Goal: Task Accomplishment & Management: Manage account settings

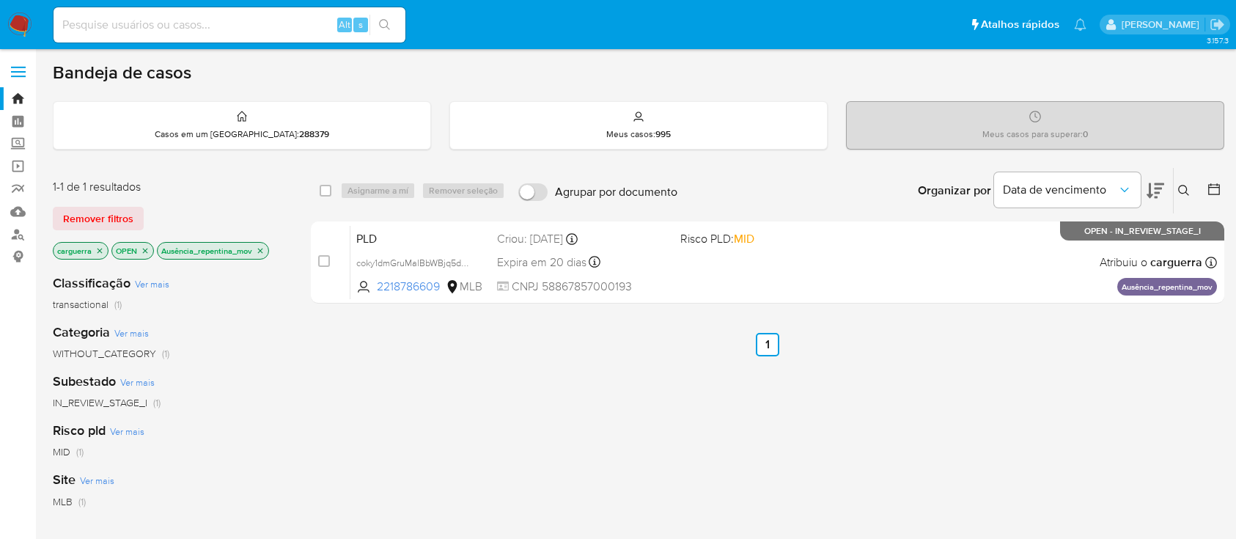
scroll to position [97, 0]
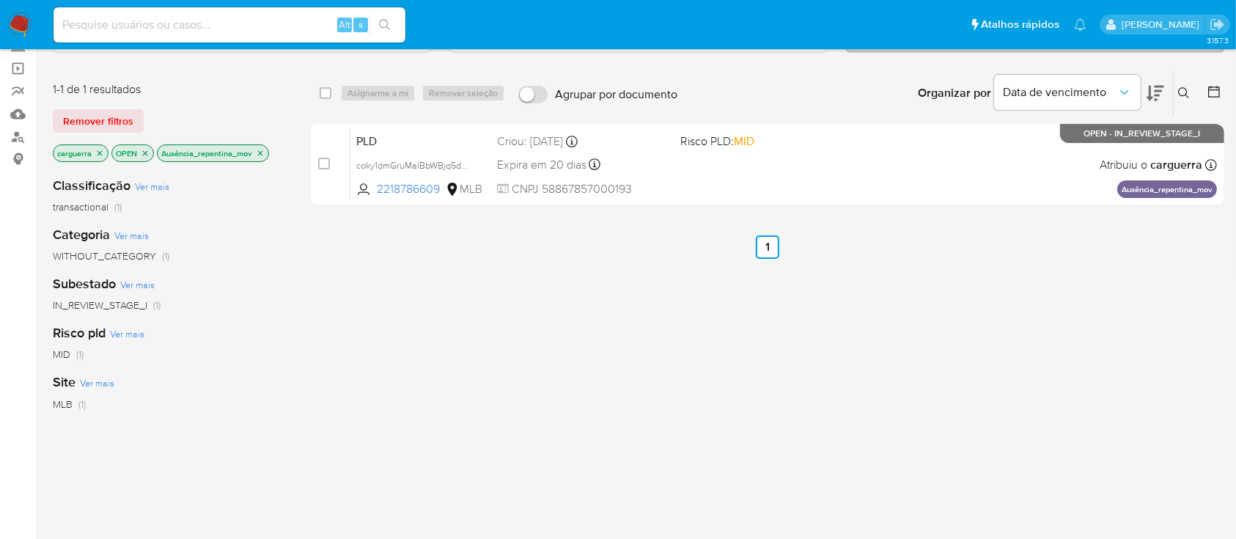
click at [783, 446] on div "select-all-cases-checkbox Asignarme a mí Remover seleção Agrupar por documento …" at bounding box center [767, 402] width 913 height 664
drag, startPoint x: 403, startPoint y: 363, endPoint x: 396, endPoint y: 359, distance: 8.2
click at [396, 359] on div "select-all-cases-checkbox Asignarme a mí Remover seleção Agrupar por documento …" at bounding box center [767, 402] width 913 height 664
click at [18, 115] on link "Mulan" at bounding box center [87, 114] width 174 height 23
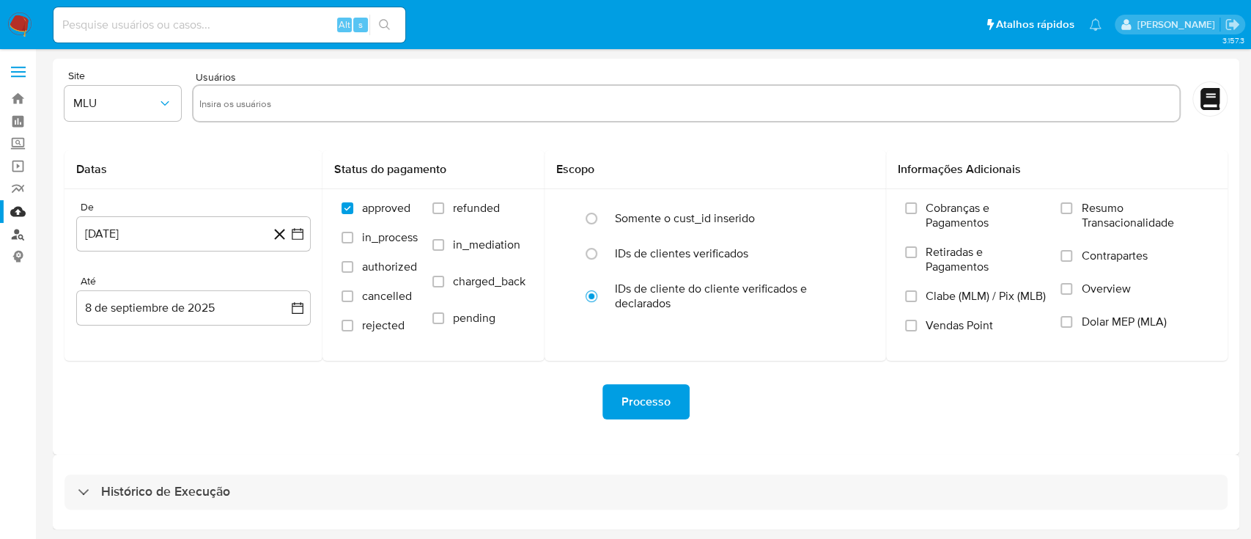
click at [18, 236] on link "Localizador de pessoas" at bounding box center [87, 234] width 174 height 23
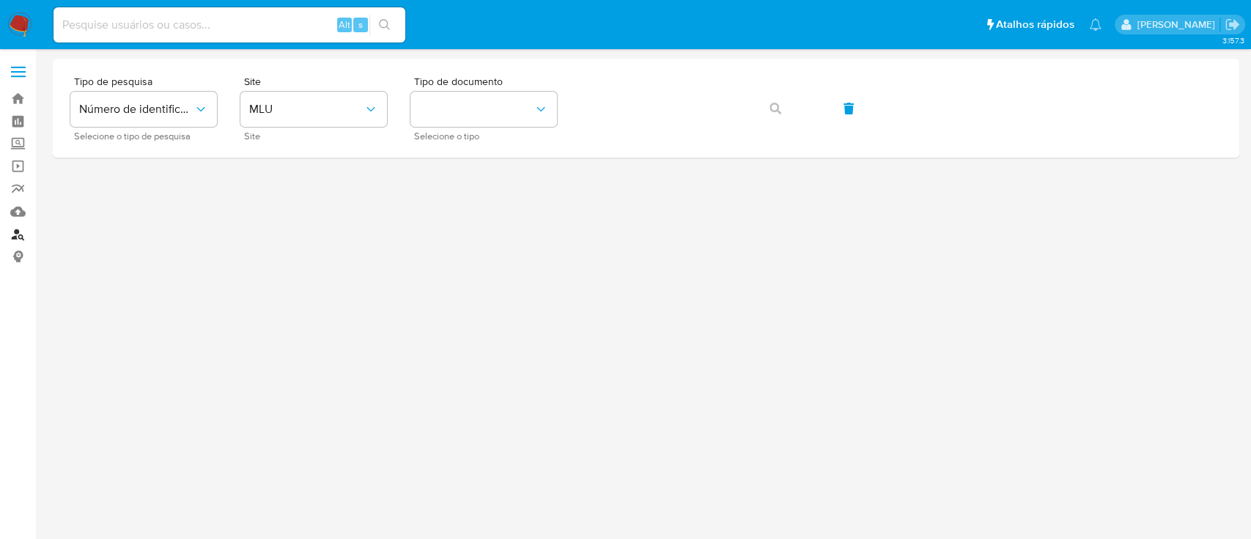
click at [22, 233] on link "Localizador de pessoas" at bounding box center [87, 234] width 174 height 23
click at [18, 213] on link "Mulan" at bounding box center [87, 211] width 174 height 23
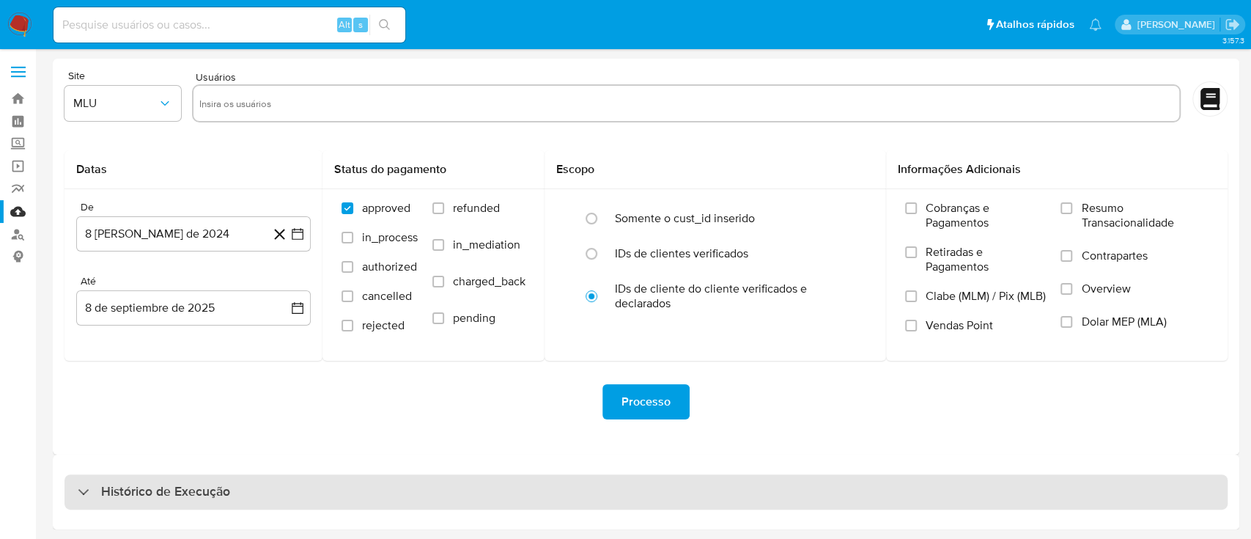
click at [125, 490] on h3 "Histórico de Execução" at bounding box center [165, 492] width 129 height 18
select select "10"
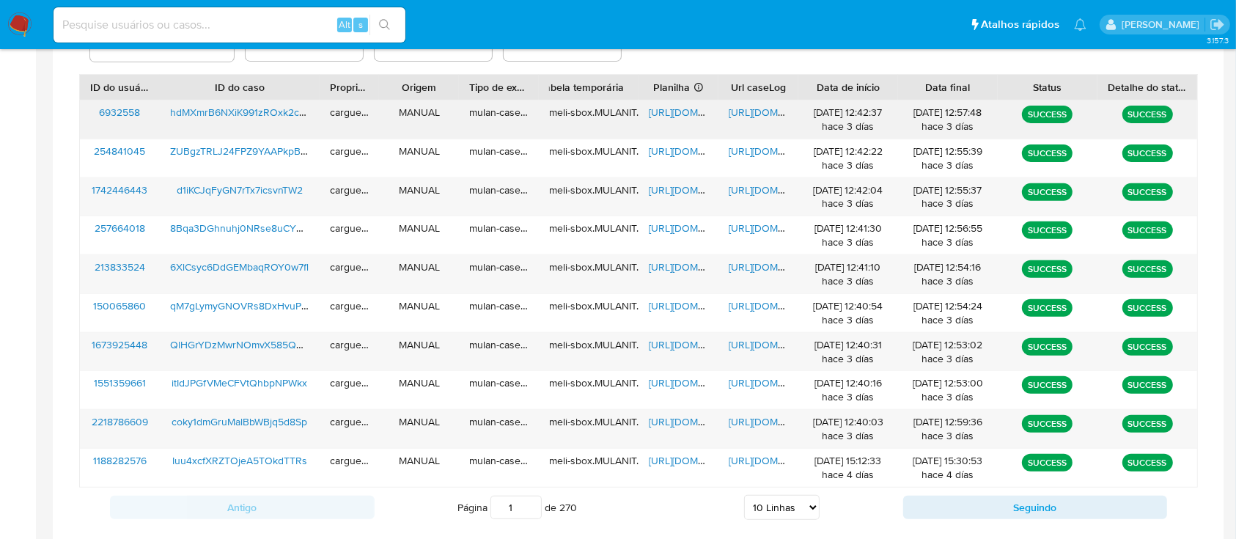
scroll to position [553, 0]
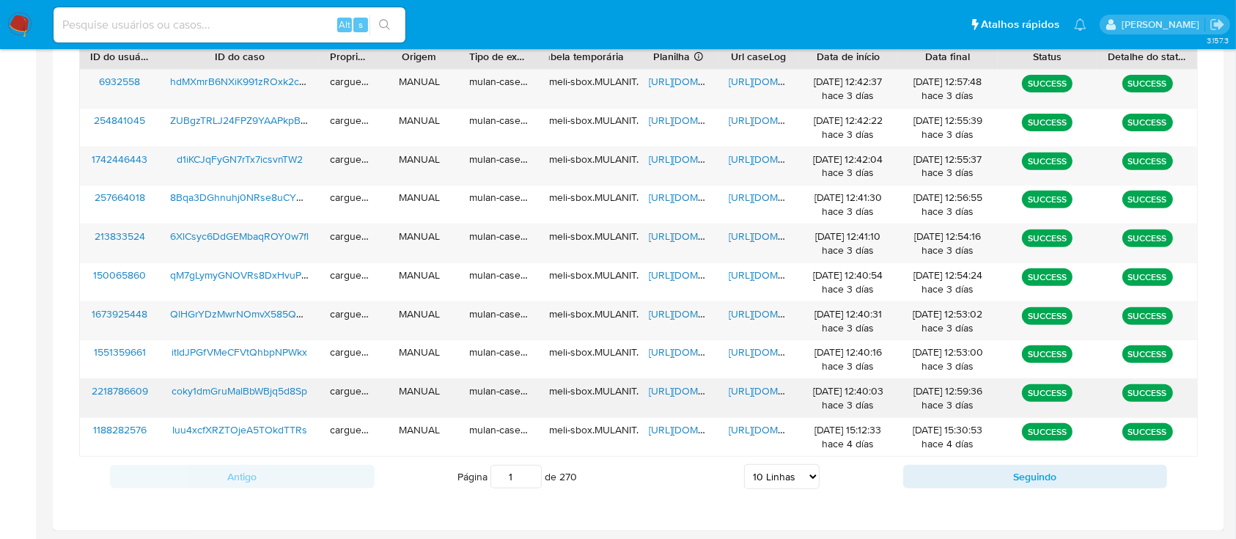
click at [674, 392] on span "https://docs.google.com/spreadsheets/d/1FAE4Mfmk8PybYi11AGu50FhXVm-l1BTk7_-xAYv…" at bounding box center [699, 390] width 101 height 15
click at [764, 385] on span "https://docs.google.com/document/d/1tR-602g-QVkFLJYjvbF6R0cSUIMvw76wV32ELhkkkZ8…" at bounding box center [779, 390] width 101 height 15
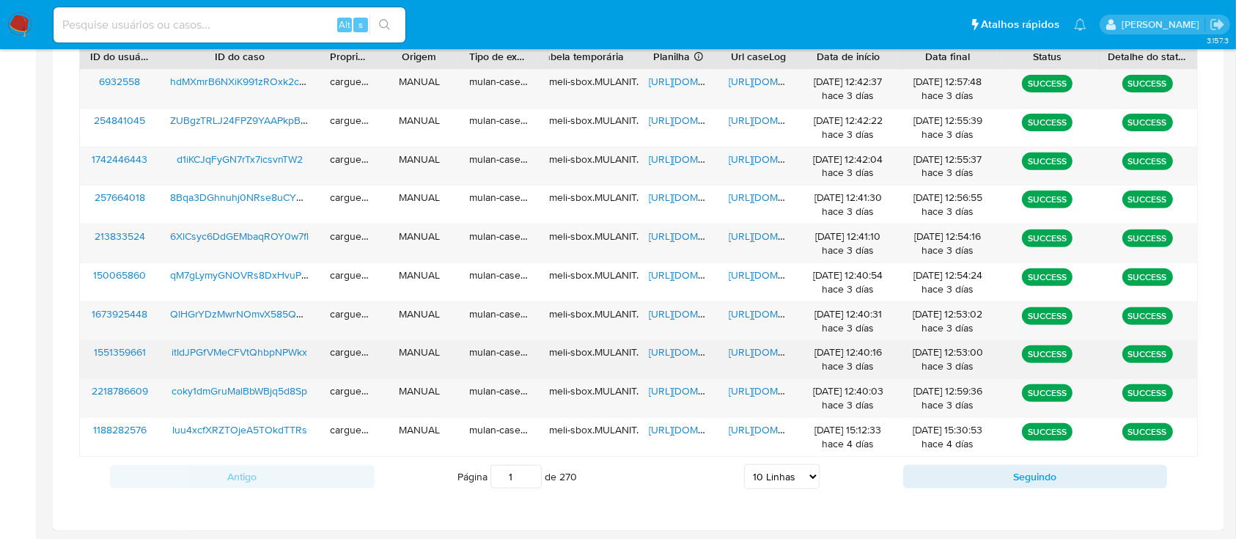
click at [684, 353] on span "https://docs.google.com/spreadsheets/d/1_tJDNoA_7lK3Kxk_Xi2wjE-oq4Bc8Ody_s_Q1EI…" at bounding box center [699, 351] width 101 height 15
click at [748, 353] on span "https://docs.google.com/document/d/1fMnkUMkjknNkfp_AMMokcCT-2XJ6lIVdsBr__DCP7UE…" at bounding box center [779, 351] width 101 height 15
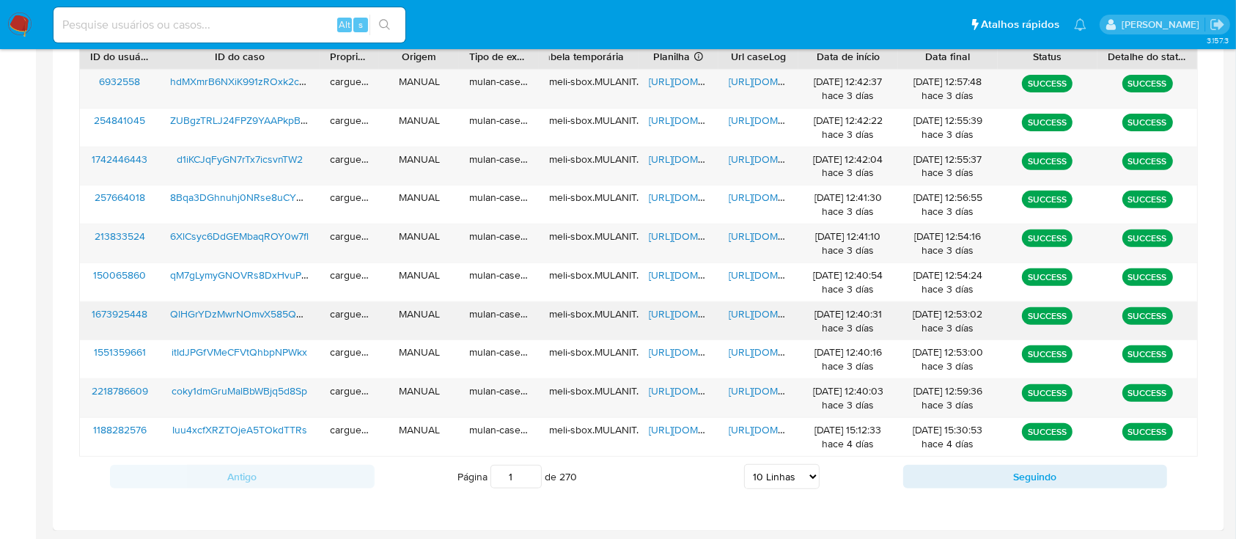
click at [682, 315] on span "https://docs.google.com/spreadsheets/d/1pg6CsrMcYlW7FyMcBIGPhKd7ruh5XqCJV5UNMPy…" at bounding box center [699, 313] width 101 height 15
click at [745, 311] on span "https://docs.google.com/document/d/1V5JPKasAT6nrZsMUl0BznQKOqih5p-MlVA7XmgXwX08…" at bounding box center [779, 313] width 101 height 15
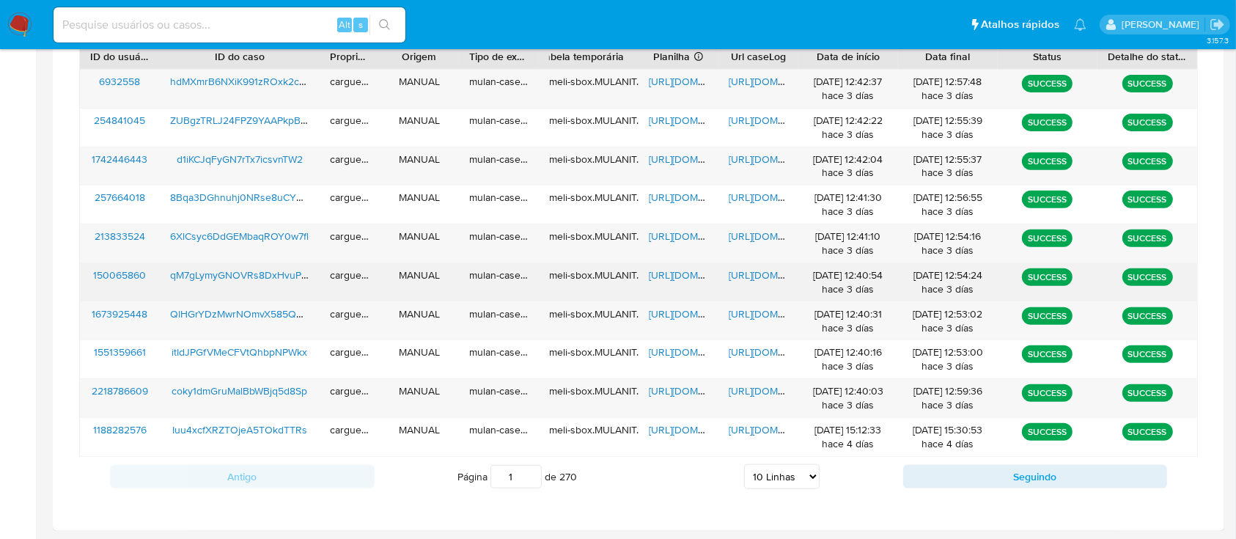
click at [688, 276] on span "https://docs.google.com/spreadsheets/d/1WwIX-fYaanwMqAtwwipeI6V8J9FIAssyCuQcWGK…" at bounding box center [699, 275] width 101 height 15
click at [765, 273] on span "https://docs.google.com/document/d/1mnW1vrtppxXThSwuP8GgawdmIArzJBuwFZdsg8PDbbU…" at bounding box center [779, 275] width 101 height 15
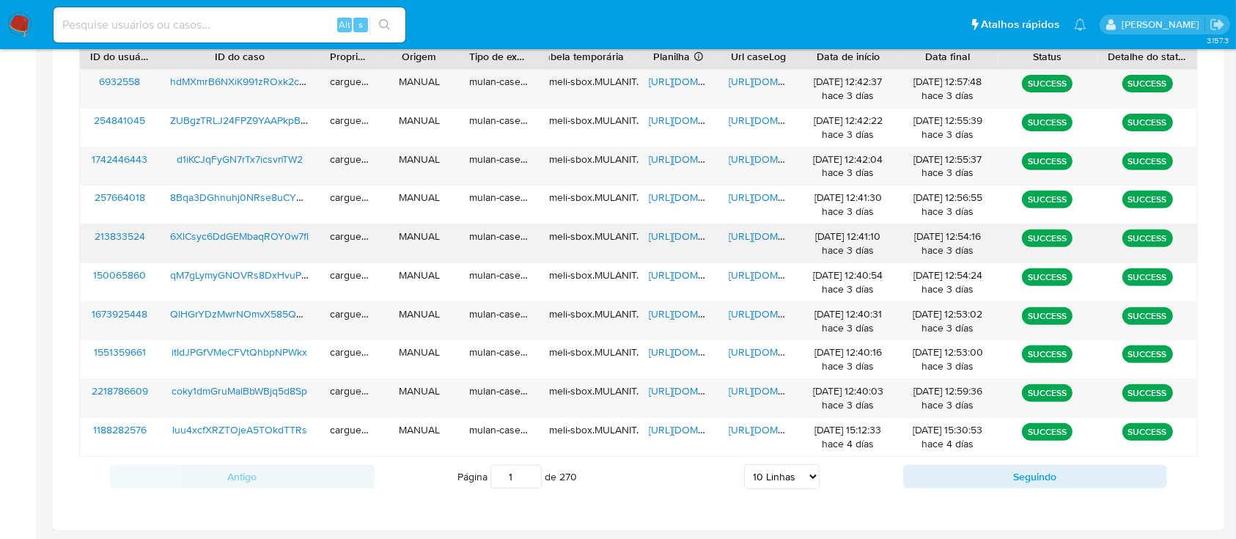
click at [680, 240] on span "https://docs.google.com/spreadsheets/d/1KbwcADtWy1v7ElWg9ZxMmPA74BWqGwfyNt6QTL0…" at bounding box center [699, 236] width 101 height 15
click at [747, 242] on span "https://docs.google.com/document/d/1cj8aT7f7Rpd9ljZ1GRTqg5moEVw2ZrqH48rhpMEjwkA…" at bounding box center [779, 236] width 101 height 15
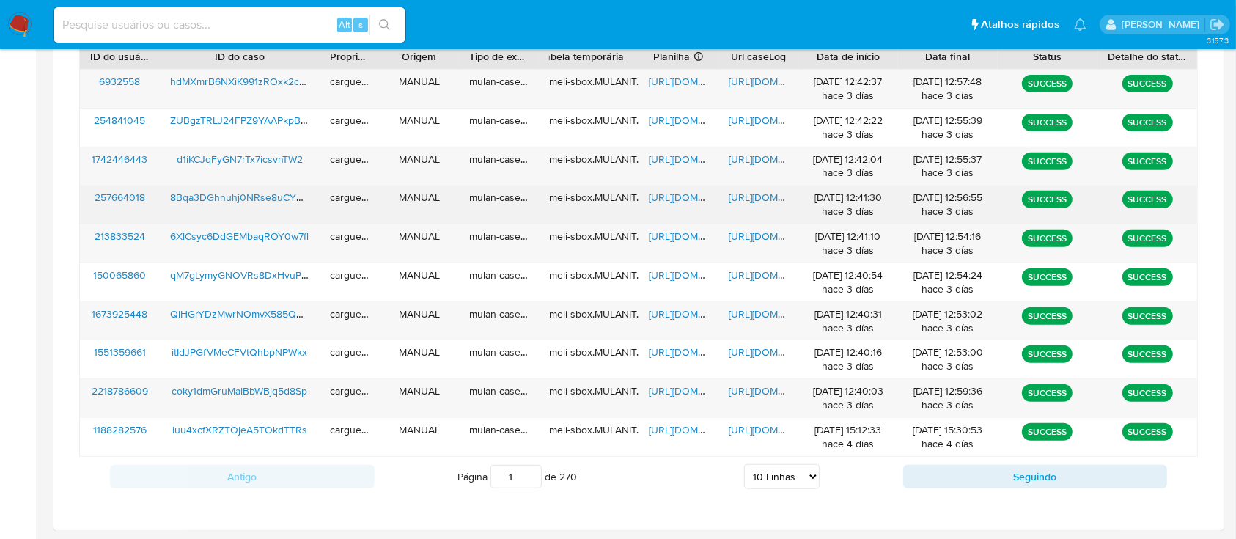
click at [672, 195] on span "https://docs.google.com/spreadsheets/d/1yoI1wni_I3sqm6AZzm1406m5V22F-8gra5aXBDi…" at bounding box center [699, 197] width 101 height 15
click at [753, 197] on span "https://docs.google.com/document/d/1tMG8aSNe9ZNnBrROvu7yxnMZSu8NbVHKszUrQU_k45M…" at bounding box center [779, 197] width 101 height 15
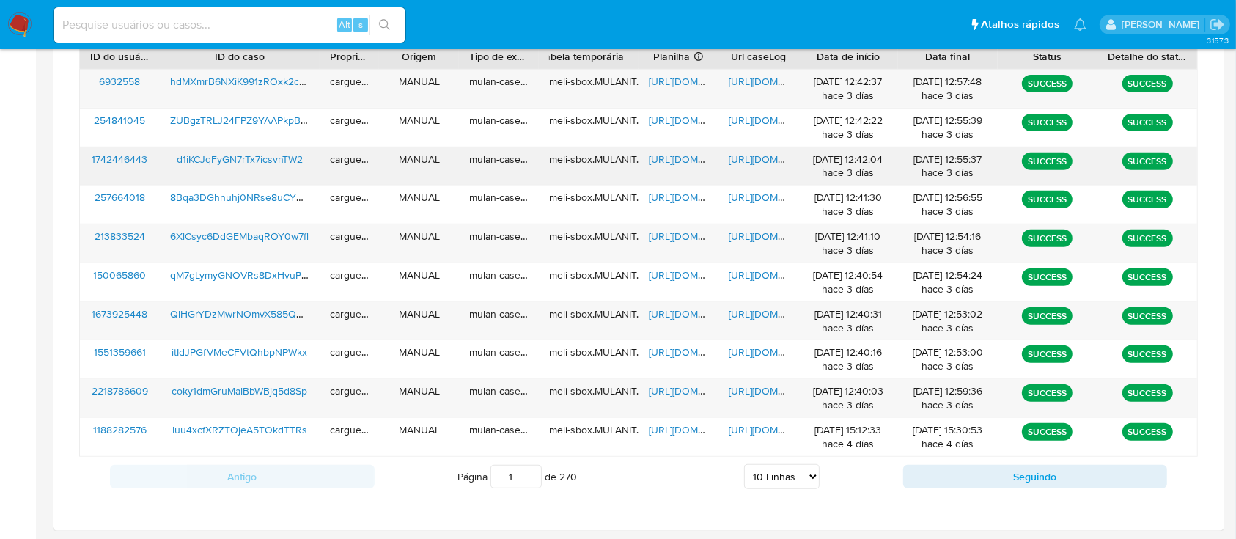
click at [676, 155] on span "https://docs.google.com/spreadsheets/d/1NyvOeZ4EmzDr8D47EEaDI_gfTfn-H9tS1NKT1II…" at bounding box center [699, 159] width 101 height 15
click at [750, 155] on span "https://docs.google.com/document/d/1IGOBTM5T3n83rOXtVlZ4RPDcsZI77vzK3GSDGZg3_WQ…" at bounding box center [779, 159] width 101 height 15
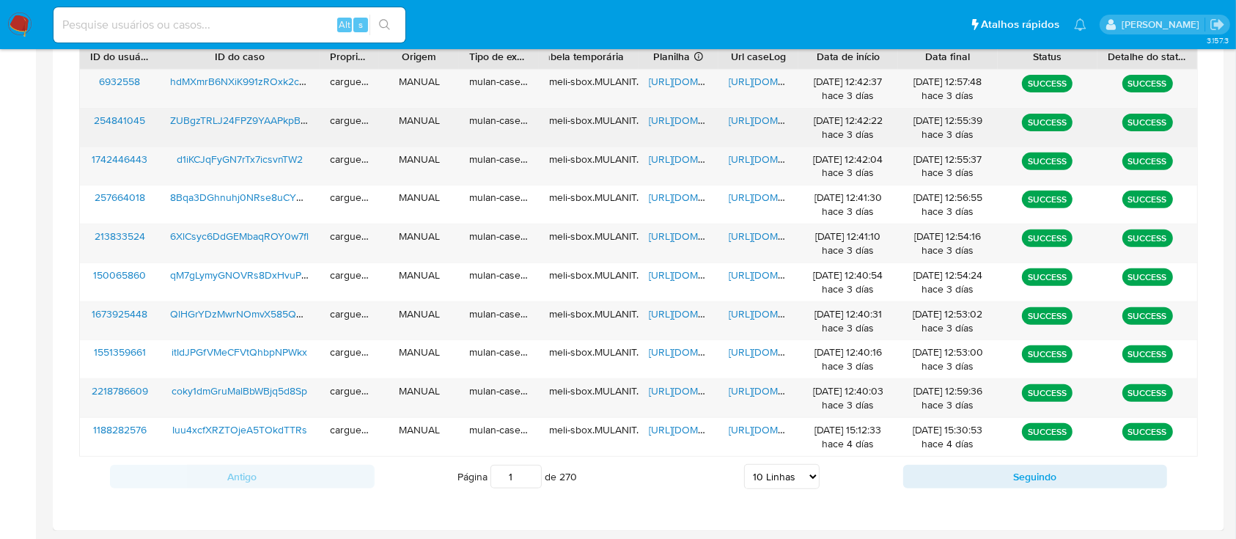
click at [663, 119] on span "https://docs.google.com/spreadsheets/d/10loaQpCGpJeEy5F3LfS_T_bF_nYzMh6uPptYxw6…" at bounding box center [699, 120] width 101 height 15
click at [756, 125] on span "https://docs.google.com/document/d/1K5HctYQJPiGvL6z-q9b-WAwoi8zqTa8Qae4arDBFcR8…" at bounding box center [779, 120] width 101 height 15
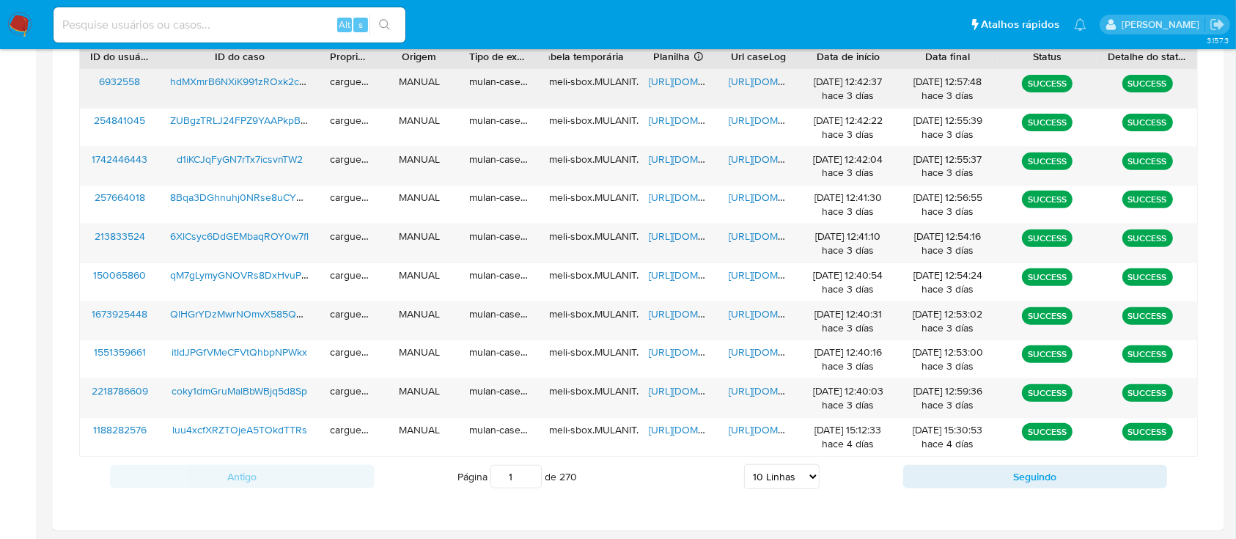
click at [683, 79] on span "https://docs.google.com/spreadsheets/d/1g0gAucEIxXPe8QKE1f65tXM4i0bgi6v8m6pn44D…" at bounding box center [699, 81] width 101 height 15
click at [756, 85] on span "https://docs.google.com/document/d/1lrili67i4xhQg3r7hDB_rW4MBeojOebjA4hT9yNJcmc…" at bounding box center [779, 81] width 101 height 15
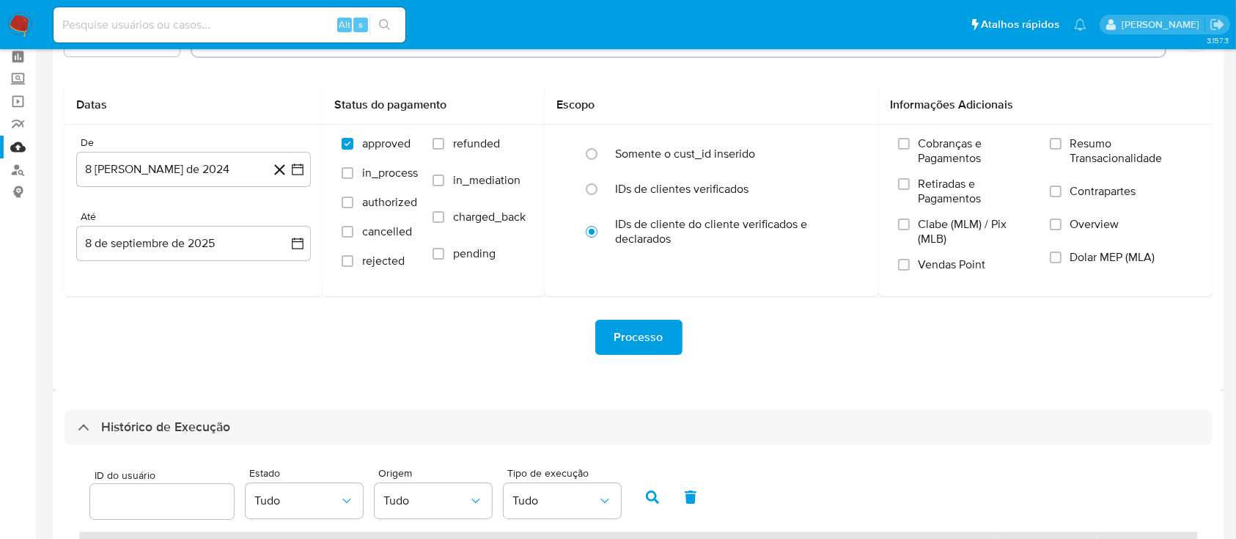
scroll to position [0, 0]
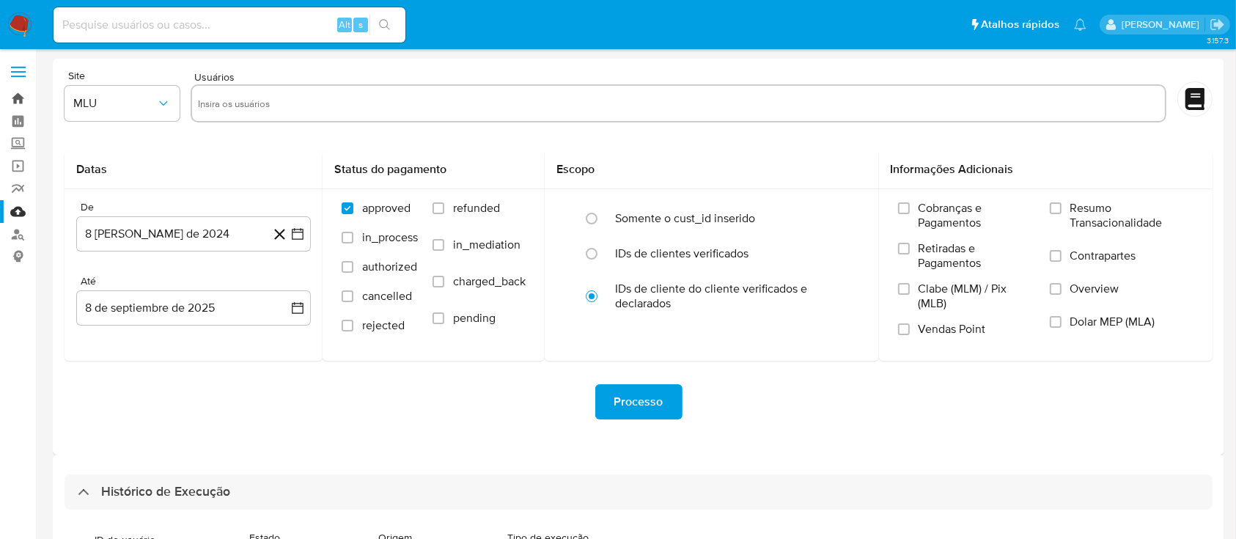
click at [18, 102] on link "Bandeja" at bounding box center [87, 98] width 174 height 23
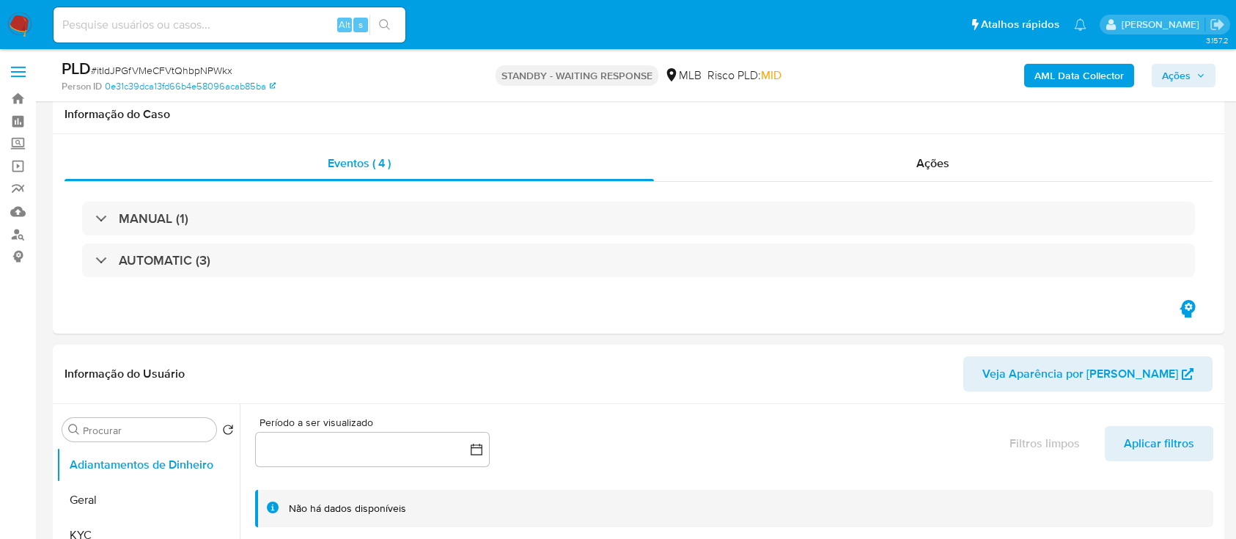
select select "10"
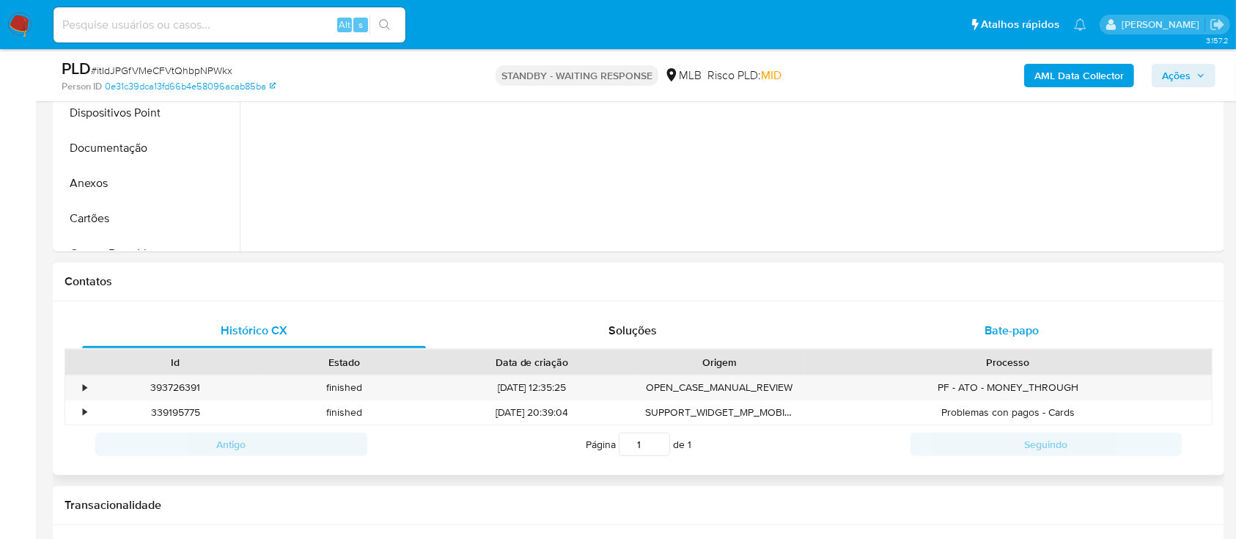
scroll to position [488, 0]
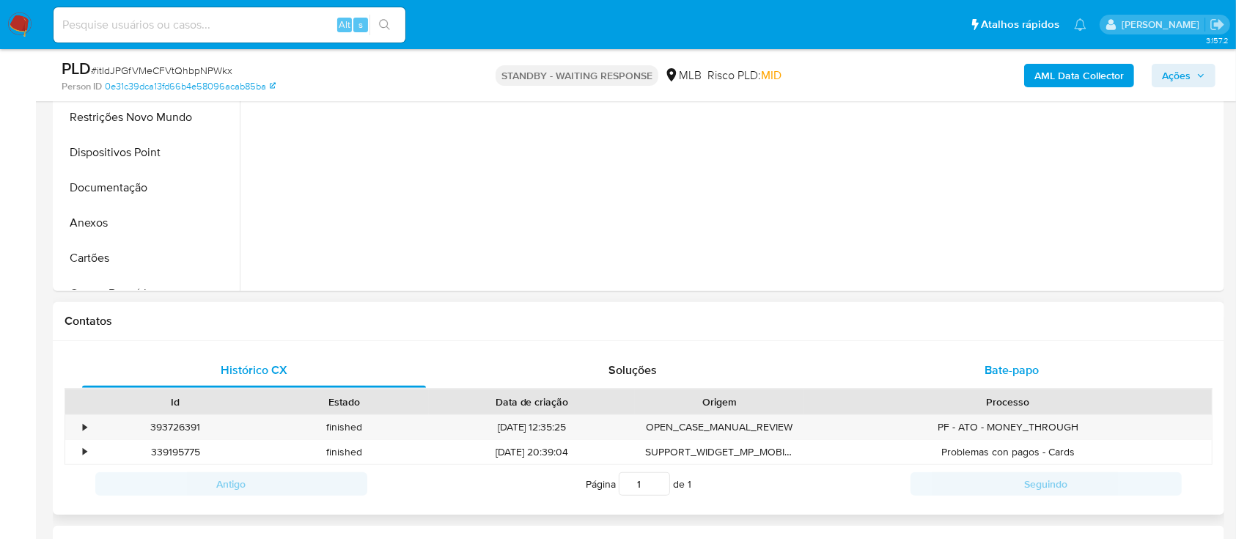
click at [1024, 365] on span "Bate-papo" at bounding box center [1011, 369] width 54 height 17
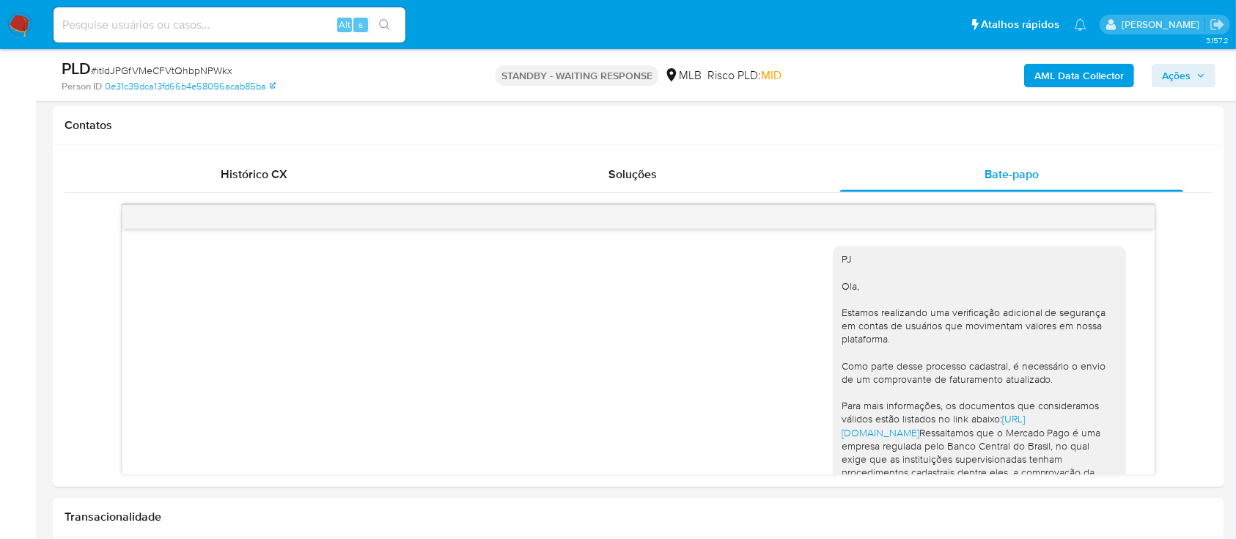
scroll to position [251, 0]
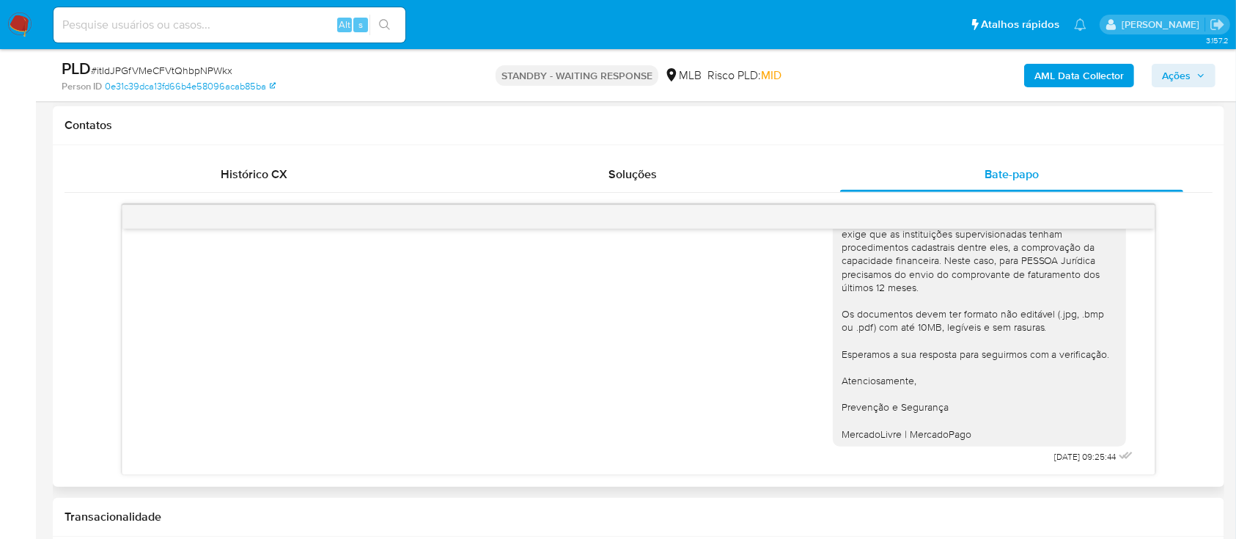
click at [668, 384] on div "PJ Ola, Estamos realizando uma verificação adicional de segurança em contas de …" at bounding box center [638, 239] width 995 height 456
click at [524, 295] on div "PJ Ola, Estamos realizando uma verificação adicional de segurança em contas de …" at bounding box center [638, 239] width 995 height 456
click at [900, 152] on div "Histórico CX Soluções Bate-papo Id Estado Data de criação Origem Processo • 393…" at bounding box center [638, 316] width 1171 height 342
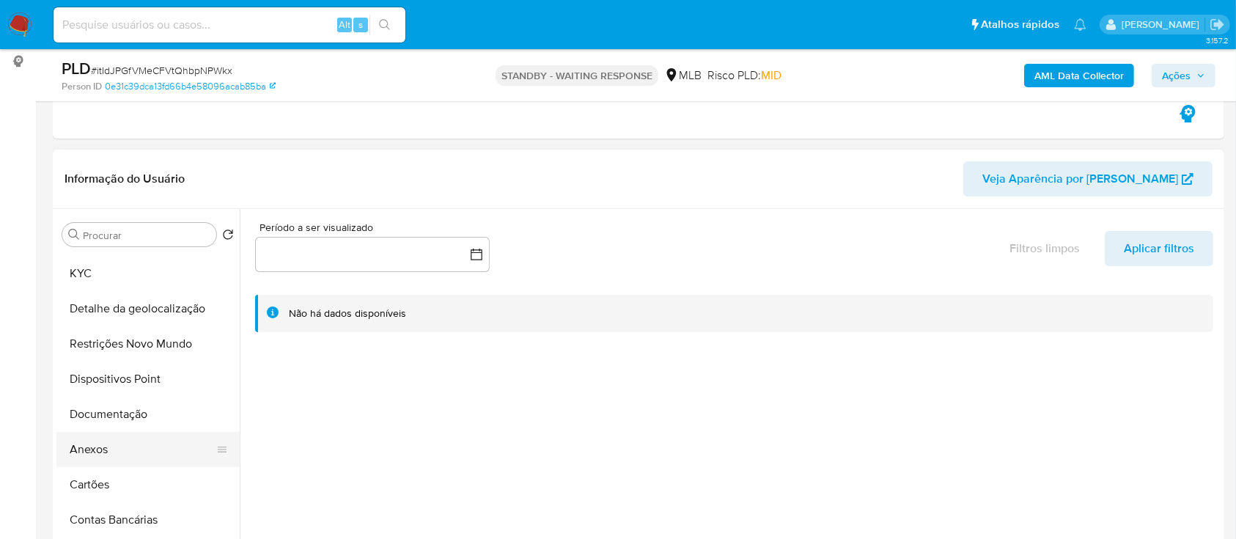
scroll to position [97, 0]
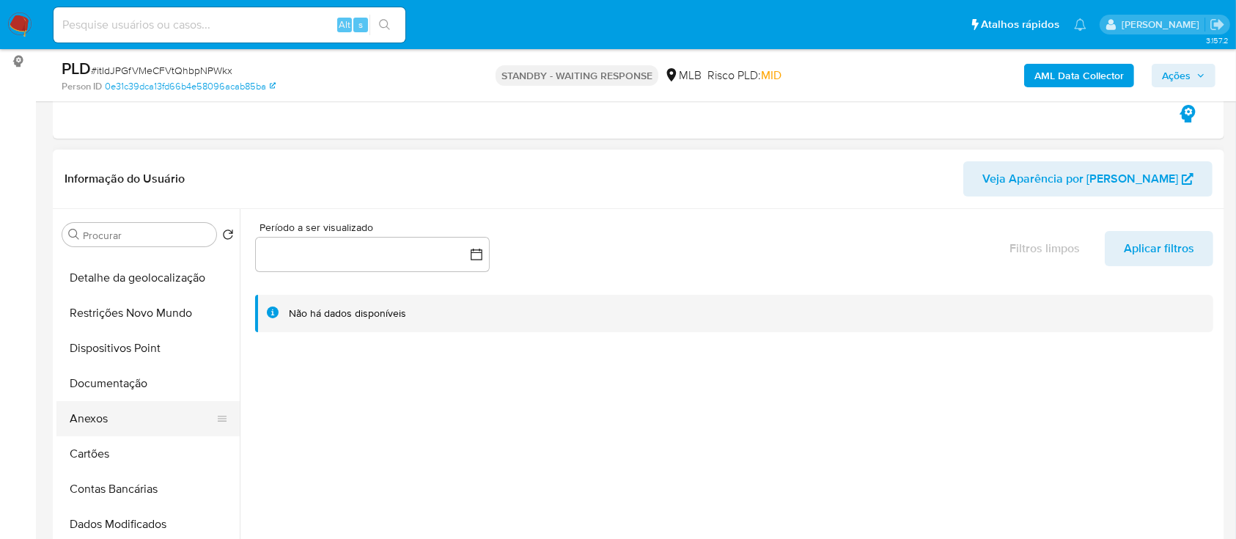
click at [122, 422] on button "Anexos" at bounding box center [141, 418] width 171 height 35
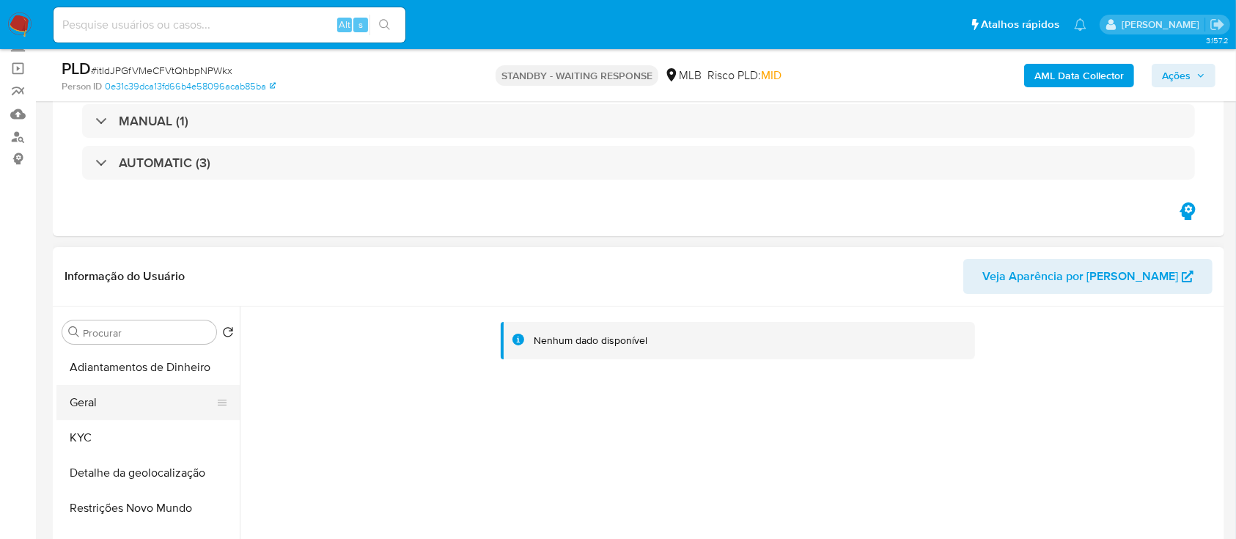
click at [107, 399] on button "Geral" at bounding box center [141, 402] width 171 height 35
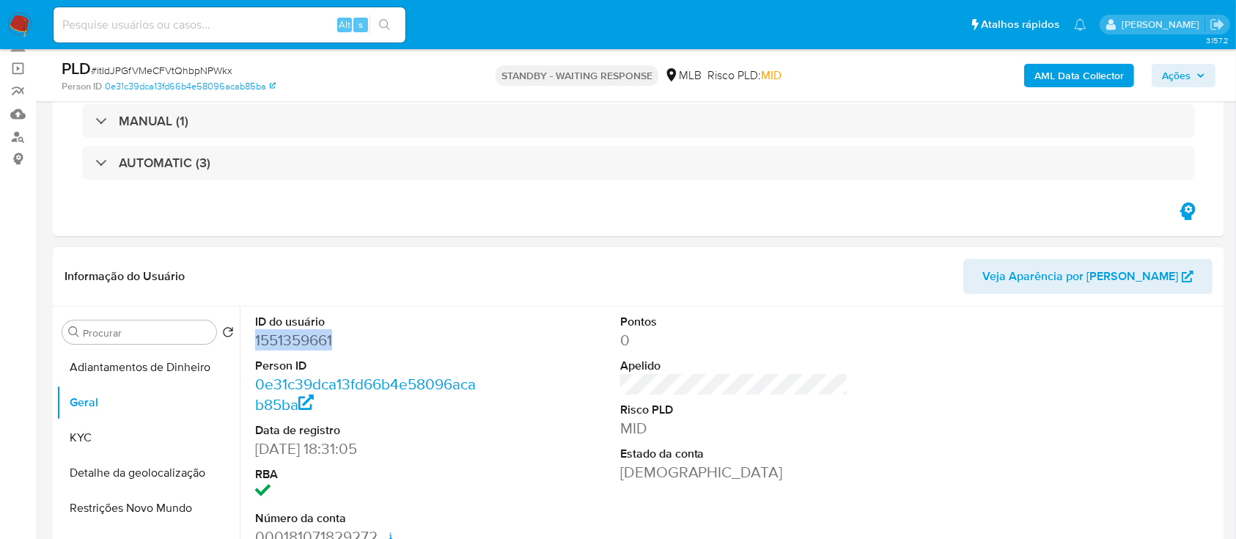
drag, startPoint x: 347, startPoint y: 333, endPoint x: 306, endPoint y: 351, distance: 44.9
click at [256, 346] on dd "1551359661" at bounding box center [369, 340] width 229 height 21
copy dd "1551359661"
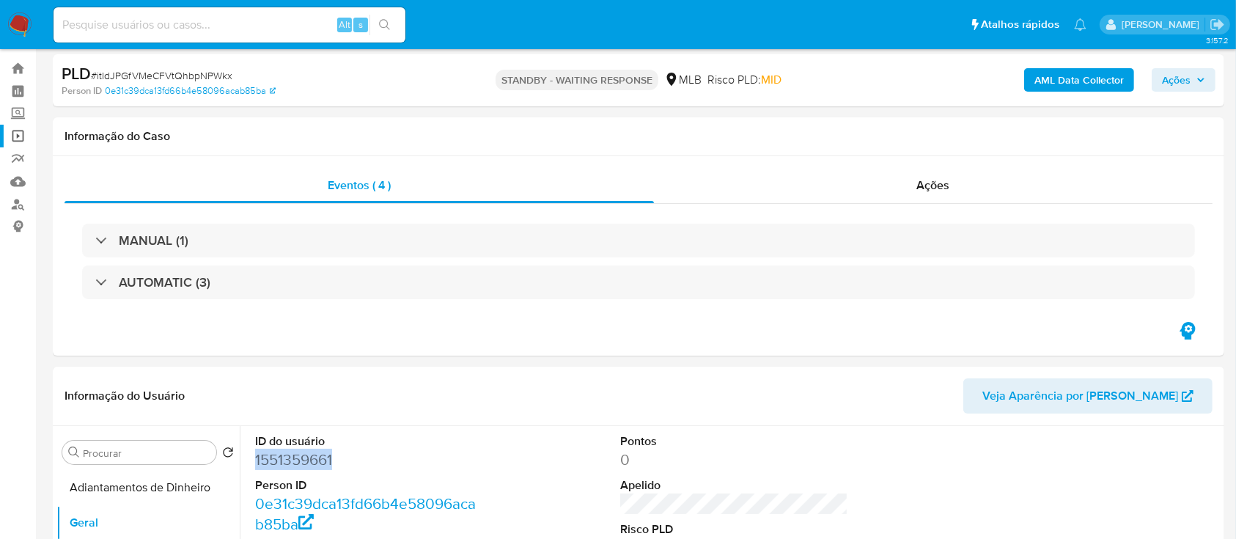
scroll to position [0, 0]
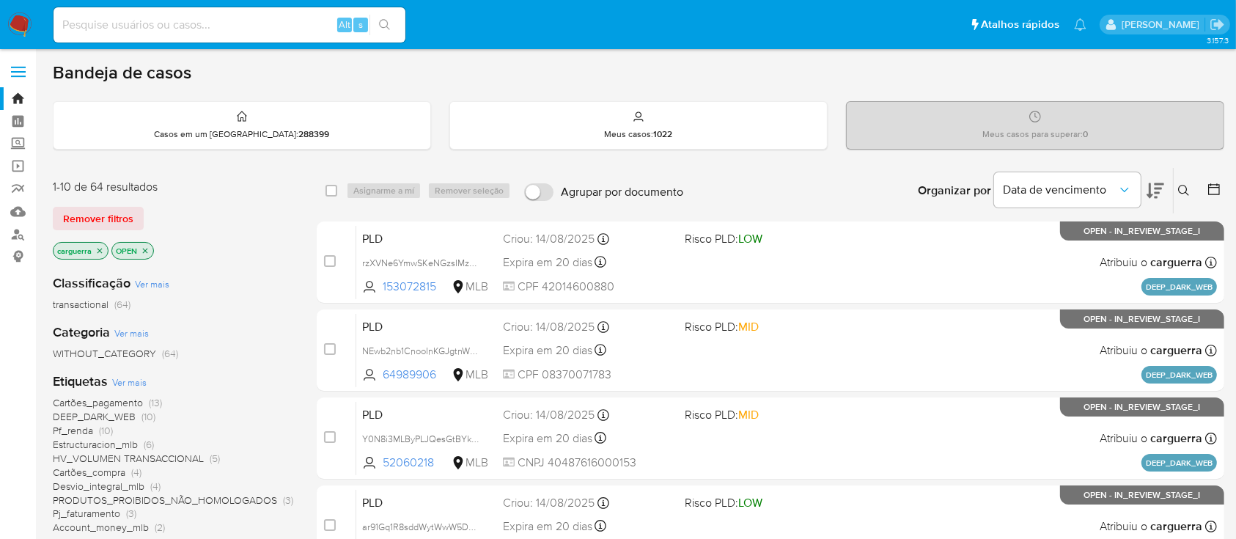
click at [1185, 185] on icon at bounding box center [1183, 190] width 11 height 11
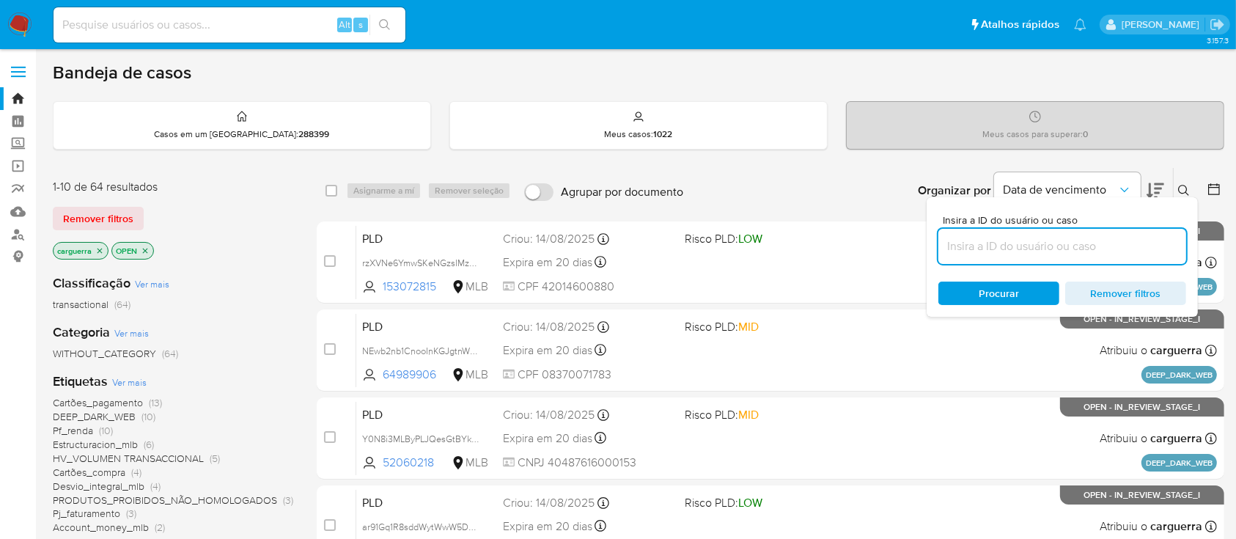
click at [1039, 244] on input at bounding box center [1062, 246] width 248 height 19
type input "1551359661"
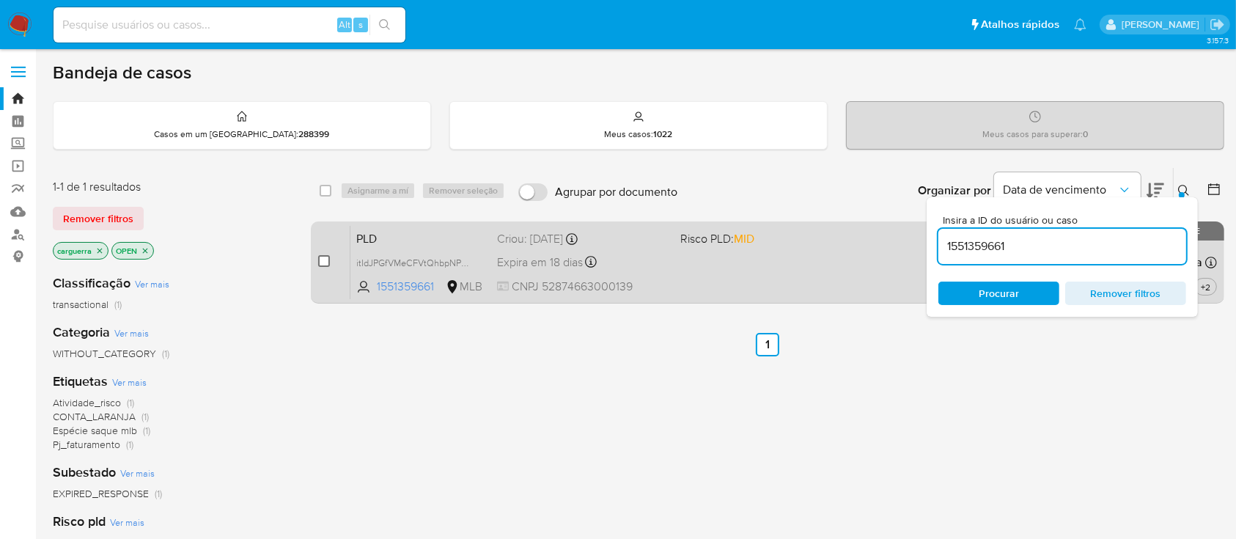
click at [320, 264] on input "checkbox" at bounding box center [324, 261] width 12 height 12
checkbox input "true"
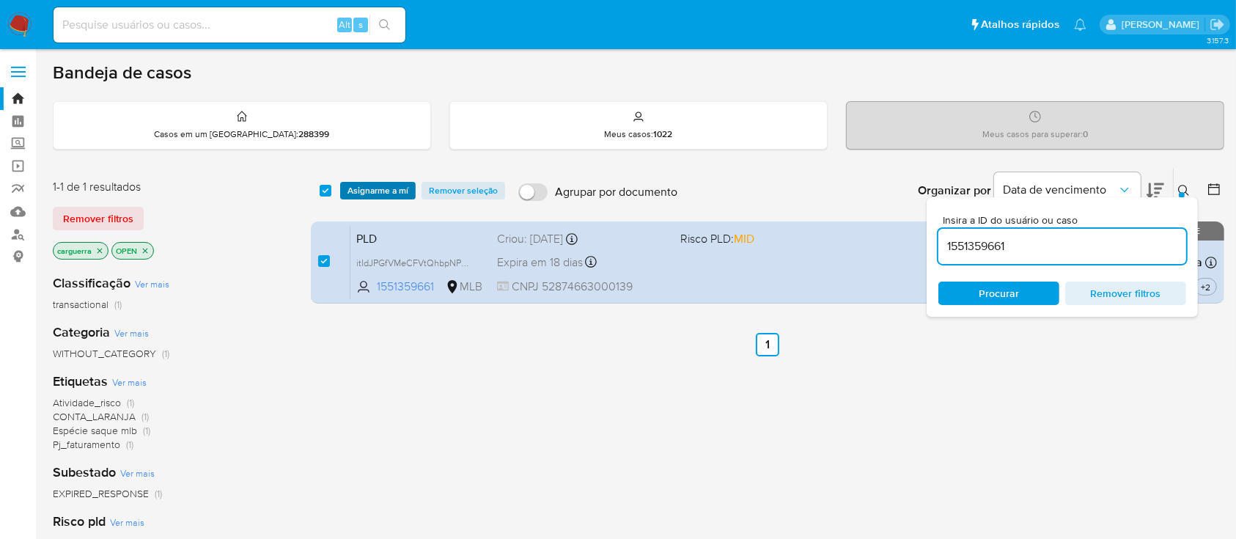
click at [369, 188] on span "Asignarme a mí" at bounding box center [377, 190] width 61 height 15
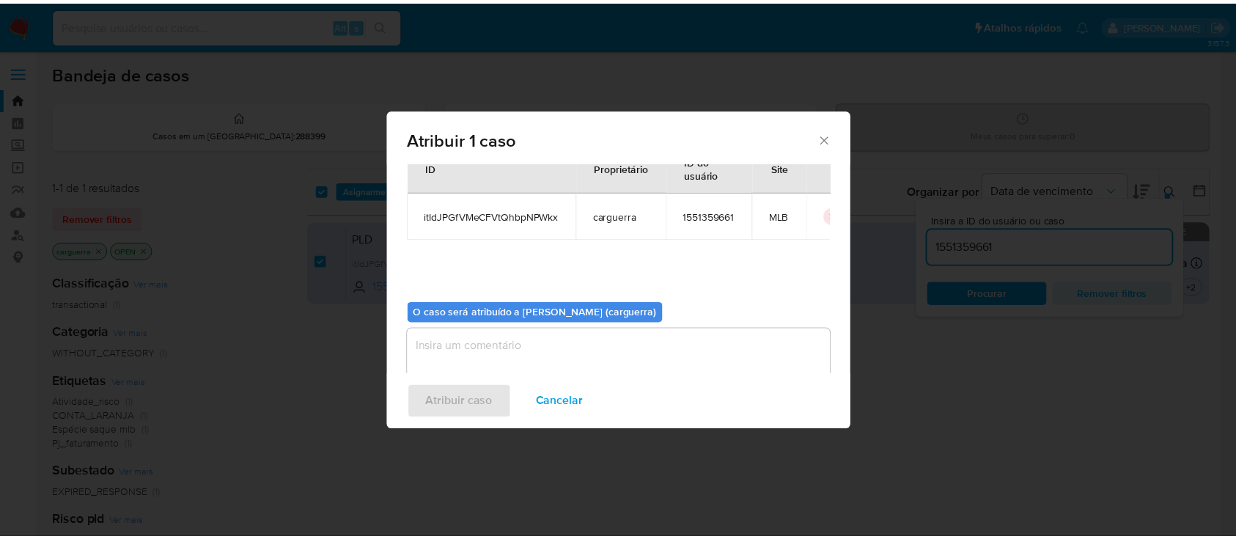
scroll to position [75, 0]
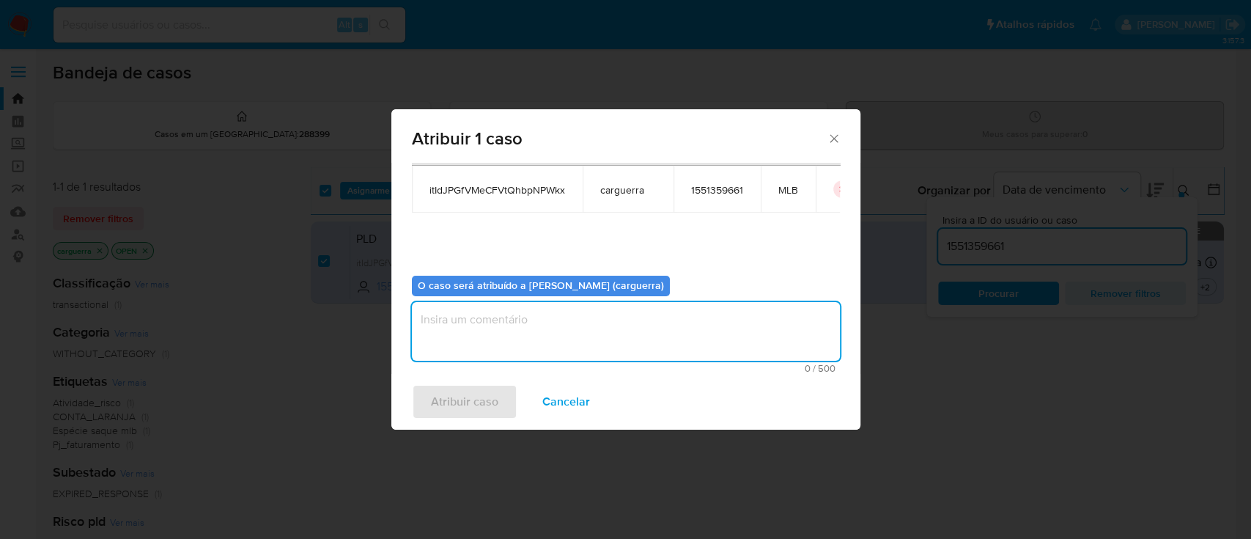
click at [487, 315] on textarea "assign-modal" at bounding box center [626, 331] width 428 height 59
type textarea "Finalizar a analise"
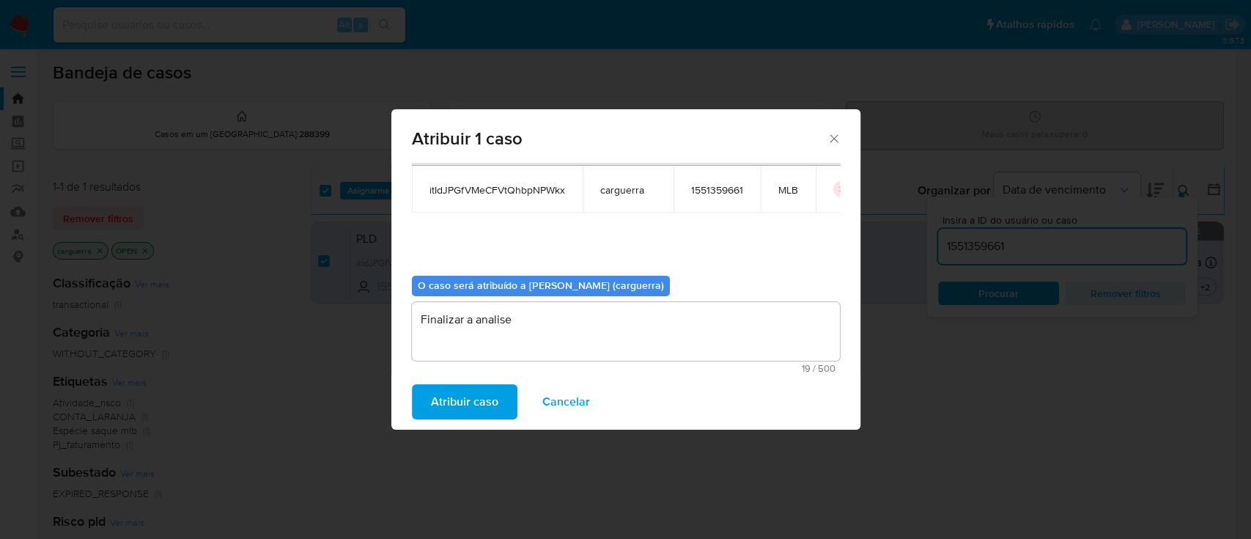
click at [474, 393] on span "Atribuir caso" at bounding box center [464, 402] width 67 height 32
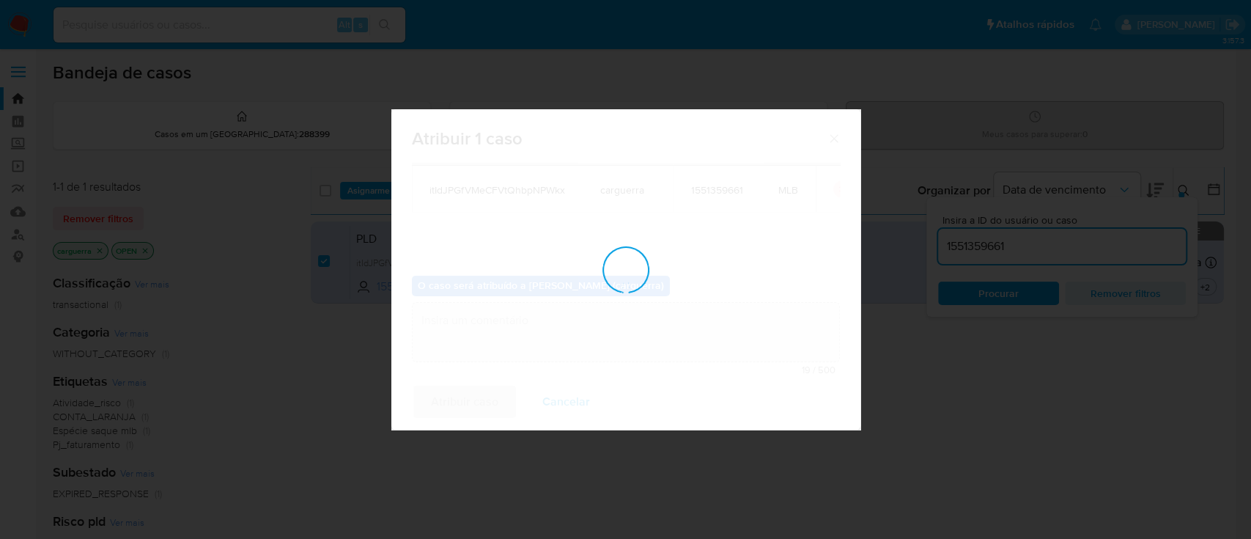
checkbox input "false"
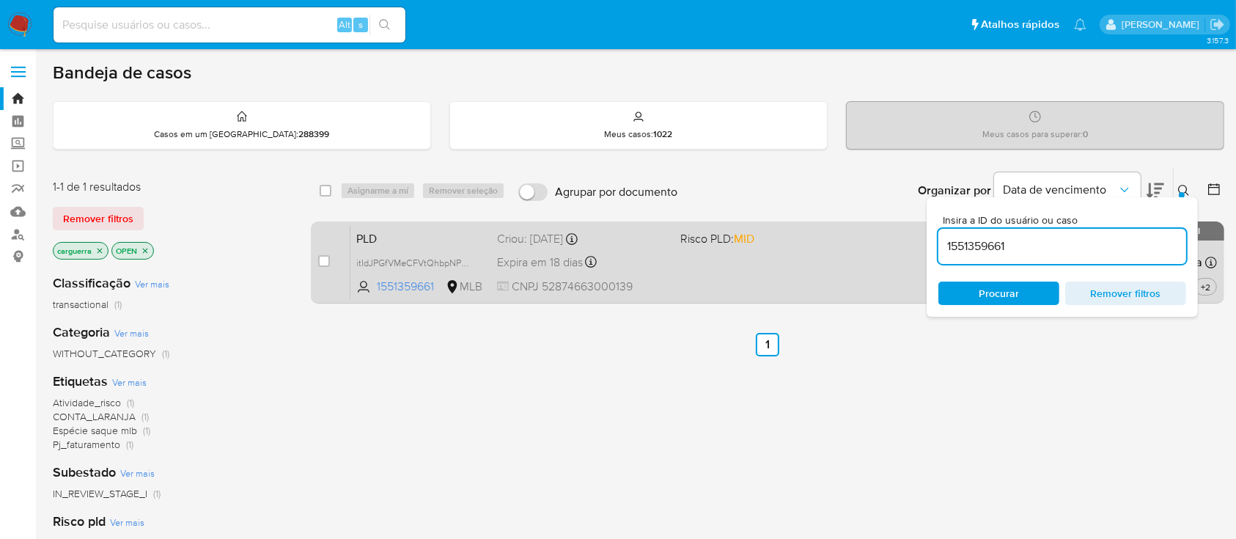
drag, startPoint x: 1027, startPoint y: 243, endPoint x: 907, endPoint y: 229, distance: 120.4
click at [901, 229] on div "select-all-cases-checkbox Asignarme a mí Remover seleção Agrupar por documento …" at bounding box center [767, 238] width 913 height 142
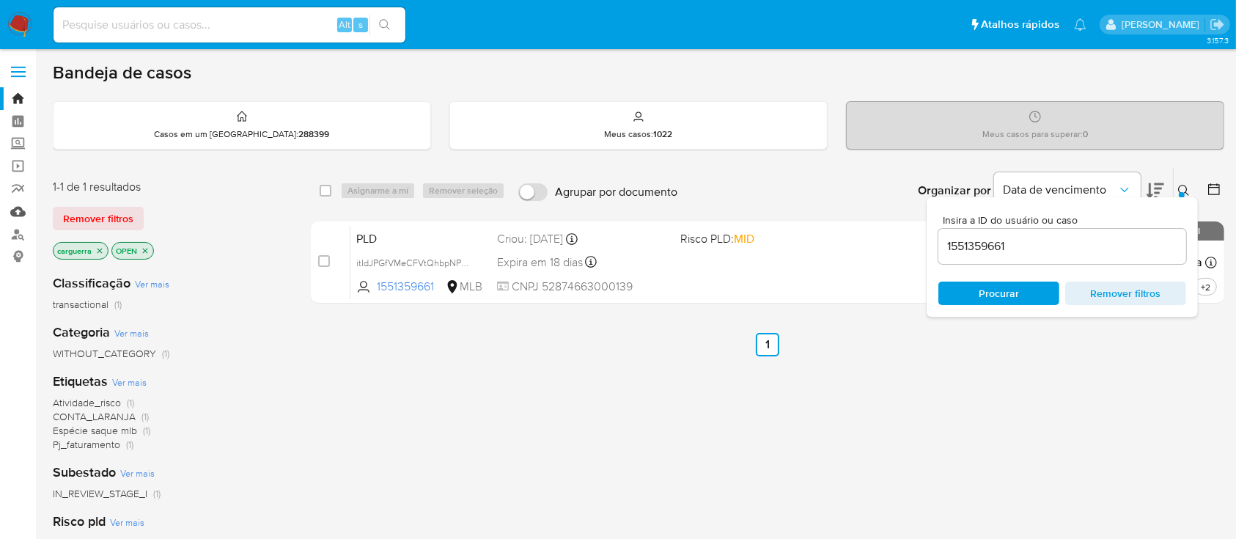
click at [13, 213] on link "Mulan" at bounding box center [87, 211] width 174 height 23
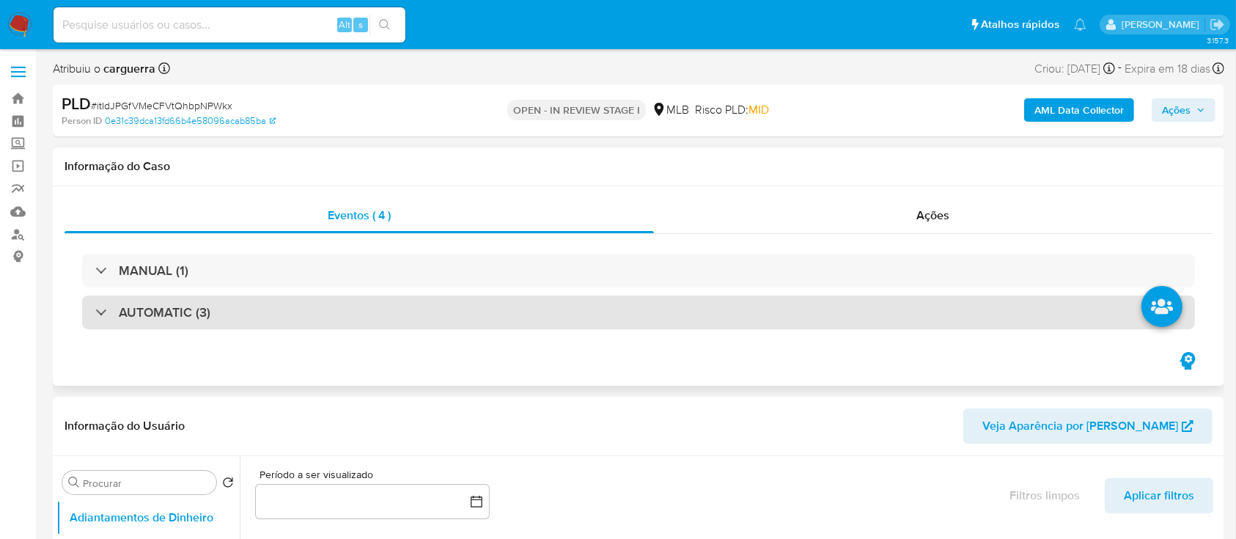
select select "10"
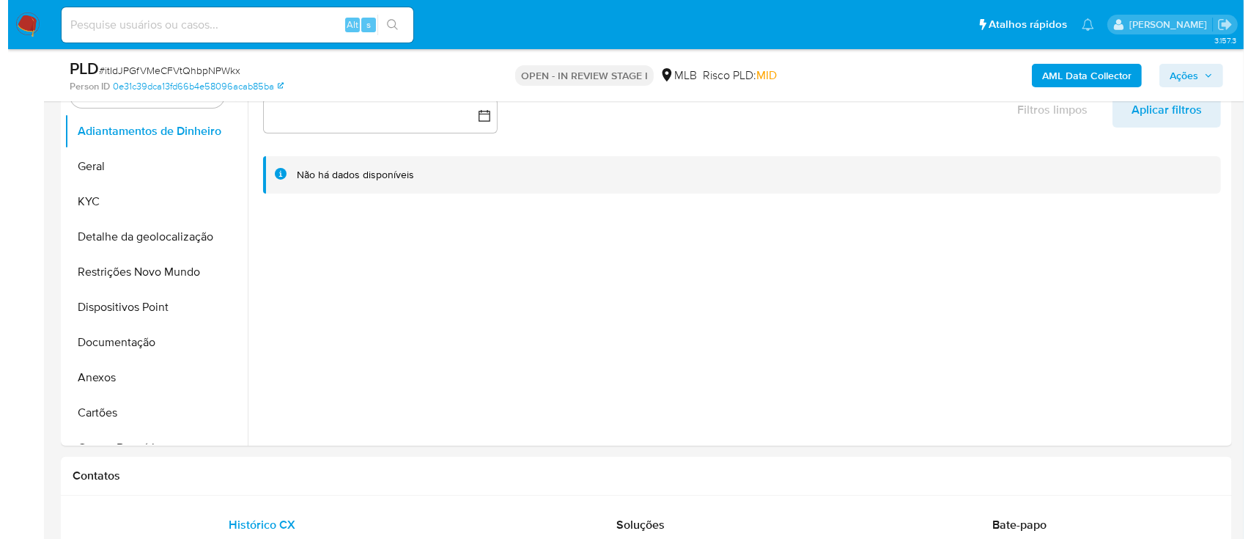
scroll to position [391, 0]
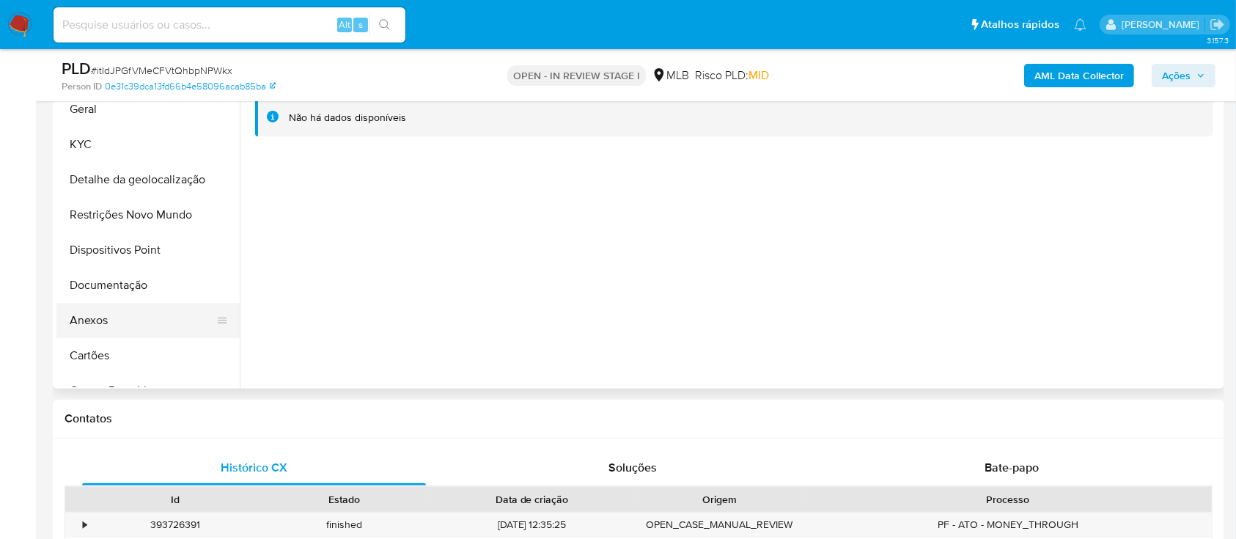
click at [123, 327] on button "Anexos" at bounding box center [141, 320] width 171 height 35
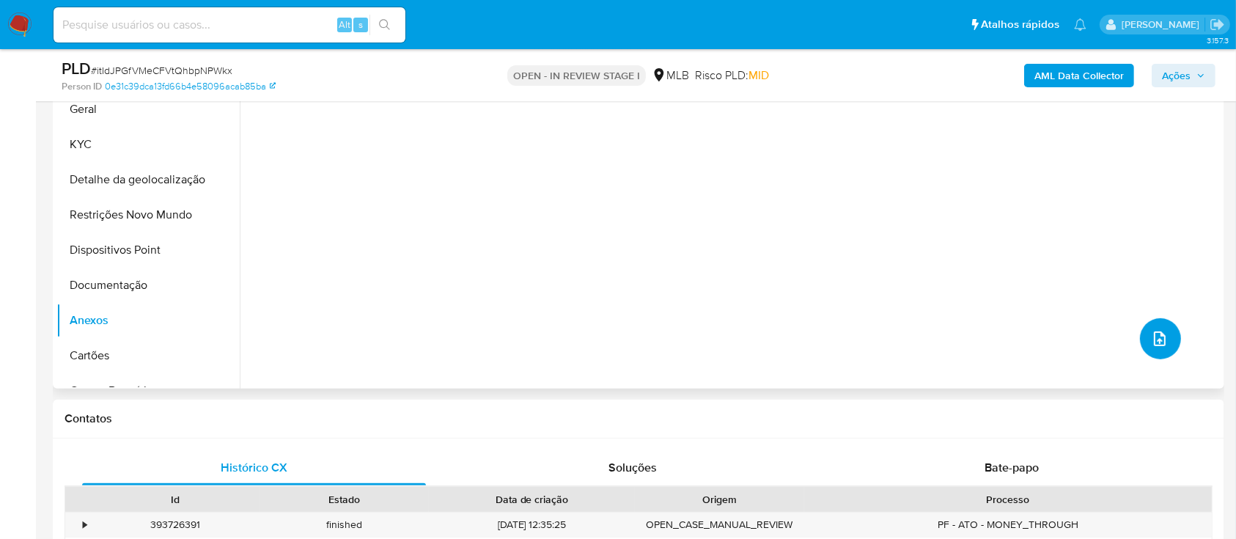
click at [1162, 347] on button "upload-file" at bounding box center [1160, 338] width 41 height 41
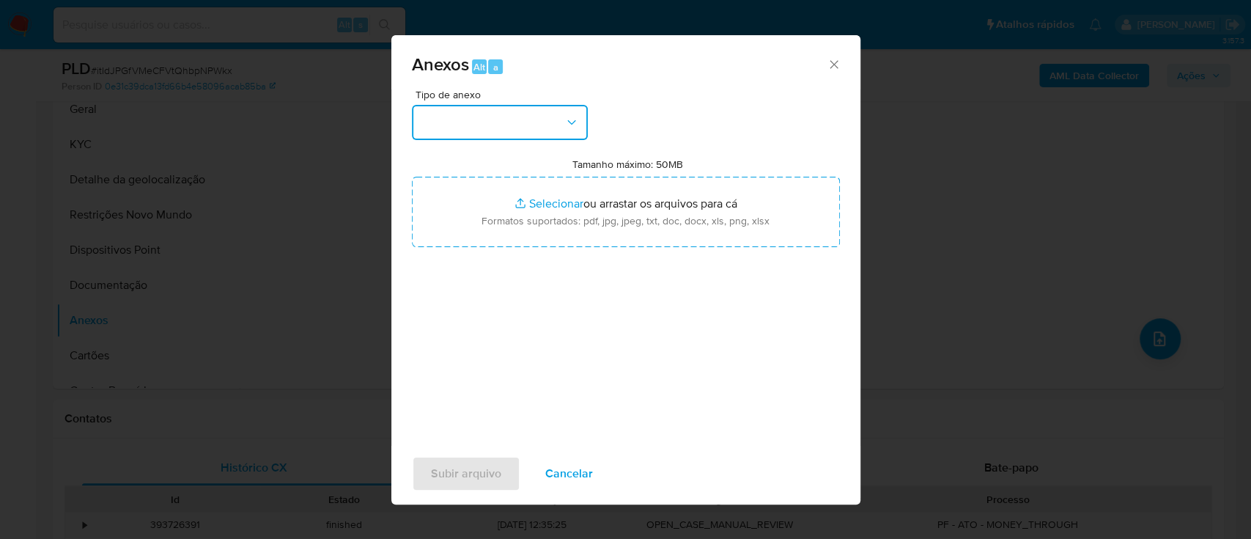
click at [473, 126] on button "button" at bounding box center [500, 122] width 176 height 35
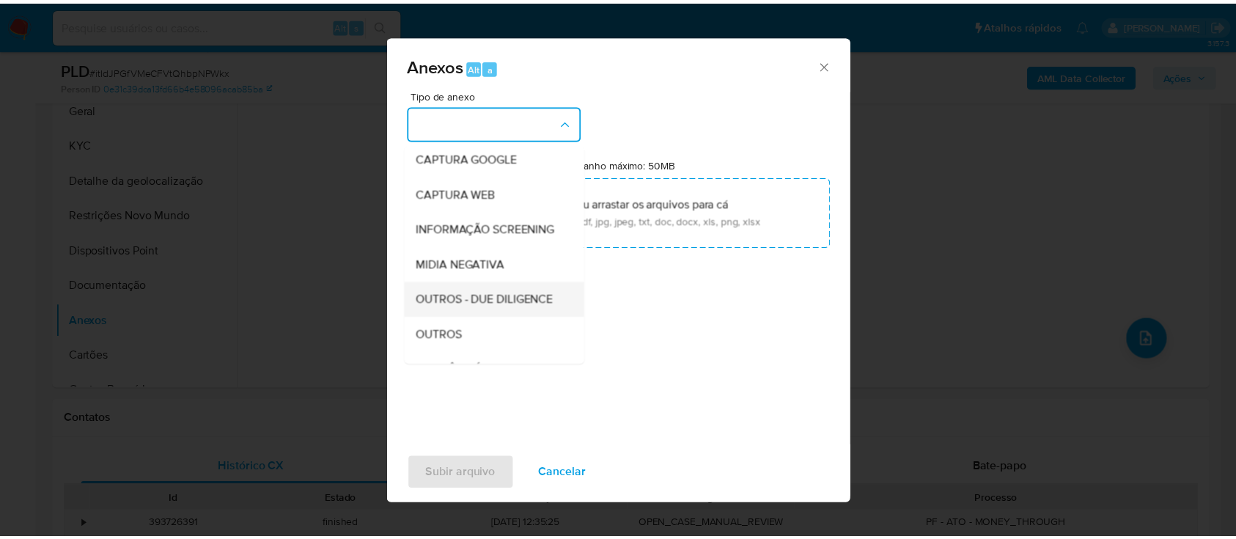
scroll to position [195, 0]
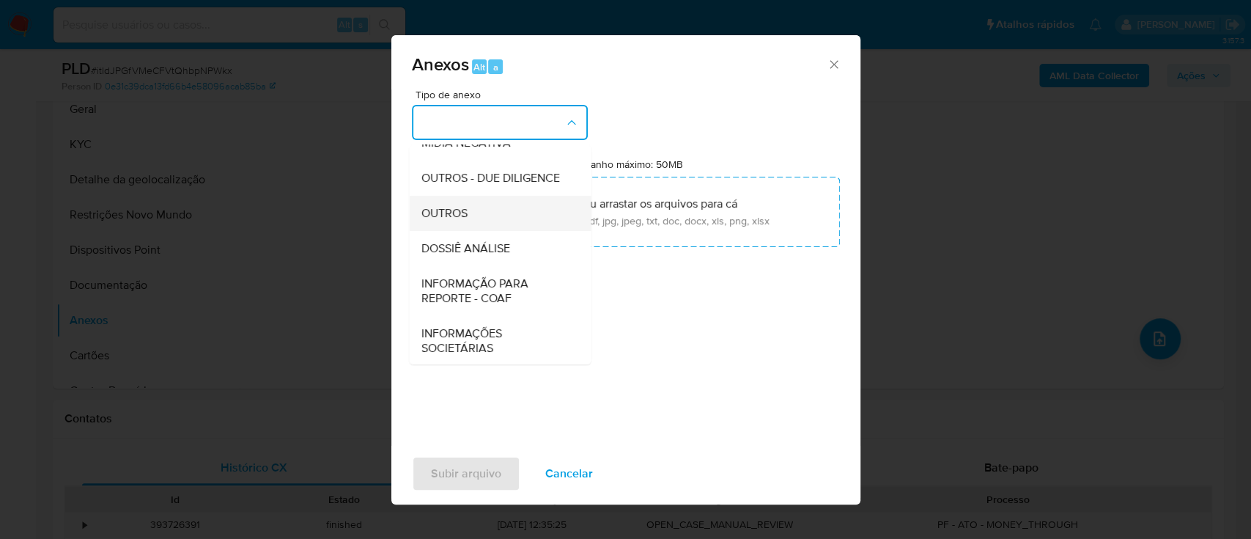
click at [471, 231] on div "OUTROS" at bounding box center [496, 213] width 150 height 35
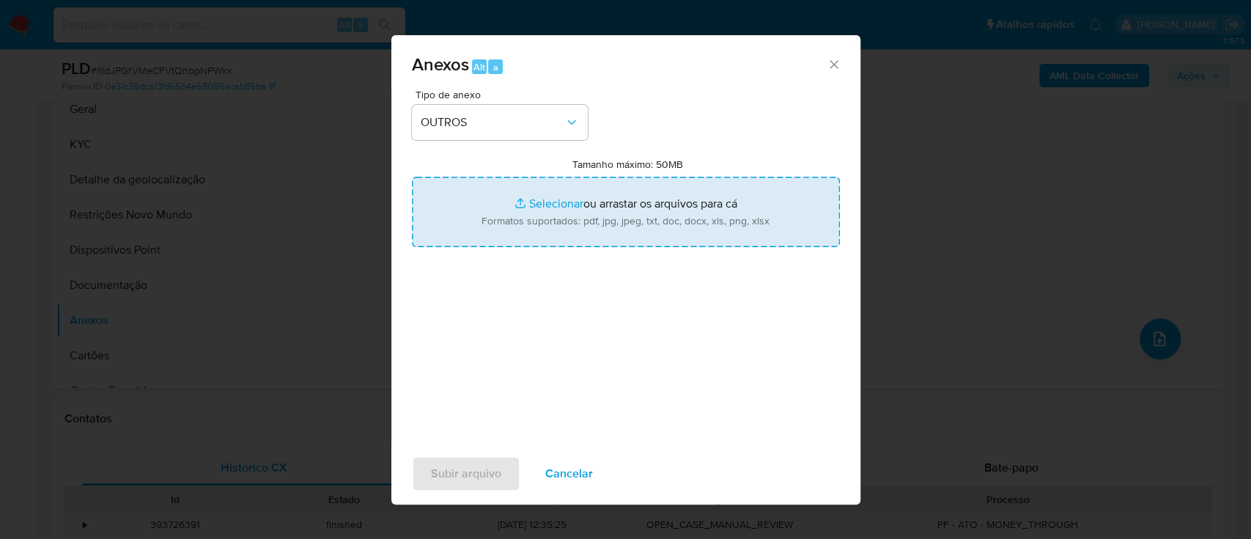
click at [535, 198] on input "Tamanho máximo: 50MB Selecionar arquivos" at bounding box center [626, 212] width 428 height 70
type input "C:\fakepath\Mulan 1551359661_2025_08_29_15_50_15.xlsx"
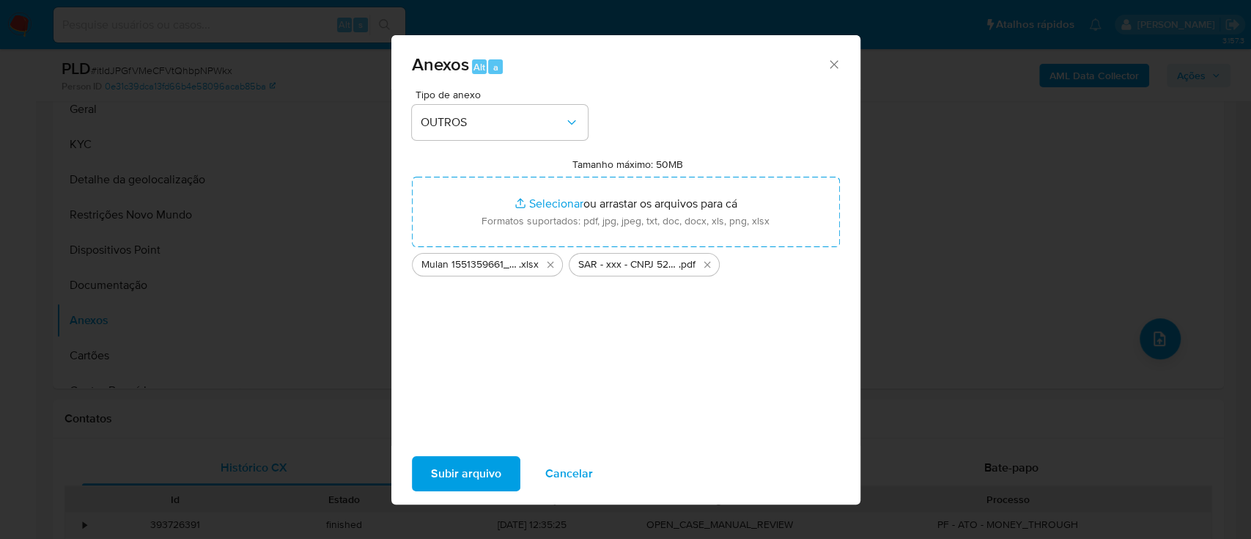
click at [477, 465] on span "Subir arquivo" at bounding box center [466, 473] width 70 height 32
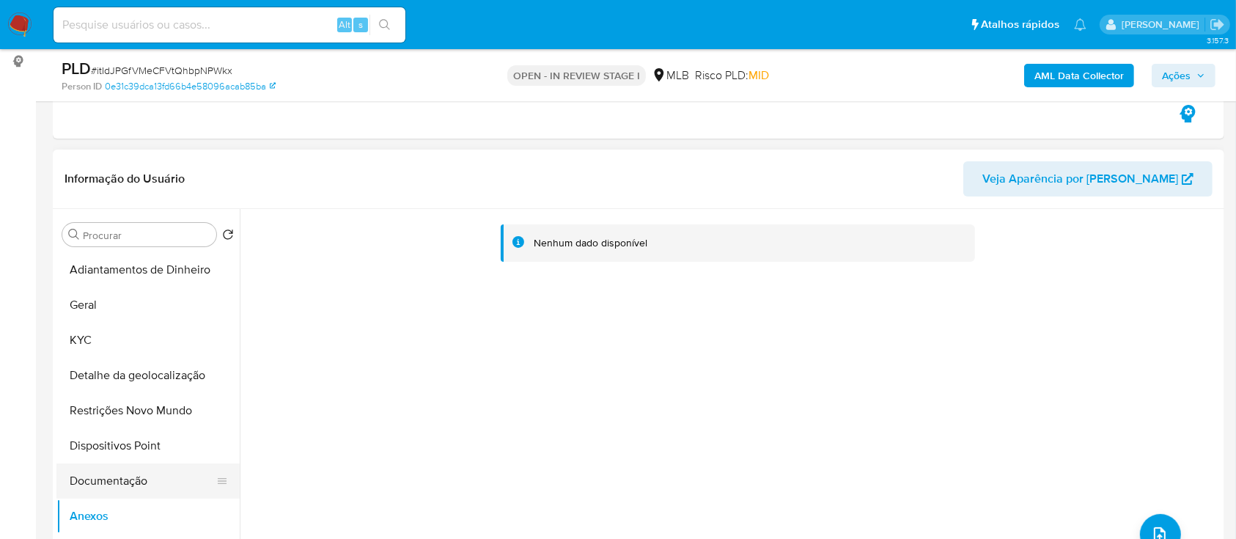
drag, startPoint x: 106, startPoint y: 469, endPoint x: 96, endPoint y: 488, distance: 21.6
click at [107, 471] on button "Documentação" at bounding box center [141, 480] width 171 height 35
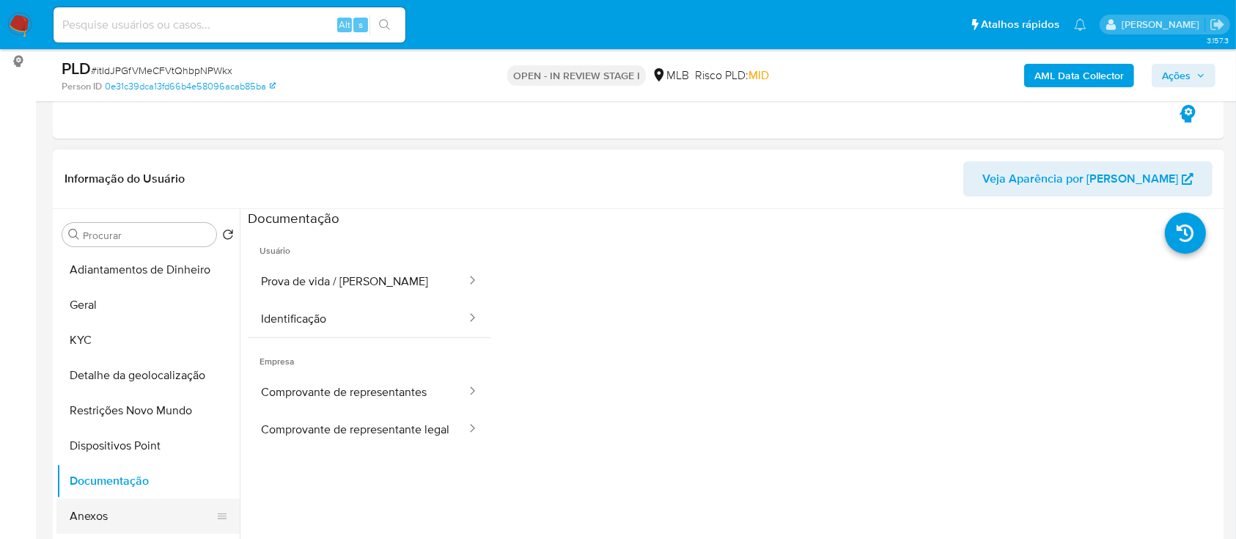
click at [93, 514] on button "Anexos" at bounding box center [141, 515] width 171 height 35
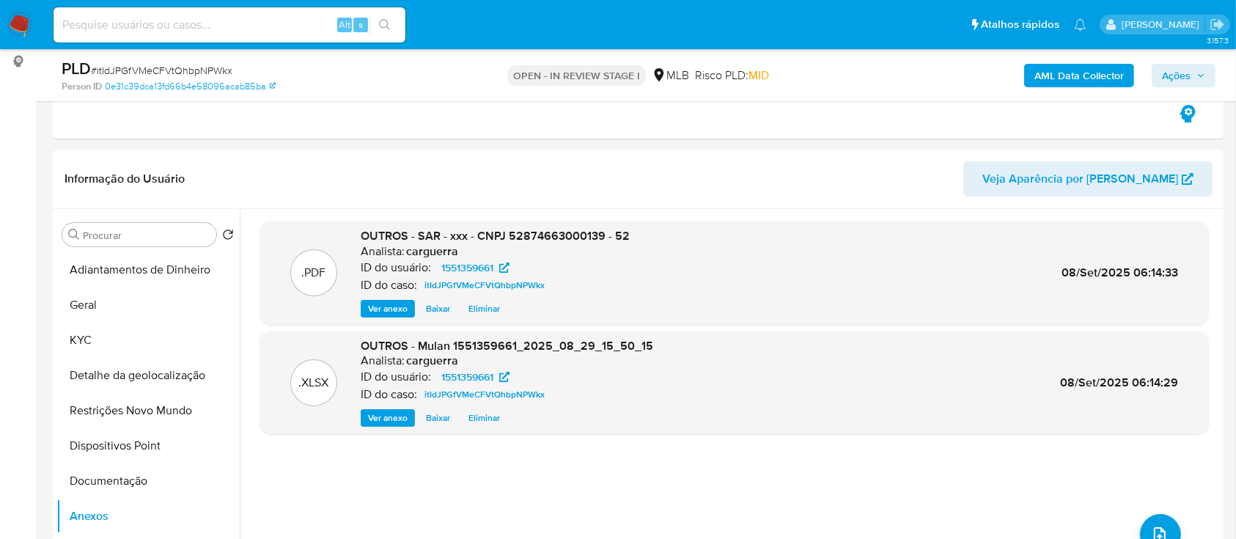
click at [1170, 73] on span "Ações" at bounding box center [1176, 75] width 29 height 23
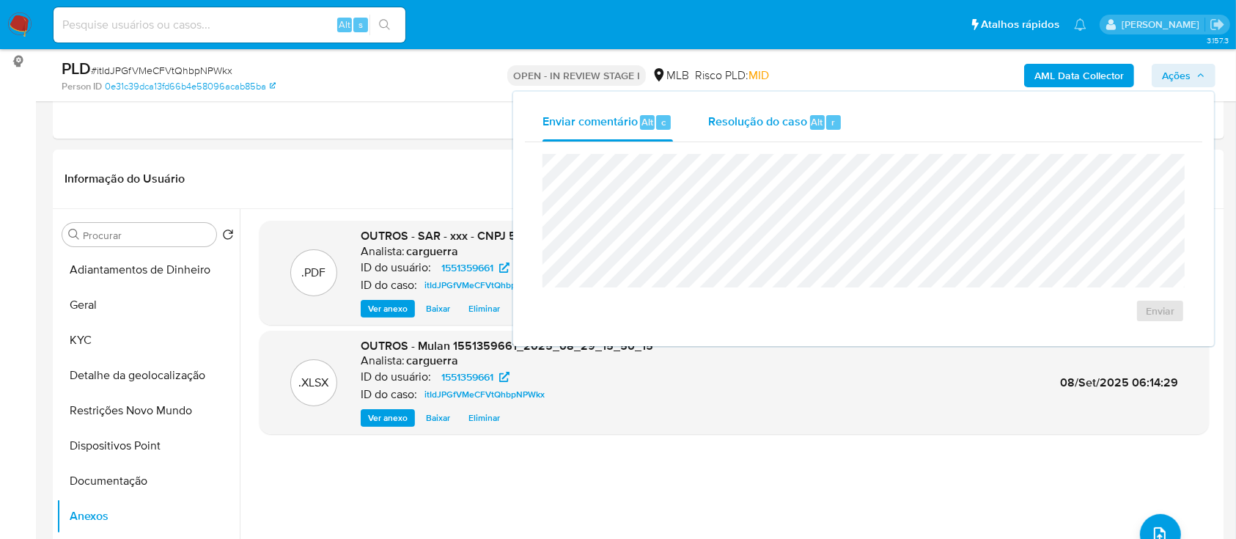
drag, startPoint x: 722, startPoint y: 133, endPoint x: 732, endPoint y: 133, distance: 10.3
click at [726, 133] on div "Resolução do caso Alt r" at bounding box center [775, 122] width 134 height 38
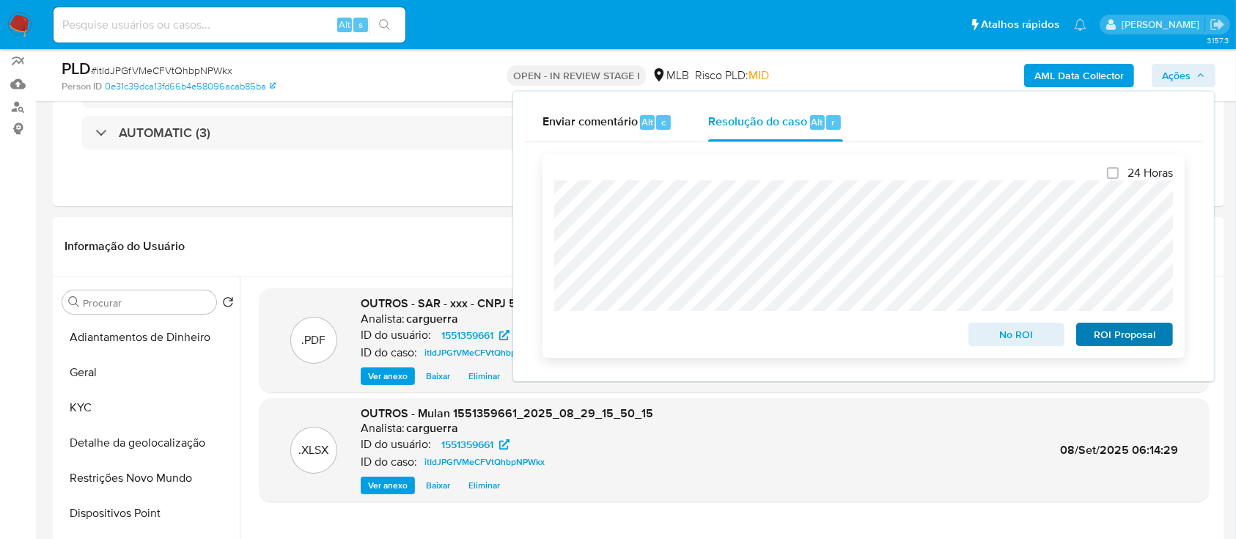
scroll to position [97, 0]
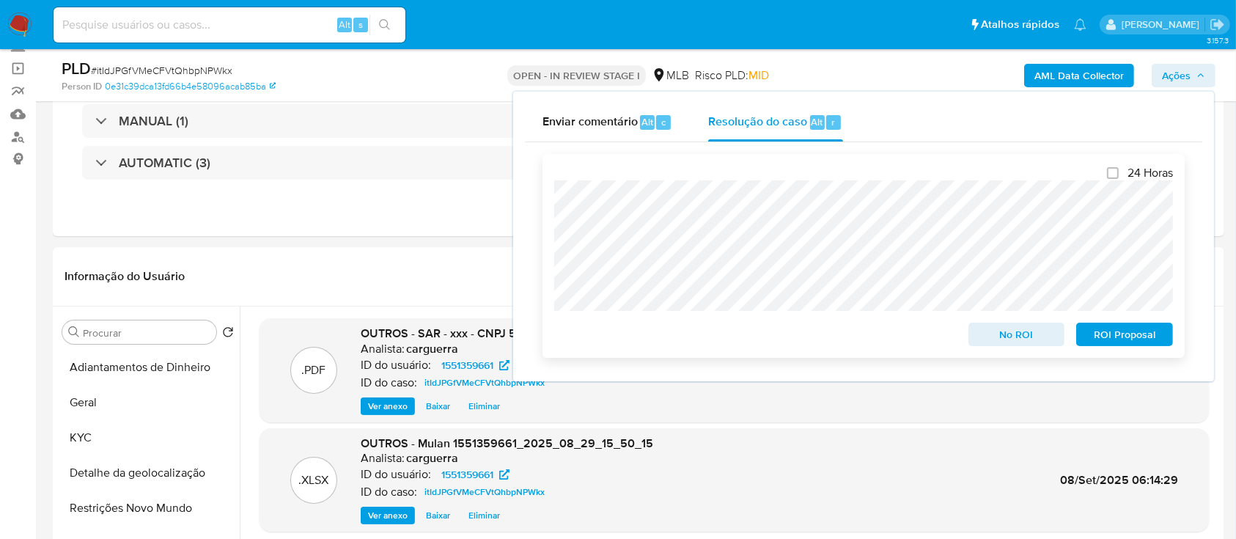
click at [1110, 335] on span "ROI Proposal" at bounding box center [1124, 334] width 76 height 21
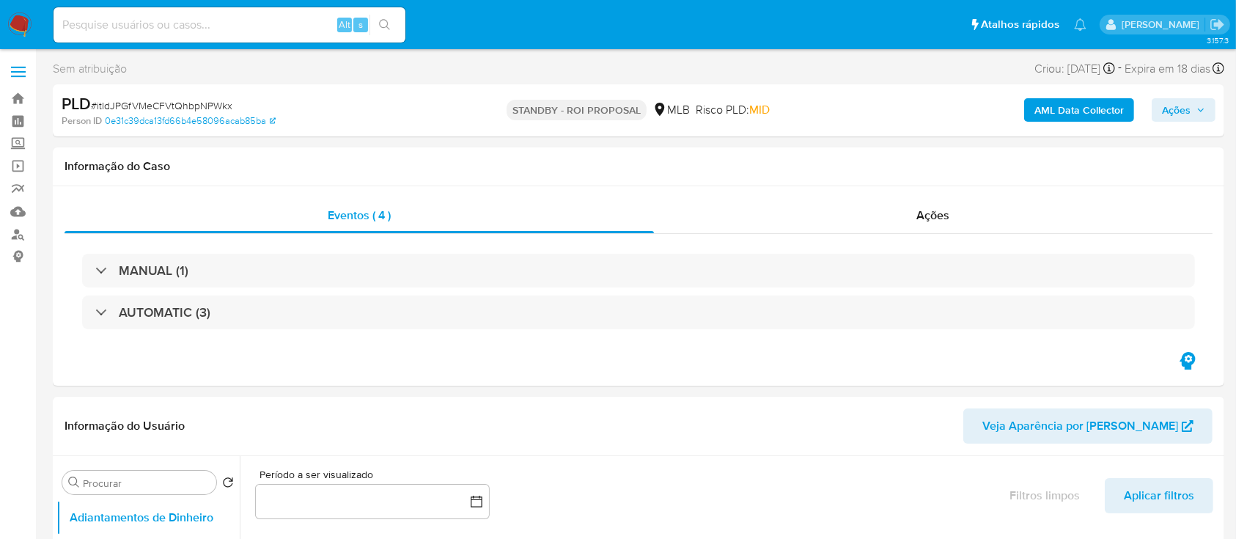
select select "10"
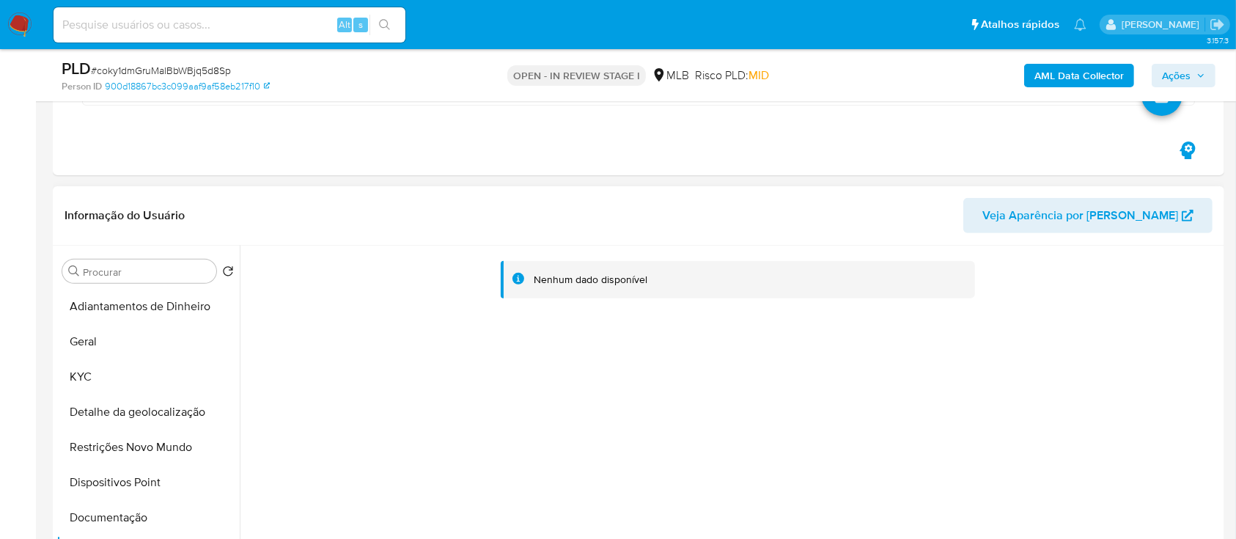
scroll to position [586, 0]
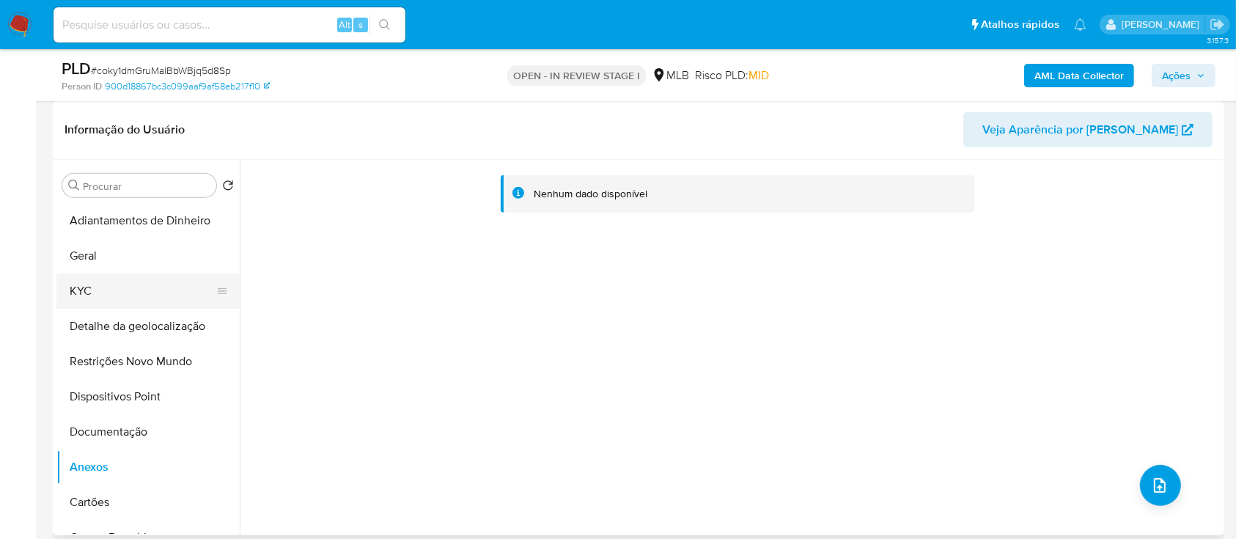
click at [125, 290] on button "KYC" at bounding box center [141, 290] width 171 height 35
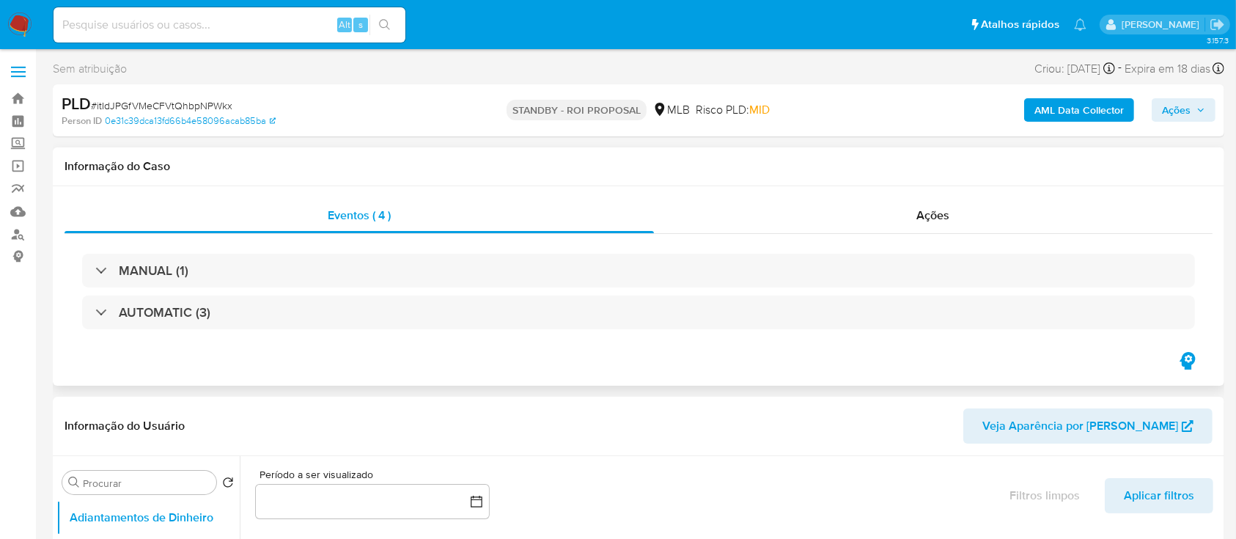
select select "10"
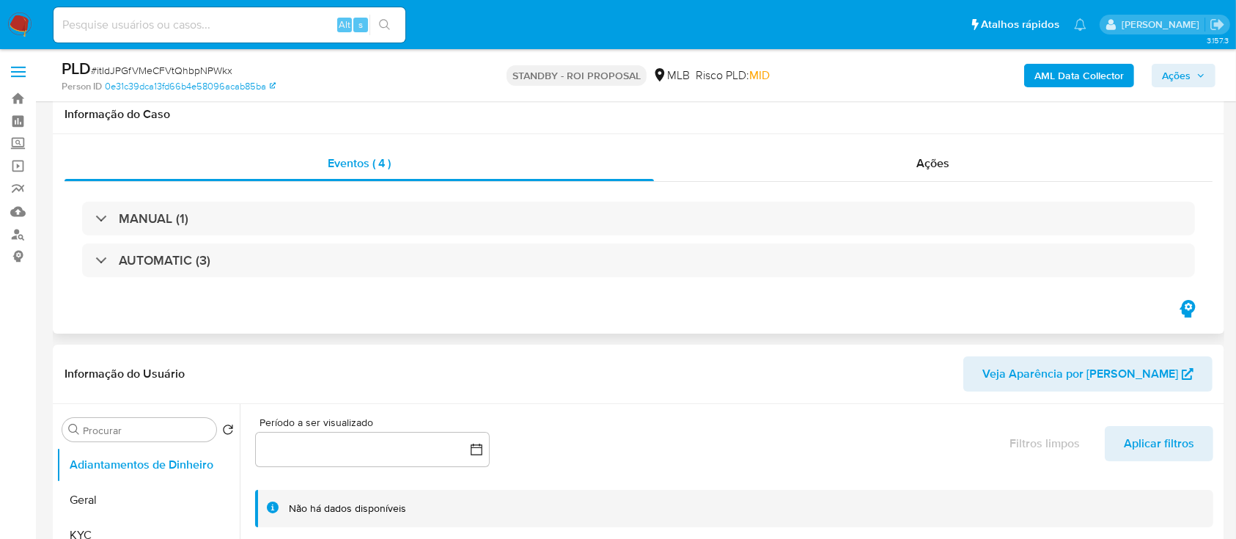
scroll to position [97, 0]
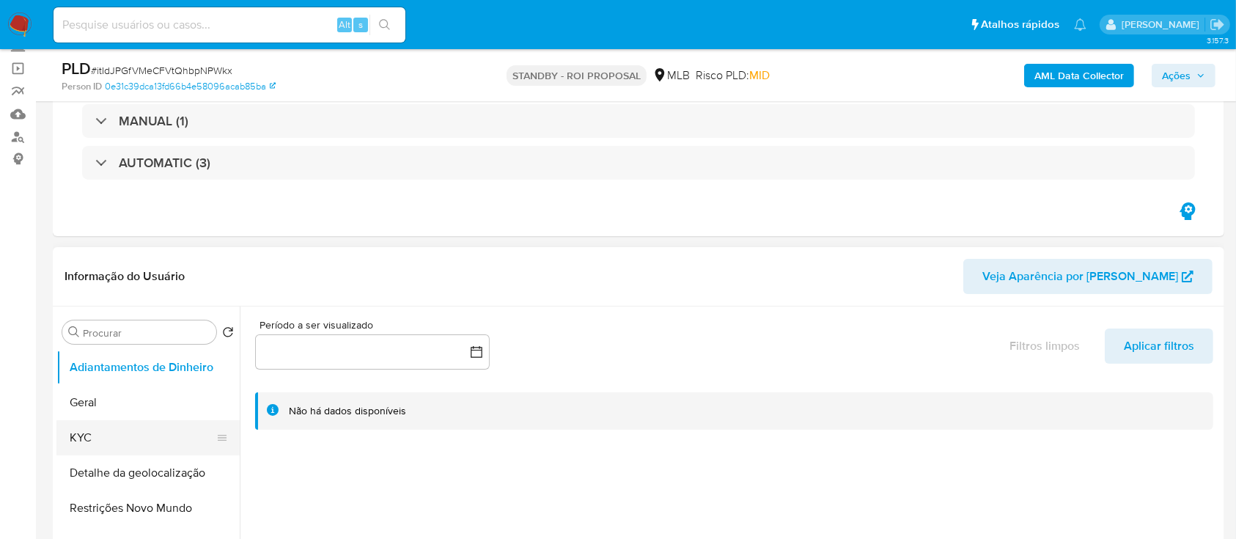
click at [103, 431] on button "KYC" at bounding box center [141, 437] width 171 height 35
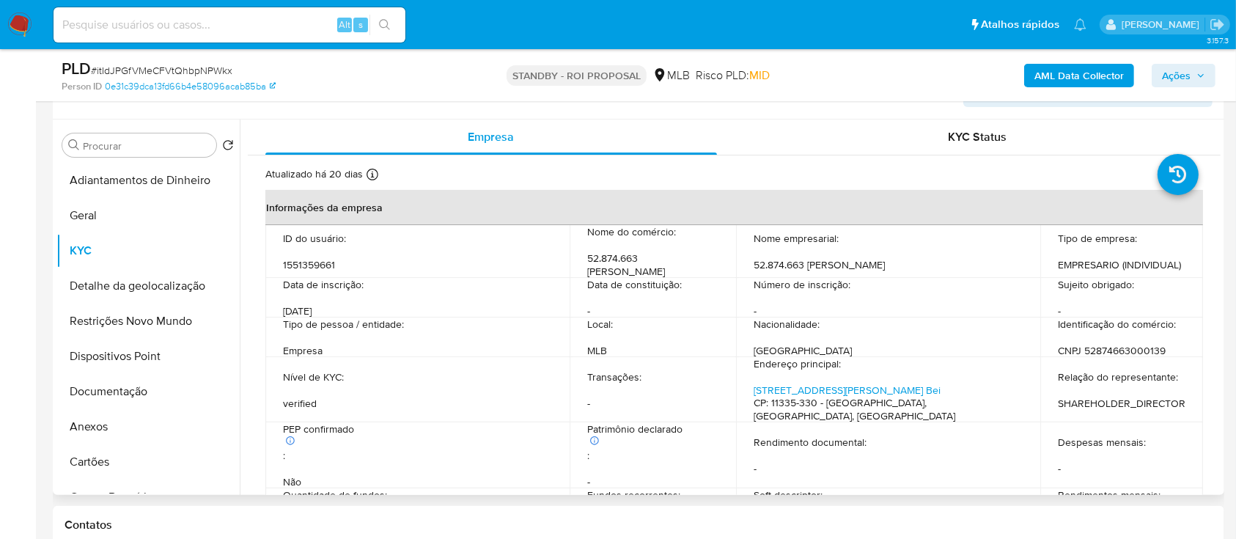
scroll to position [293, 0]
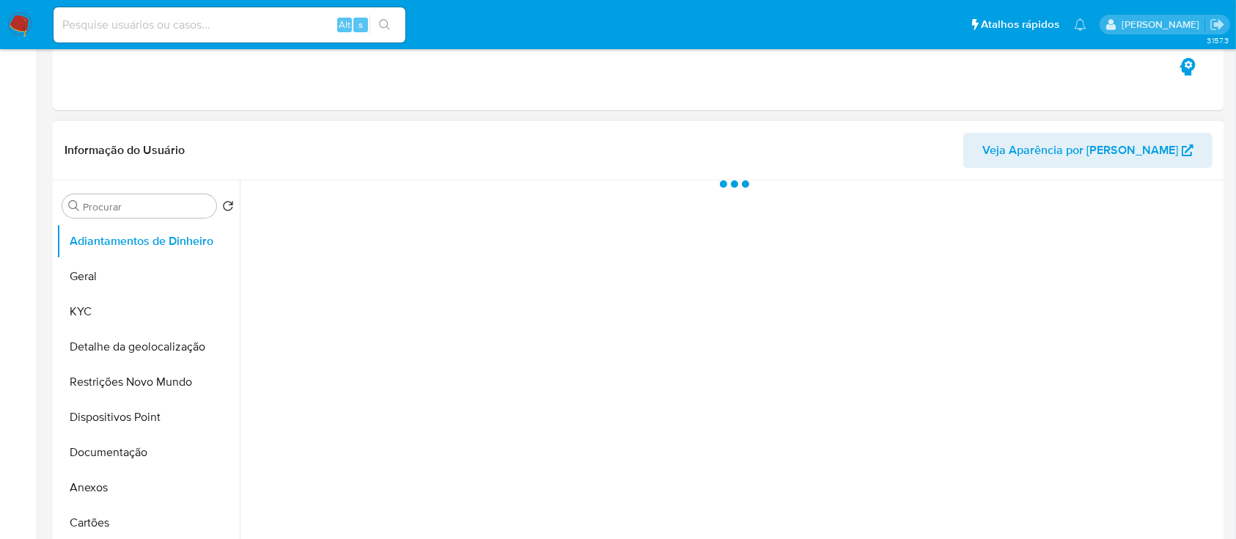
scroll to position [293, 0]
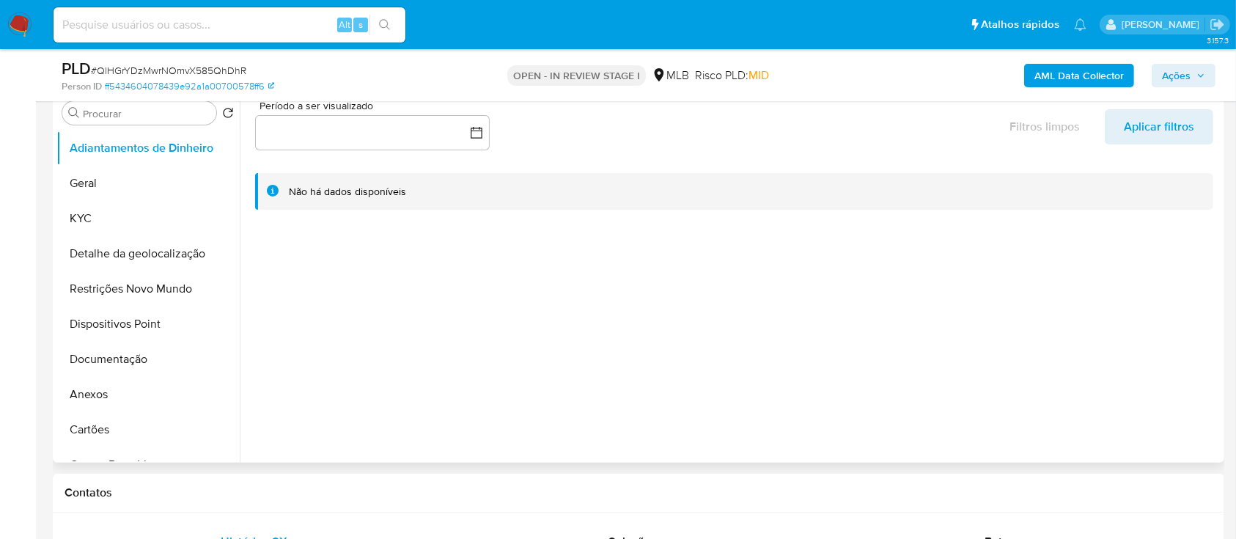
select select "10"
click at [88, 223] on button "KYC" at bounding box center [141, 218] width 171 height 35
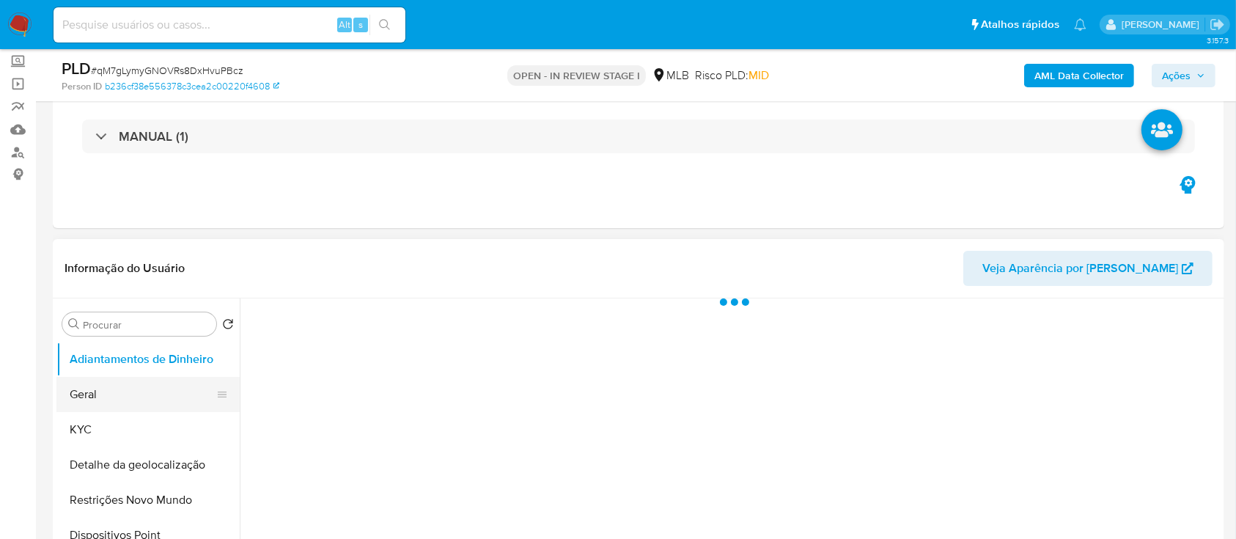
scroll to position [293, 0]
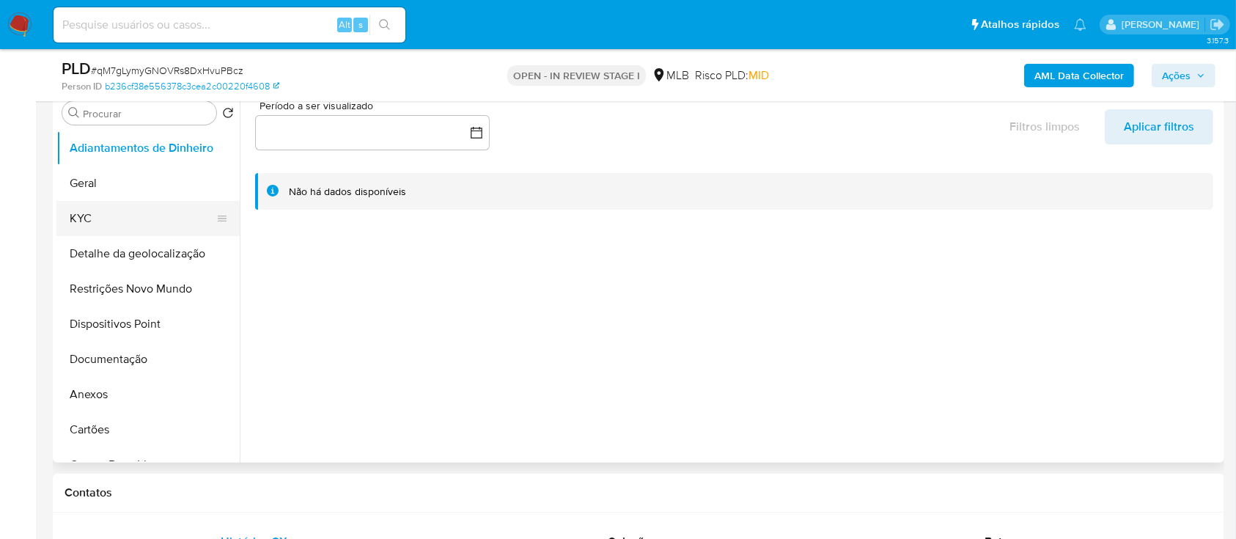
select select "10"
click at [88, 215] on button "KYC" at bounding box center [141, 218] width 171 height 35
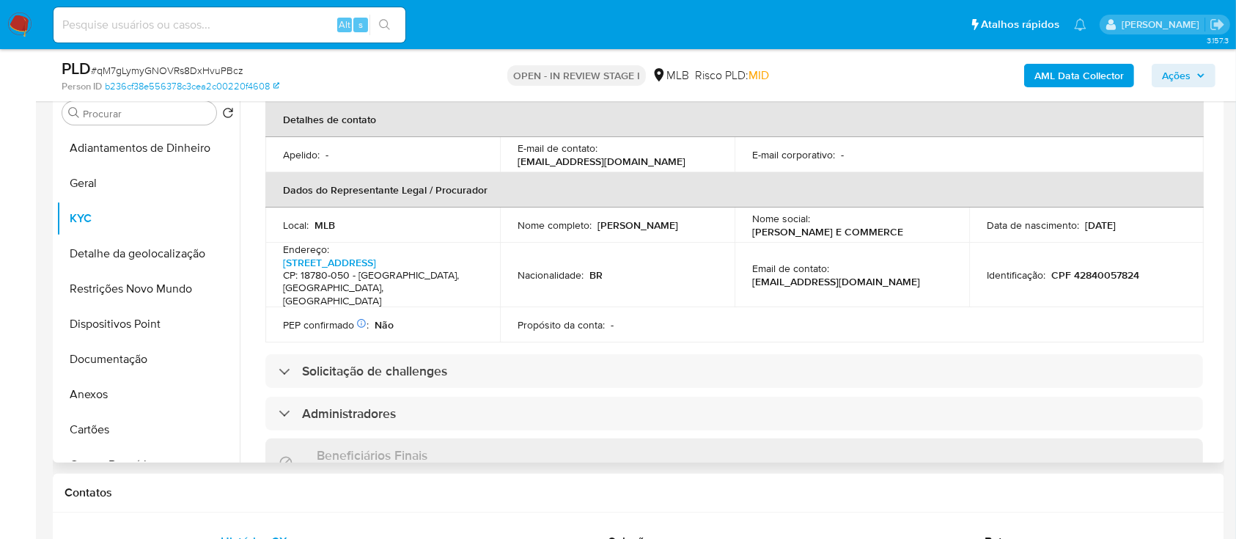
scroll to position [391, 0]
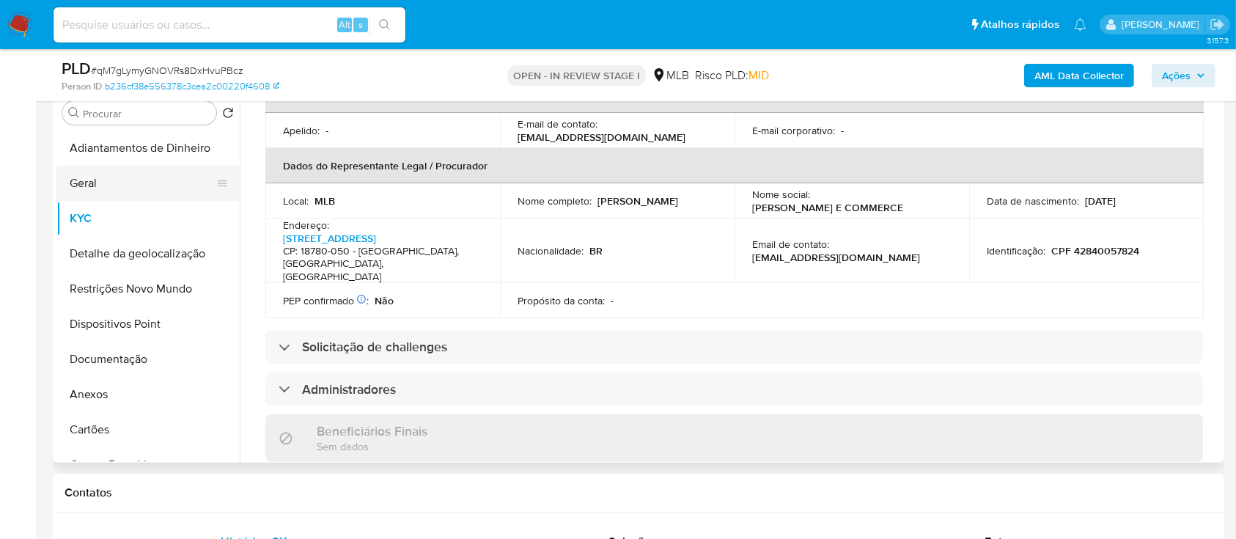
click at [94, 186] on button "Geral" at bounding box center [141, 183] width 171 height 35
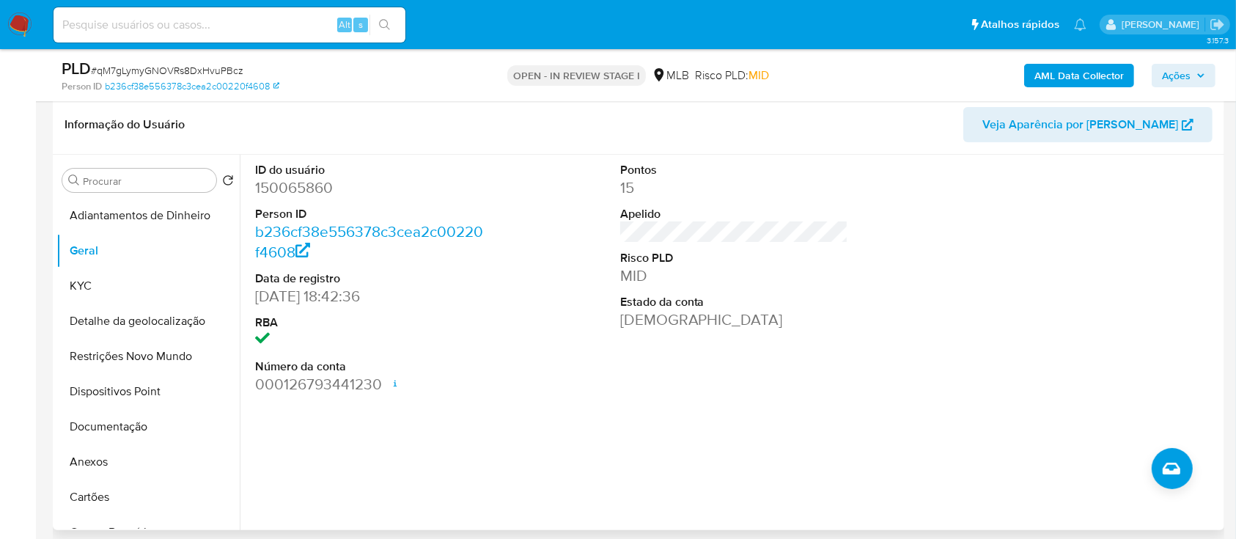
scroll to position [195, 0]
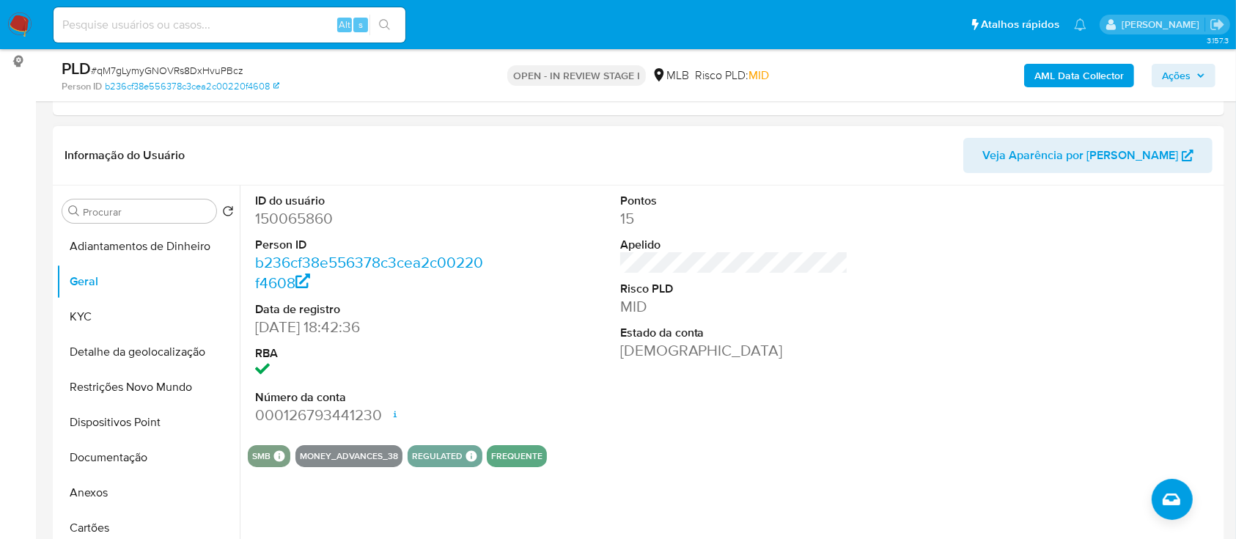
click at [270, 161] on header "Informação do Usuário Veja Aparência por Pessoa" at bounding box center [638, 155] width 1148 height 35
click at [111, 324] on button "KYC" at bounding box center [141, 316] width 171 height 35
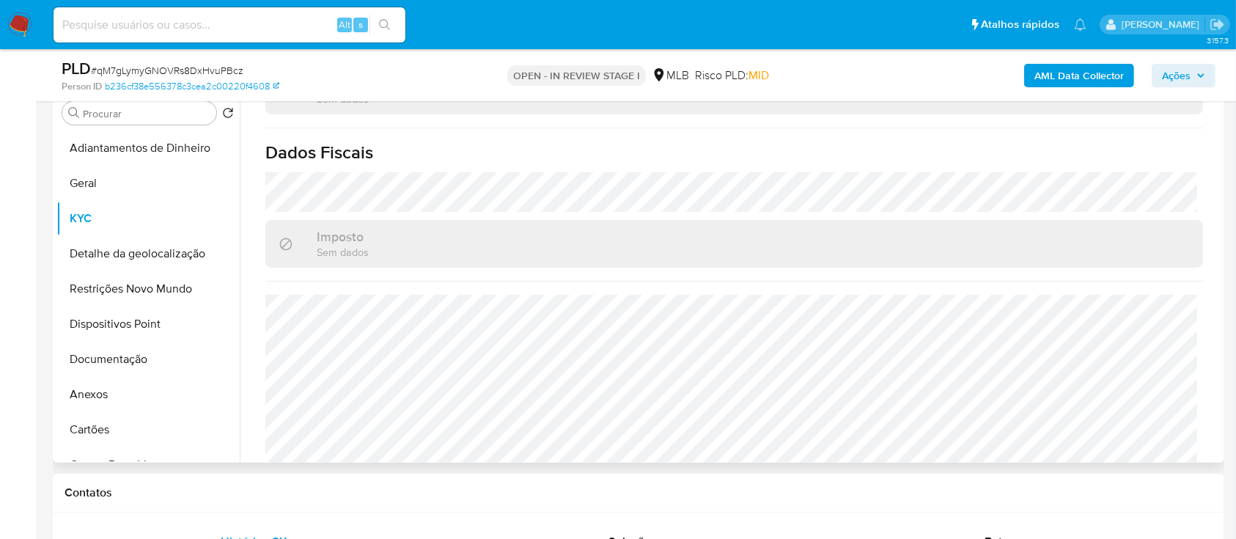
scroll to position [391, 0]
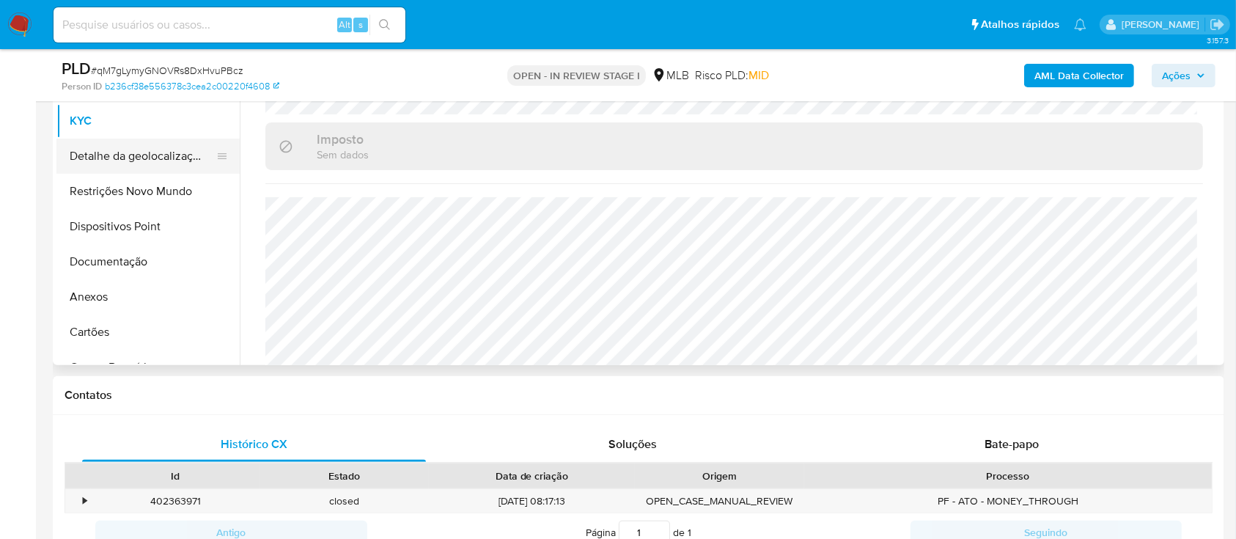
click at [123, 161] on button "Detalhe da geolocalização" at bounding box center [141, 156] width 171 height 35
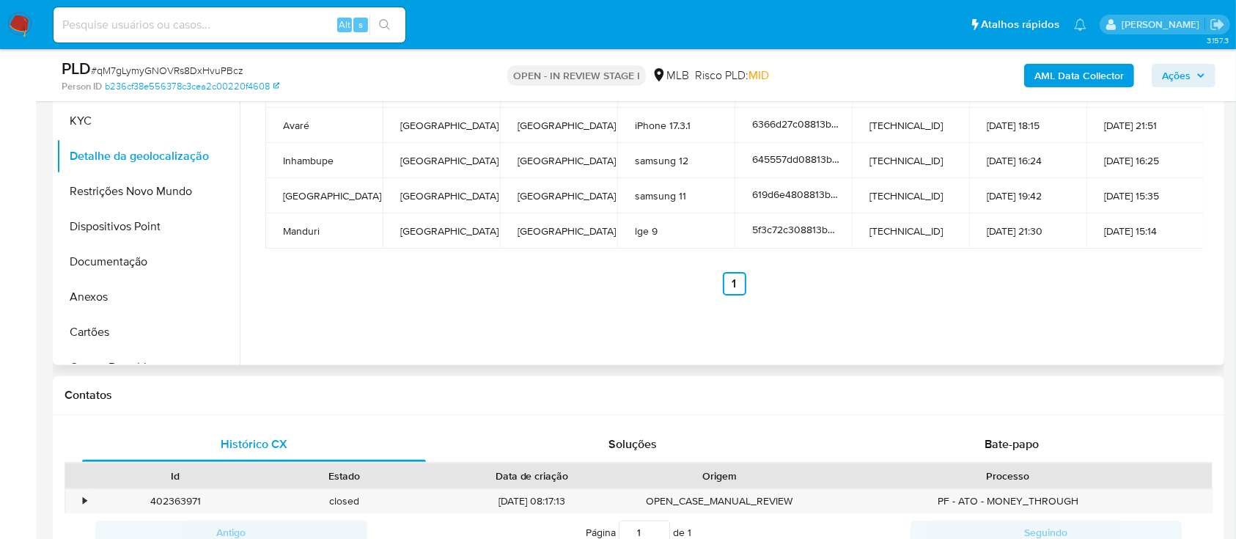
click at [1181, 284] on ul "Anterior 1 Siguiente" at bounding box center [733, 283] width 937 height 23
click at [119, 185] on button "Restrições Novo Mundo" at bounding box center [141, 191] width 171 height 35
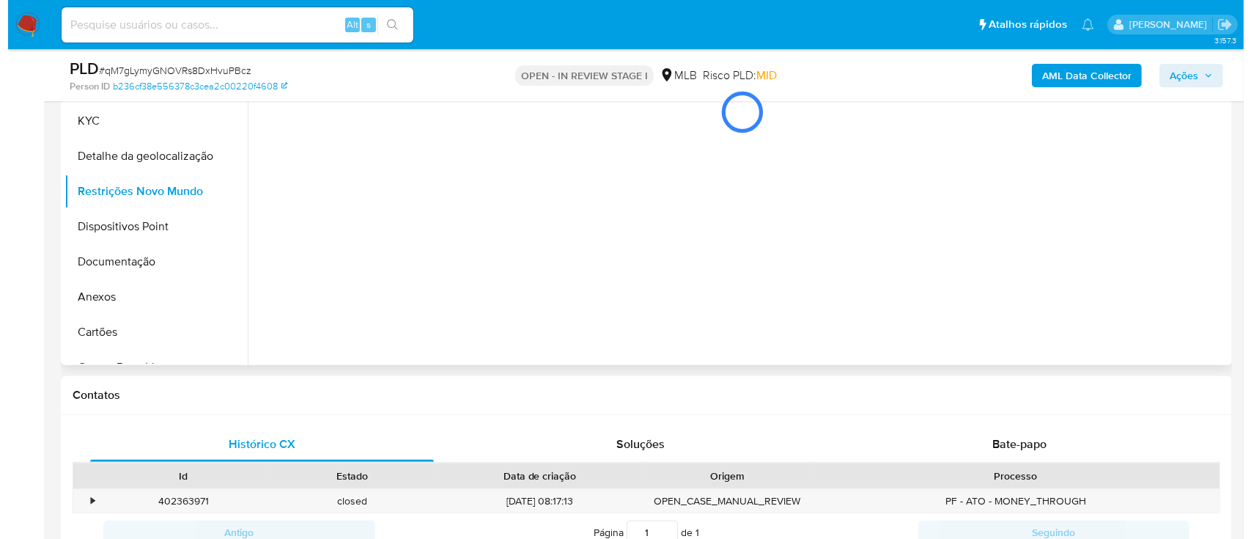
scroll to position [293, 0]
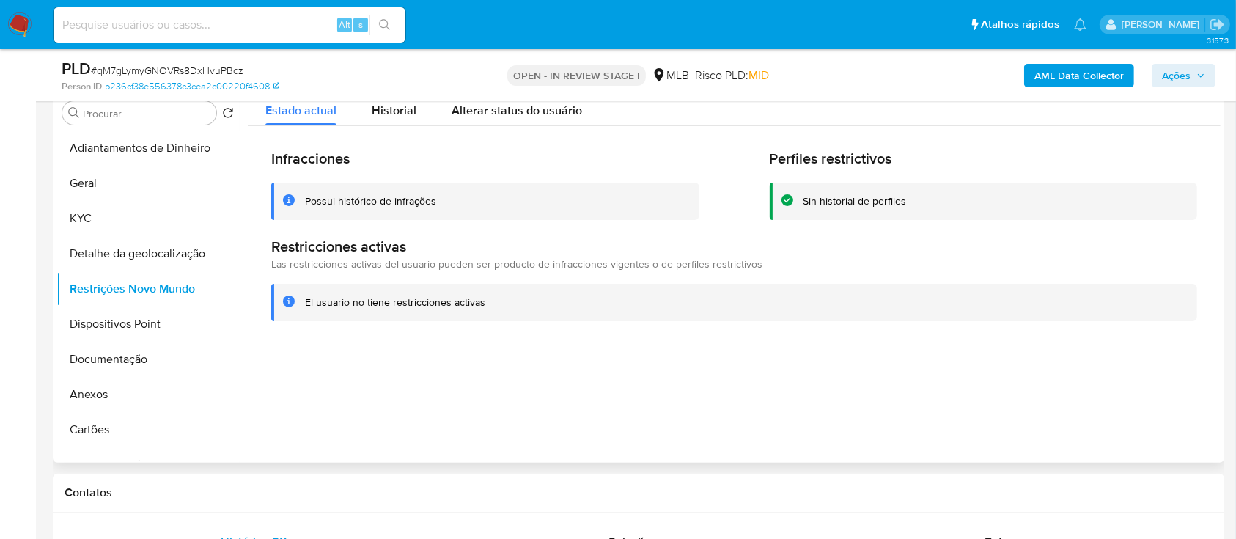
click at [1153, 355] on div at bounding box center [730, 274] width 981 height 375
click at [103, 310] on button "Dispositivos Point" at bounding box center [141, 323] width 171 height 35
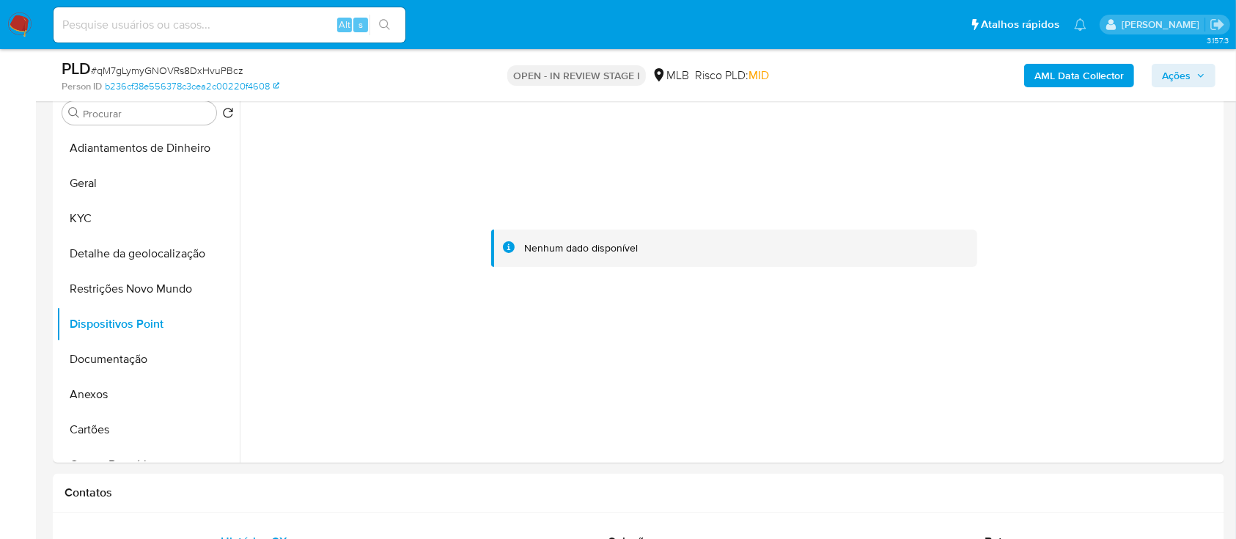
click at [1077, 75] on b "AML Data Collector" at bounding box center [1078, 75] width 89 height 23
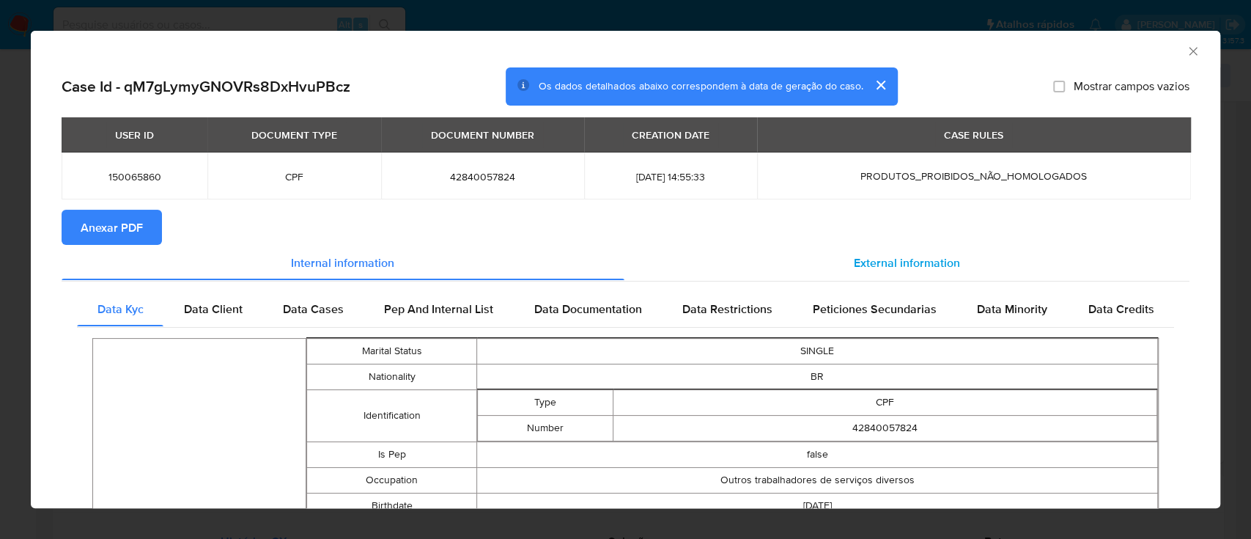
click at [910, 261] on span "External information" at bounding box center [907, 262] width 106 height 17
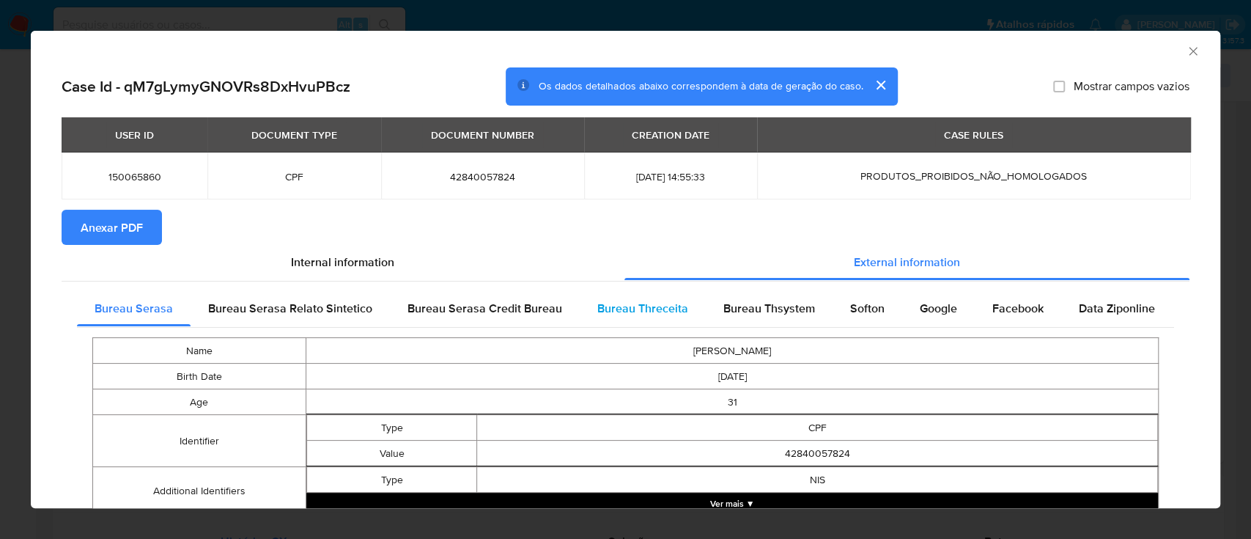
click at [630, 305] on span "Bureau Threceita" at bounding box center [642, 308] width 91 height 17
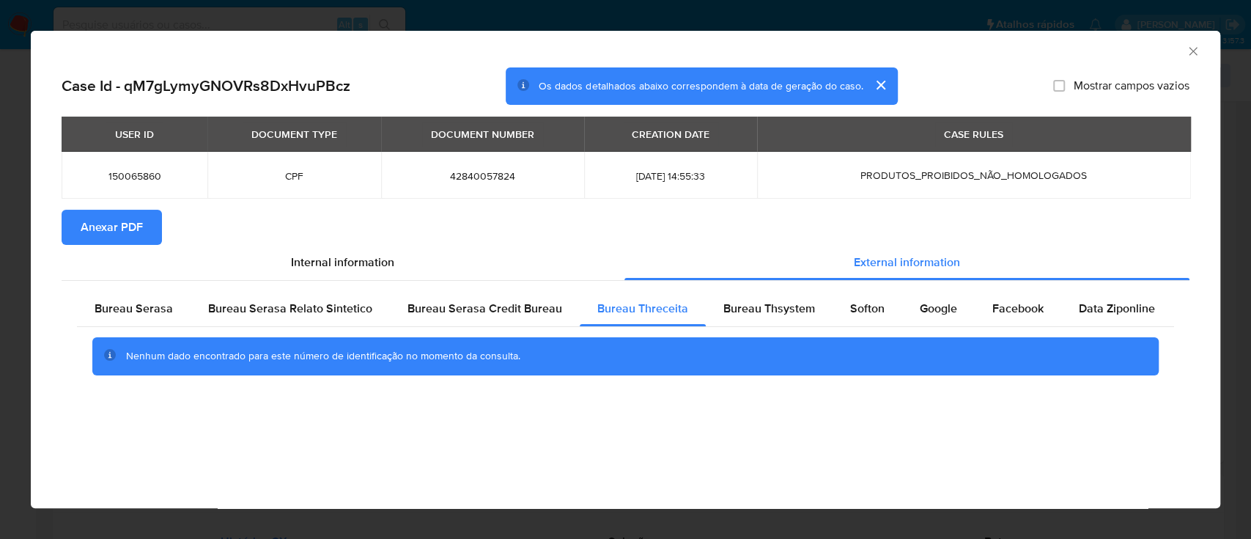
click at [1120, 44] on div "AML Data Collector" at bounding box center [613, 49] width 1145 height 16
click at [748, 296] on div "Bureau Thsystem" at bounding box center [769, 308] width 127 height 35
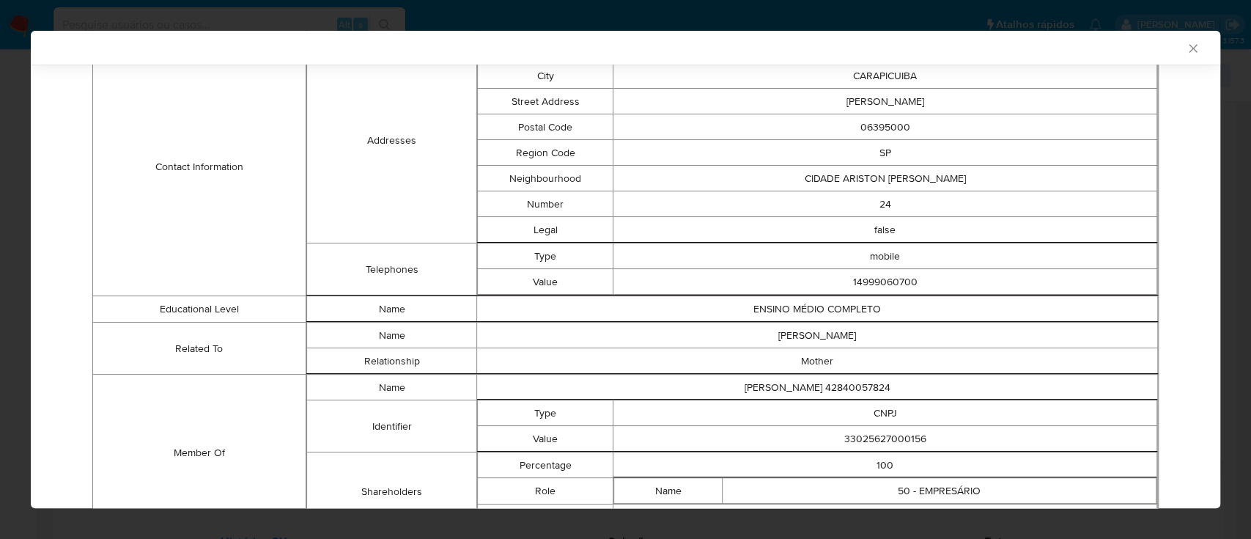
scroll to position [675, 0]
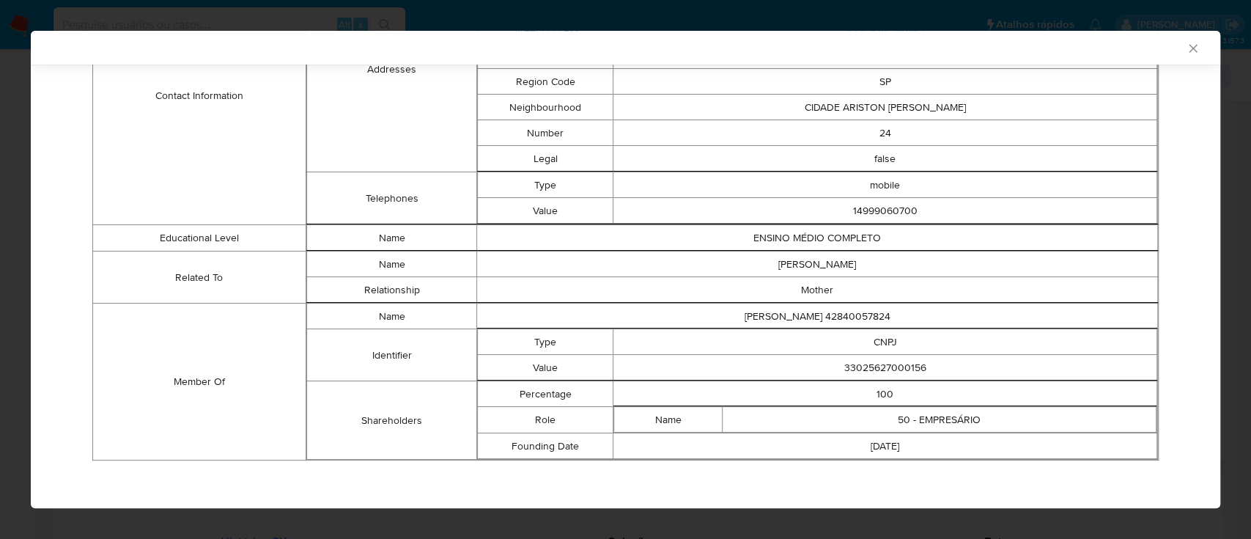
drag, startPoint x: 152, startPoint y: 237, endPoint x: 528, endPoint y: 95, distance: 402.2
click at [155, 235] on td "Educational Level" at bounding box center [199, 238] width 213 height 26
drag, startPoint x: 924, startPoint y: 358, endPoint x: 829, endPoint y: 369, distance: 96.0
click at [829, 369] on td "33025627000156" at bounding box center [885, 368] width 544 height 26
copy td "33025627000156"
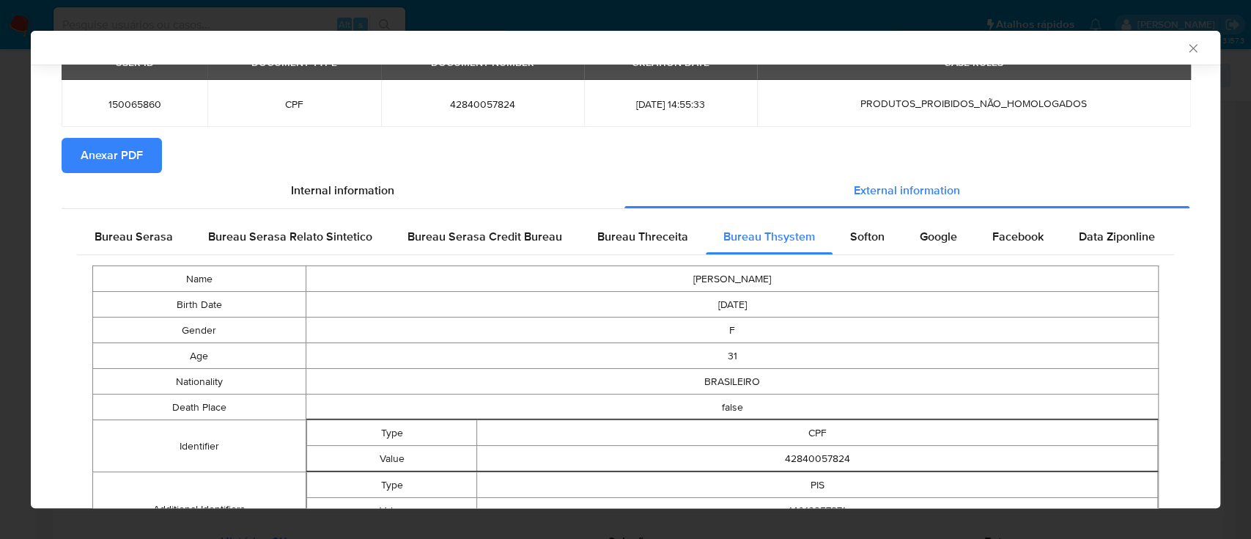
scroll to position [0, 0]
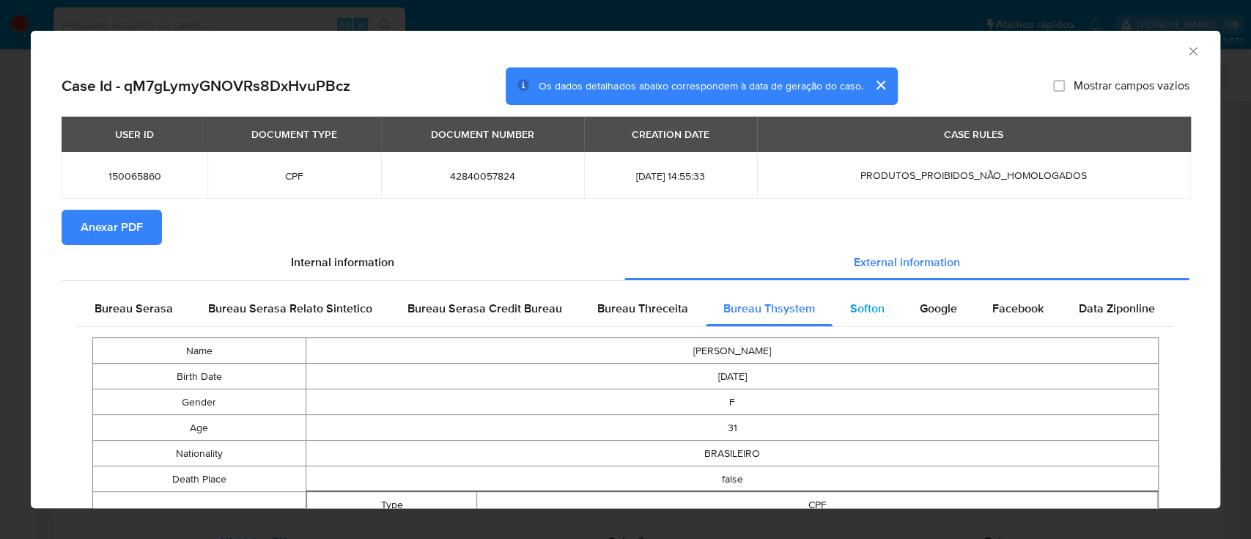
click at [860, 309] on span "Softon" at bounding box center [867, 308] width 34 height 17
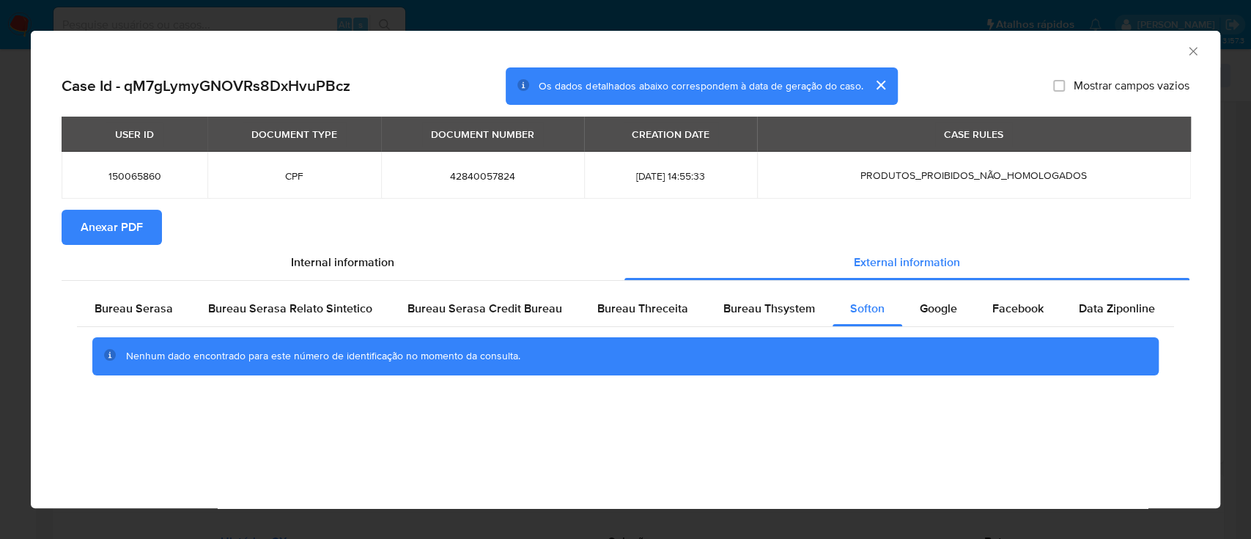
click at [1018, 432] on div "AML Data Collector Case Id - qM7gLymyGNOVRs8DxHvuPBcz Os dados detalhados abaix…" at bounding box center [625, 269] width 1189 height 477
click at [909, 308] on div "Google" at bounding box center [938, 308] width 73 height 35
click at [1097, 50] on div "AML Data Collector" at bounding box center [613, 49] width 1145 height 16
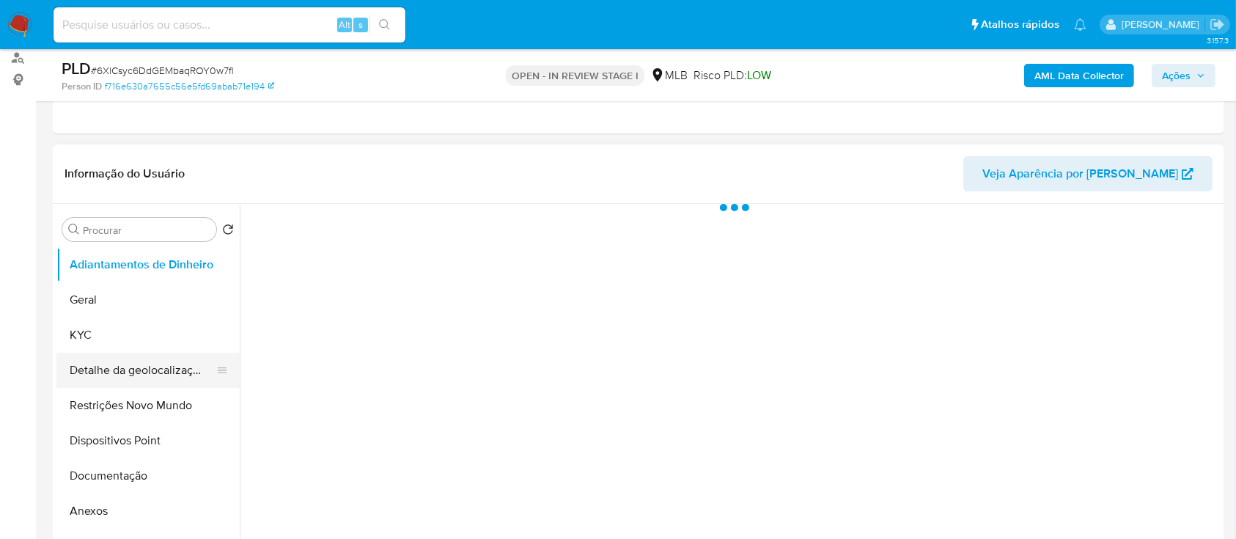
scroll to position [195, 0]
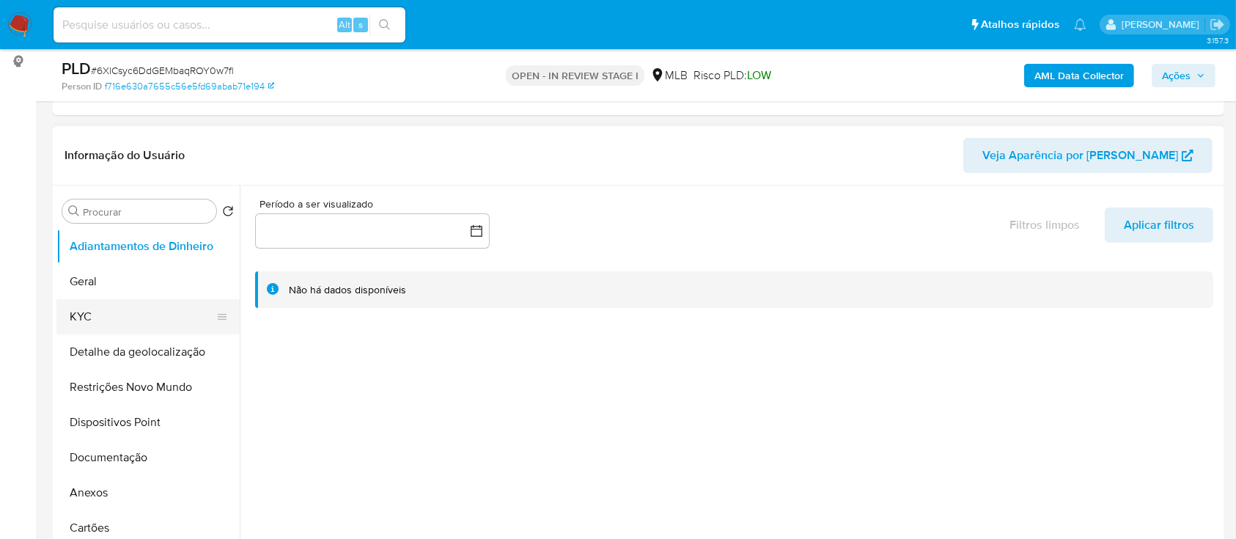
click at [81, 319] on button "KYC" at bounding box center [141, 316] width 171 height 35
select select "10"
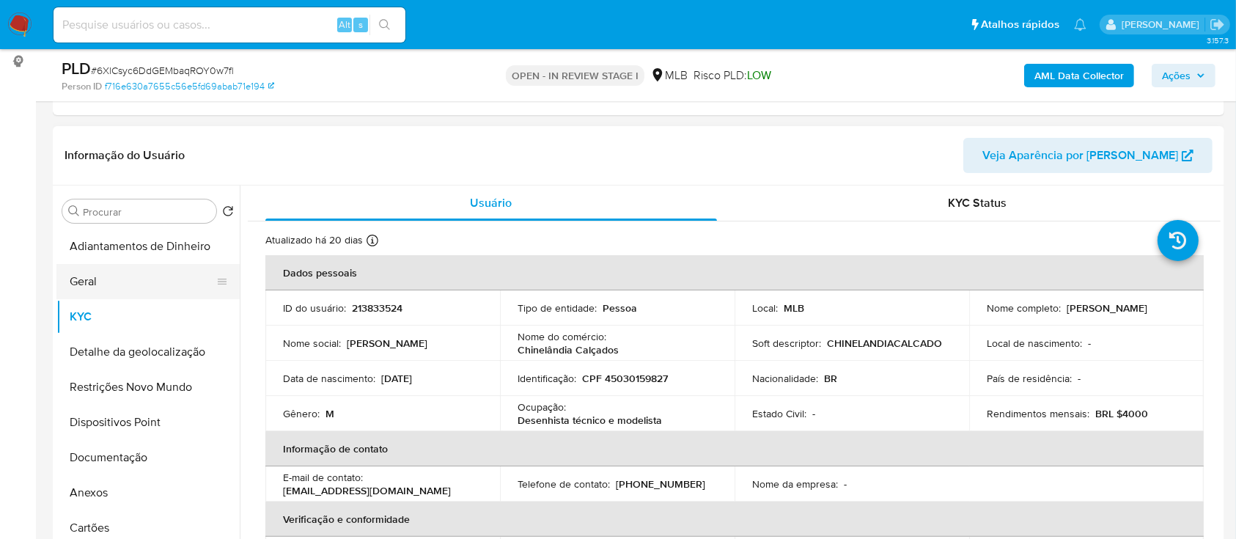
click at [111, 273] on button "Geral" at bounding box center [141, 281] width 171 height 35
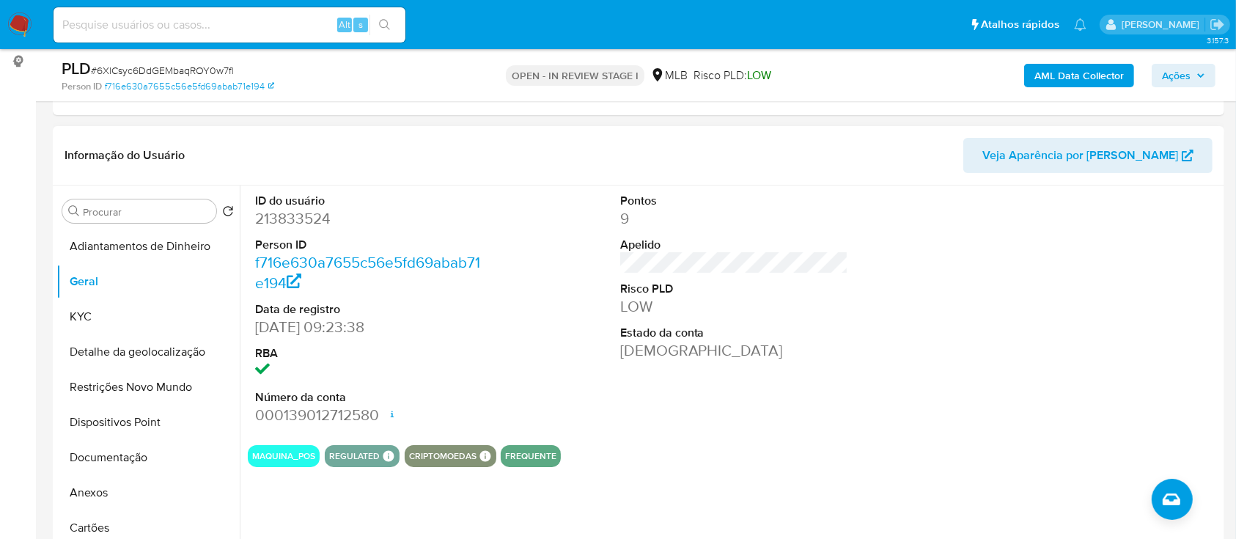
click at [935, 309] on div "ID do usuário 213833524 Person ID f716e630a7655c56e5fd69abab71e194 Data de regi…" at bounding box center [734, 309] width 973 height 248
click at [100, 319] on button "KYC" at bounding box center [141, 316] width 171 height 35
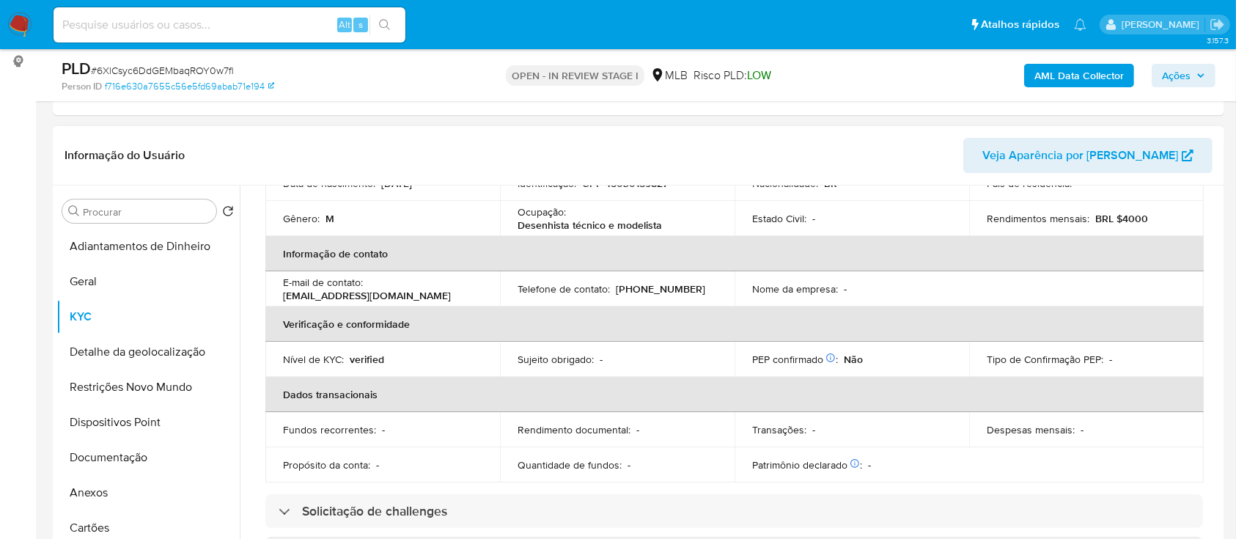
click at [1210, 284] on div "Atualizado há 20 dias Criado: 12/03/2020 19:30:14 Atualizado: 19/08/2025 02:22:…" at bounding box center [734, 507] width 973 height 963
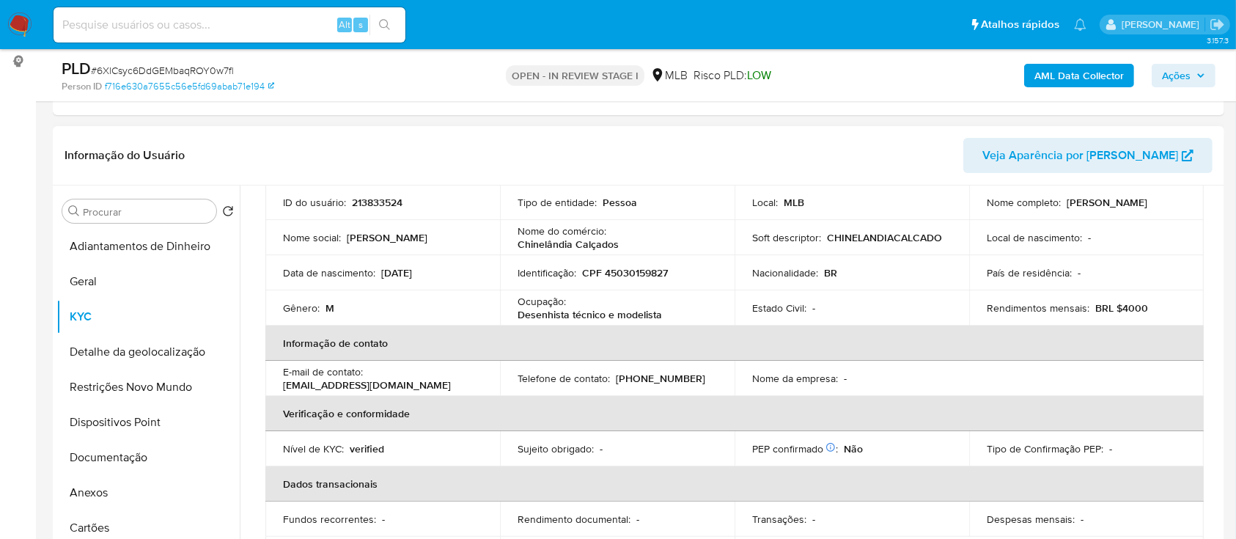
scroll to position [93, 0]
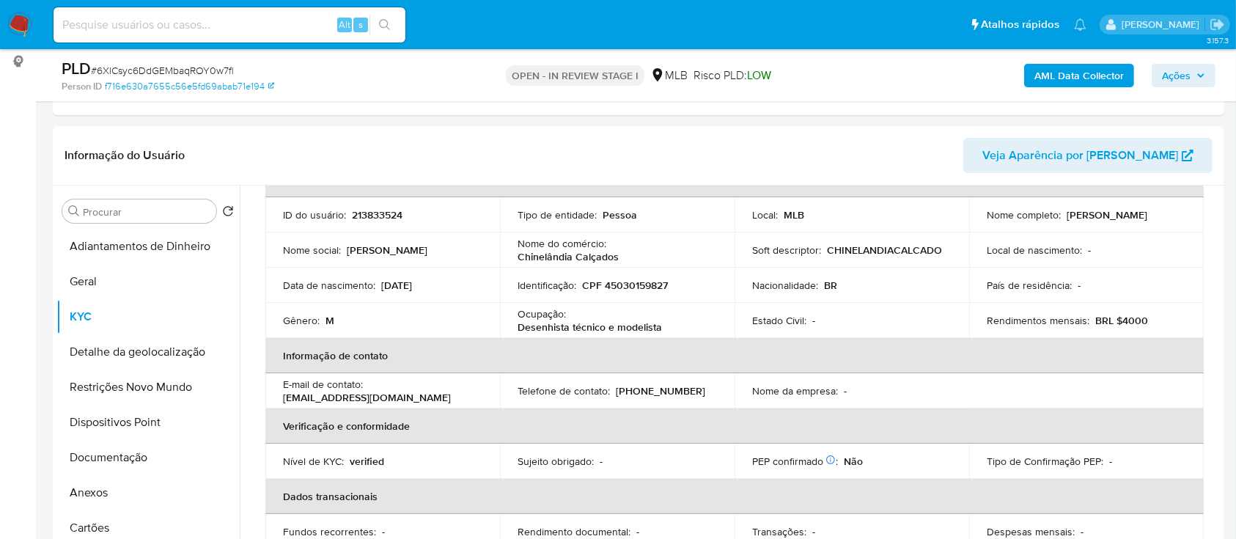
click at [923, 84] on div "AML Data Collector Ações" at bounding box center [1025, 75] width 380 height 34
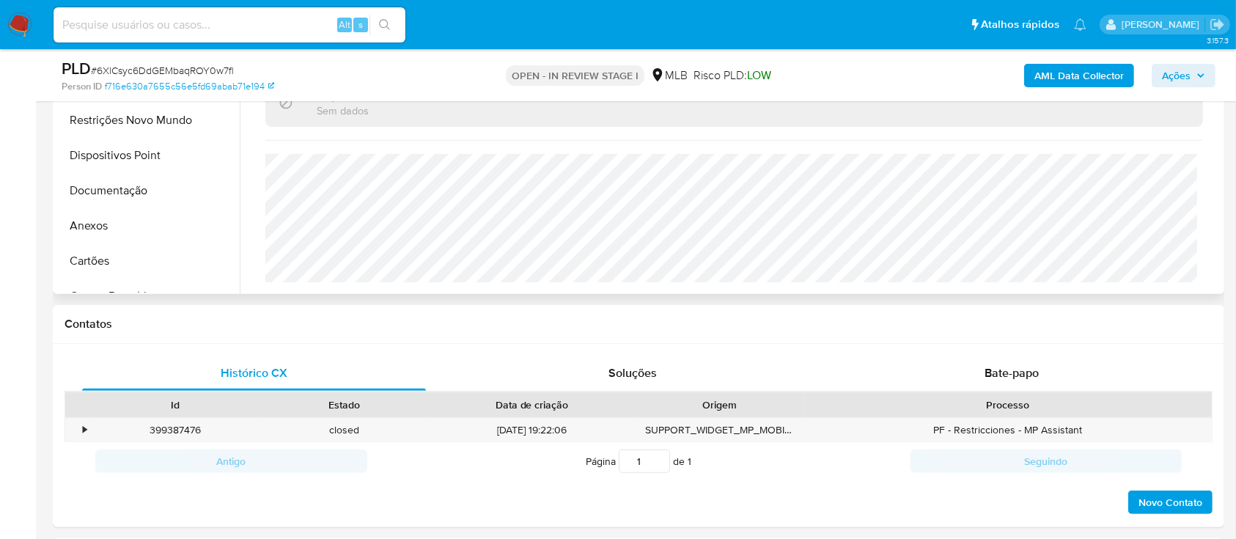
scroll to position [488, 0]
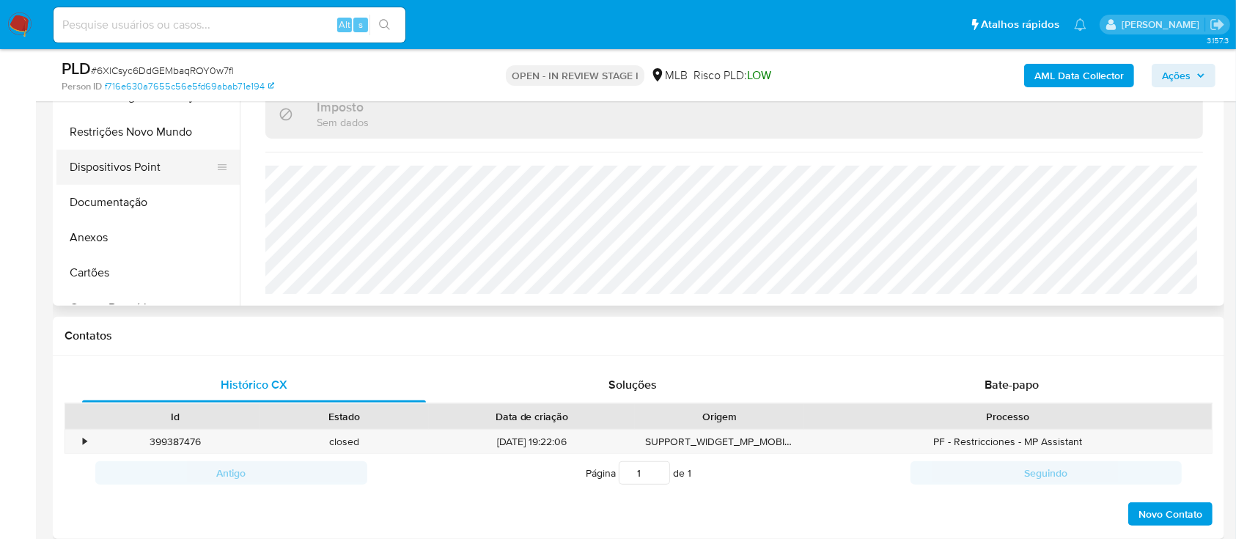
scroll to position [391, 0]
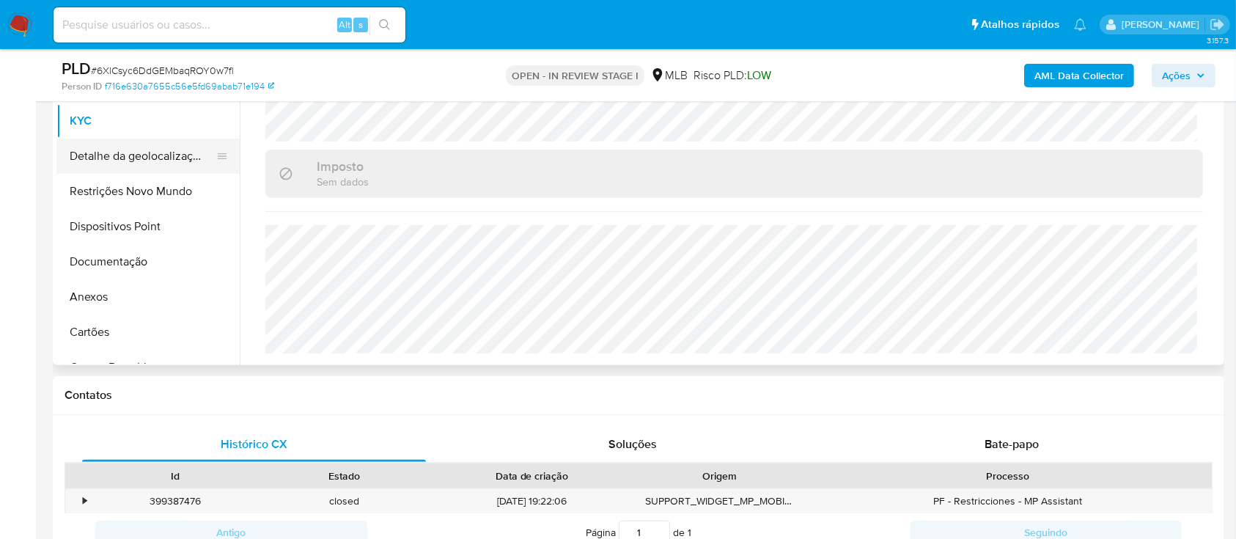
click at [153, 159] on button "Detalhe da geolocalização" at bounding box center [141, 156] width 171 height 35
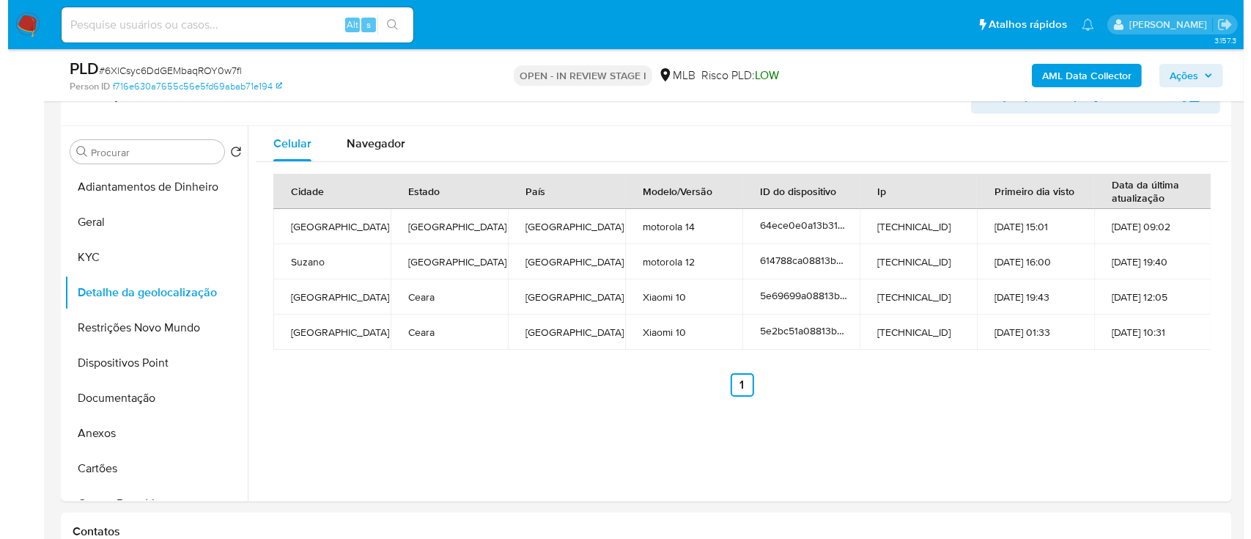
scroll to position [306, 0]
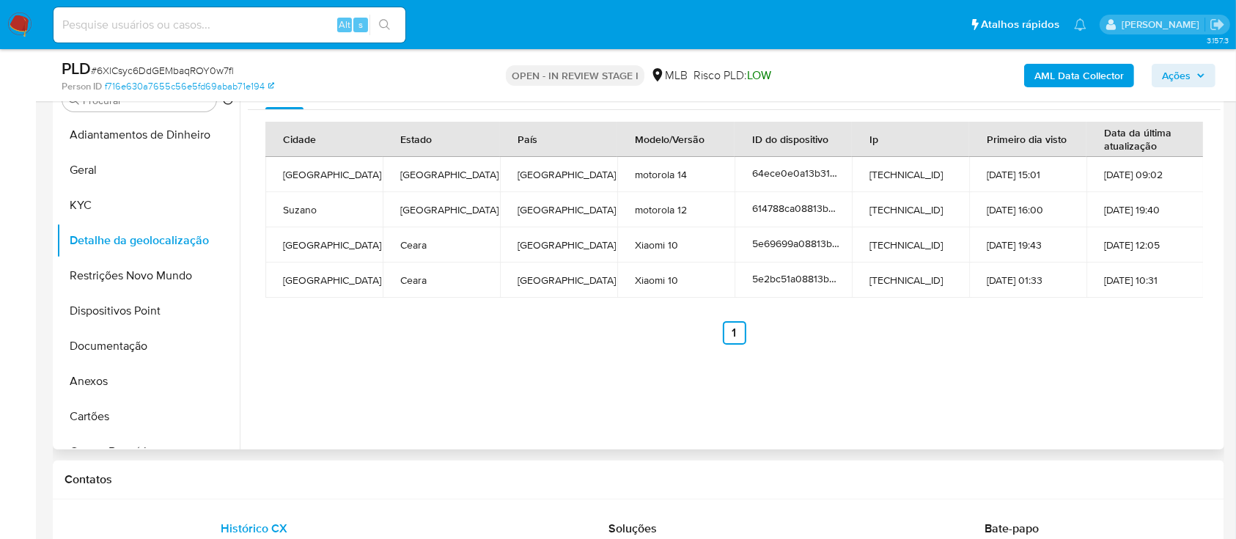
drag, startPoint x: 1071, startPoint y: 350, endPoint x: 912, endPoint y: 292, distance: 169.3
click at [1030, 339] on div "Cidade Estado País Modelo/Versão ID do dispositivo Ip Primeiro dia visto Data d…" at bounding box center [734, 233] width 973 height 246
click at [100, 279] on button "Restrições Novo Mundo" at bounding box center [141, 275] width 171 height 35
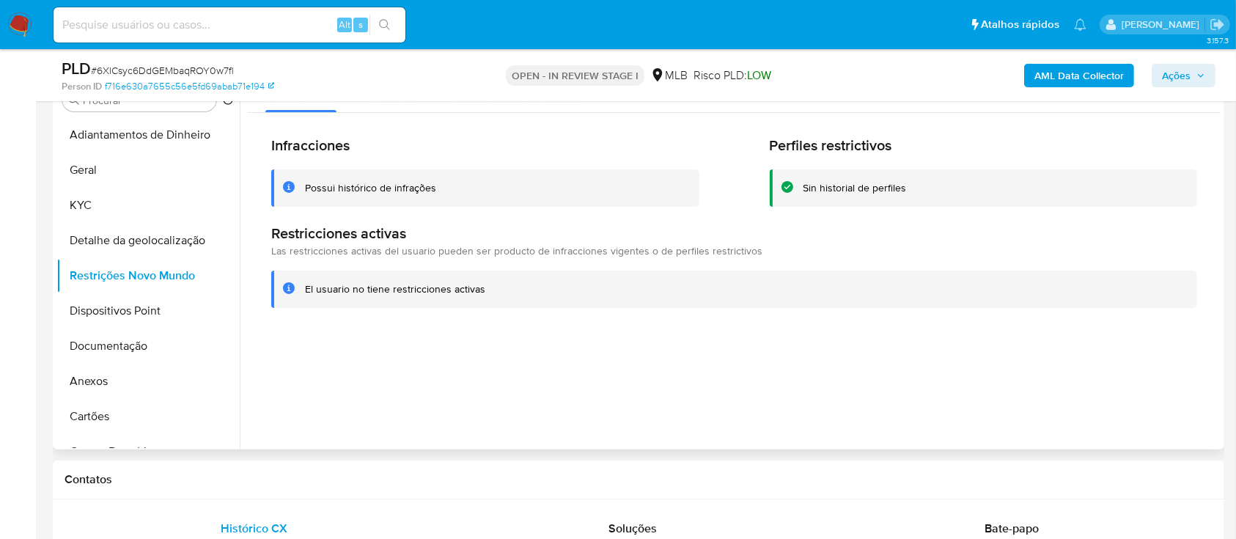
click at [1061, 378] on div at bounding box center [730, 261] width 981 height 375
click at [130, 316] on button "Dispositivos Point" at bounding box center [141, 310] width 171 height 35
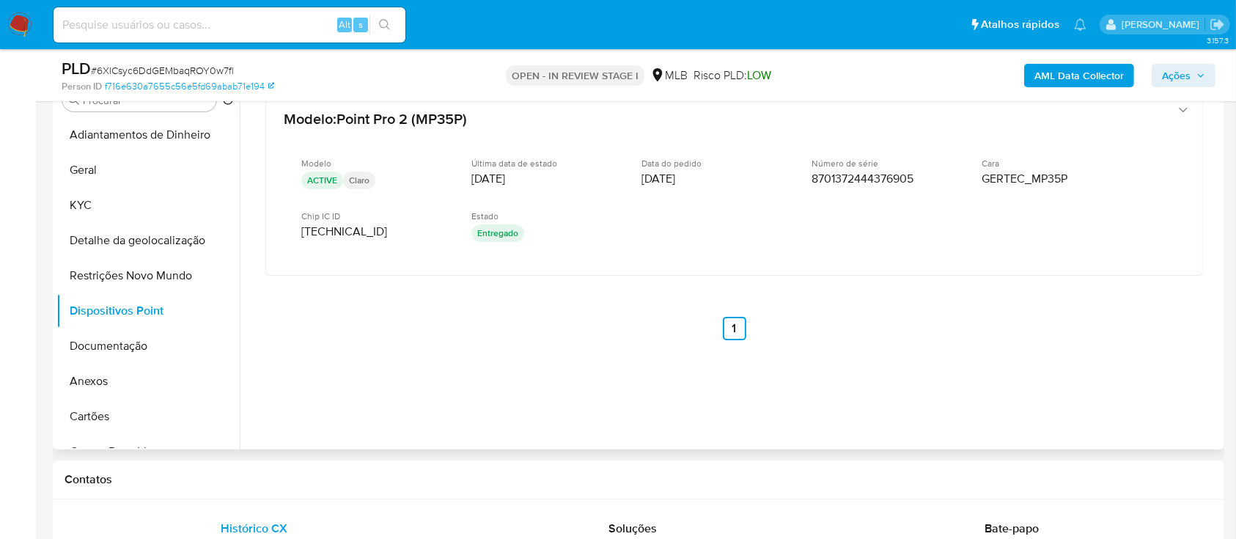
click at [1037, 340] on div "Modelo : Point Pro 2 (MP35P) Modelo ACTIVE Claro Última data de estado 24/06/20…" at bounding box center [734, 235] width 973 height 322
click at [1102, 75] on b "AML Data Collector" at bounding box center [1078, 75] width 89 height 23
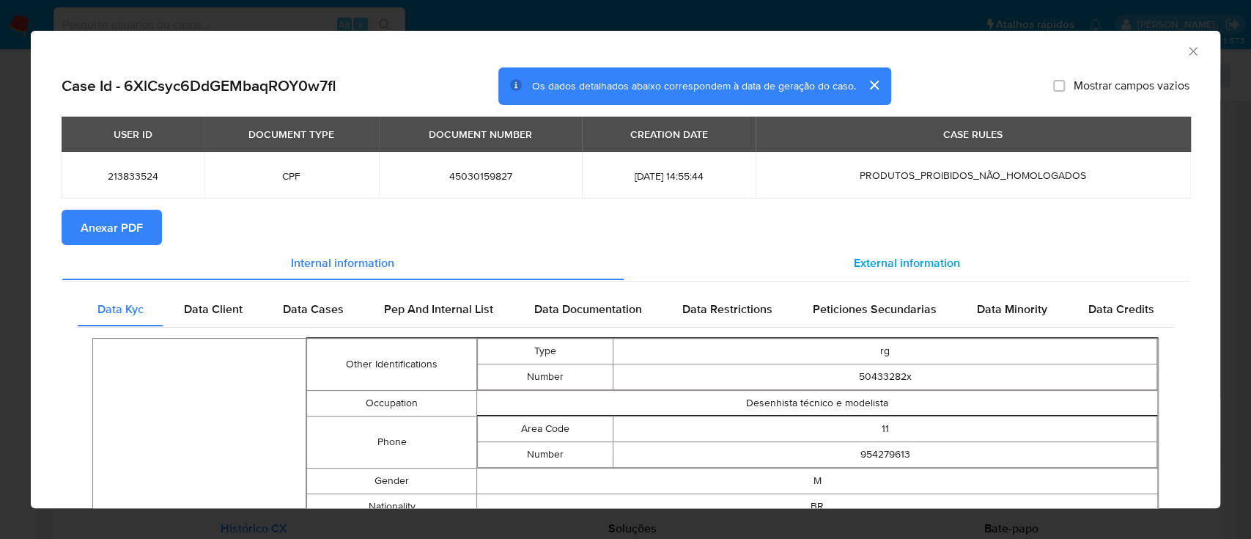
click at [888, 261] on span "External information" at bounding box center [907, 262] width 106 height 17
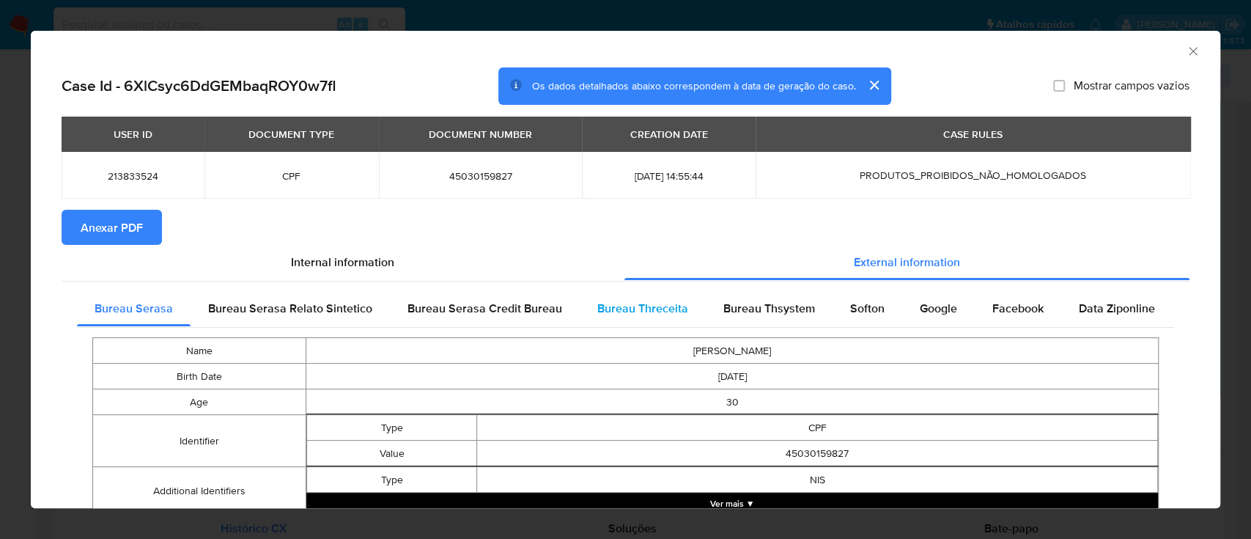
click at [649, 308] on span "Bureau Threceita" at bounding box center [642, 308] width 91 height 17
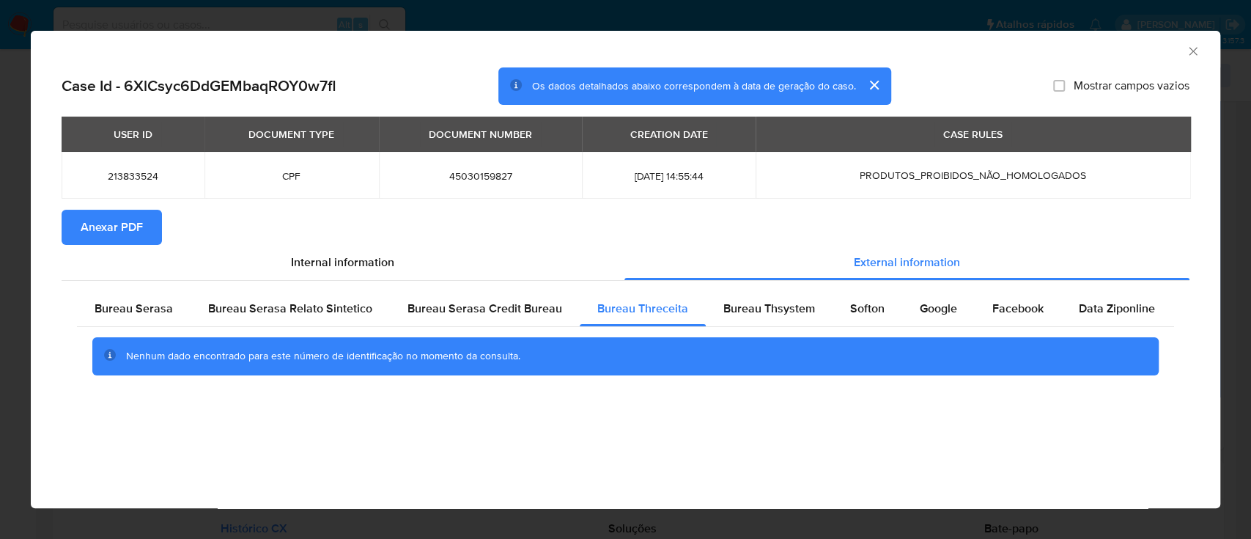
click at [1032, 49] on div "AML Data Collector" at bounding box center [613, 49] width 1145 height 16
click at [783, 321] on div "Bureau Thsystem" at bounding box center [769, 308] width 127 height 35
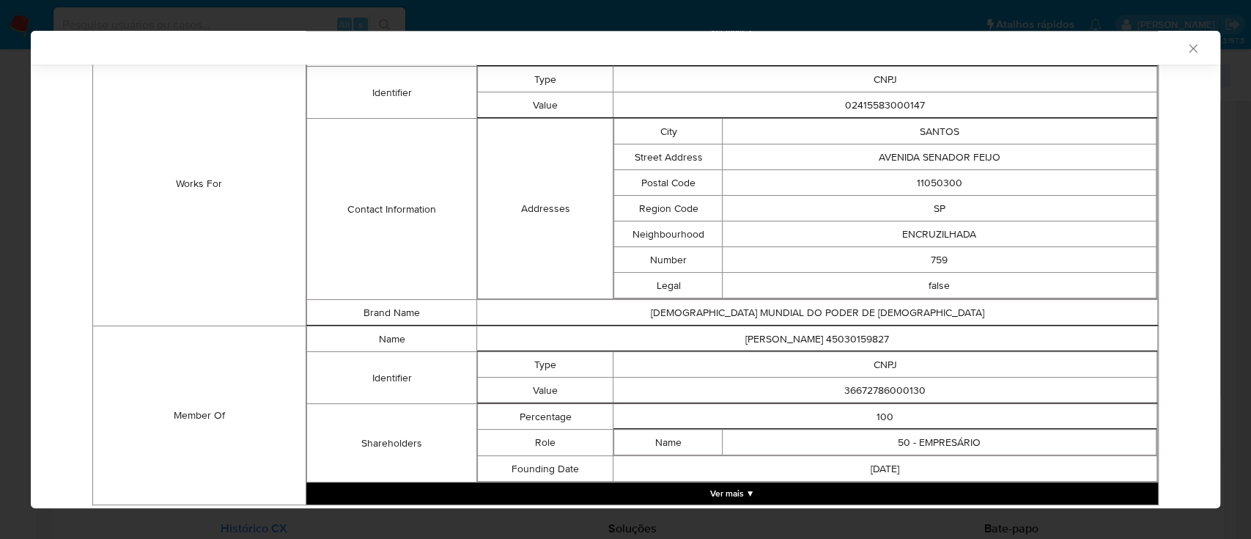
scroll to position [1077, 0]
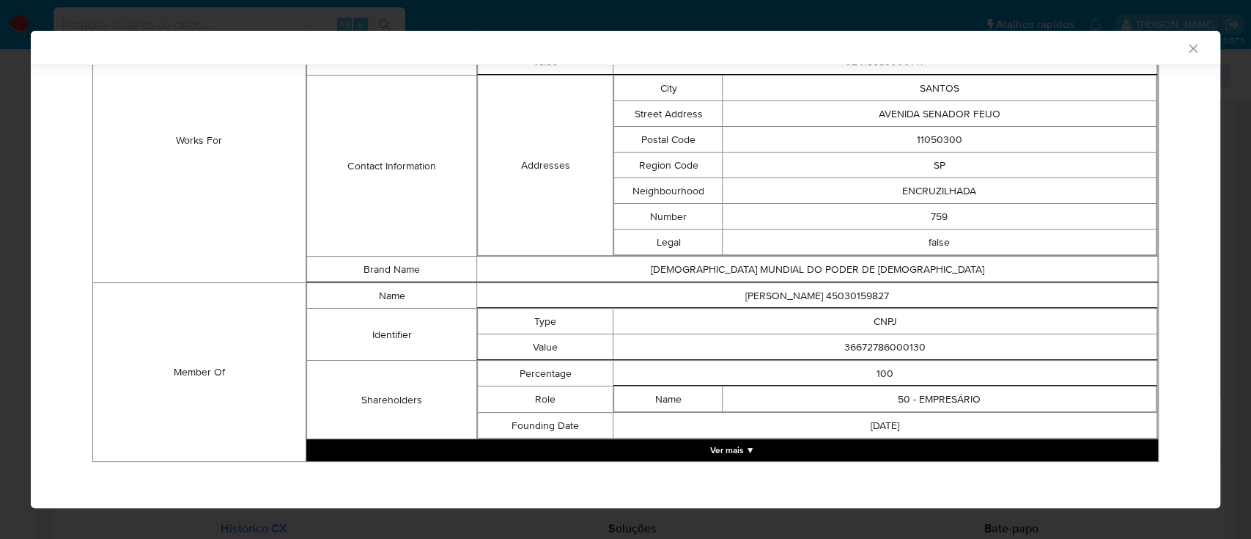
click at [742, 449] on button "Ver mais ▼" at bounding box center [732, 450] width 852 height 22
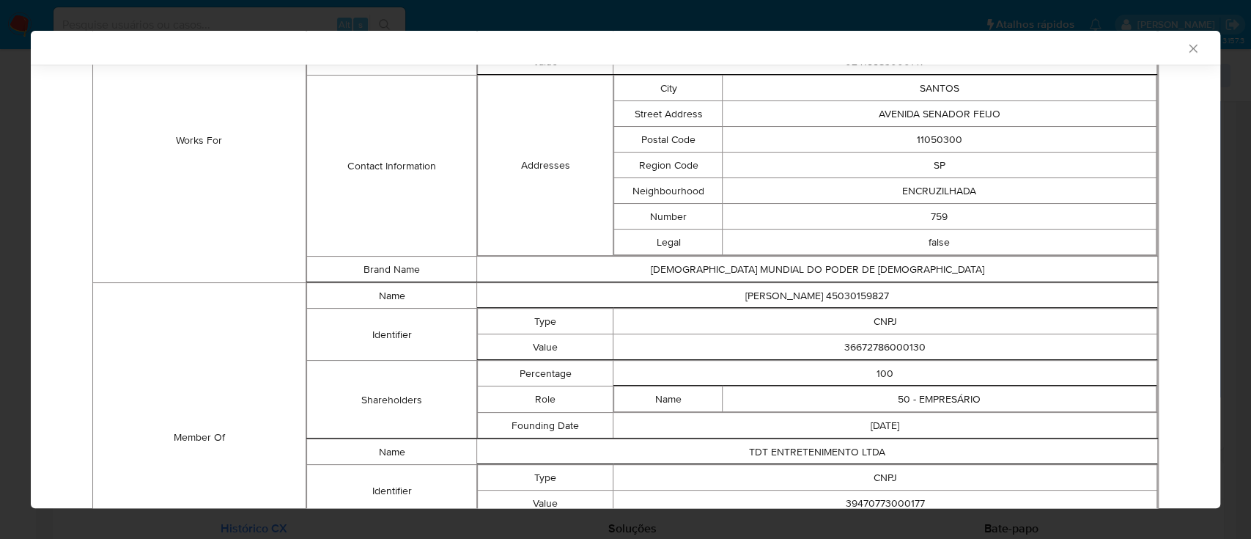
scroll to position [1207, 0]
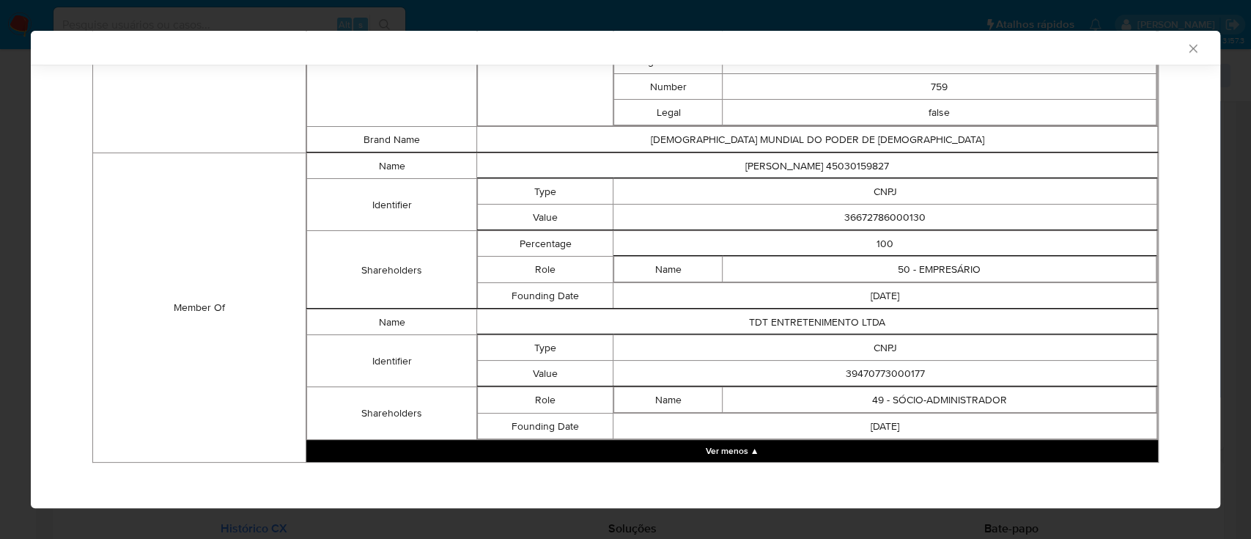
drag, startPoint x: 936, startPoint y: 209, endPoint x: 823, endPoint y: 220, distance: 113.4
click at [823, 220] on td "36672786000130" at bounding box center [885, 217] width 544 height 26
copy td "36672786000130"
drag, startPoint x: 929, startPoint y: 361, endPoint x: 822, endPoint y: 358, distance: 107.0
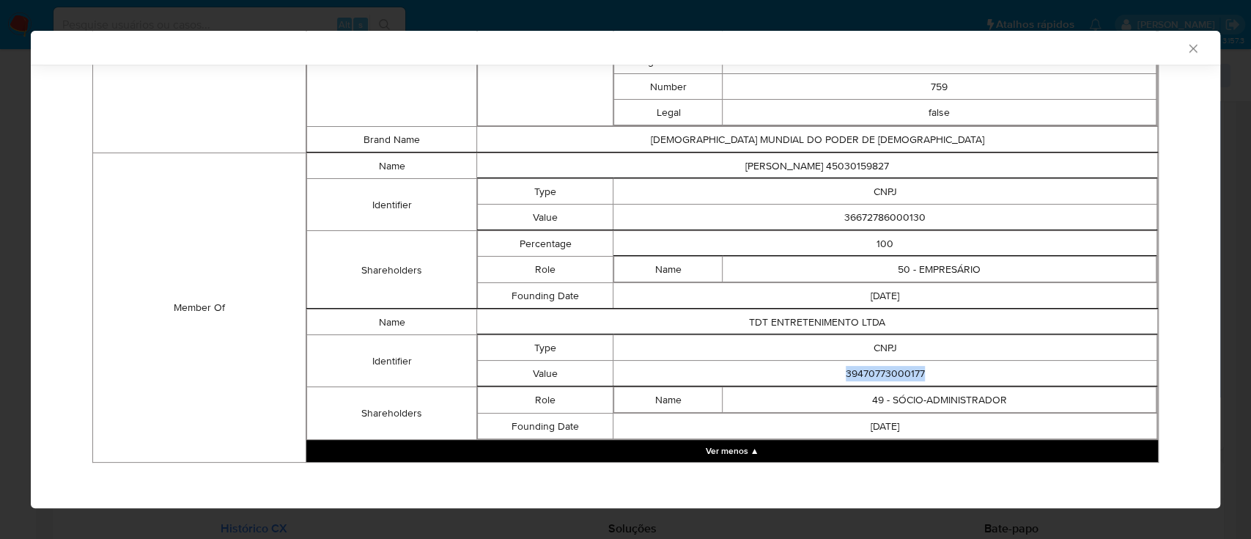
click at [822, 361] on td "39470773000177" at bounding box center [885, 374] width 544 height 26
copy td "39470773000177"
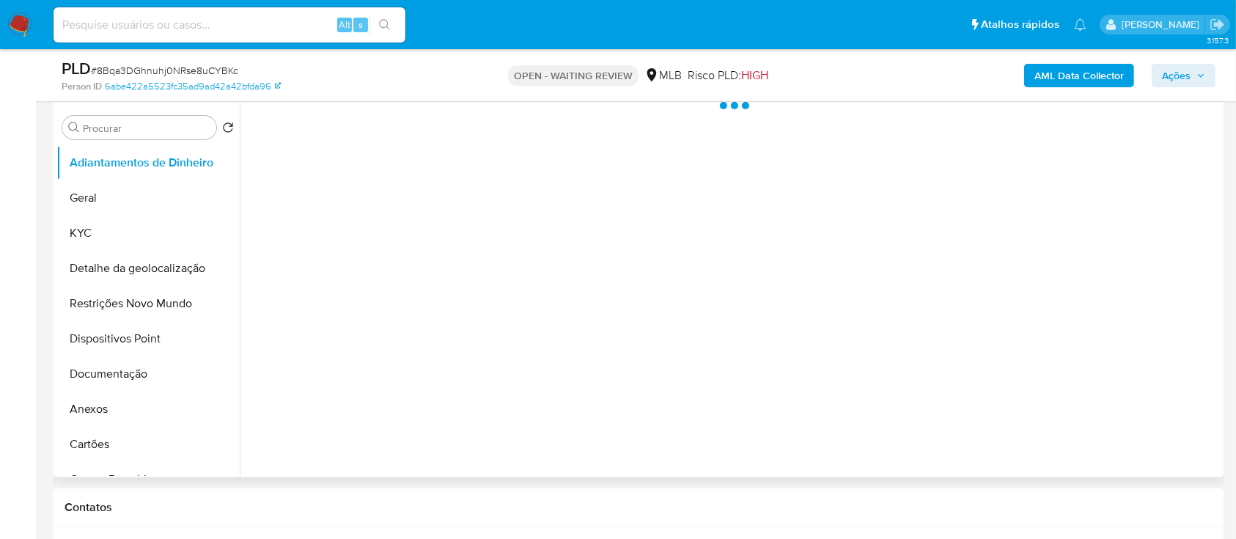
scroll to position [293, 0]
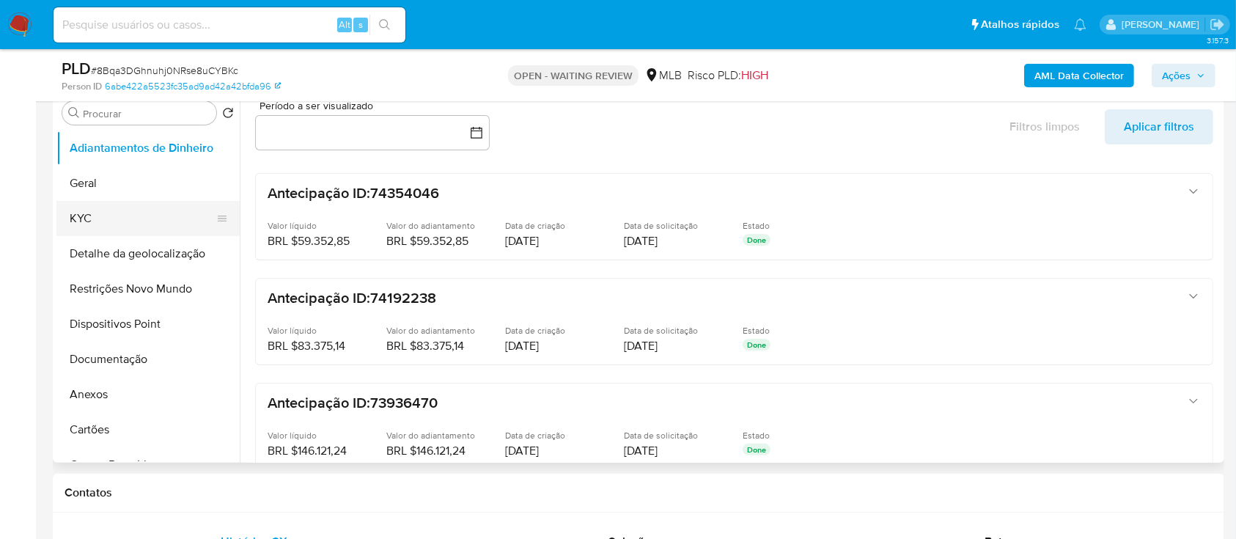
click at [106, 222] on button "KYC" at bounding box center [141, 218] width 171 height 35
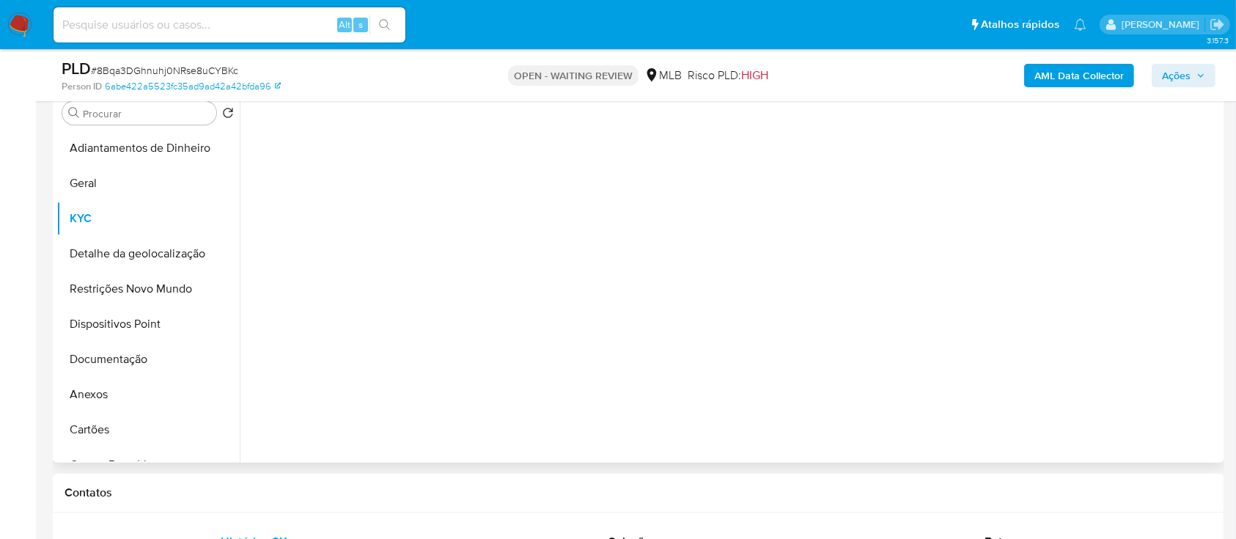
select select "10"
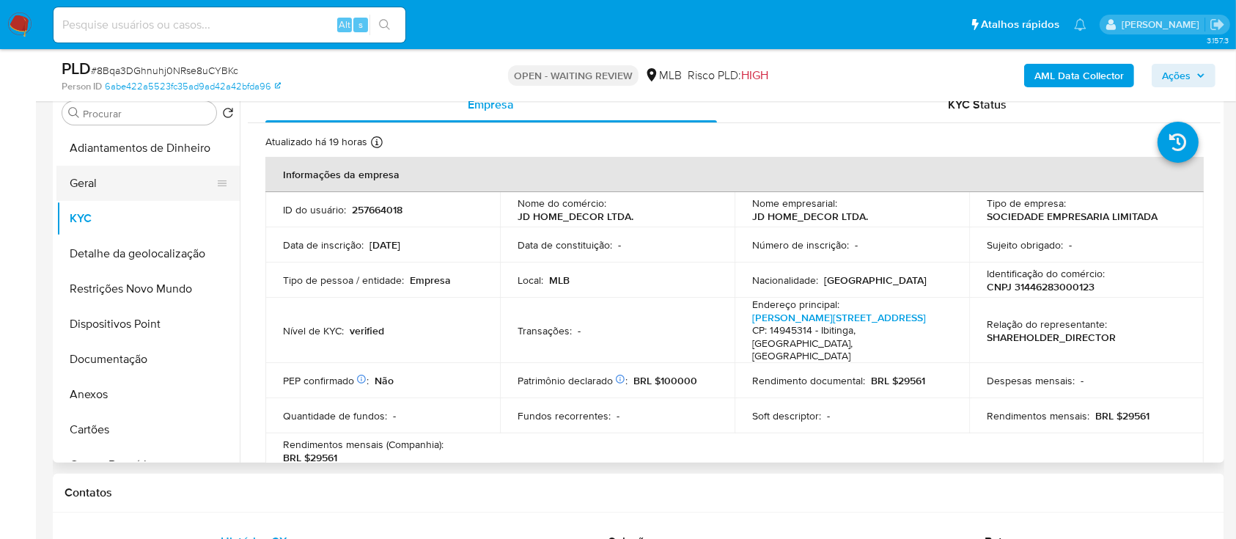
click at [88, 178] on button "Geral" at bounding box center [141, 183] width 171 height 35
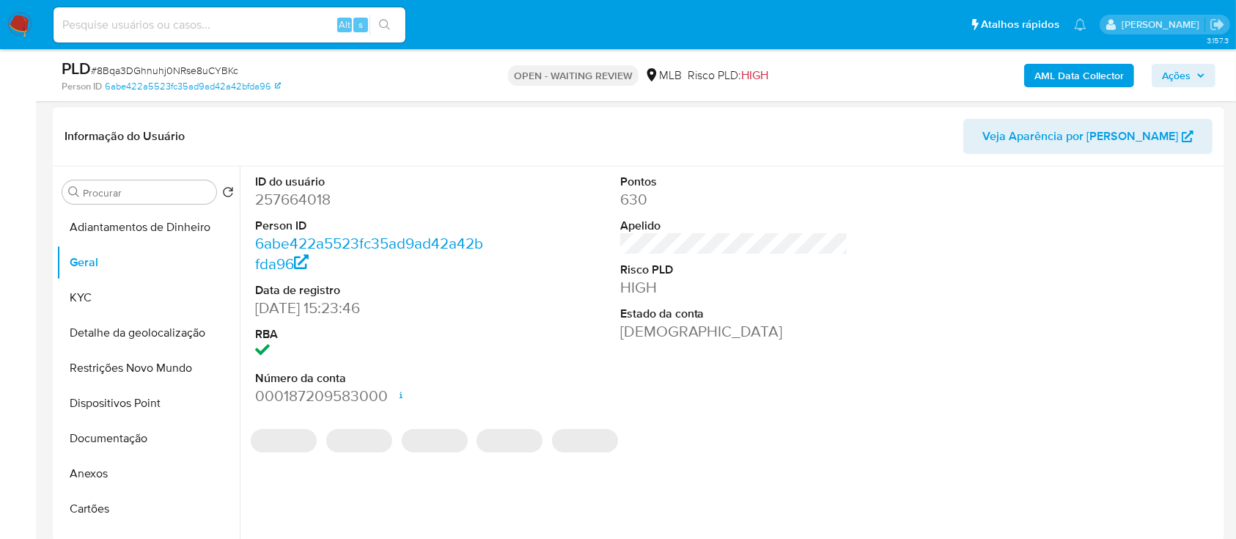
scroll to position [195, 0]
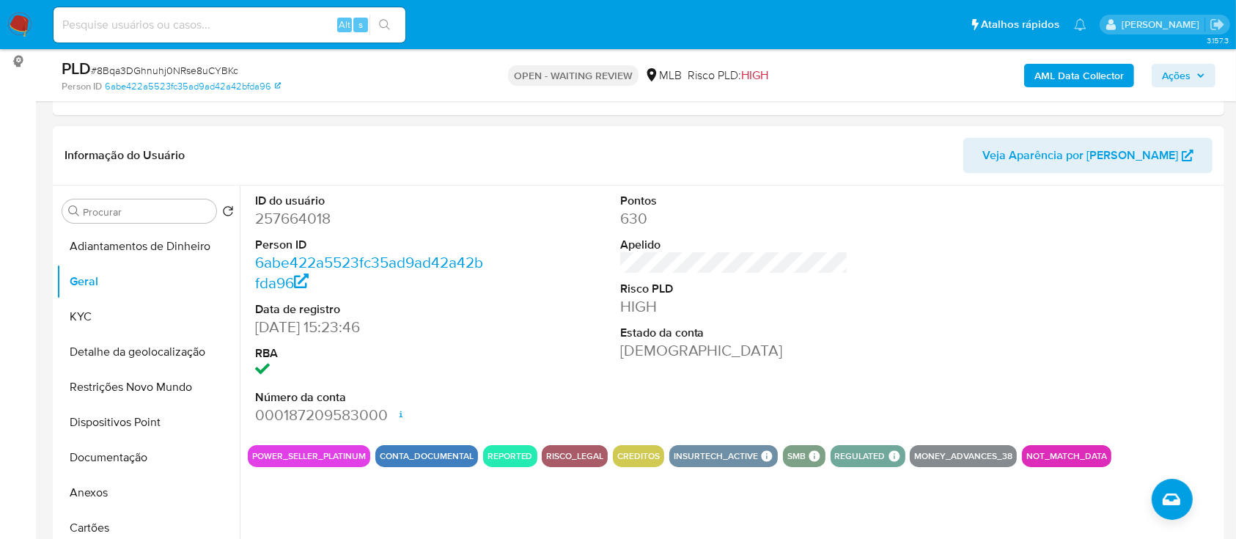
drag, startPoint x: 1059, startPoint y: 232, endPoint x: 1032, endPoint y: 203, distance: 39.4
click at [1058, 229] on div at bounding box center [1098, 309] width 243 height 248
click at [88, 303] on button "KYC" at bounding box center [141, 316] width 171 height 35
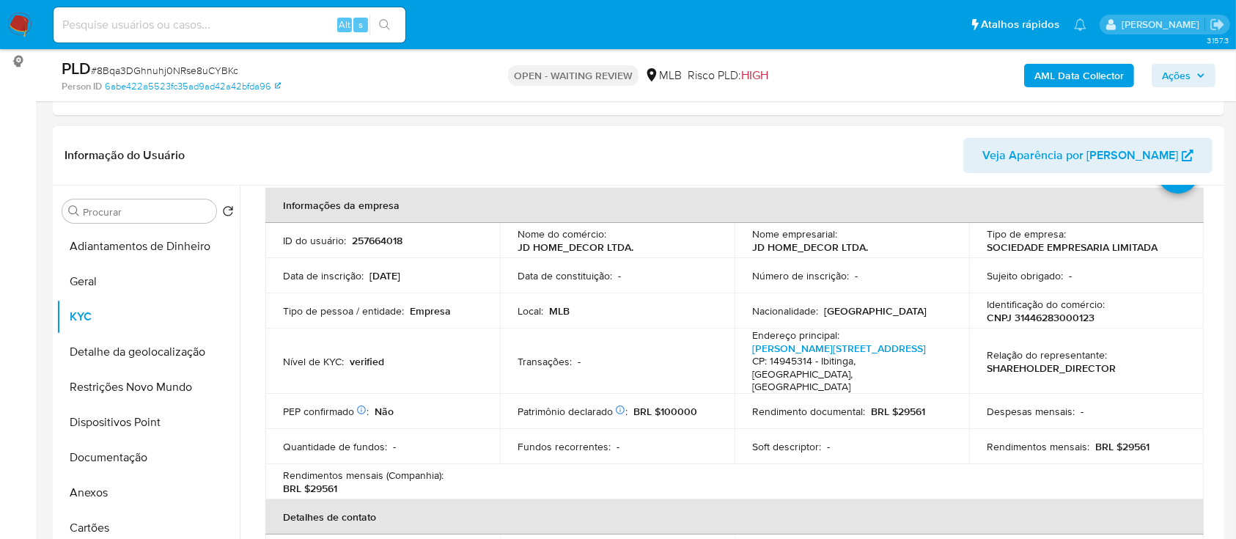
scroll to position [97, 0]
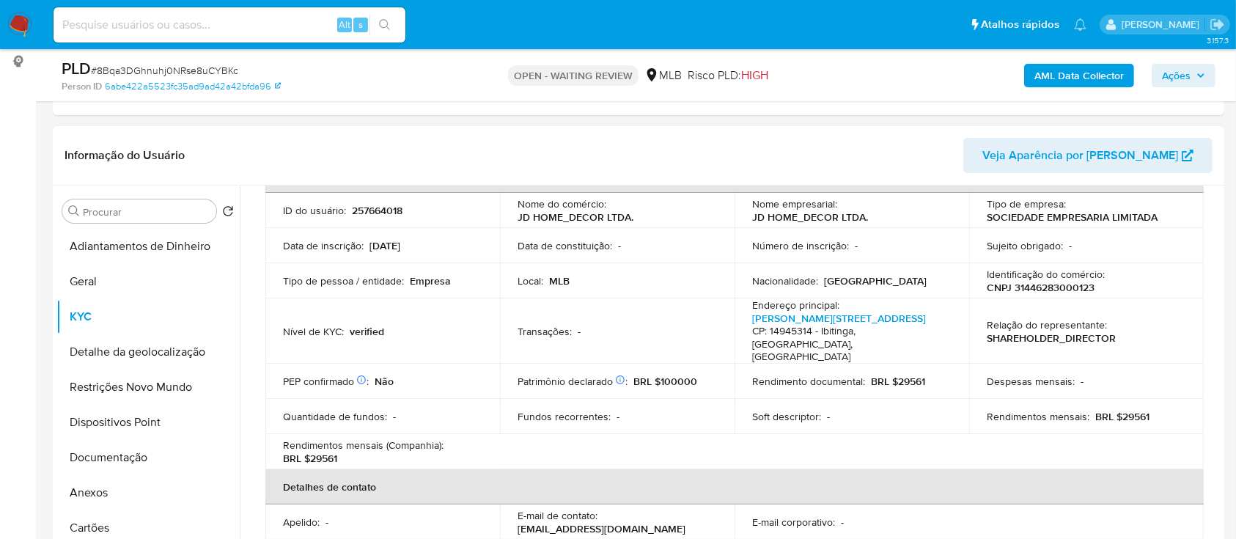
click at [901, 134] on div "Informação do Usuário Veja Aparência por [PERSON_NAME]" at bounding box center [638, 155] width 1171 height 59
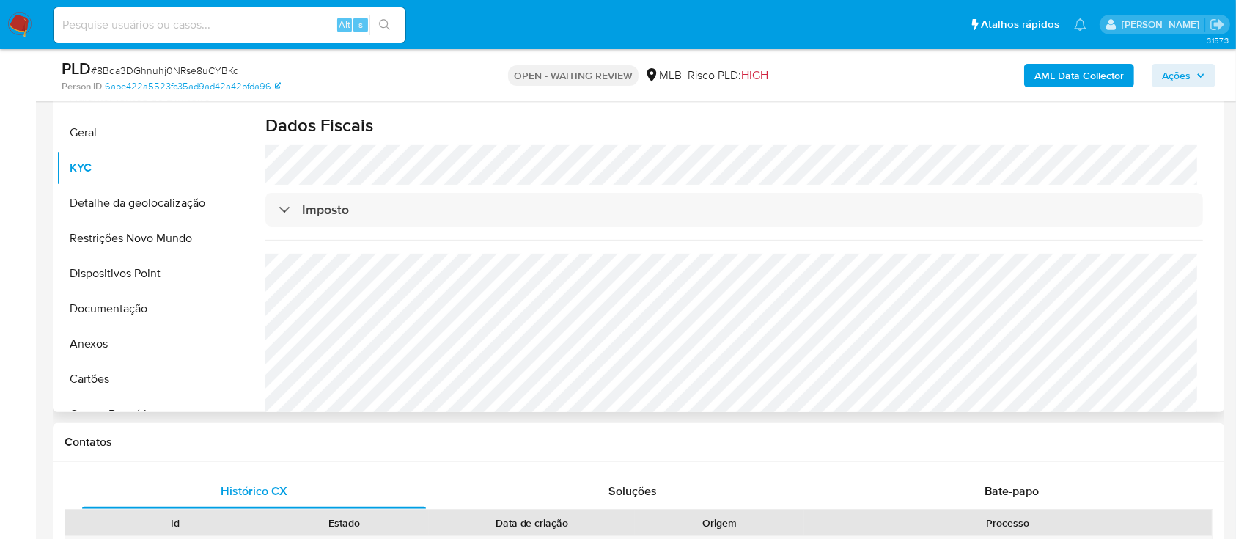
scroll to position [391, 0]
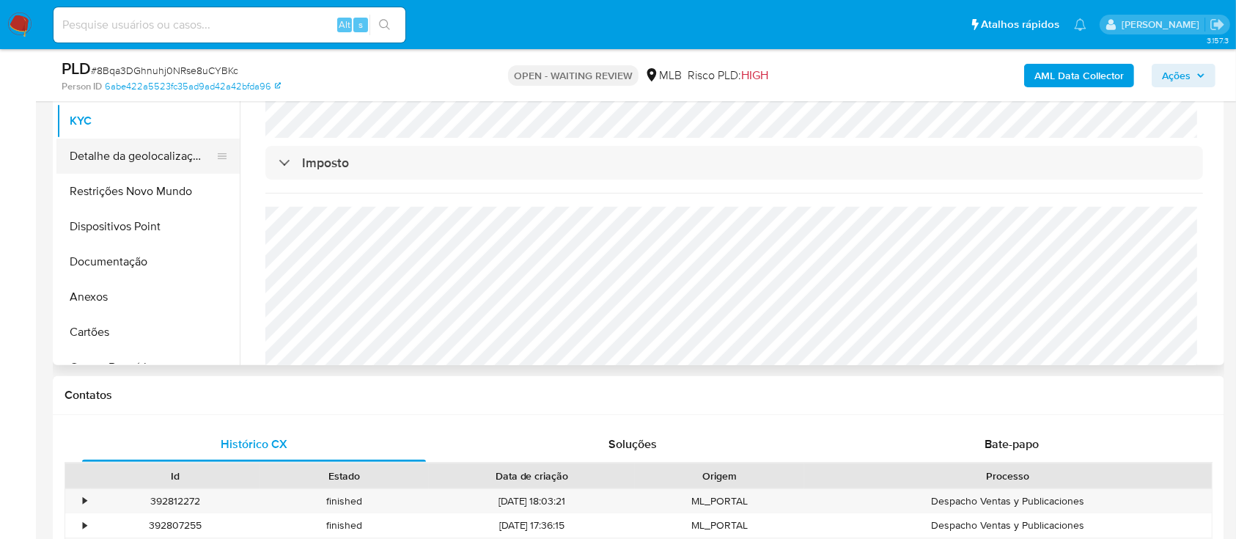
click at [132, 160] on button "Detalhe da geolocalização" at bounding box center [141, 156] width 171 height 35
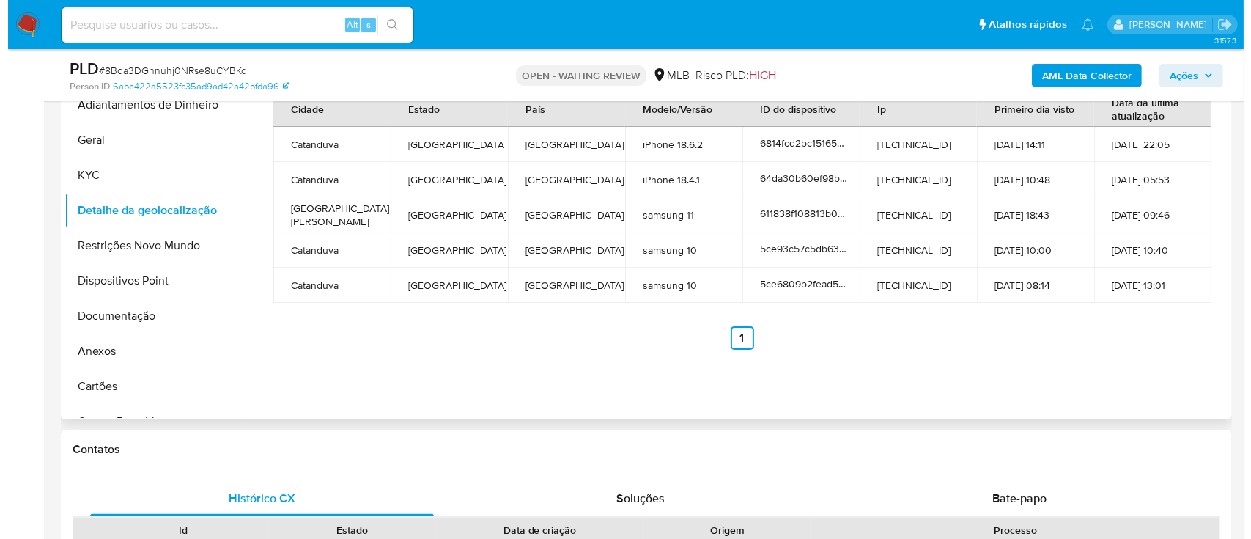
scroll to position [293, 0]
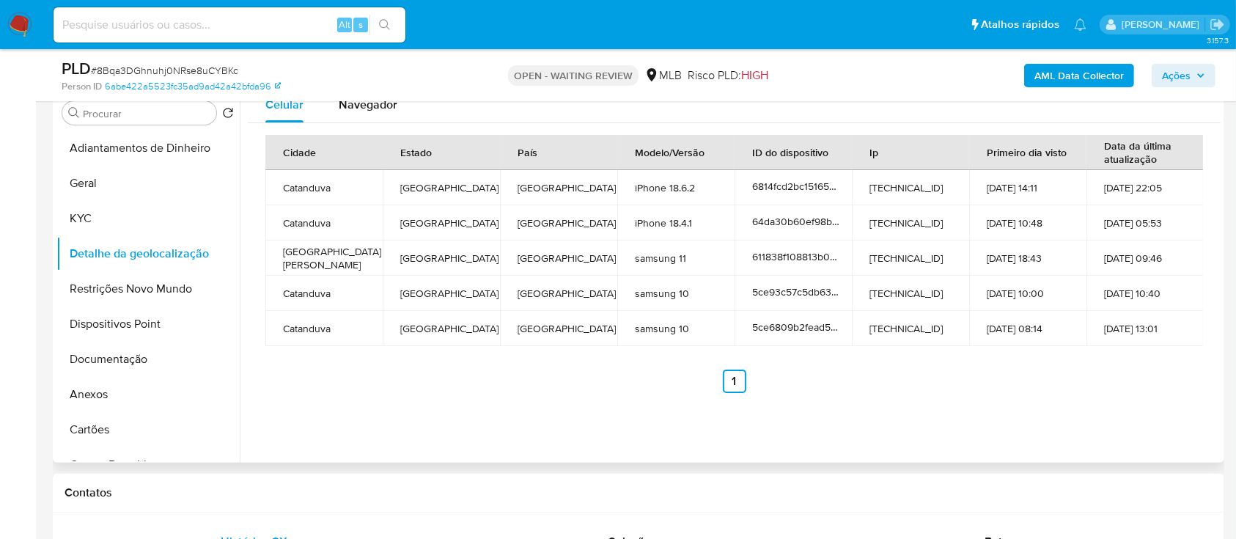
click at [952, 393] on div "Cidade Estado País Modelo/Versão ID do dispositivo Ip Primeiro dia visto Data d…" at bounding box center [734, 263] width 973 height 281
click at [128, 289] on button "Restrições Novo Mundo" at bounding box center [141, 288] width 171 height 35
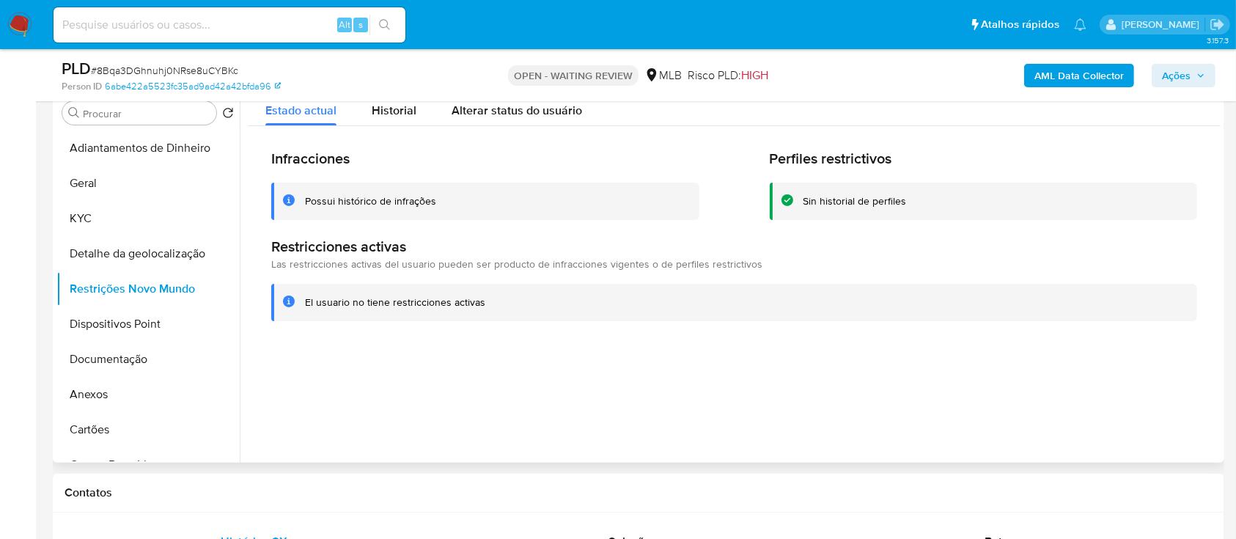
click at [973, 347] on div at bounding box center [730, 274] width 981 height 375
click at [147, 318] on button "Dispositivos Point" at bounding box center [141, 323] width 171 height 35
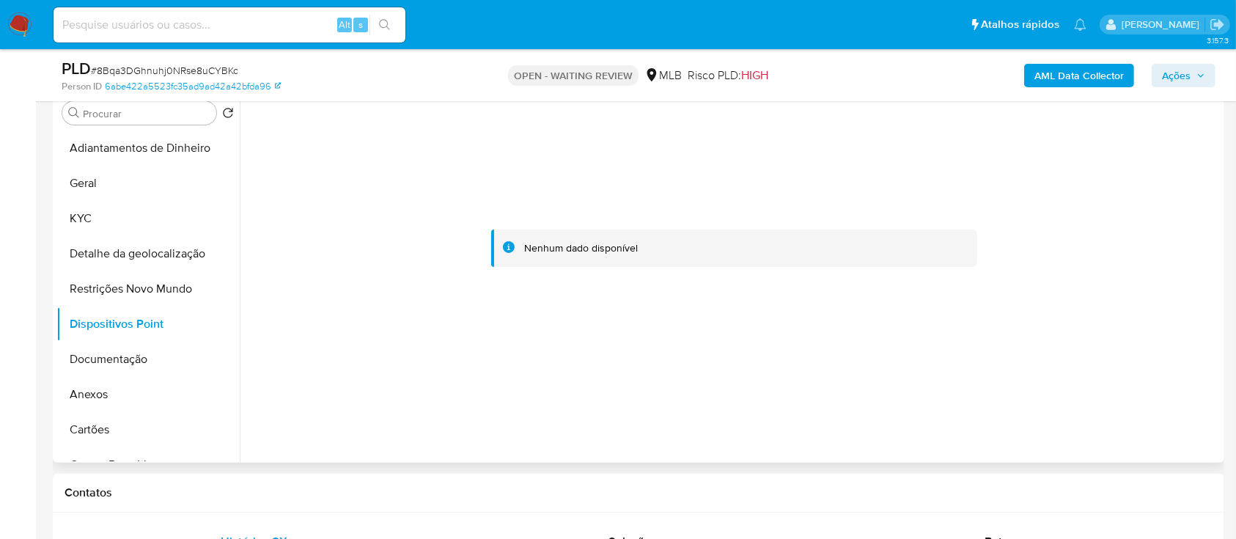
click at [995, 372] on div at bounding box center [734, 248] width 973 height 322
click at [1070, 78] on b "AML Data Collector" at bounding box center [1078, 75] width 89 height 23
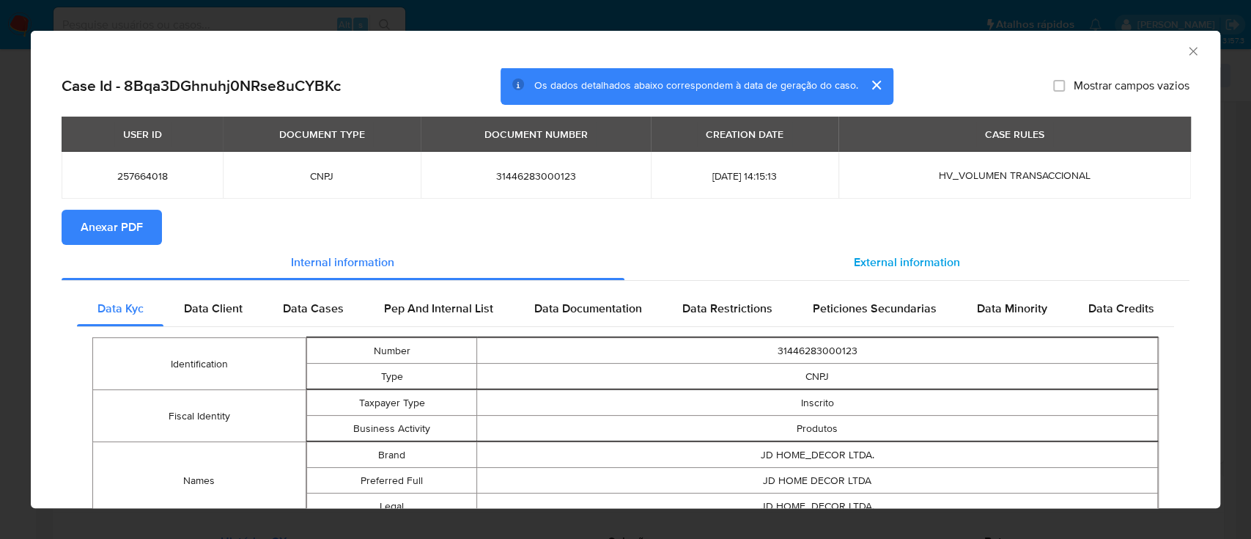
click at [909, 261] on span "External information" at bounding box center [907, 262] width 106 height 17
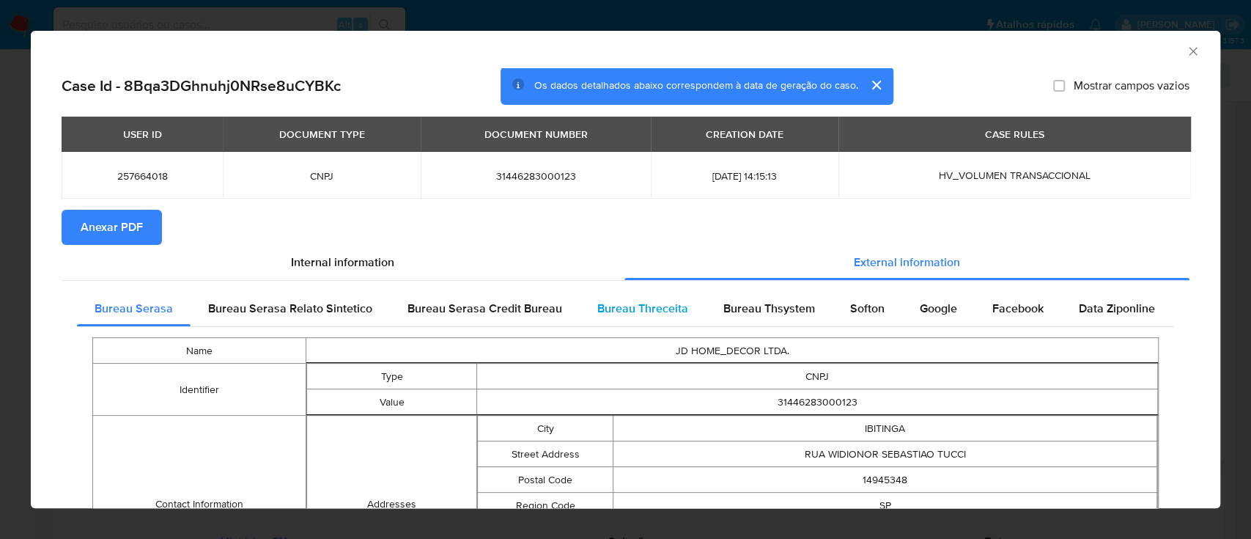
drag, startPoint x: 608, startPoint y: 314, endPoint x: 615, endPoint y: 310, distance: 7.5
click at [611, 311] on span "Bureau Threceita" at bounding box center [642, 308] width 91 height 17
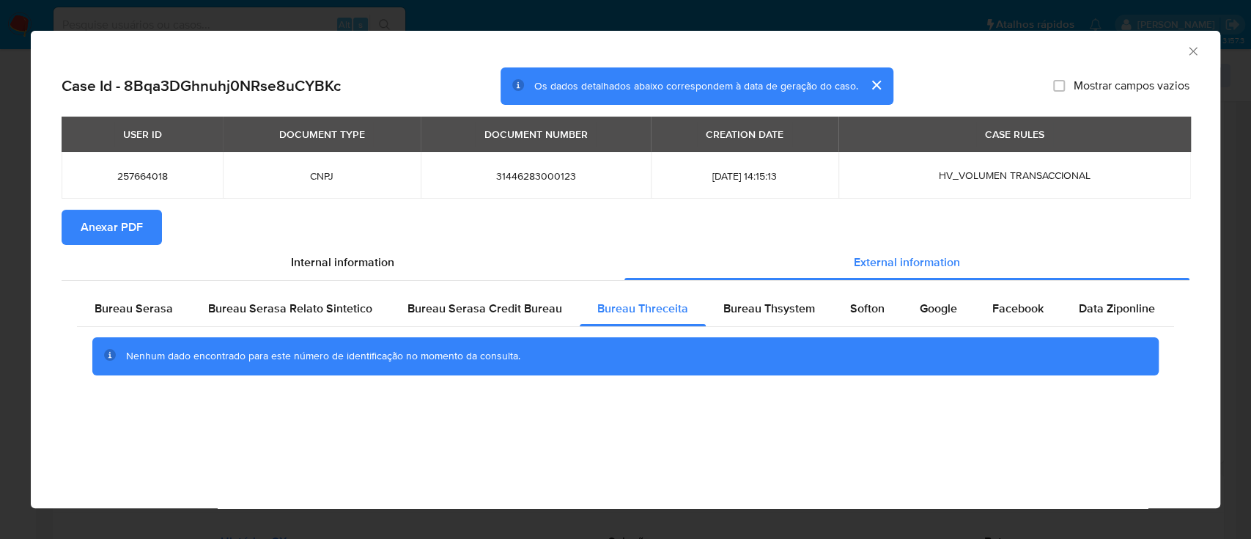
click at [1008, 62] on div "AML Data Collector" at bounding box center [625, 49] width 1189 height 37
click at [744, 309] on span "Bureau Thsystem" at bounding box center [769, 308] width 92 height 17
click at [886, 199] on div "USER ID DOCUMENT TYPE DOCUMENT NUMBER CREATION DATE CASE RULES 257664018 CNPJ 3…" at bounding box center [626, 163] width 1128 height 93
click at [860, 306] on span "Softon" at bounding box center [867, 308] width 34 height 17
click at [929, 53] on div "AML Data Collector" at bounding box center [613, 49] width 1145 height 16
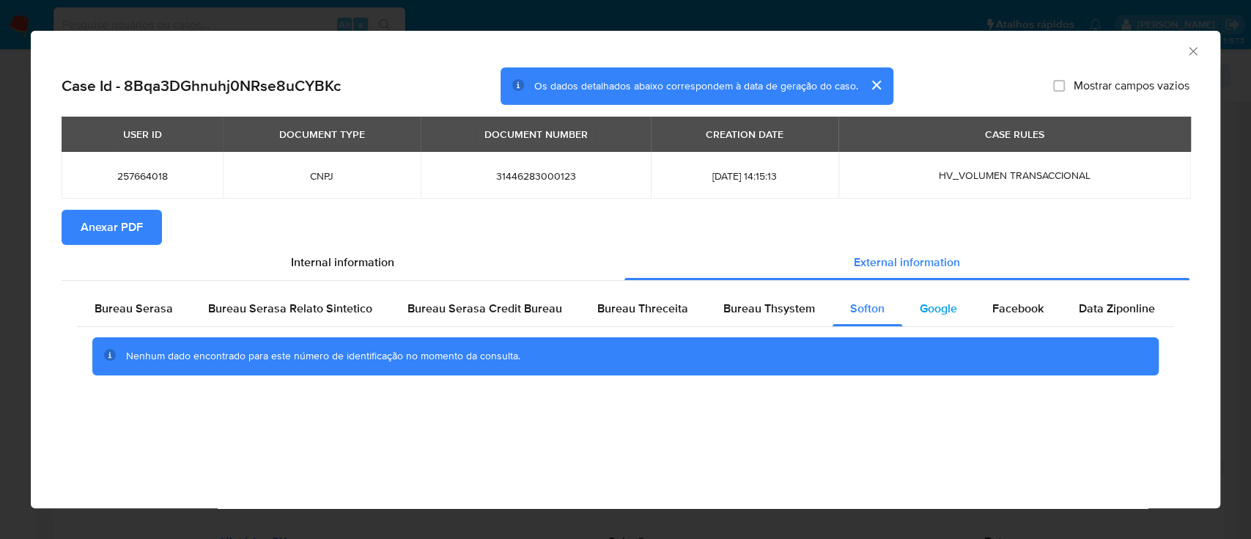
click at [934, 306] on span "Google" at bounding box center [938, 308] width 37 height 17
drag, startPoint x: 1001, startPoint y: 221, endPoint x: 814, endPoint y: 146, distance: 201.3
click at [1000, 219] on section "Anexar PDF" at bounding box center [626, 227] width 1128 height 35
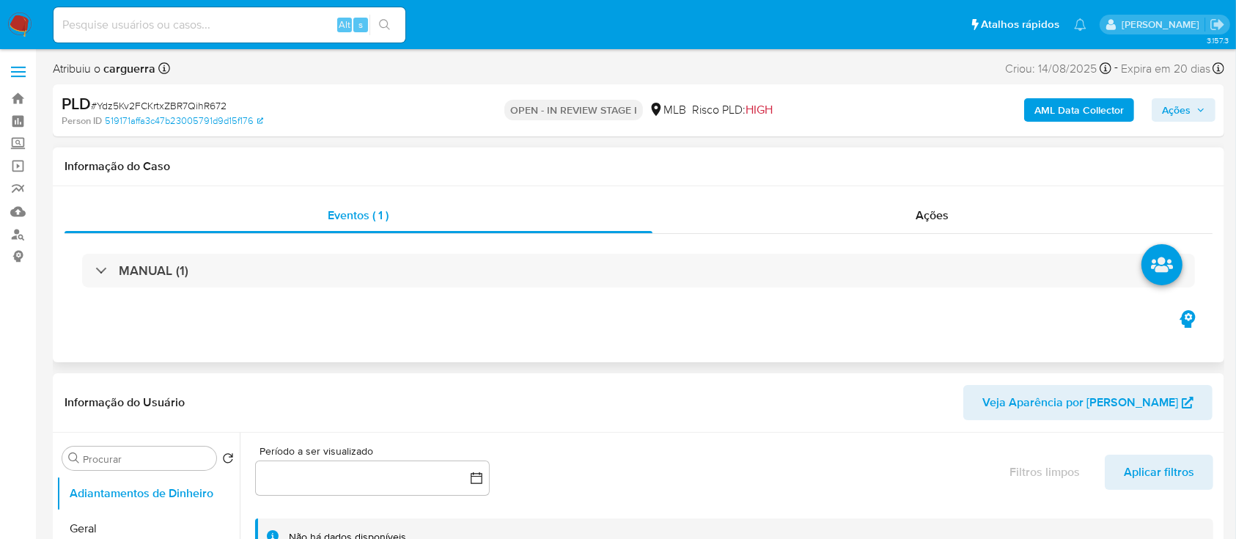
select select "10"
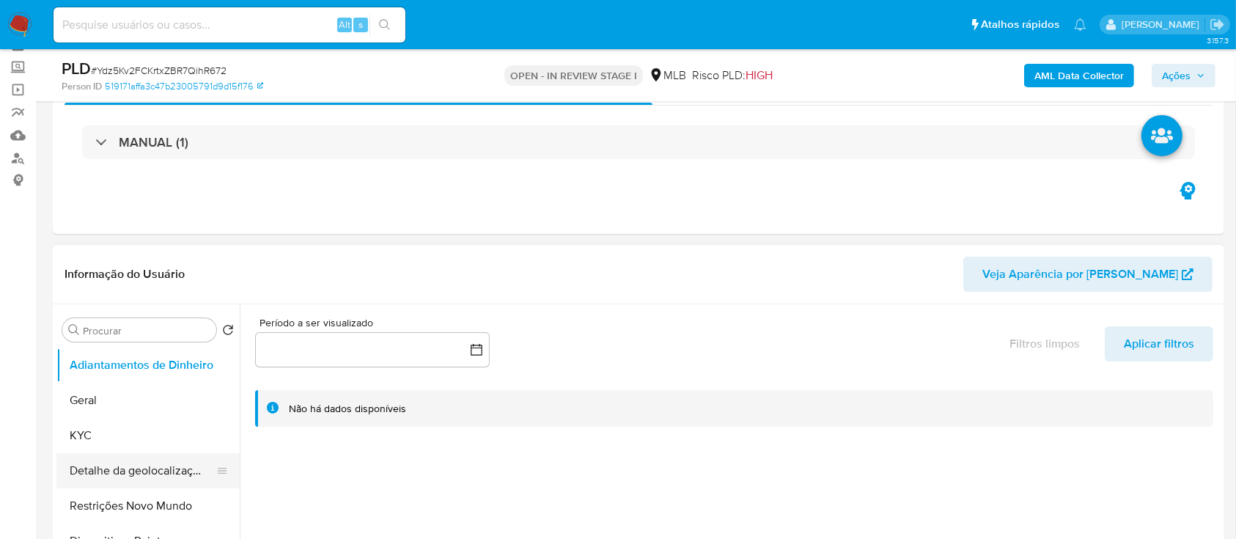
scroll to position [195, 0]
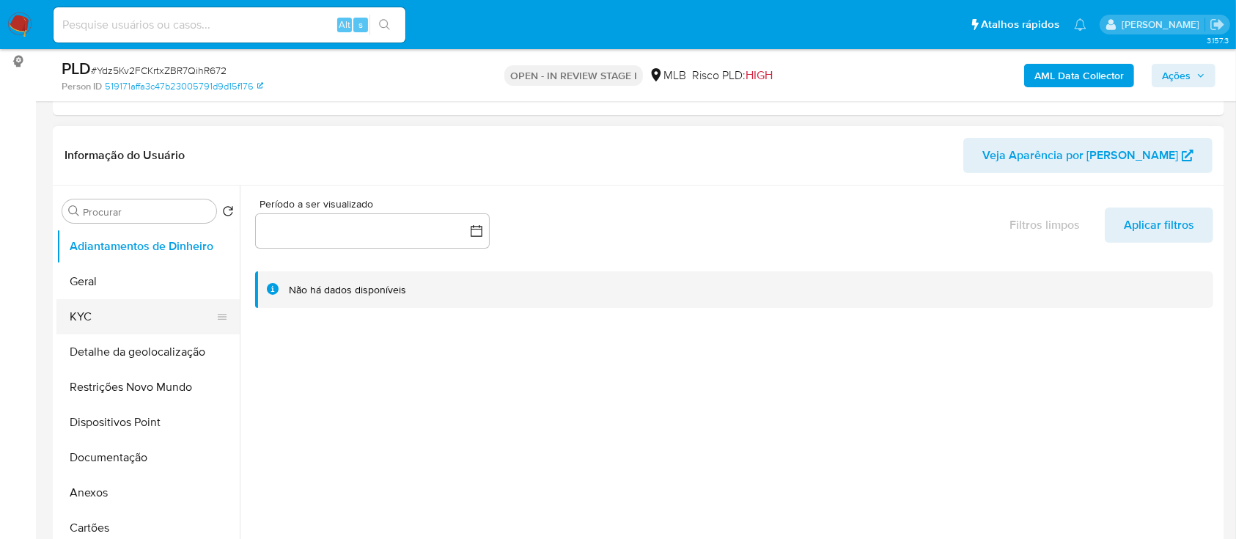
click at [94, 320] on button "KYC" at bounding box center [141, 316] width 171 height 35
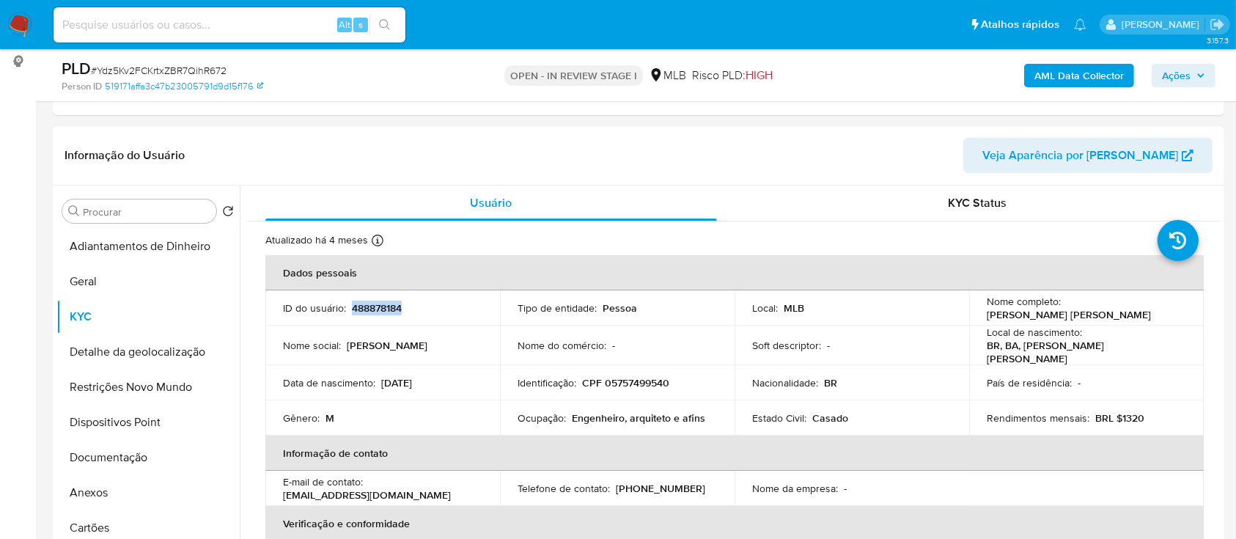
drag, startPoint x: 405, startPoint y: 309, endPoint x: 358, endPoint y: 311, distance: 46.2
click at [351, 307] on div "ID do usuário : 488878184" at bounding box center [382, 307] width 199 height 13
copy p "488878184"
click at [113, 279] on button "Geral" at bounding box center [141, 281] width 171 height 35
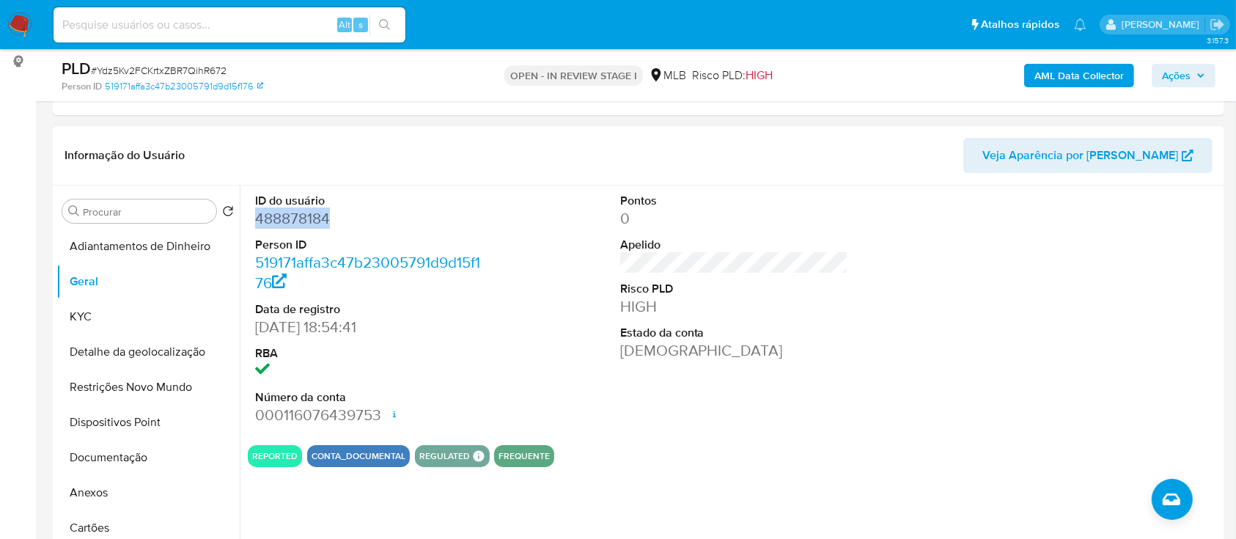
drag, startPoint x: 346, startPoint y: 218, endPoint x: 256, endPoint y: 220, distance: 90.2
click at [255, 220] on dd "488878184" at bounding box center [369, 218] width 229 height 21
copy dd "488878184"
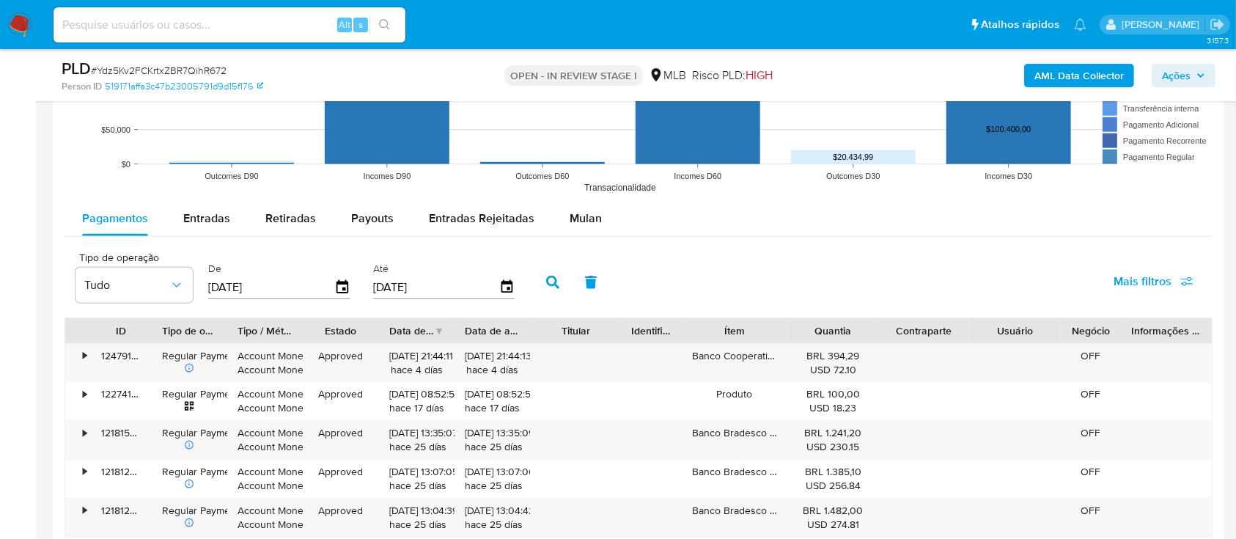
scroll to position [1563, 0]
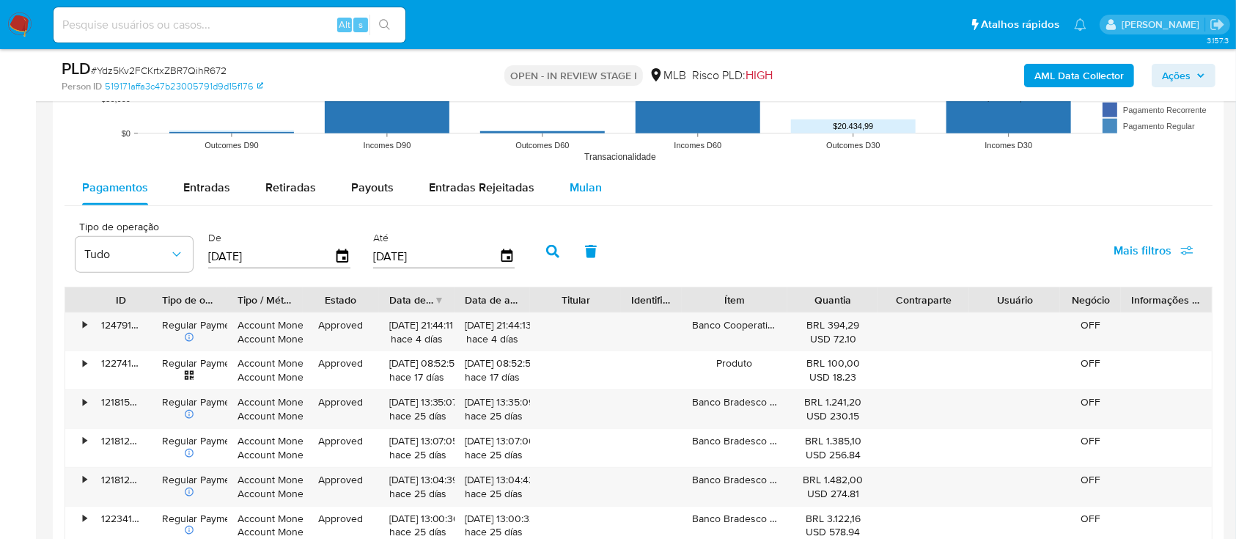
click at [586, 188] on span "Mulan" at bounding box center [585, 187] width 32 height 17
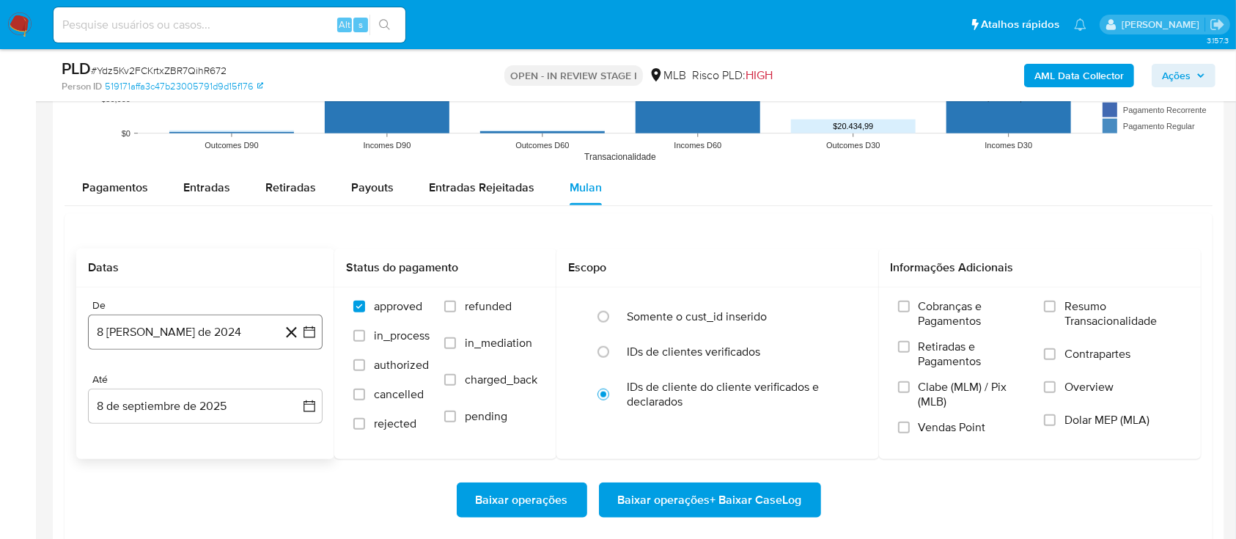
click at [310, 326] on icon "button" at bounding box center [309, 332] width 15 height 15
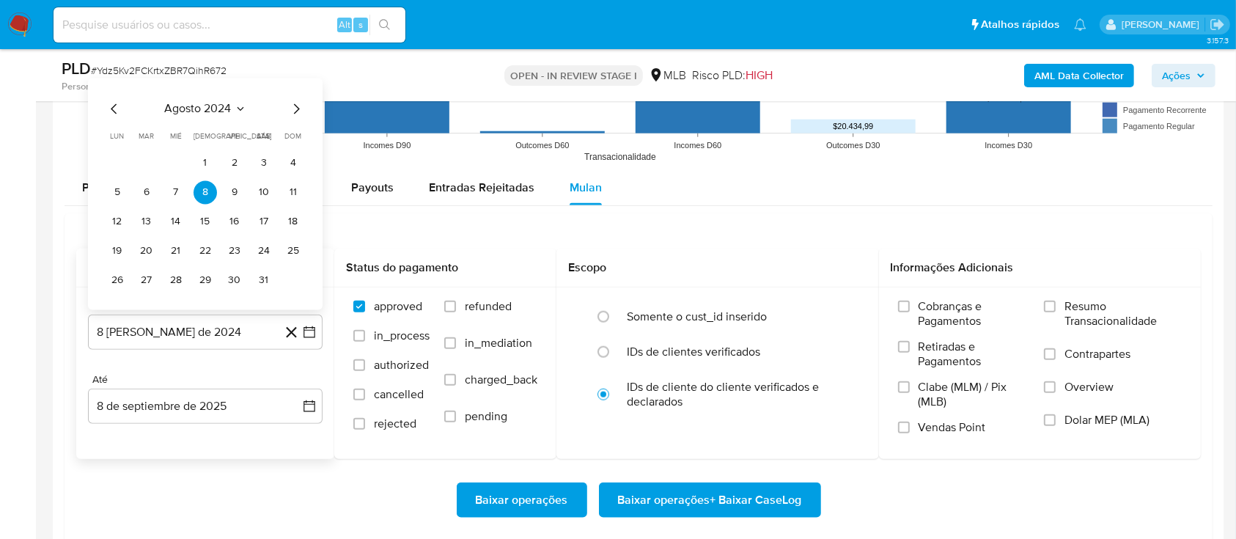
click at [240, 106] on icon "Seleccionar mes y año" at bounding box center [241, 109] width 12 height 12
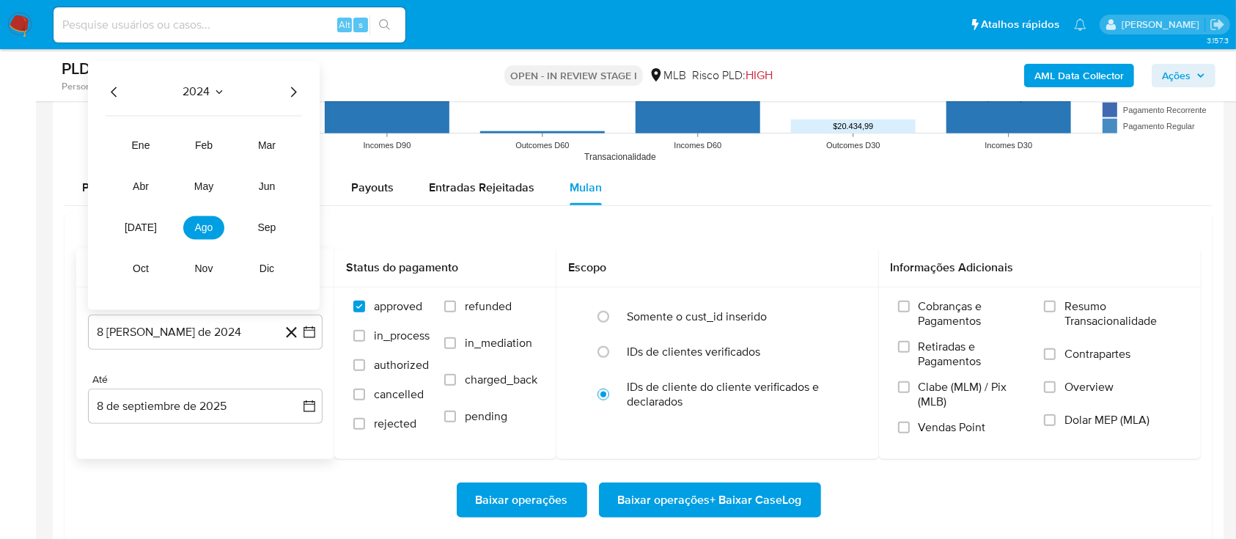
click at [293, 90] on icon "Año siguiente" at bounding box center [293, 92] width 18 height 18
click at [144, 224] on span "jul" at bounding box center [141, 227] width 32 height 12
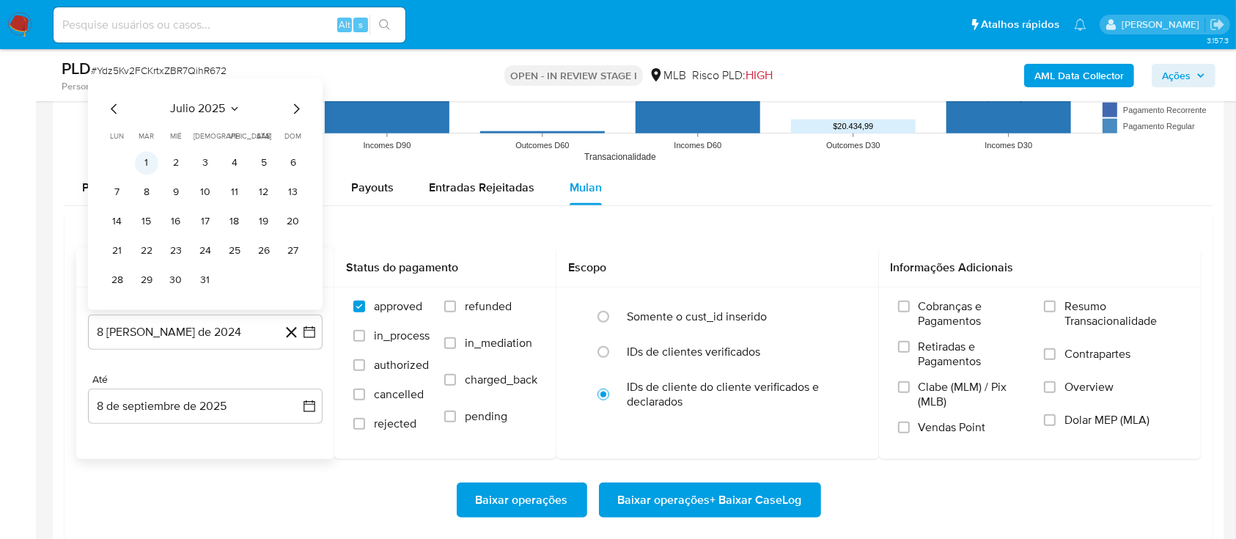
click at [144, 163] on button "1" at bounding box center [146, 162] width 23 height 23
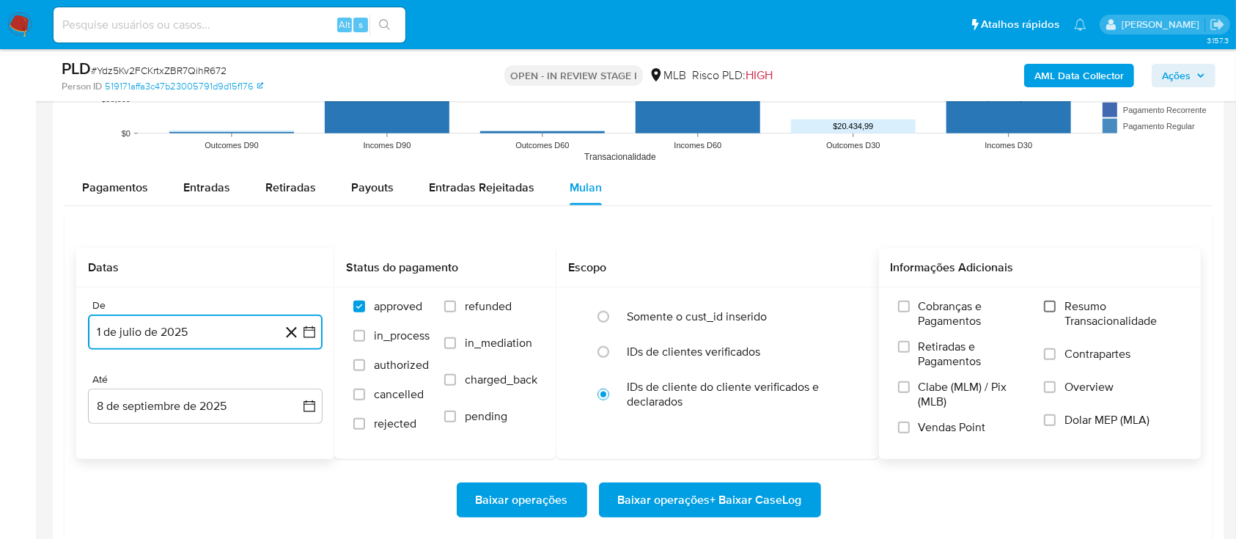
click at [1055, 304] on input "Resumo Transacionalidade" at bounding box center [1050, 306] width 12 height 12
click at [764, 492] on span "Baixar operações + Baixar CaseLog" at bounding box center [710, 500] width 184 height 32
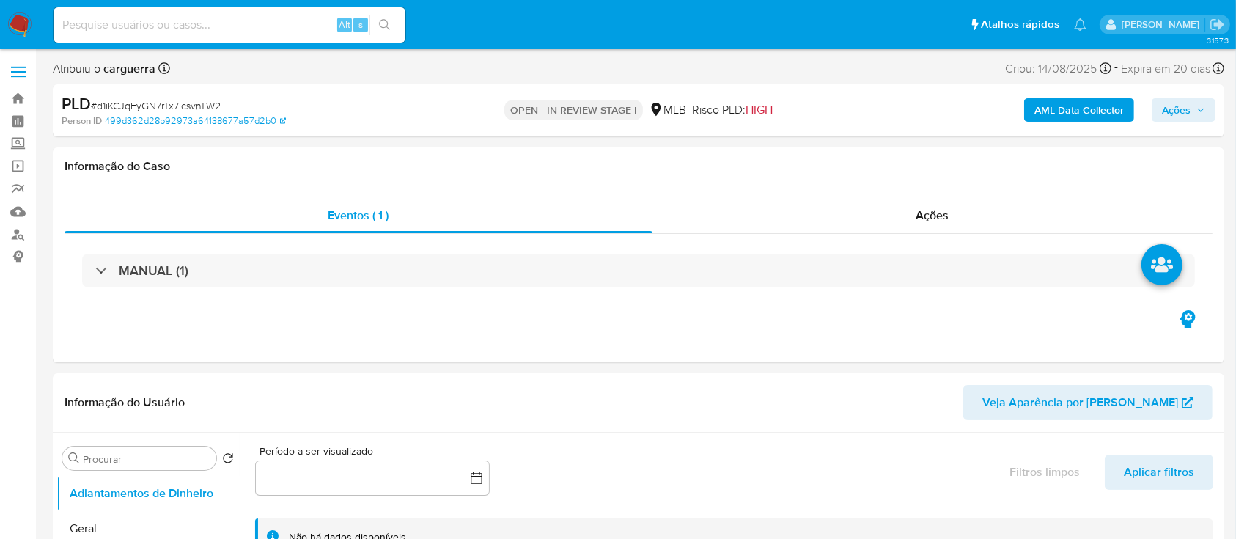
select select "10"
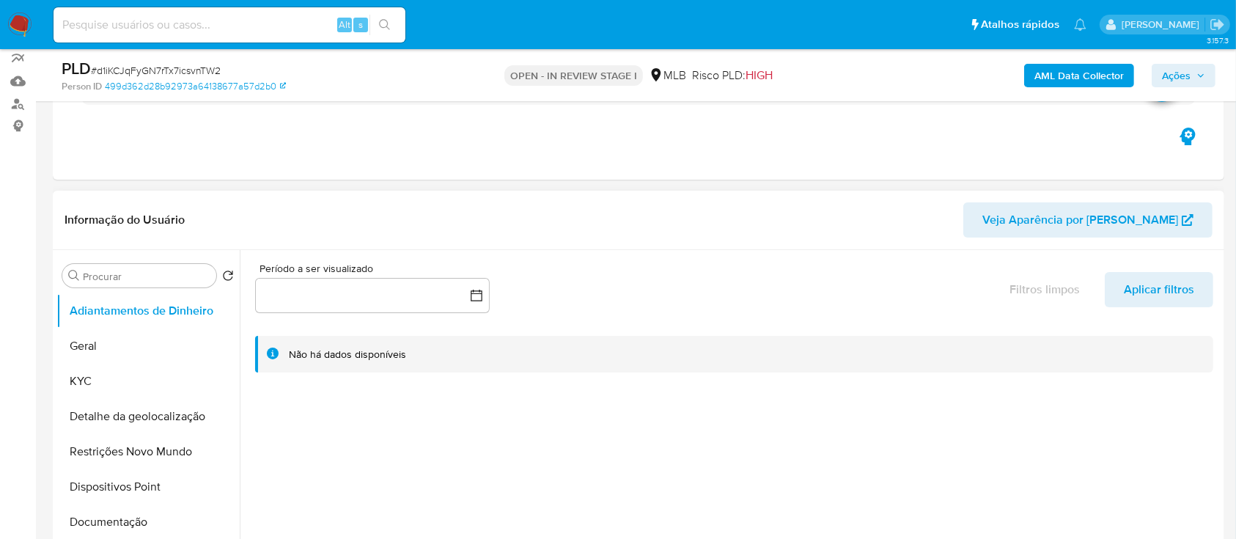
scroll to position [195, 0]
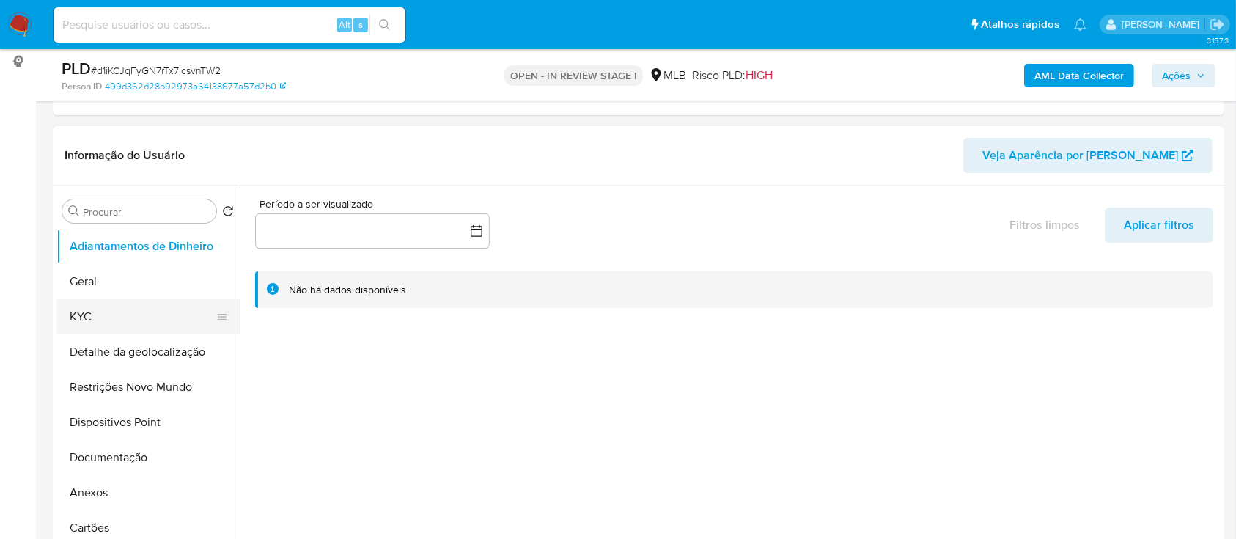
click at [111, 319] on button "KYC" at bounding box center [141, 316] width 171 height 35
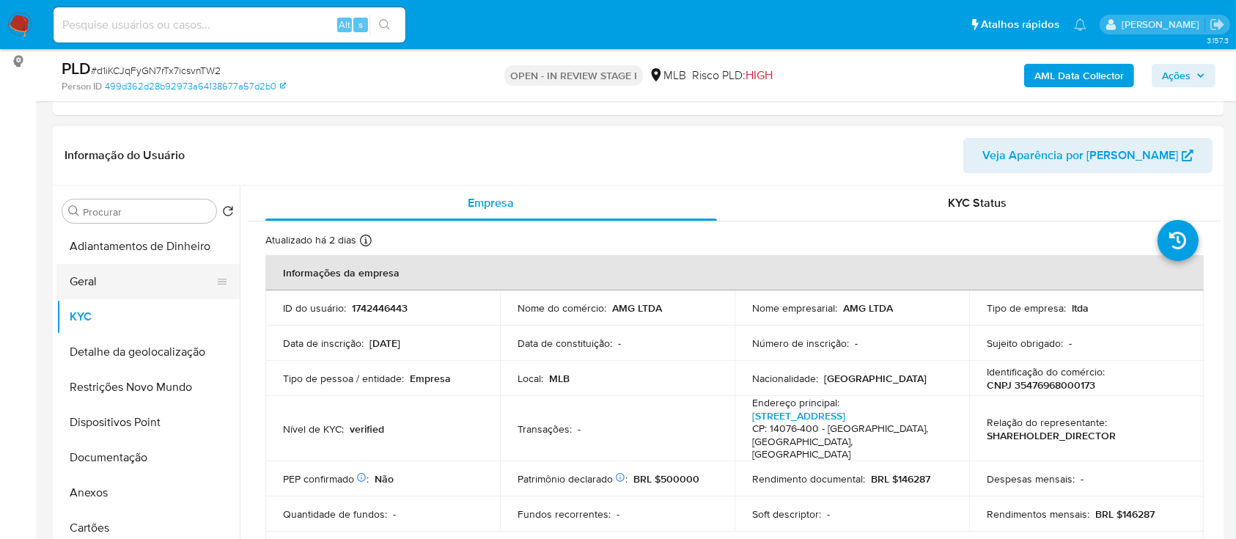
click at [104, 297] on button "Geral" at bounding box center [141, 281] width 171 height 35
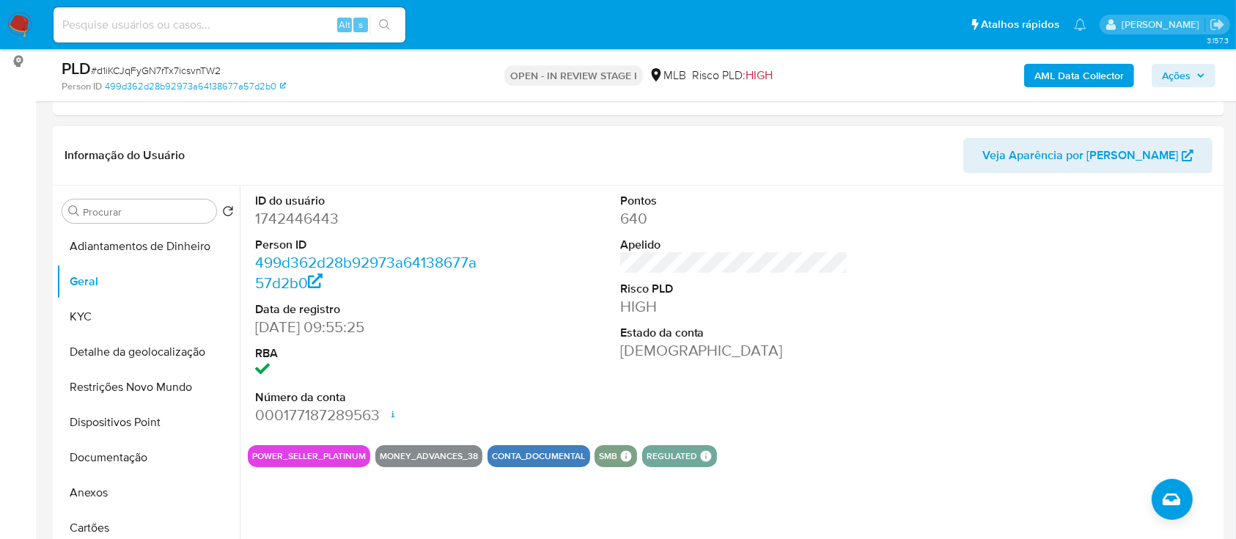
drag, startPoint x: 1052, startPoint y: 266, endPoint x: 913, endPoint y: 191, distance: 158.0
click at [1037, 257] on div at bounding box center [1098, 309] width 243 height 248
click at [119, 311] on button "KYC" at bounding box center [141, 316] width 171 height 35
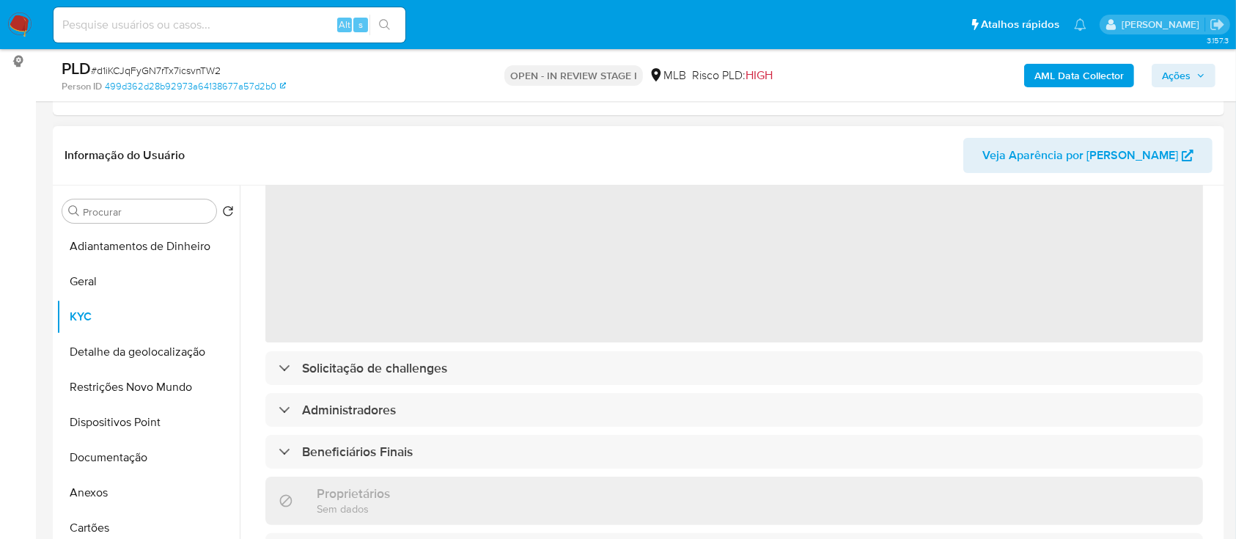
scroll to position [97, 0]
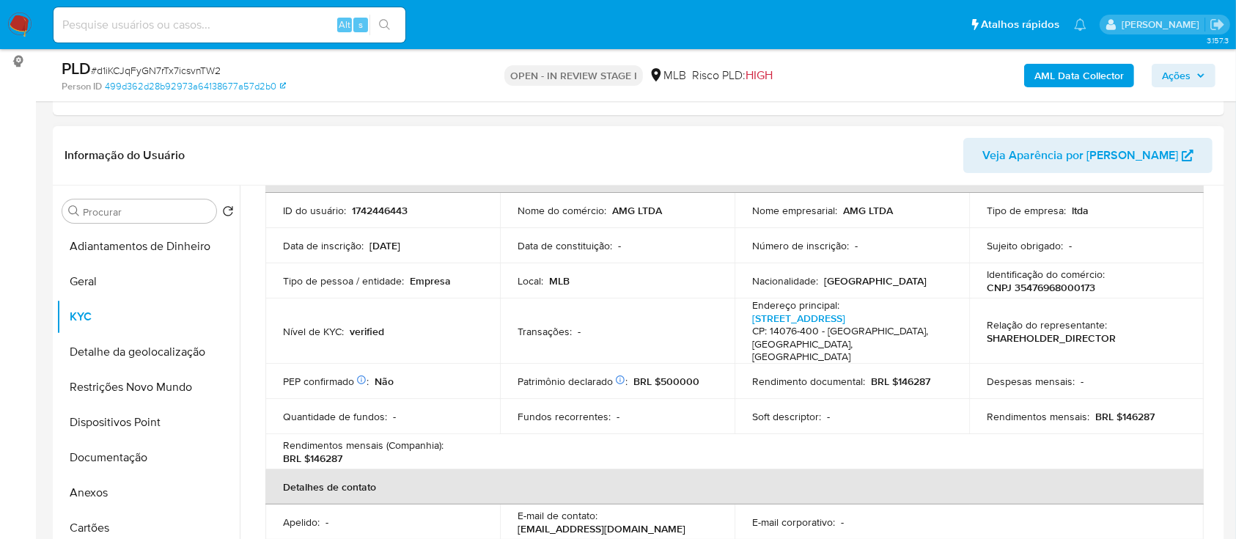
click at [986, 71] on div "AML Data Collector Ações" at bounding box center [1025, 75] width 380 height 34
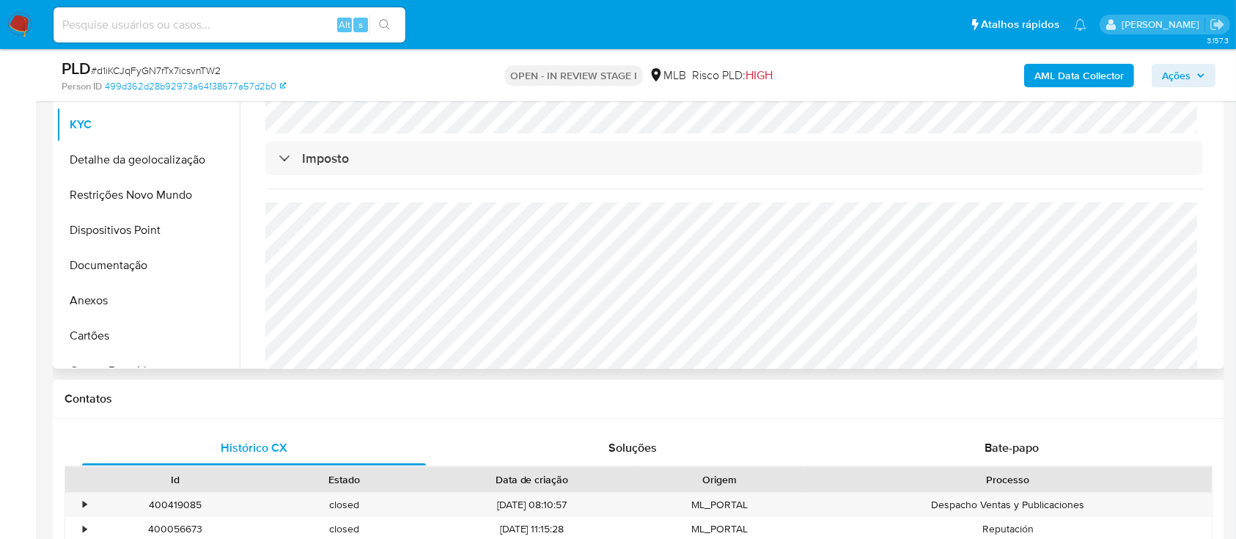
scroll to position [391, 0]
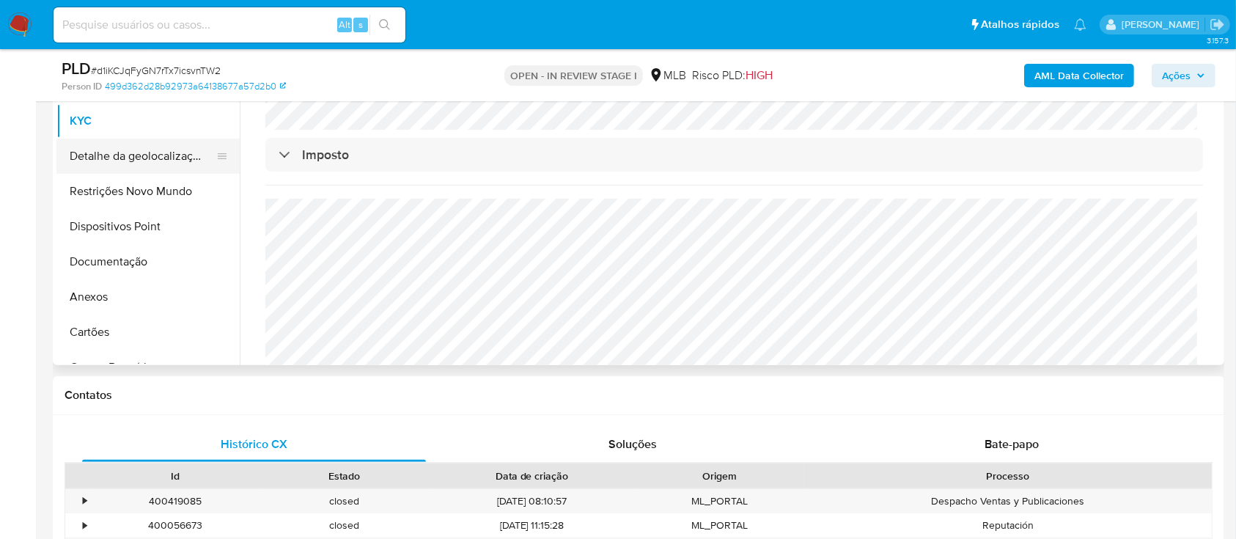
click at [127, 163] on button "Detalhe da geolocalização" at bounding box center [141, 156] width 171 height 35
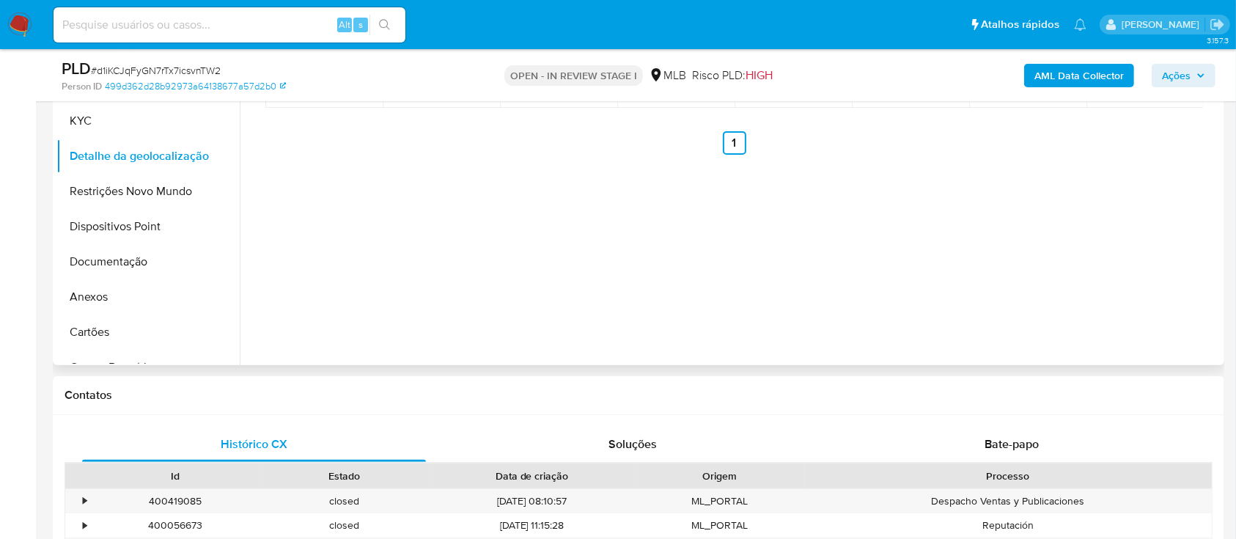
scroll to position [195, 0]
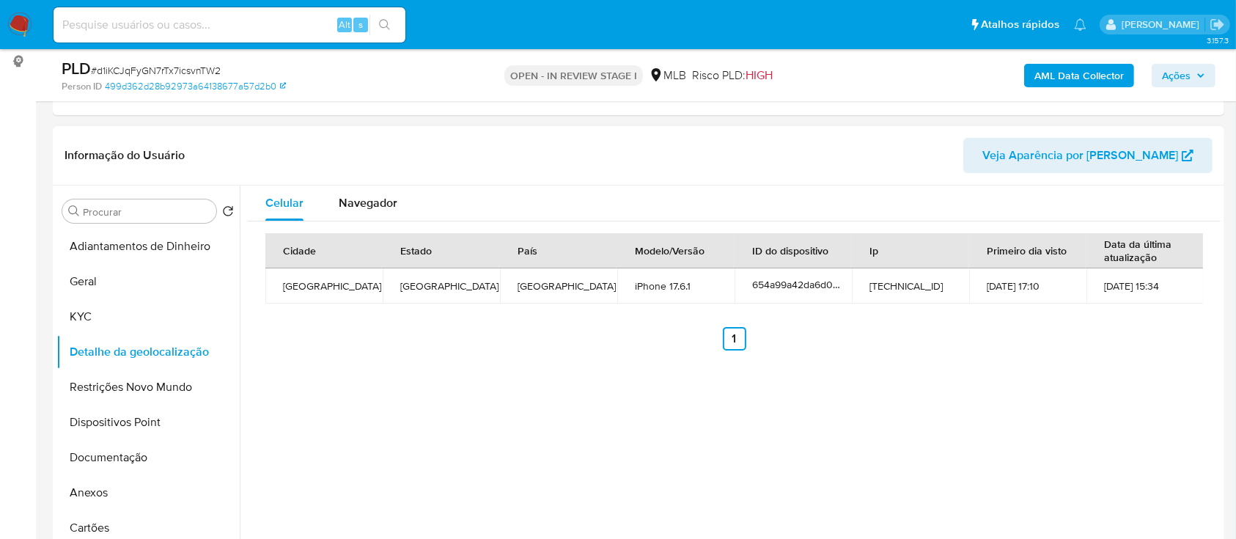
click at [1064, 355] on div "Cidade Estado País Modelo/Versão ID do dispositivo Ip Primeiro dia visto Data d…" at bounding box center [734, 291] width 973 height 141
click at [123, 391] on button "Restrições Novo Mundo" at bounding box center [141, 386] width 171 height 35
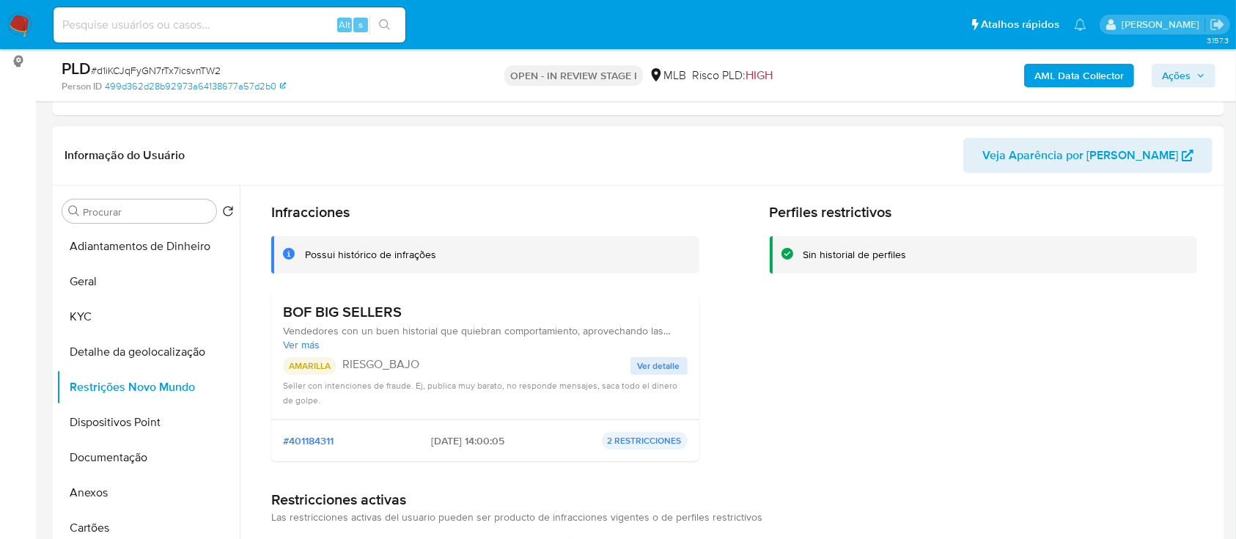
scroll to position [15, 0]
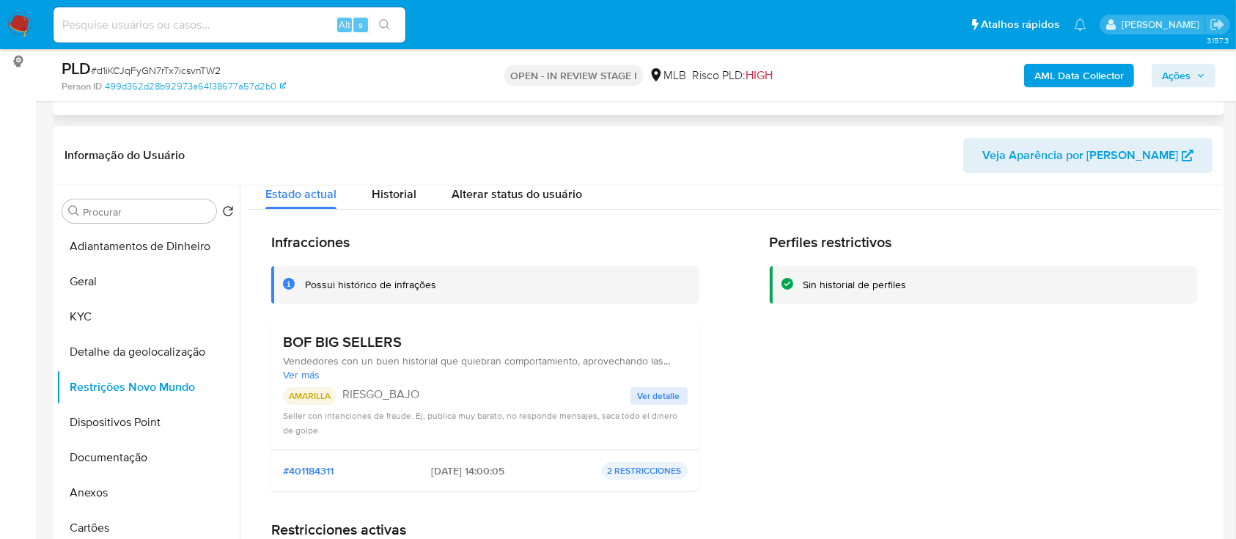
drag, startPoint x: 1127, startPoint y: 350, endPoint x: 805, endPoint y: 108, distance: 403.1
click at [1118, 343] on div "Perfiles restrictivos Sin historial de perfiles" at bounding box center [984, 368] width 428 height 270
click at [120, 427] on button "Dispositivos Point" at bounding box center [141, 422] width 171 height 35
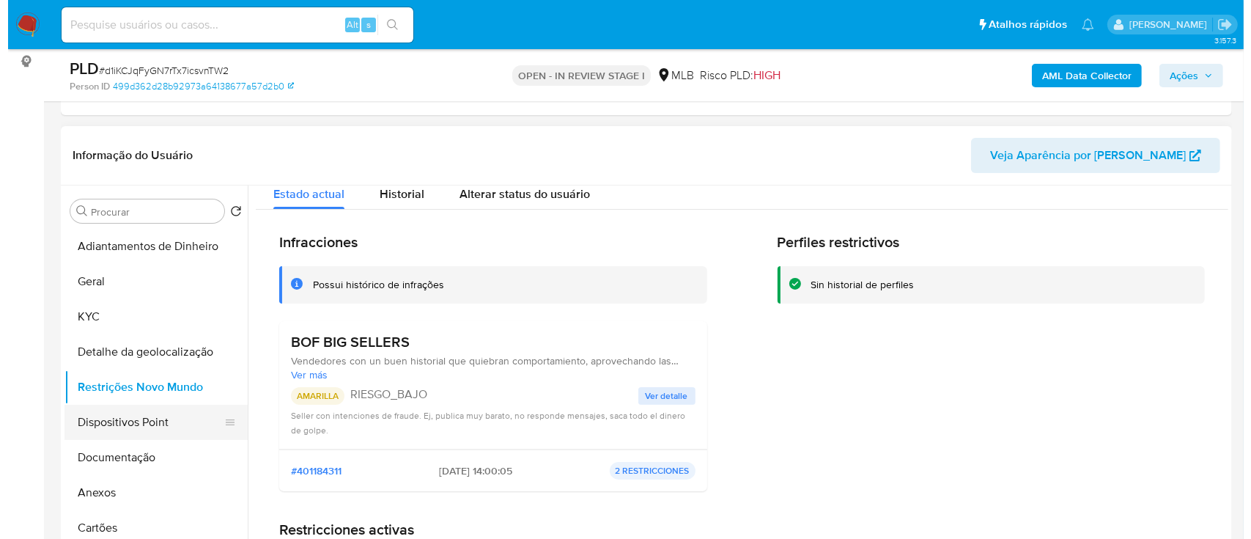
scroll to position [0, 0]
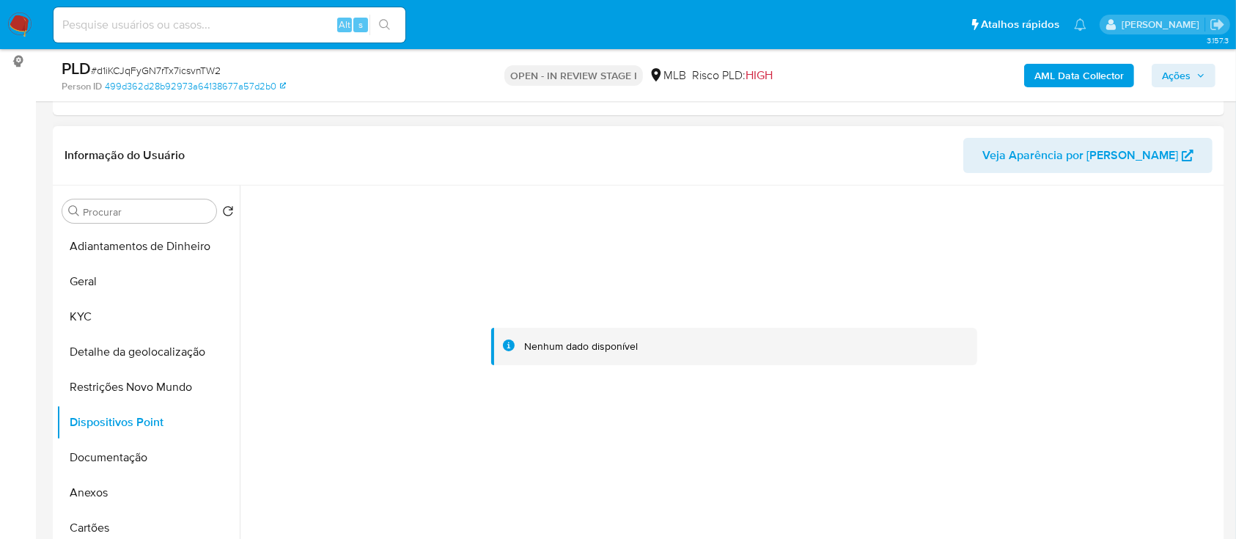
click at [1028, 246] on div at bounding box center [734, 346] width 973 height 322
click at [1083, 78] on b "AML Data Collector" at bounding box center [1078, 75] width 89 height 23
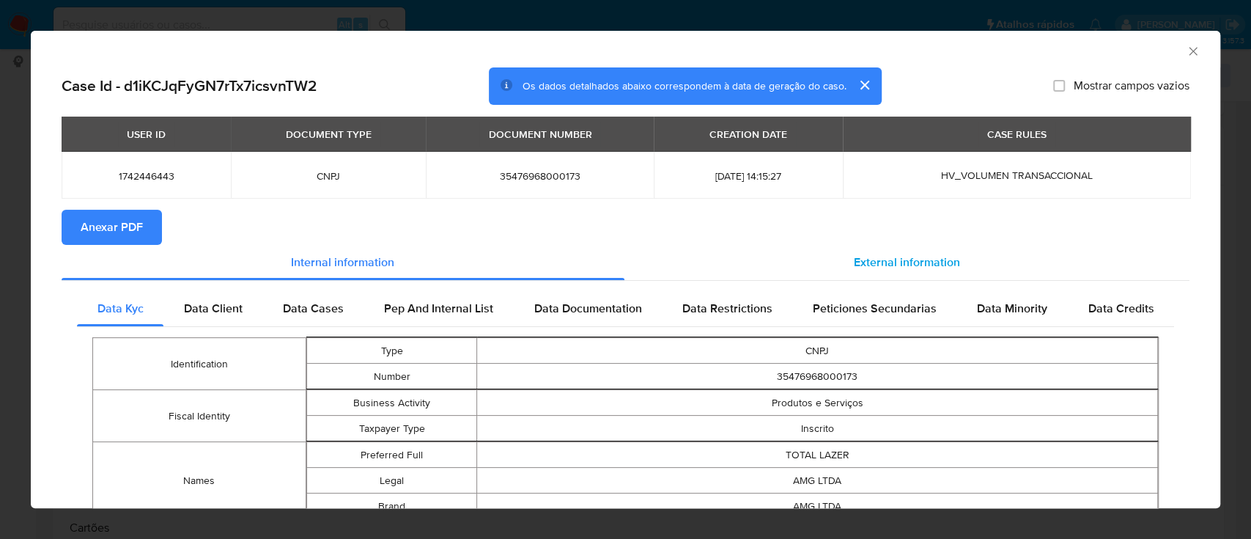
click at [906, 259] on span "External information" at bounding box center [907, 262] width 106 height 17
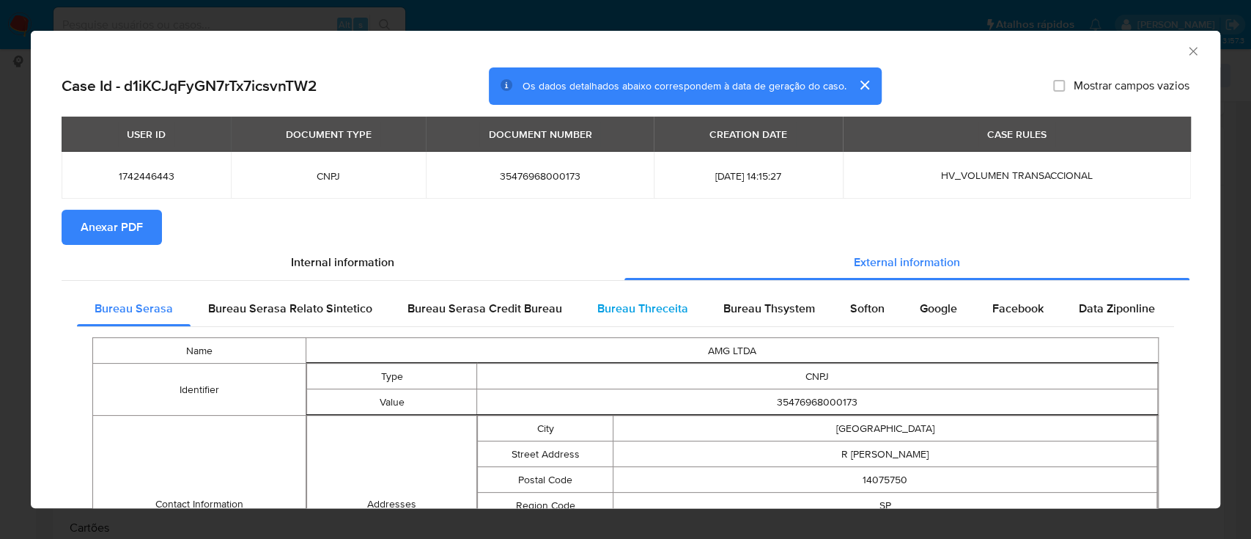
click at [671, 315] on span "Bureau Threceita" at bounding box center [642, 308] width 91 height 17
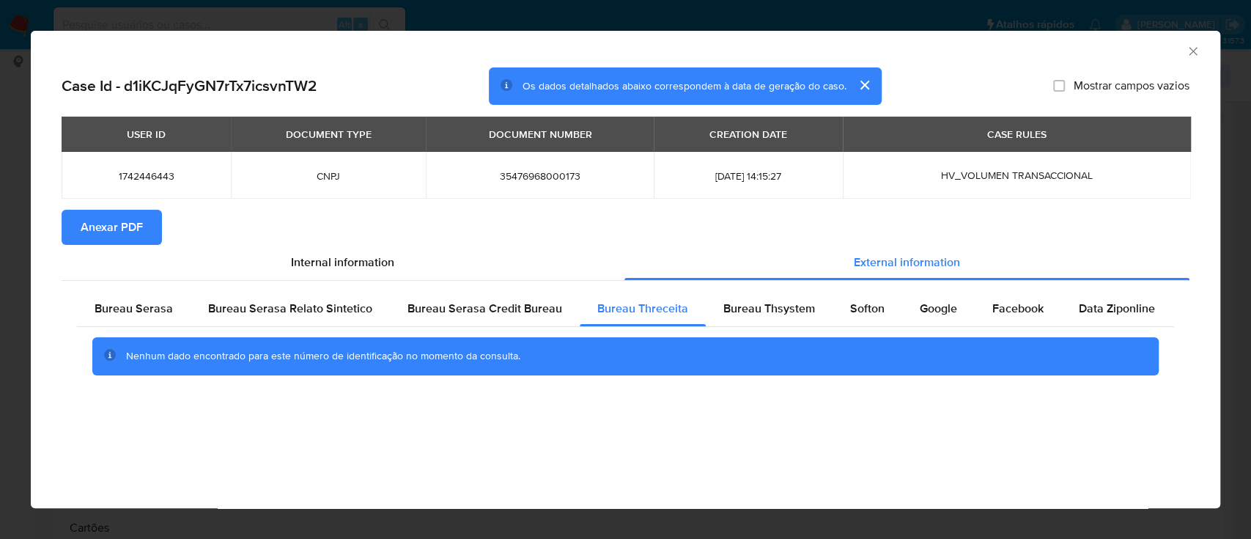
click at [944, 60] on div "AML Data Collector" at bounding box center [625, 49] width 1189 height 37
click at [756, 308] on span "Bureau Thsystem" at bounding box center [769, 308] width 92 height 17
click at [1039, 44] on div "AML Data Collector" at bounding box center [613, 49] width 1145 height 16
click at [868, 311] on span "Softon" at bounding box center [867, 308] width 34 height 17
click at [1085, 38] on div "AML Data Collector" at bounding box center [625, 49] width 1189 height 37
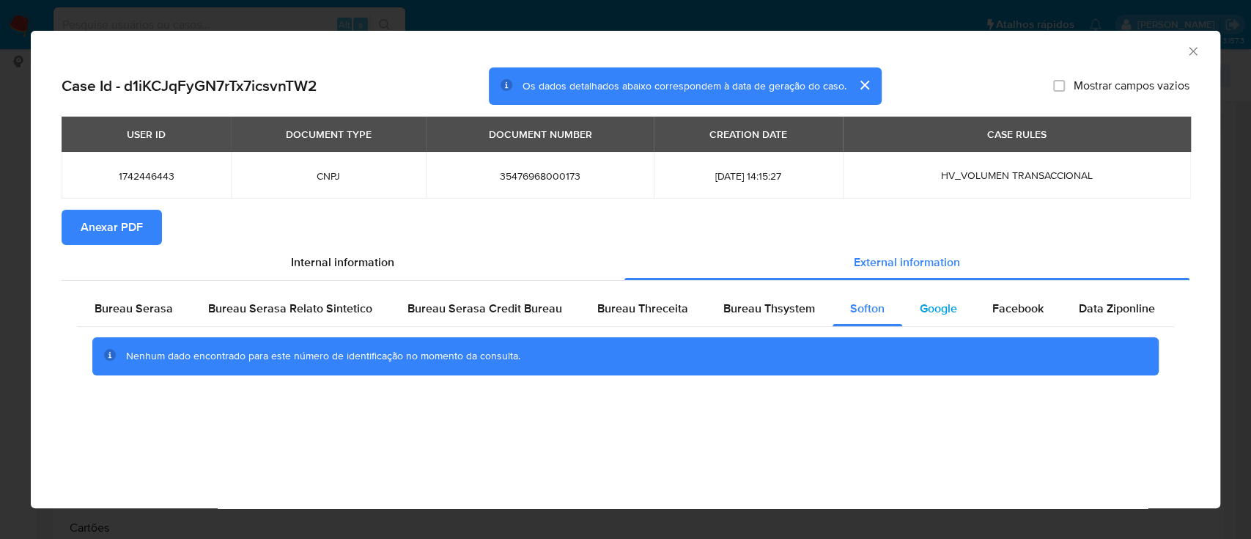
click at [920, 300] on span "Google" at bounding box center [938, 308] width 37 height 17
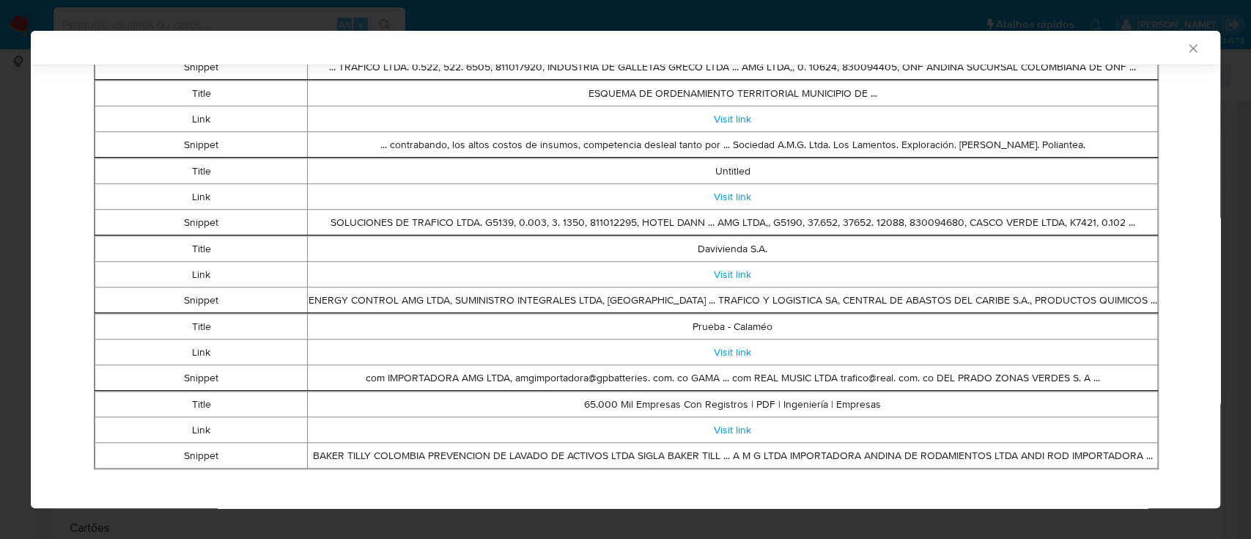
scroll to position [656, 0]
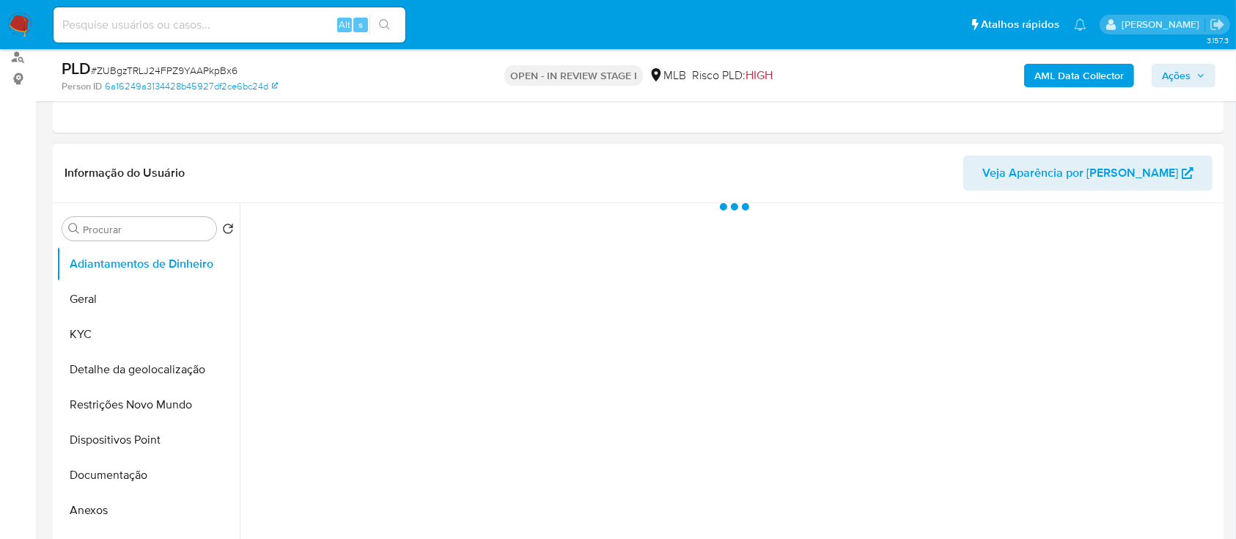
scroll to position [195, 0]
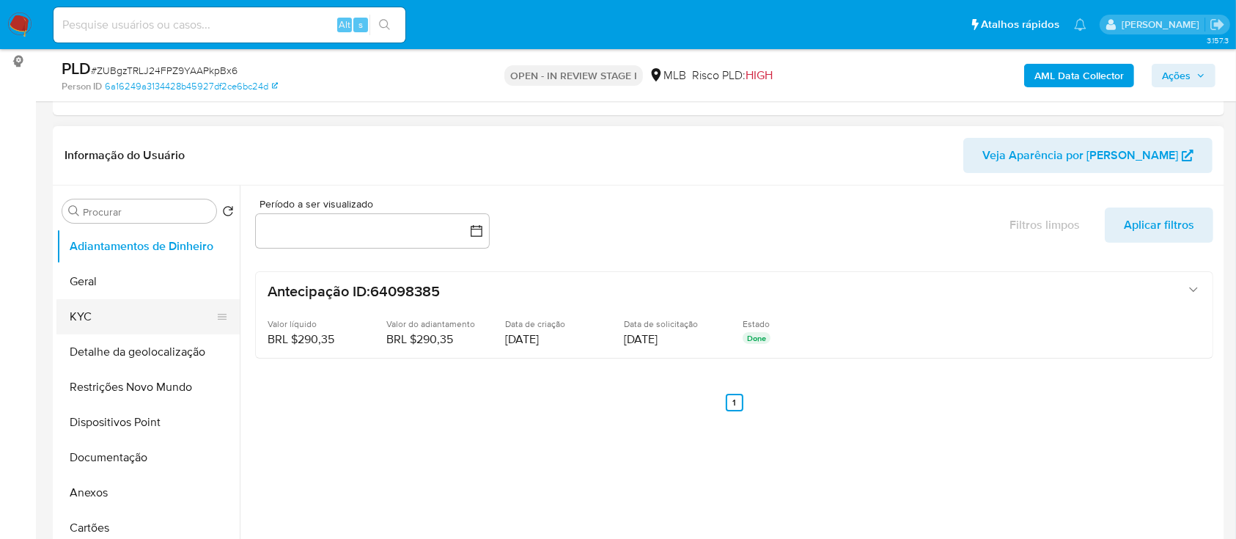
select select "10"
click at [110, 324] on button "KYC" at bounding box center [141, 316] width 171 height 35
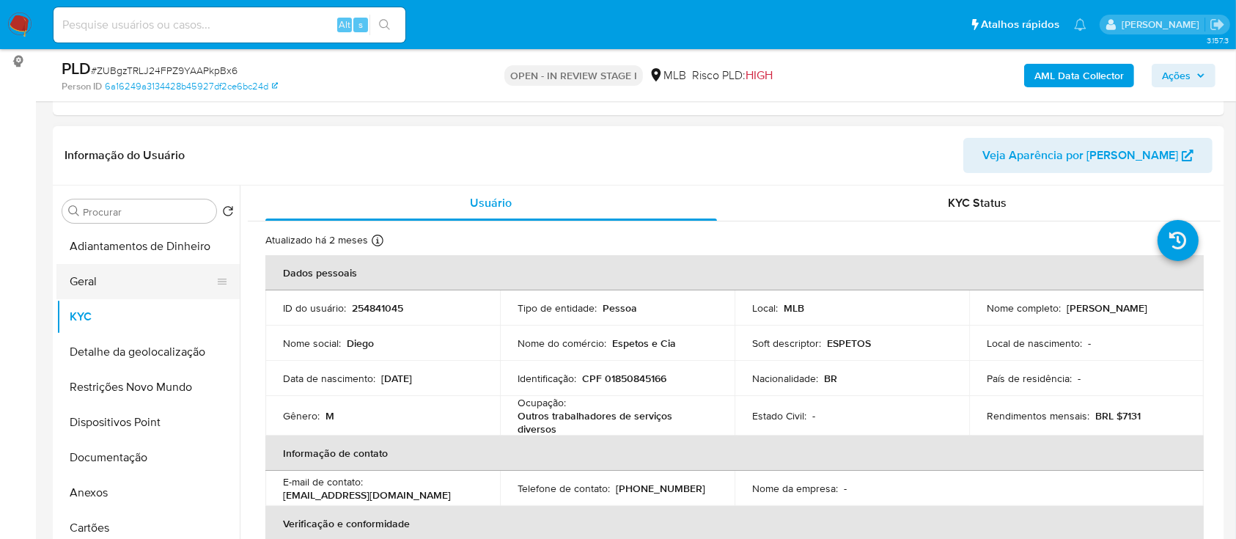
drag, startPoint x: 125, startPoint y: 276, endPoint x: 135, endPoint y: 273, distance: 9.8
click at [125, 276] on button "Geral" at bounding box center [141, 281] width 171 height 35
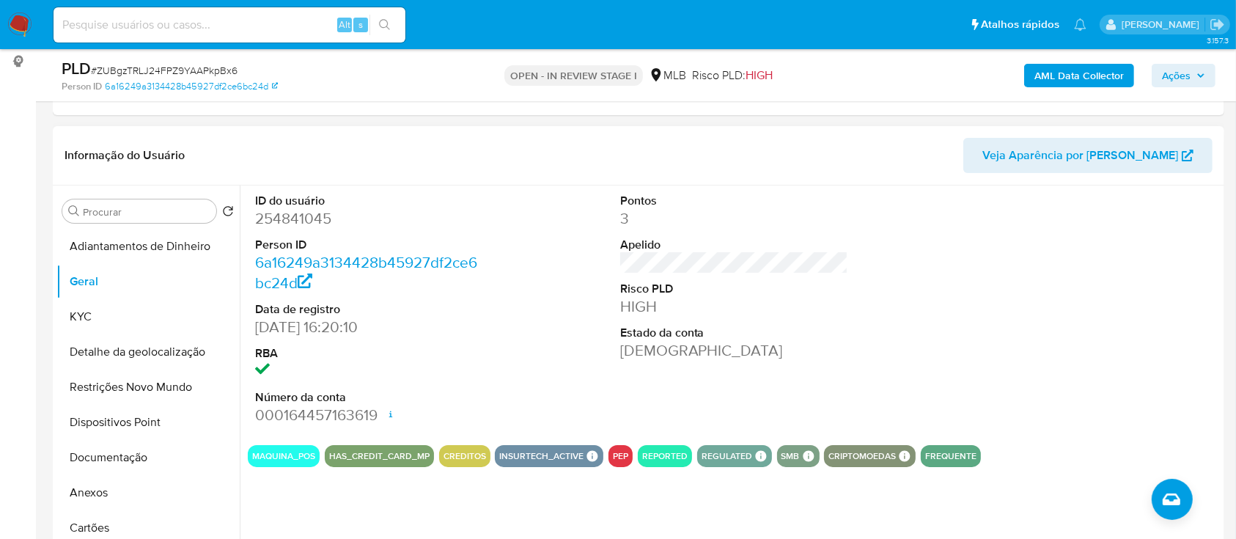
click at [956, 277] on div "ID do usuário 254841045 Person ID 6a16249a3134428b45927df2ce6bc24d Data de regi…" at bounding box center [734, 309] width 973 height 248
click at [100, 319] on button "KYC" at bounding box center [141, 316] width 171 height 35
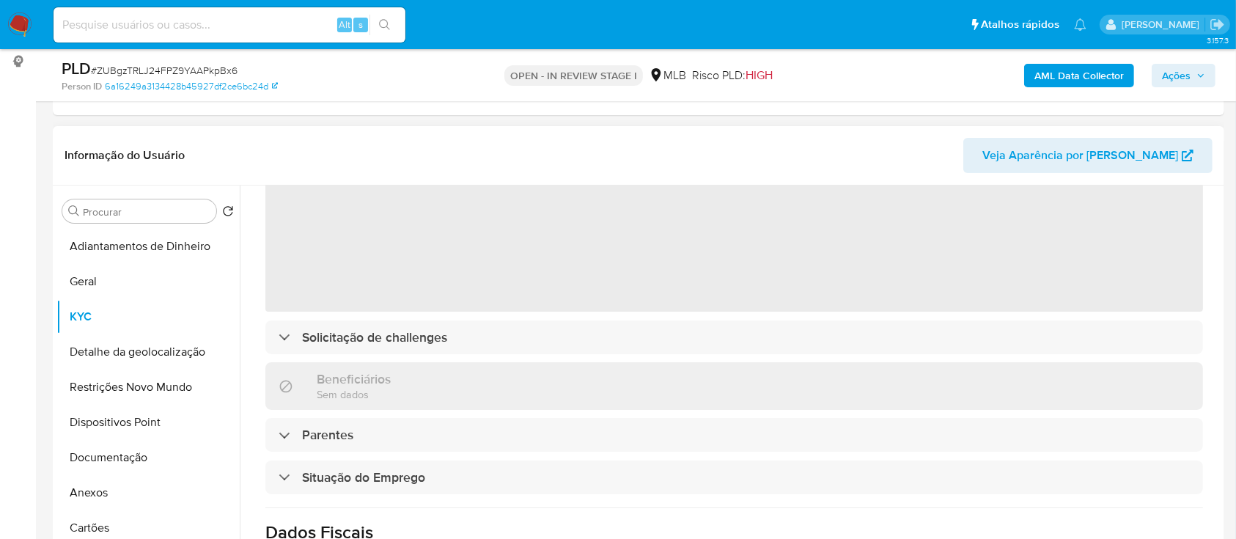
scroll to position [97, 0]
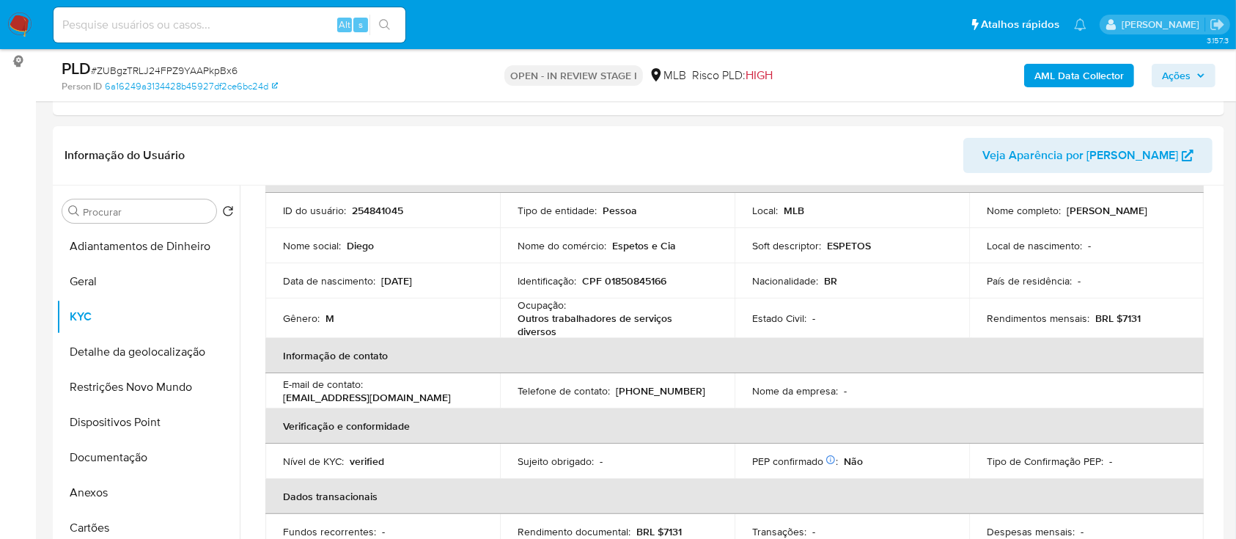
drag, startPoint x: 223, startPoint y: 152, endPoint x: 391, endPoint y: 15, distance: 216.7
click at [229, 148] on header "Informação do Usuário Veja Aparência por [PERSON_NAME]" at bounding box center [638, 155] width 1148 height 35
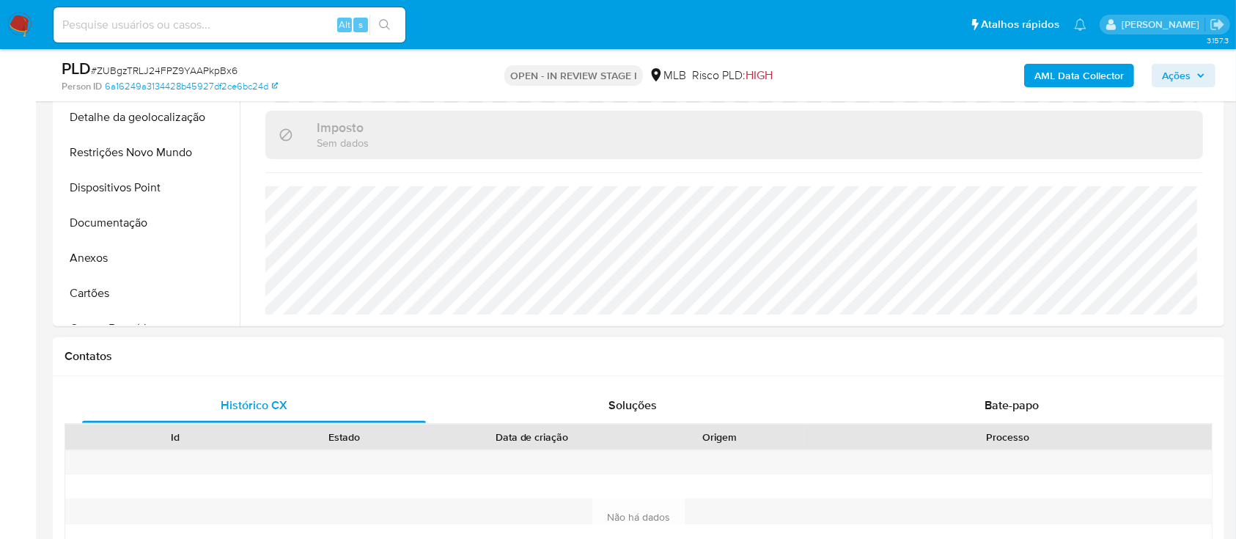
scroll to position [391, 0]
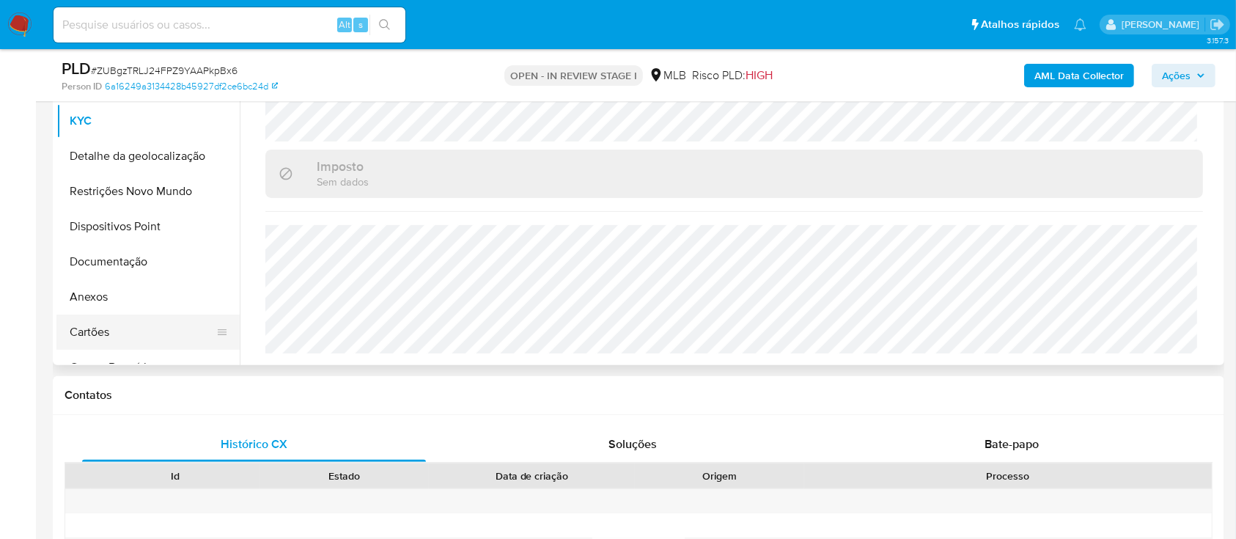
click at [226, 322] on button "Cartões" at bounding box center [141, 331] width 171 height 35
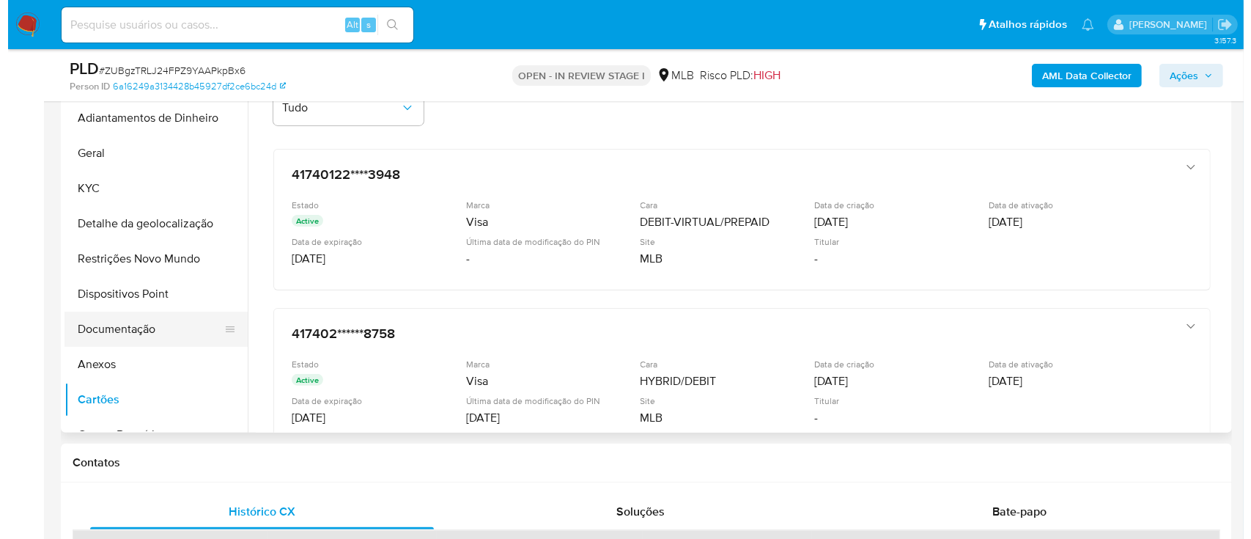
scroll to position [293, 0]
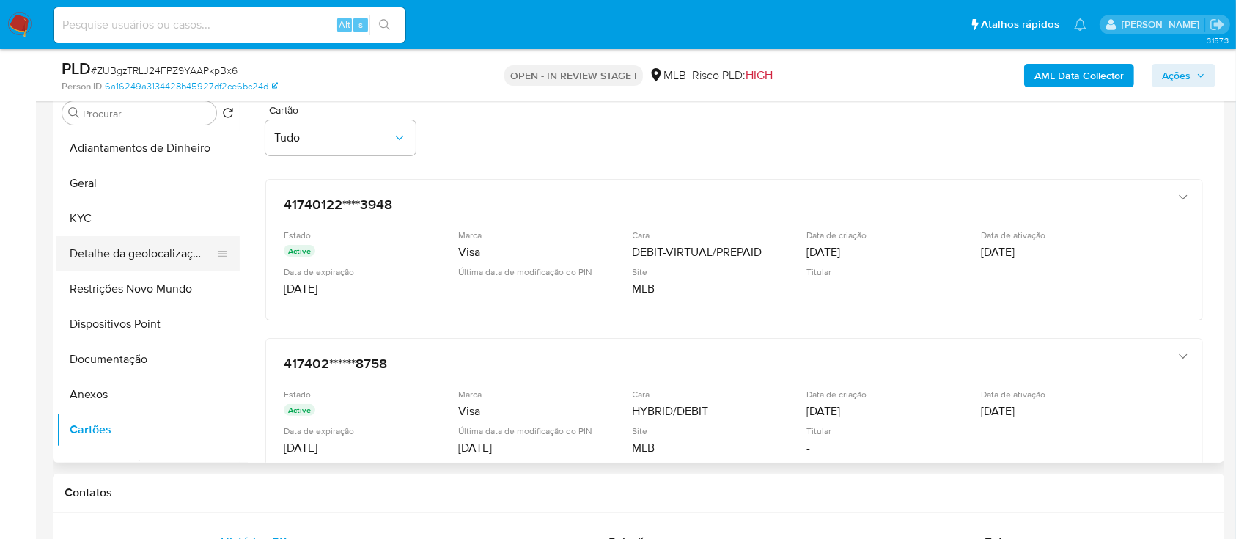
click at [126, 249] on button "Detalhe da geolocalização" at bounding box center [141, 253] width 171 height 35
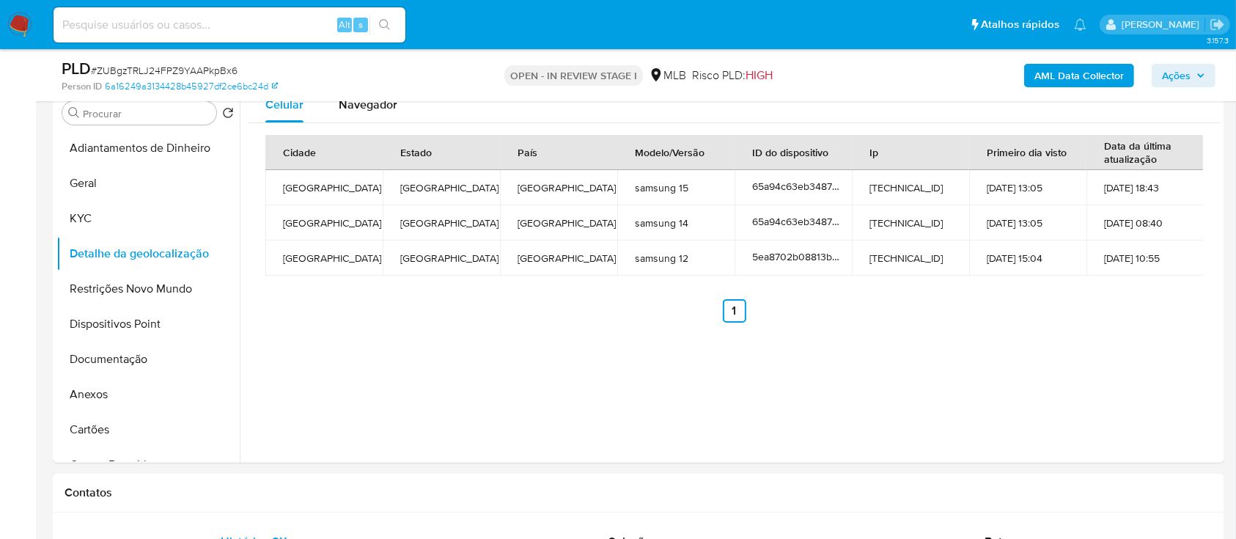
drag, startPoint x: 1080, startPoint y: 386, endPoint x: 596, endPoint y: 98, distance: 562.6
click at [1080, 385] on div "Celular Navegador Cidade Estado País Modelo/Versão ID do dispositivo Ip Primeir…" at bounding box center [730, 274] width 981 height 375
click at [123, 291] on button "Restrições Novo Mundo" at bounding box center [141, 288] width 171 height 35
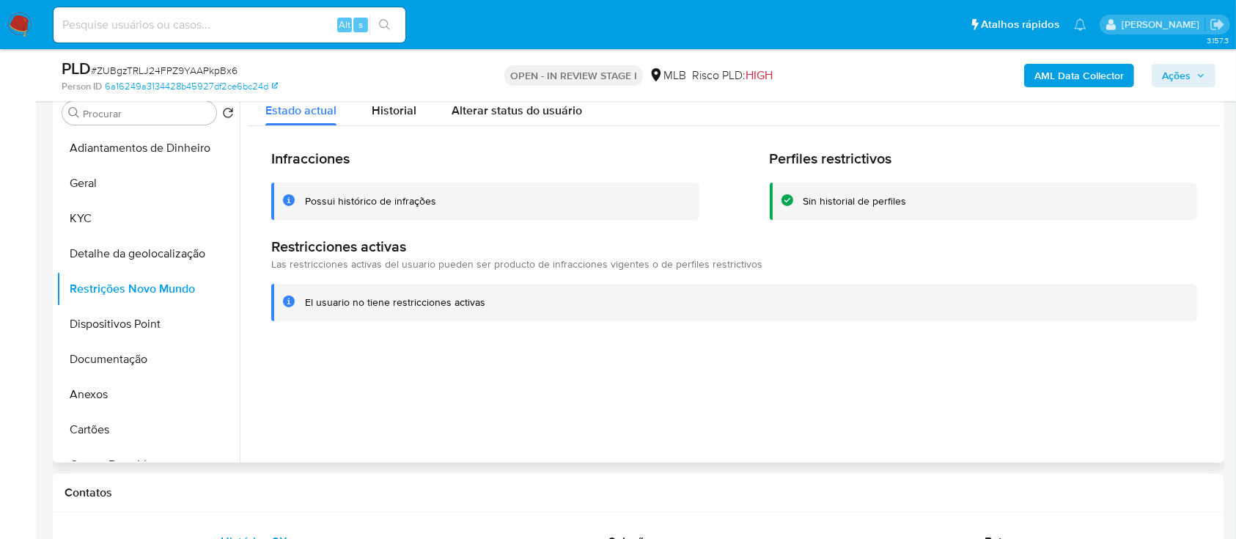
drag, startPoint x: 944, startPoint y: 435, endPoint x: 772, endPoint y: 249, distance: 253.1
click at [943, 433] on div at bounding box center [730, 274] width 981 height 375
drag, startPoint x: 117, startPoint y: 328, endPoint x: 259, endPoint y: 349, distance: 143.8
click at [117, 328] on button "Dispositivos Point" at bounding box center [147, 323] width 183 height 35
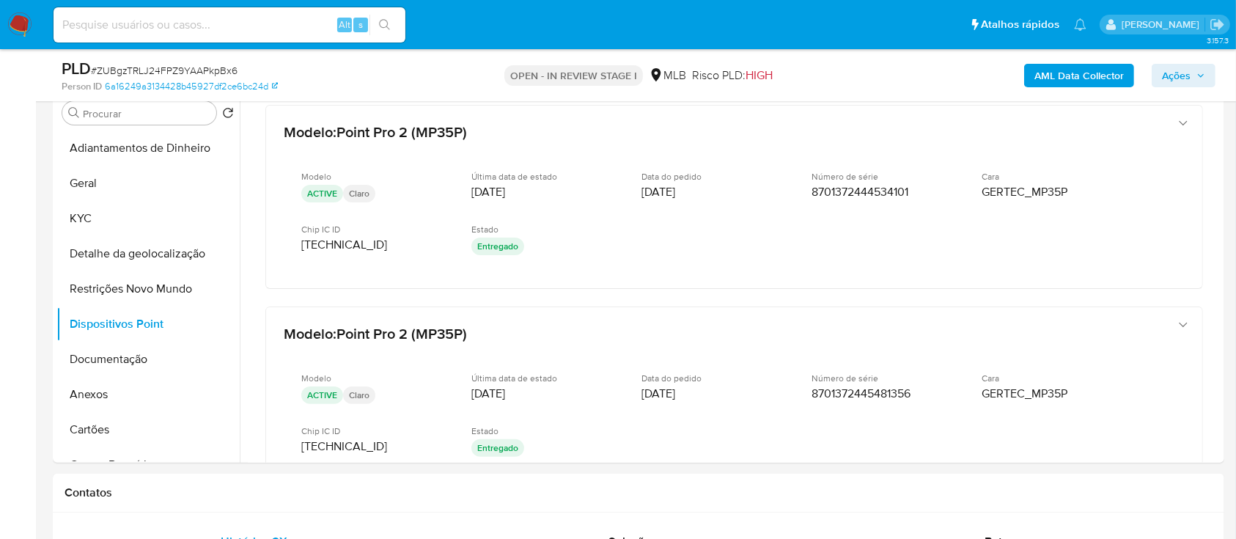
drag, startPoint x: 0, startPoint y: 204, endPoint x: 38, endPoint y: 191, distance: 40.3
click at [1067, 73] on b "AML Data Collector" at bounding box center [1078, 75] width 89 height 23
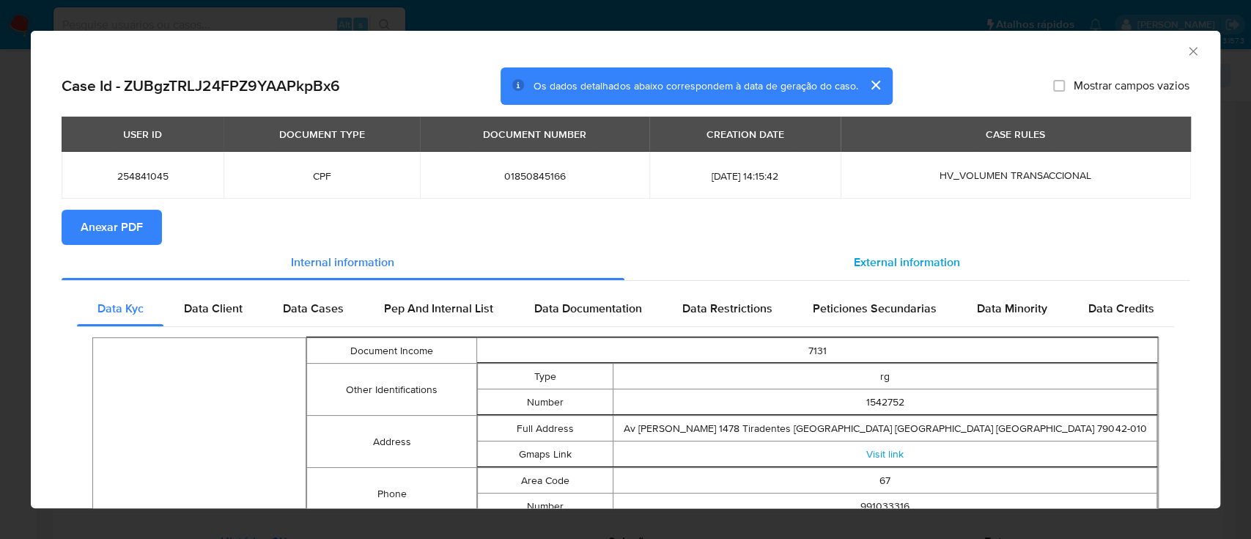
click at [934, 256] on span "External information" at bounding box center [907, 262] width 106 height 17
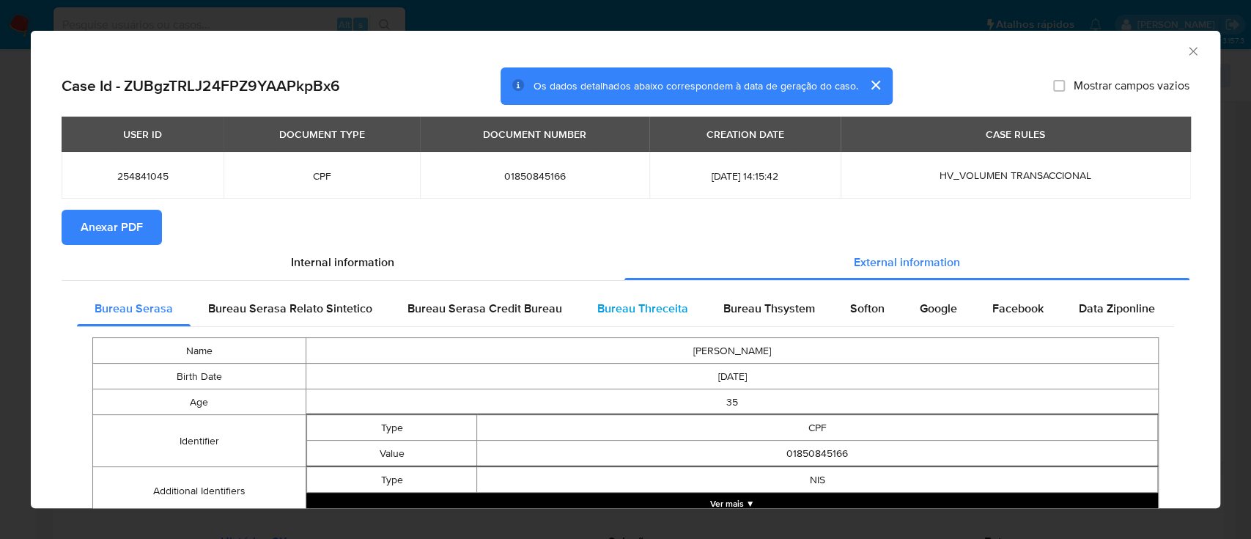
click at [640, 307] on span "Bureau Threceita" at bounding box center [642, 308] width 91 height 17
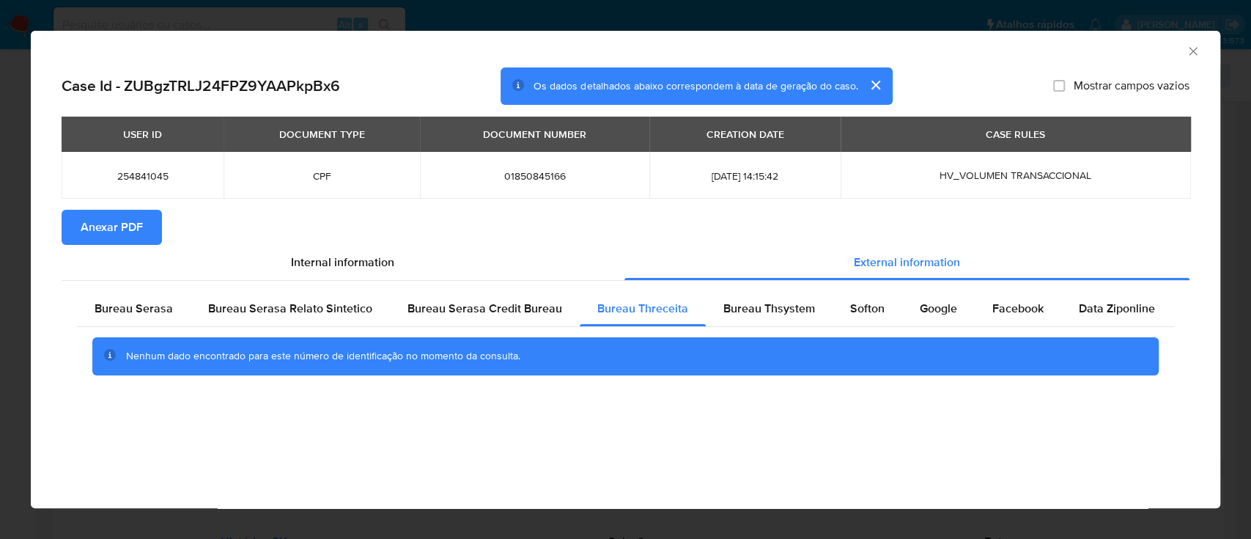
click at [1071, 50] on div "AML Data Collector" at bounding box center [613, 49] width 1145 height 16
click at [756, 304] on span "Bureau Thsystem" at bounding box center [769, 308] width 92 height 17
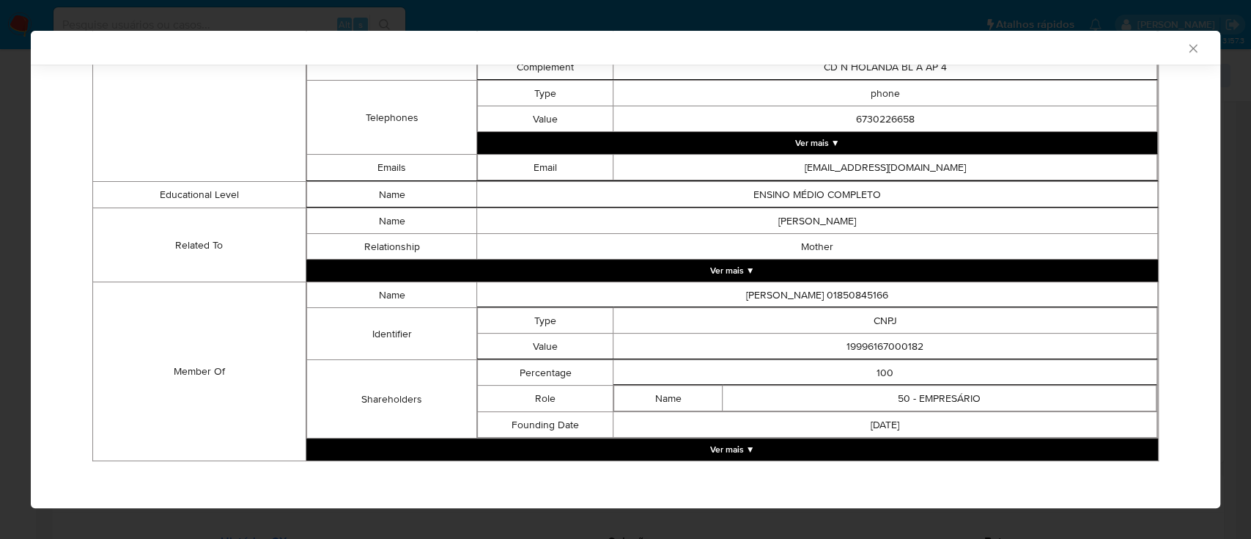
scroll to position [793, 0]
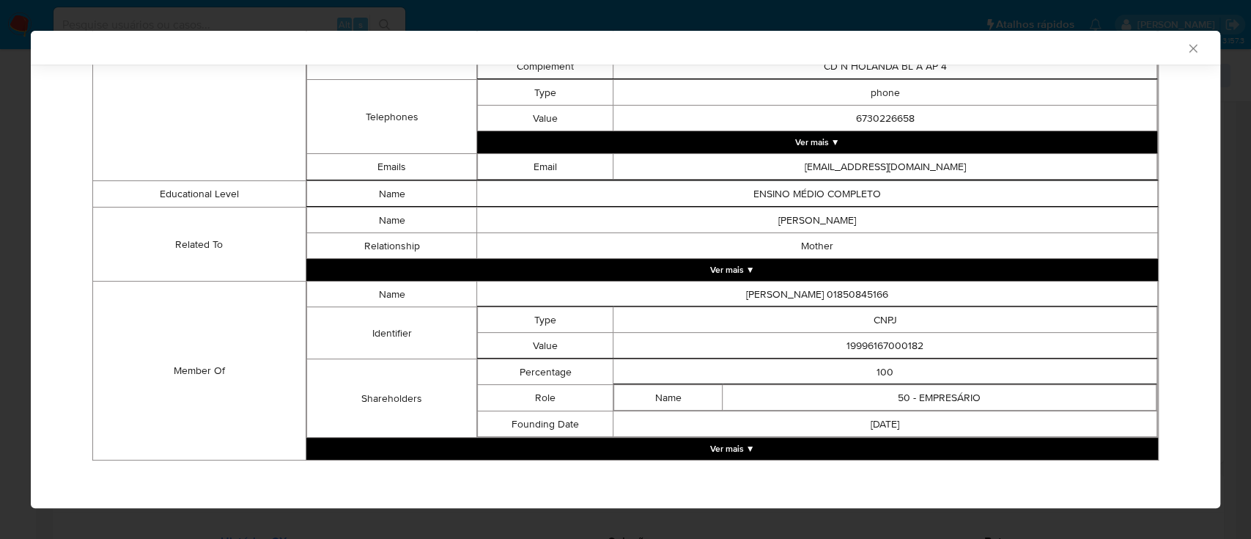
click button "Ver mais ▼"
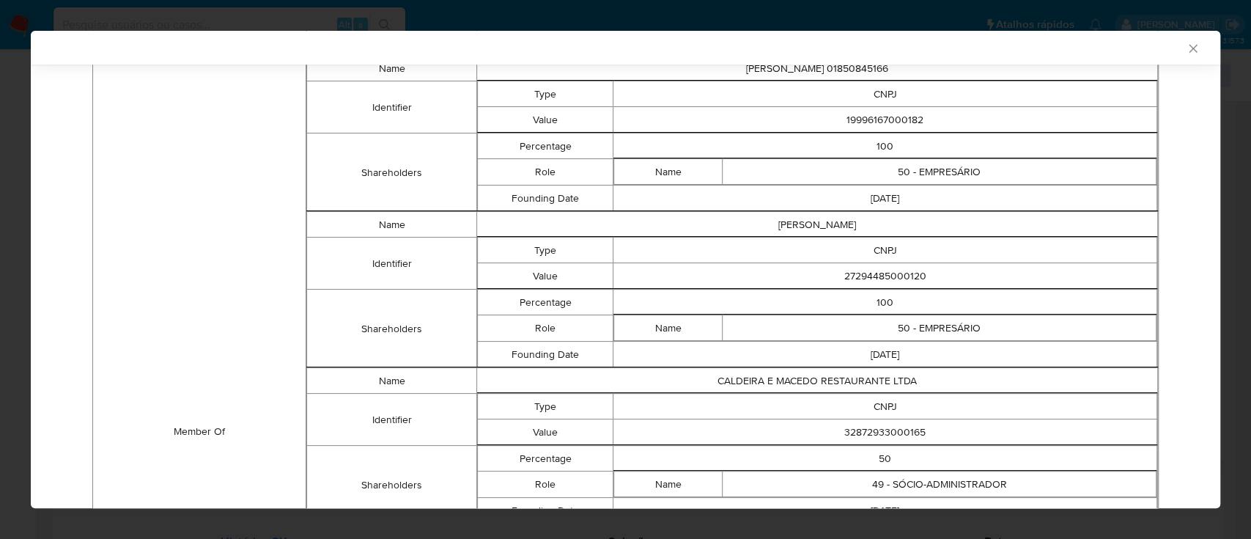
scroll to position [989, 0]
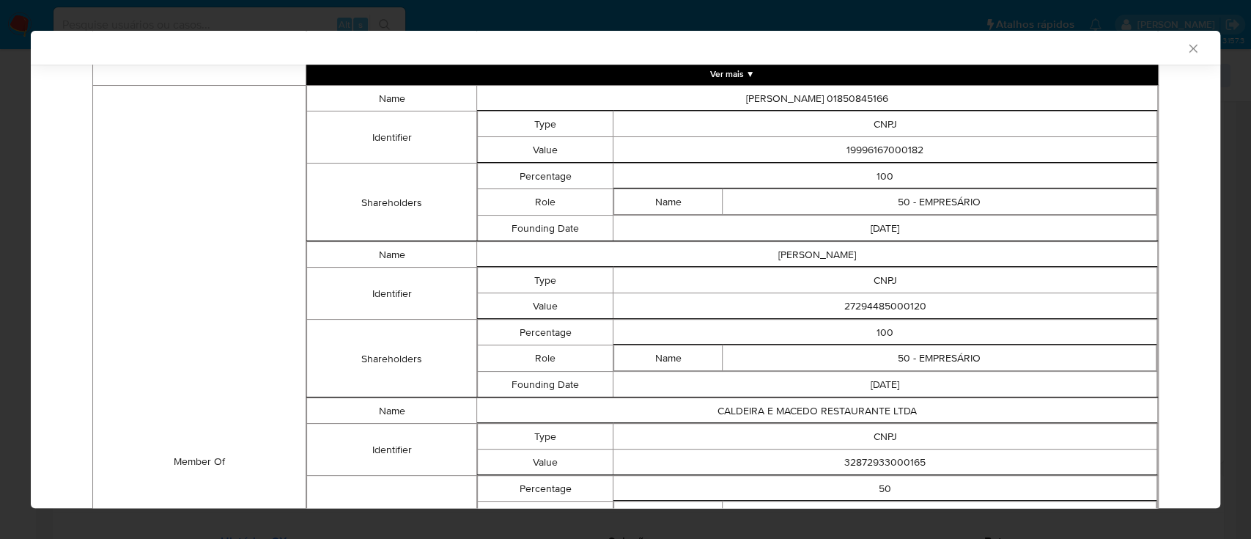
drag, startPoint x: 177, startPoint y: 279, endPoint x: 344, endPoint y: 129, distance: 224.2
click td "Member Of"
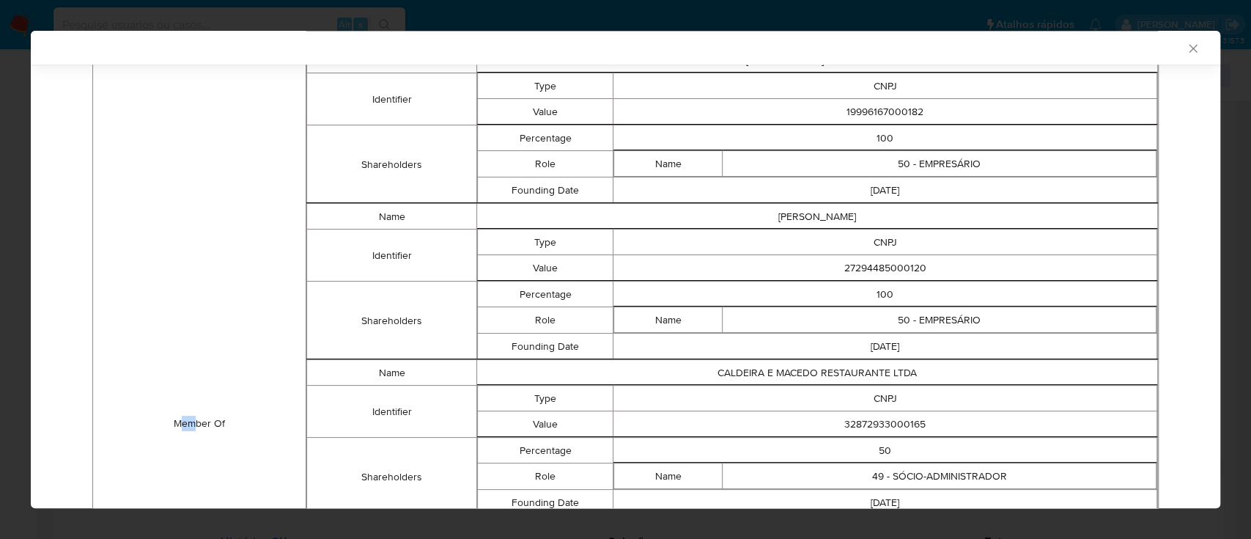
scroll to position [929, 0]
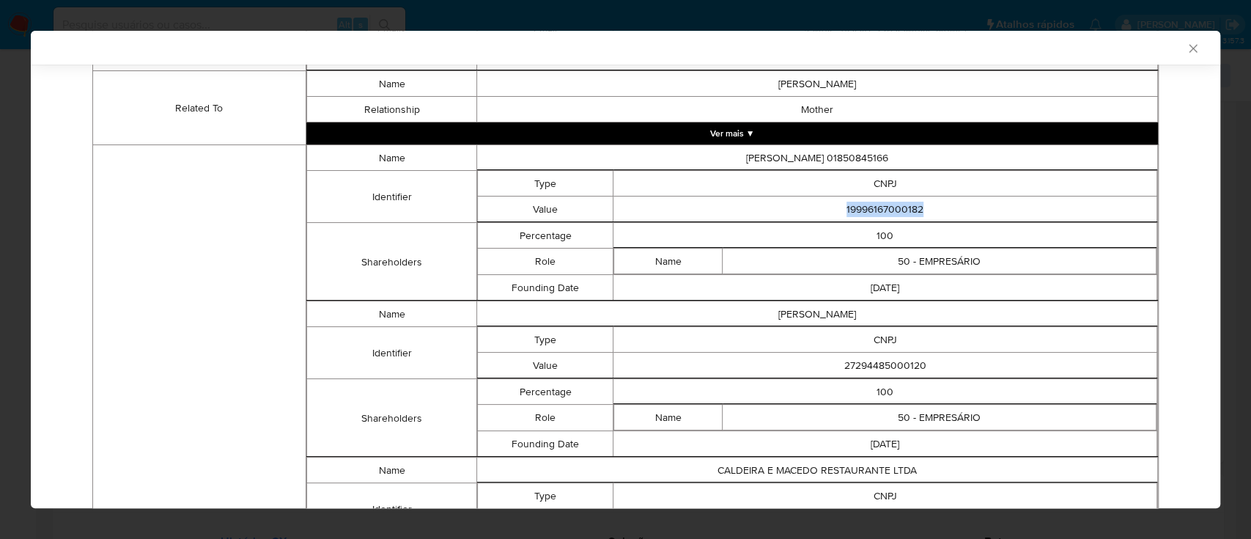
drag, startPoint x: 939, startPoint y: 206, endPoint x: 756, endPoint y: 195, distance: 182.8
click td "19996167000182"
copy td "19996167000182"
drag, startPoint x: 934, startPoint y: 365, endPoint x: 833, endPoint y: 360, distance: 102.0
click td "27294485000120"
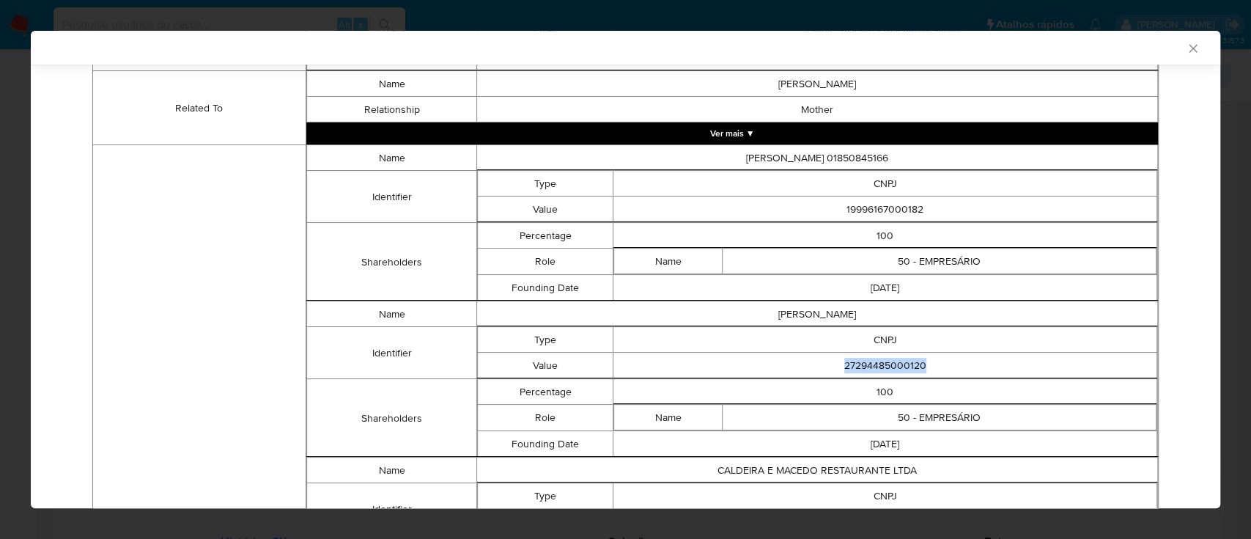
copy td "27294485000120"
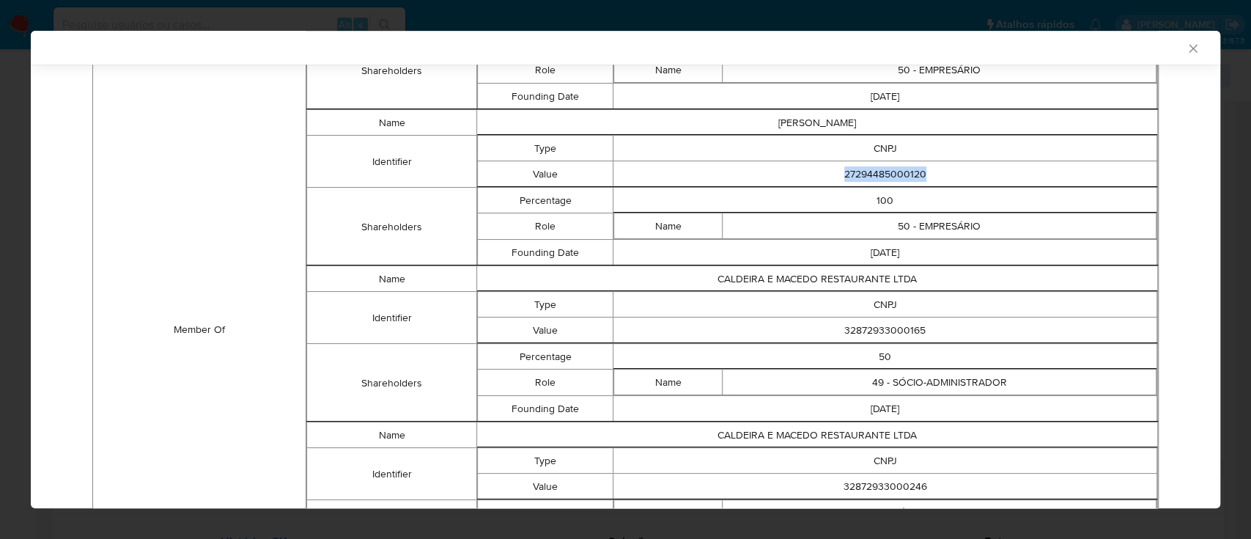
scroll to position [1125, 0]
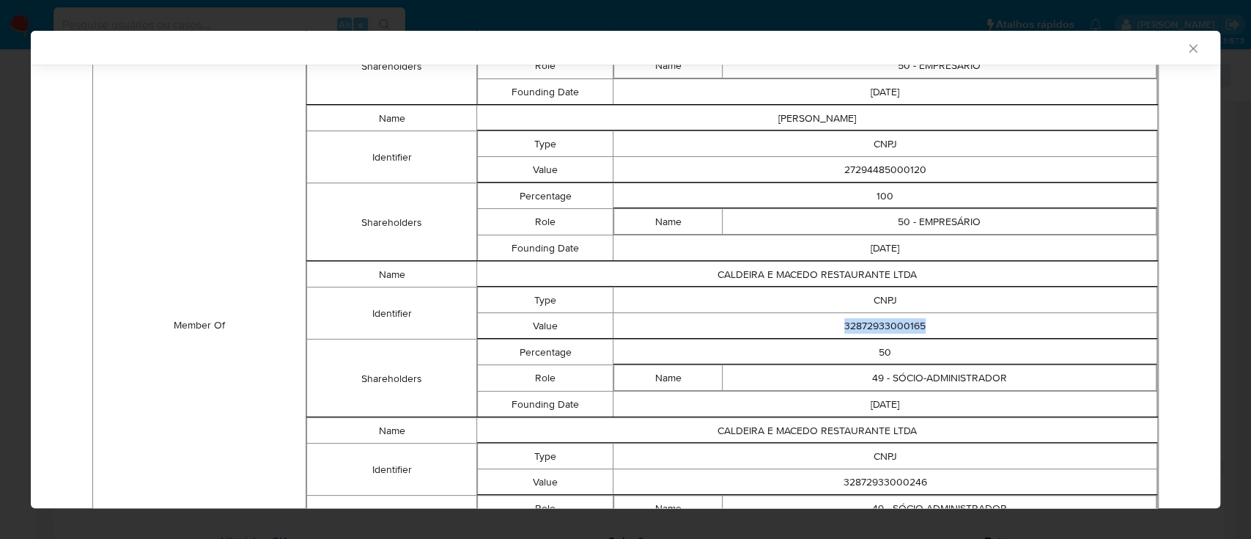
drag, startPoint x: 922, startPoint y: 321, endPoint x: 803, endPoint y: 314, distance: 119.0
click td "32872933000165"
copy td "32872933000165"
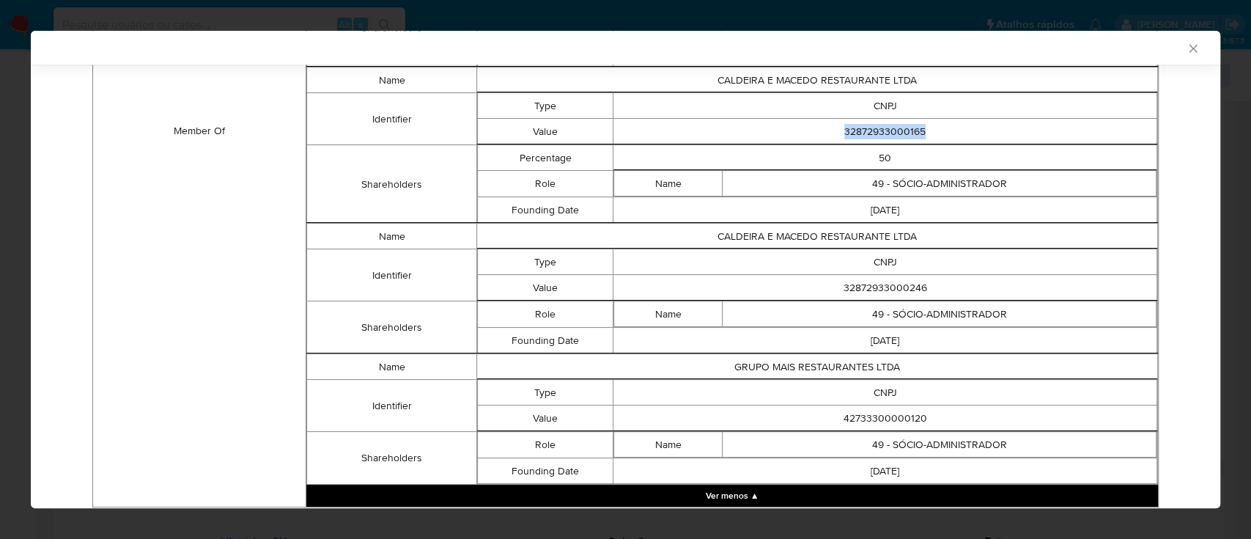
scroll to position [1320, 0]
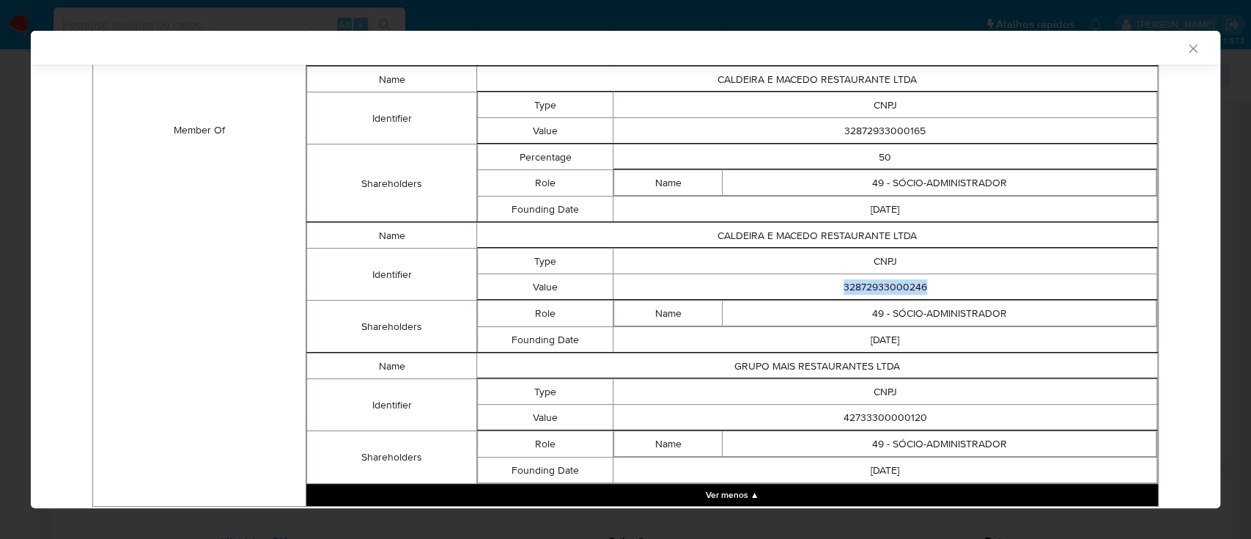
drag, startPoint x: 929, startPoint y: 282, endPoint x: 830, endPoint y: 286, distance: 99.0
click td "32872933000246"
copy td "32872933000246"
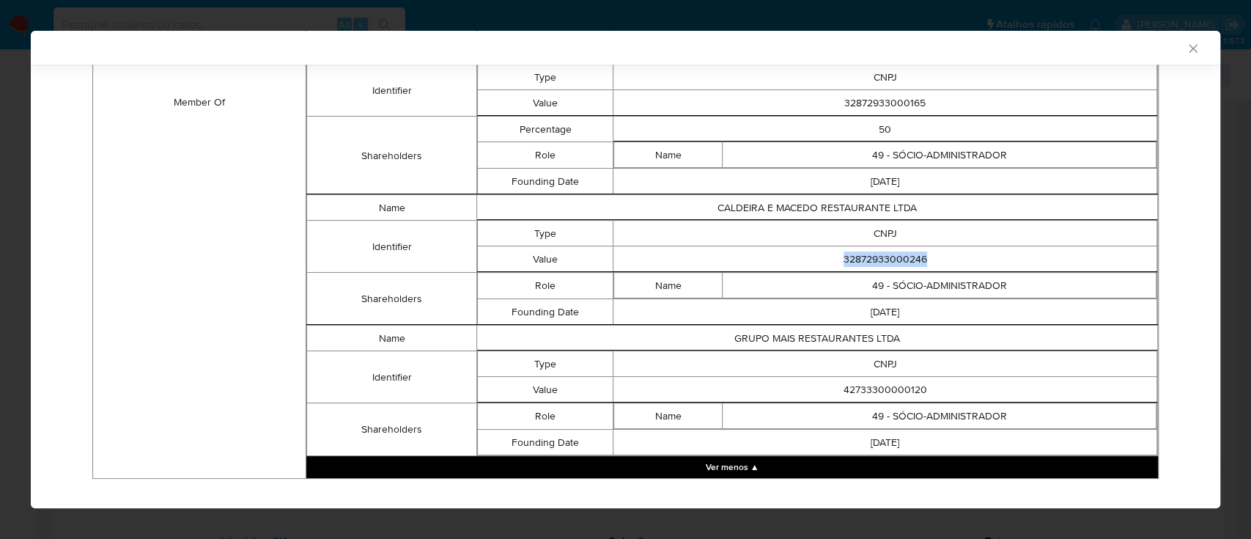
scroll to position [1362, 0]
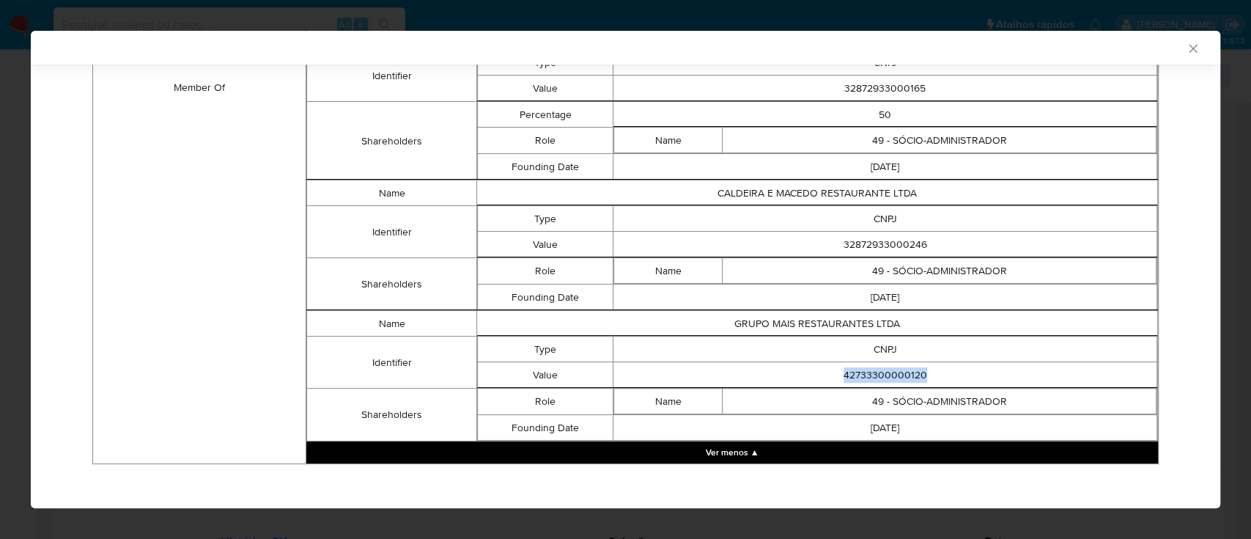
drag, startPoint x: 903, startPoint y: 369, endPoint x: 815, endPoint y: 370, distance: 88.0
click td "42733300000120"
copy td "42733300000120"
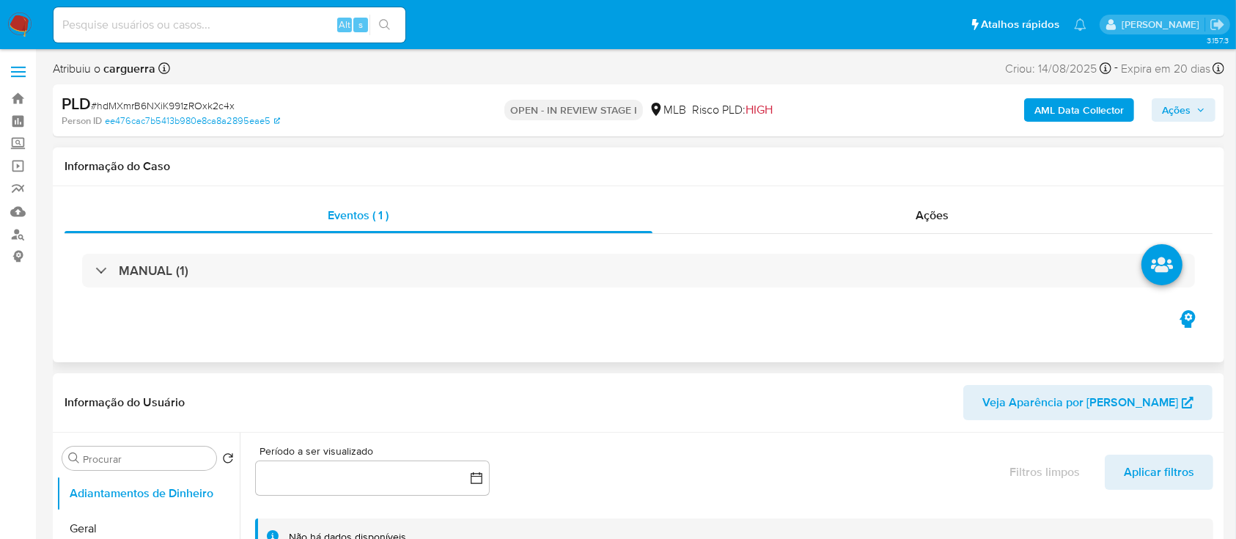
select select "10"
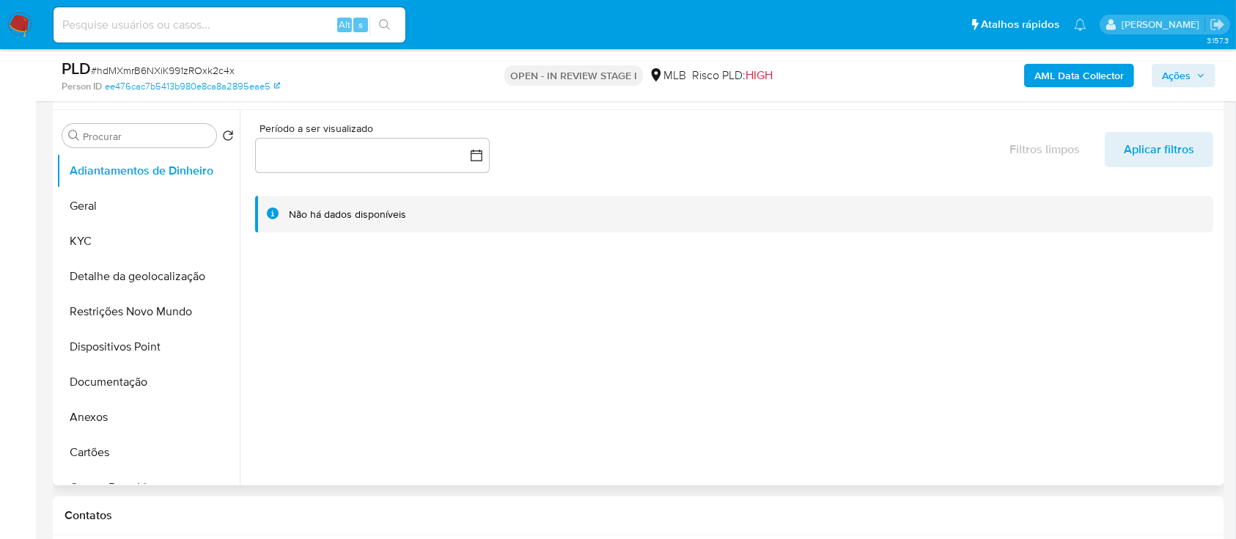
scroll to position [293, 0]
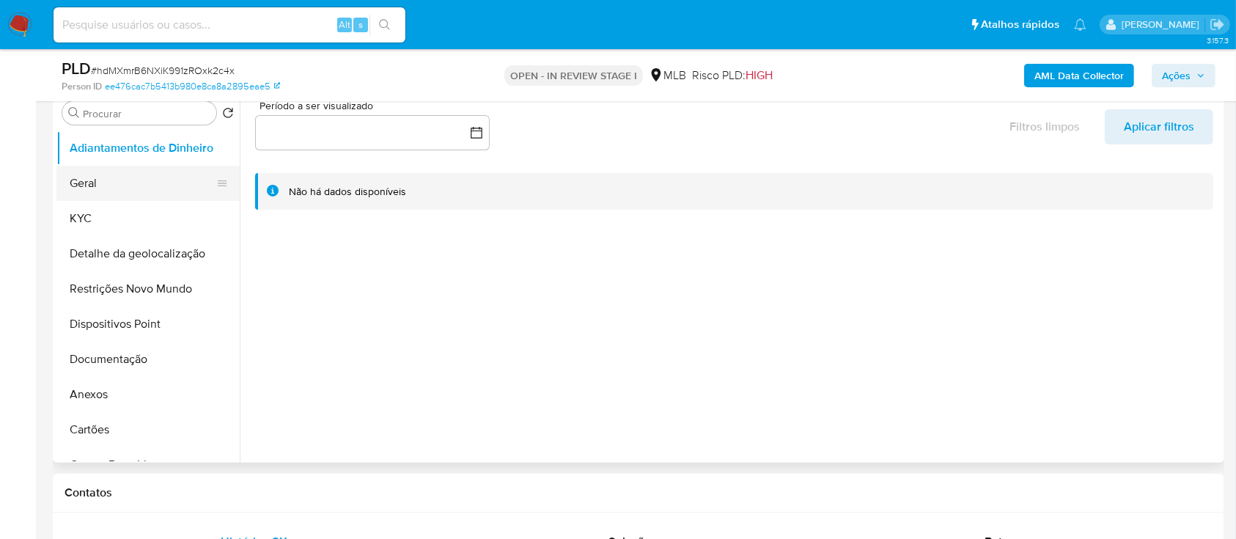
drag, startPoint x: 82, startPoint y: 212, endPoint x: 147, endPoint y: 195, distance: 66.7
click at [82, 213] on button "KYC" at bounding box center [147, 218] width 183 height 35
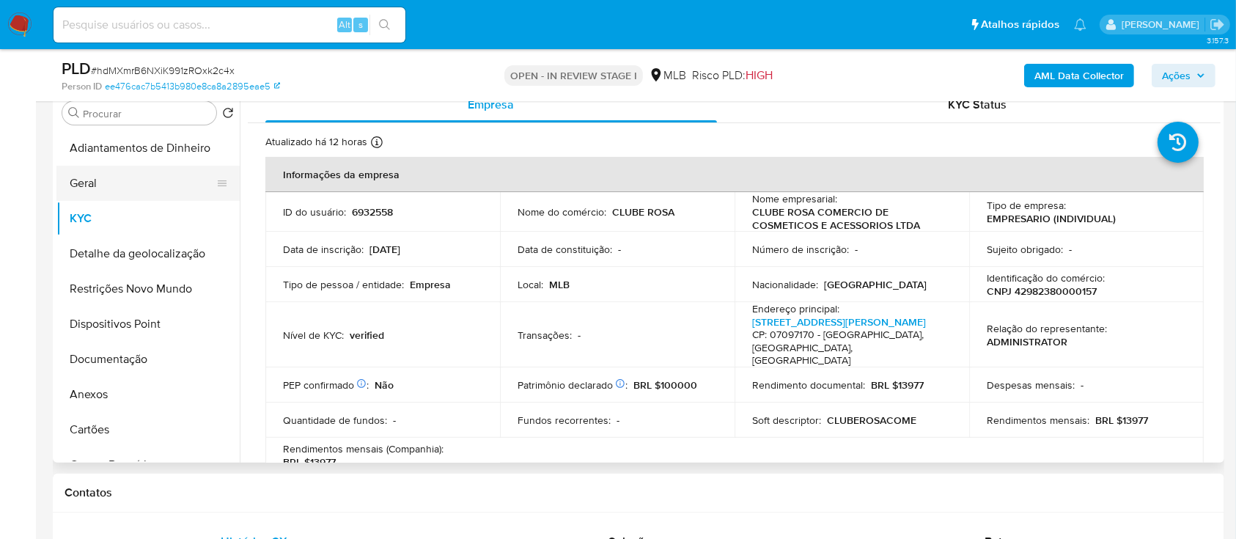
click at [141, 185] on button "Geral" at bounding box center [141, 183] width 171 height 35
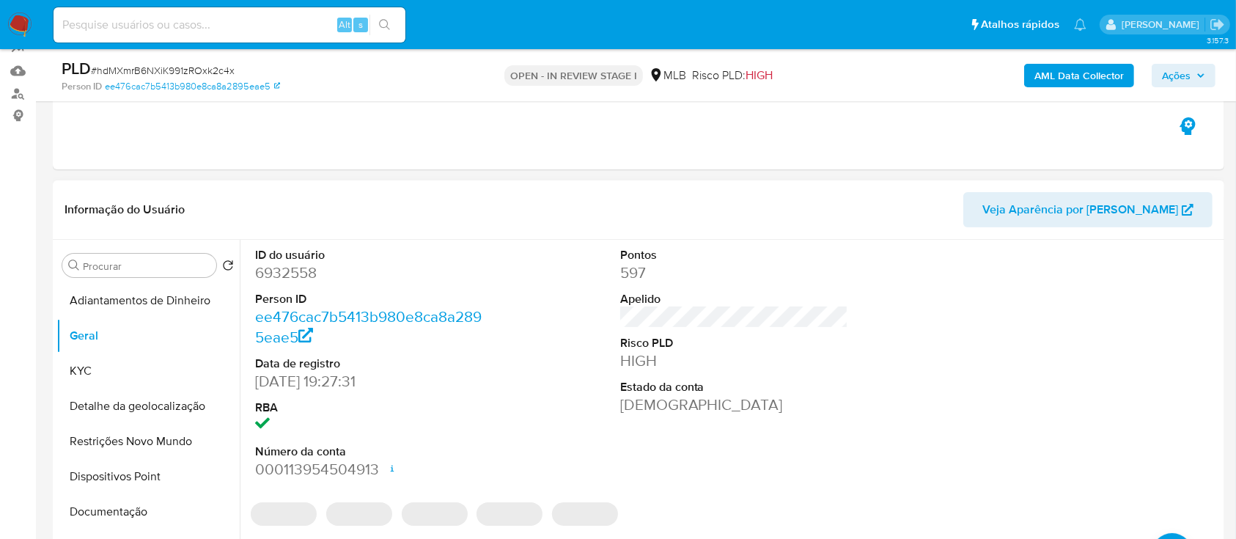
scroll to position [195, 0]
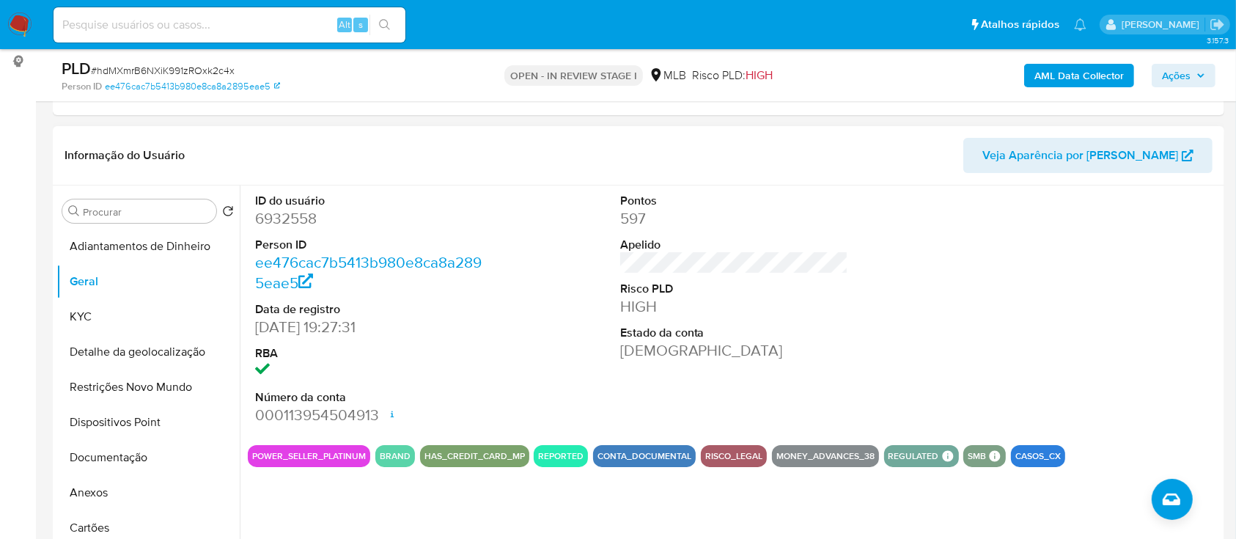
click at [525, 355] on div "ID do usuário 6932558 Person ID ee476cac7b5413b980e8ca8a2895eae5 Data de regist…" at bounding box center [734, 309] width 973 height 248
click at [901, 273] on div "ID do usuário 6932558 Person ID ee476cac7b5413b980e8ca8a2895eae5 Data de regist…" at bounding box center [734, 309] width 973 height 248
drag, startPoint x: 1167, startPoint y: 219, endPoint x: 1132, endPoint y: 205, distance: 37.8
click at [1155, 213] on div at bounding box center [1098, 309] width 243 height 248
drag, startPoint x: 97, startPoint y: 306, endPoint x: 210, endPoint y: 290, distance: 114.6
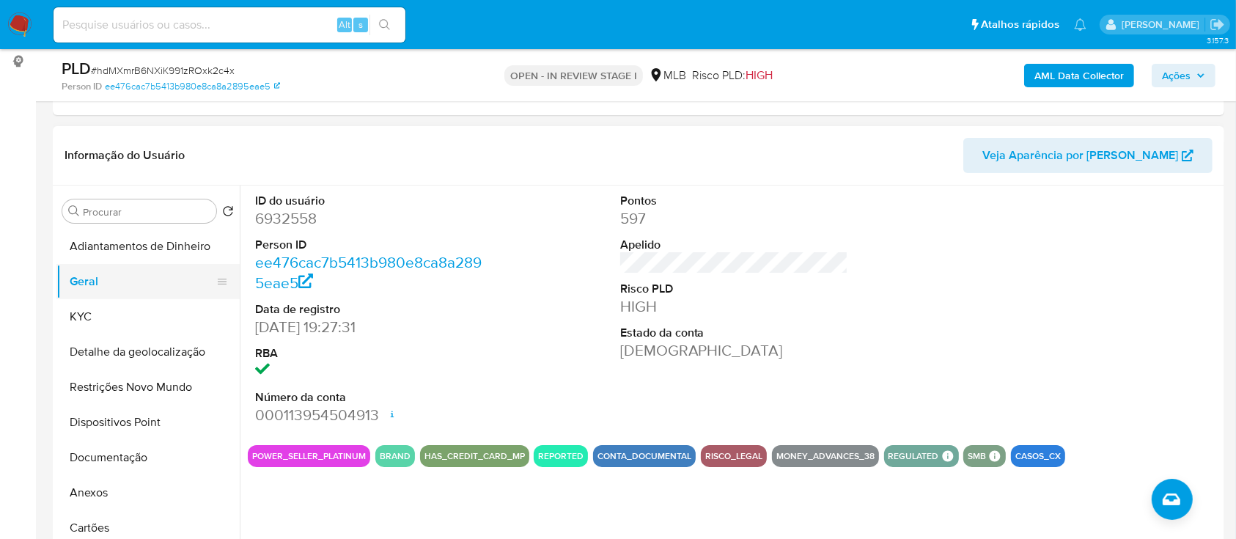
click at [97, 307] on button "KYC" at bounding box center [147, 316] width 183 height 35
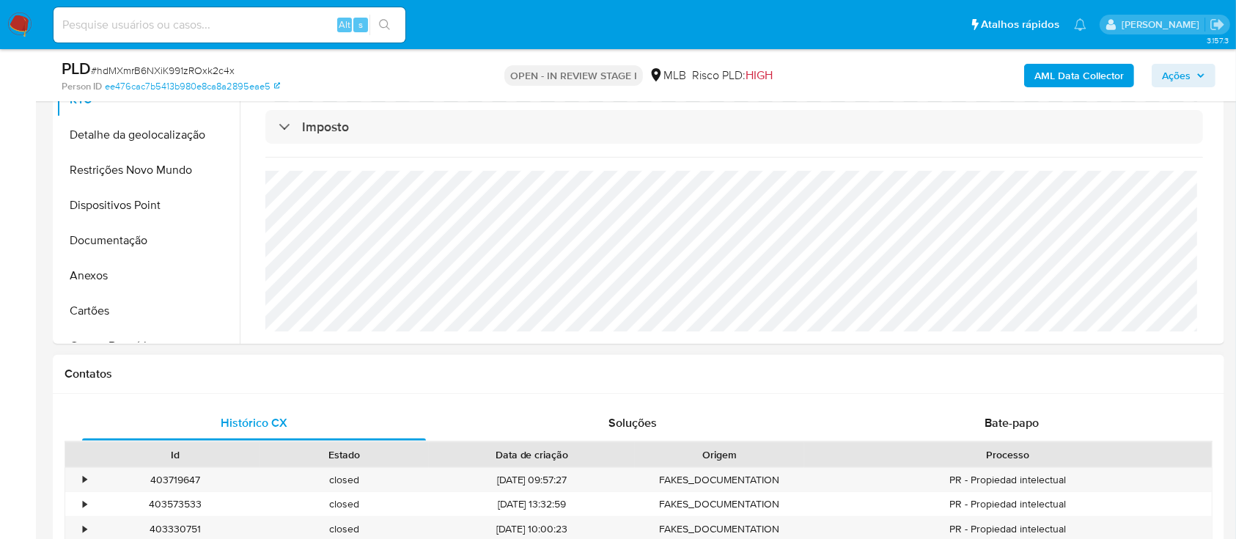
scroll to position [391, 0]
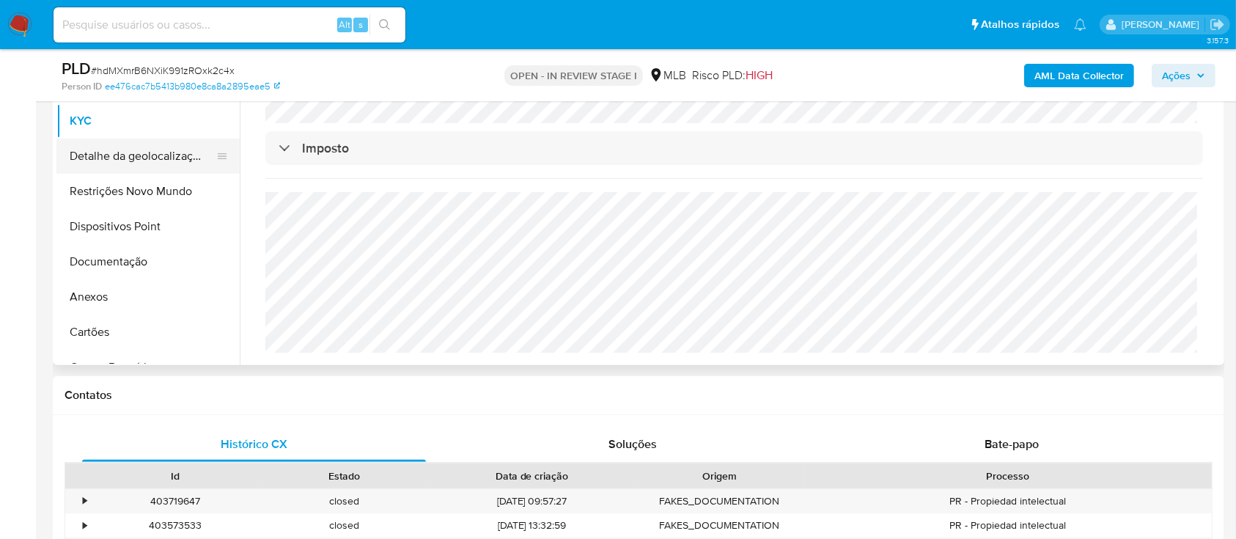
click at [139, 158] on button "Detalhe da geolocalização" at bounding box center [141, 156] width 171 height 35
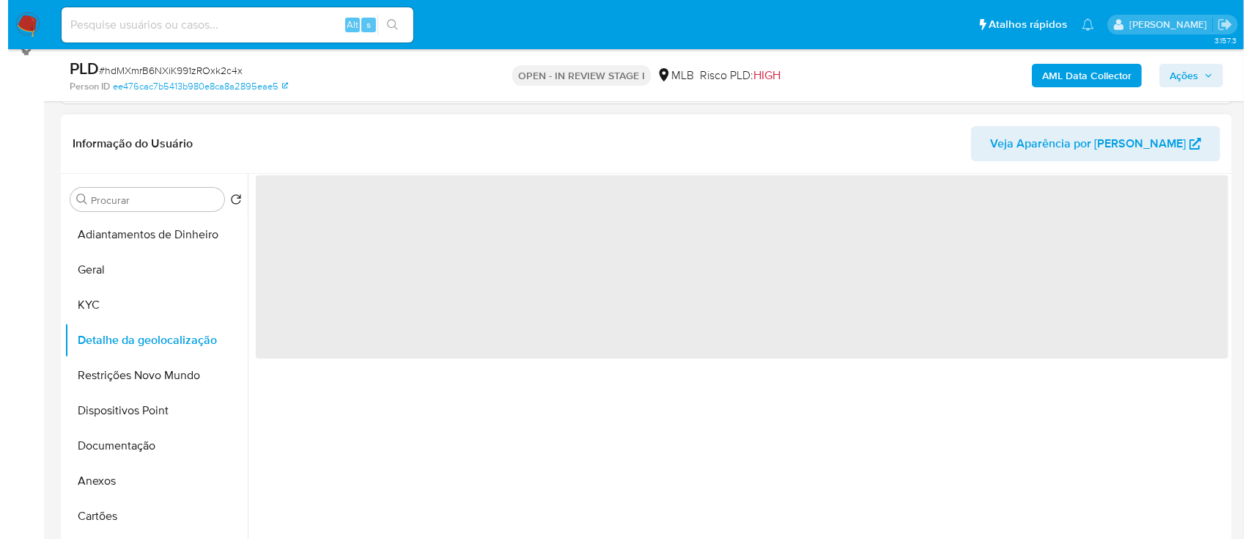
scroll to position [195, 0]
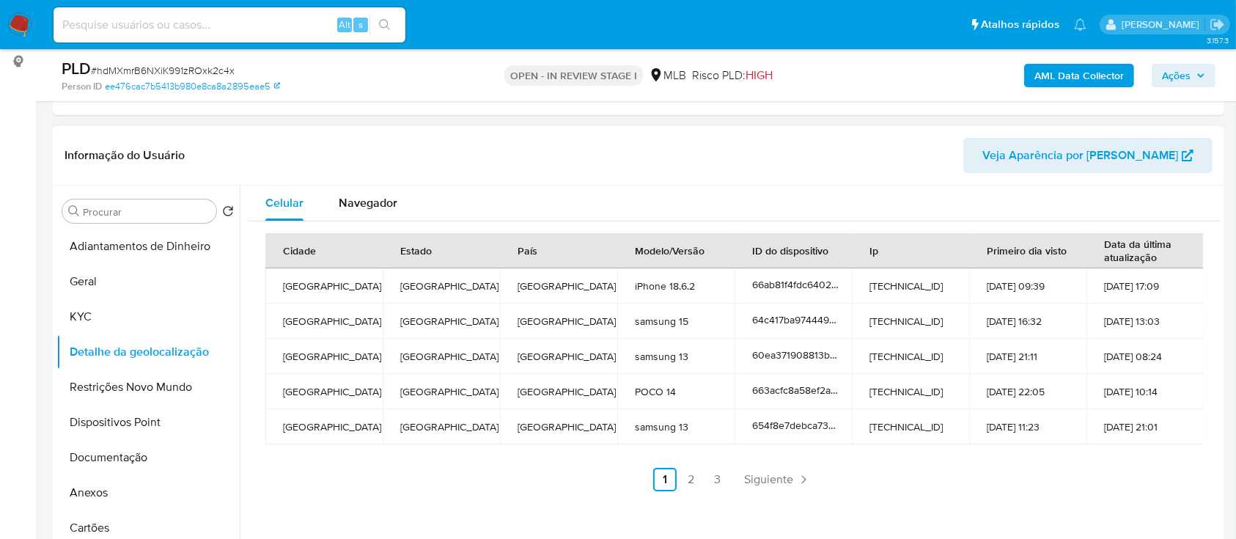
click at [280, 141] on header "Informação do Usuário Veja Aparência por [PERSON_NAME]" at bounding box center [638, 155] width 1148 height 35
click at [683, 482] on link "2" at bounding box center [690, 479] width 23 height 23
click at [289, 139] on header "Informação do Usuário Veja Aparência por [PERSON_NAME]" at bounding box center [638, 155] width 1148 height 35
click at [759, 486] on link "3" at bounding box center [756, 479] width 23 height 23
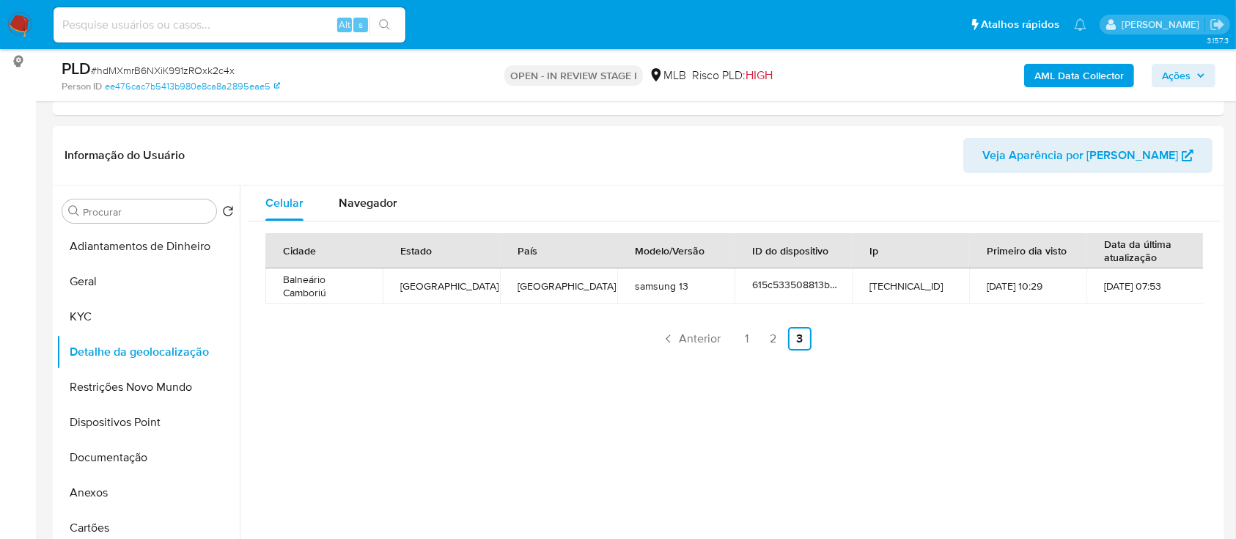
drag, startPoint x: 271, startPoint y: 150, endPoint x: 314, endPoint y: 4, distance: 151.4
click at [272, 147] on header "Informação do Usuário Veja Aparência por [PERSON_NAME]" at bounding box center [638, 155] width 1148 height 35
click at [124, 378] on button "Restrições Novo Mundo" at bounding box center [141, 386] width 171 height 35
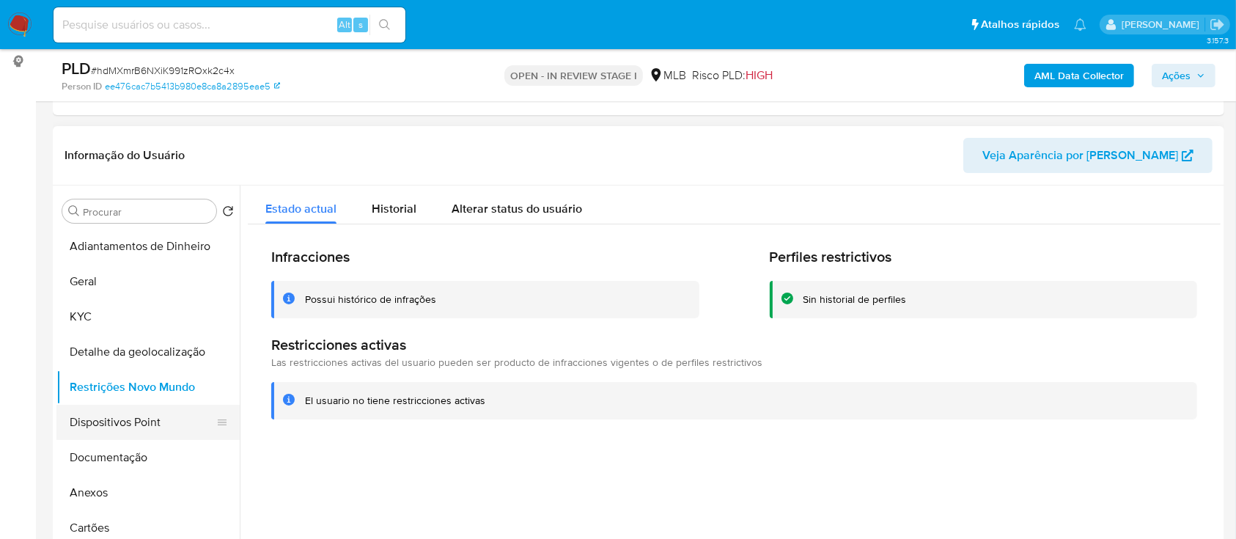
click at [113, 413] on button "Dispositivos Point" at bounding box center [141, 422] width 171 height 35
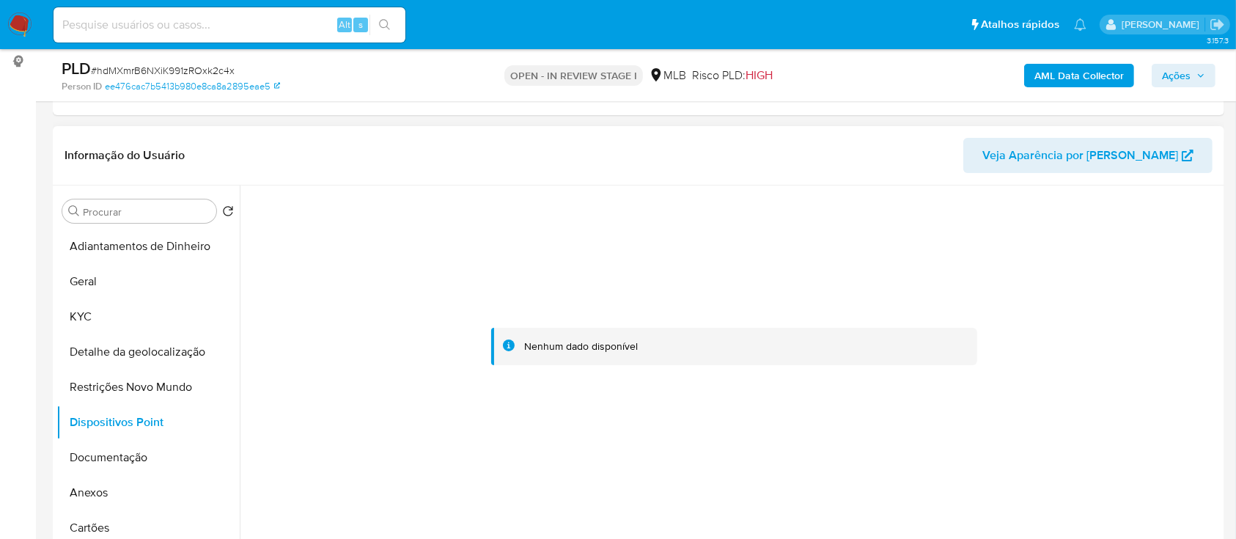
click at [271, 290] on div at bounding box center [734, 346] width 973 height 322
click at [1073, 73] on b "AML Data Collector" at bounding box center [1078, 75] width 89 height 23
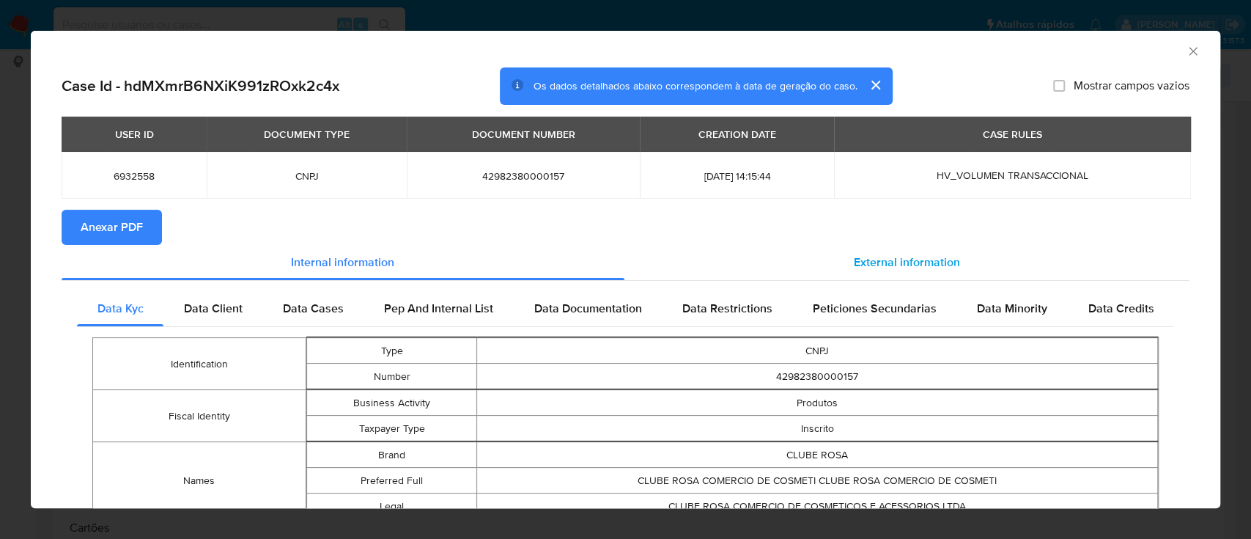
click at [893, 254] on span "External information" at bounding box center [907, 262] width 106 height 17
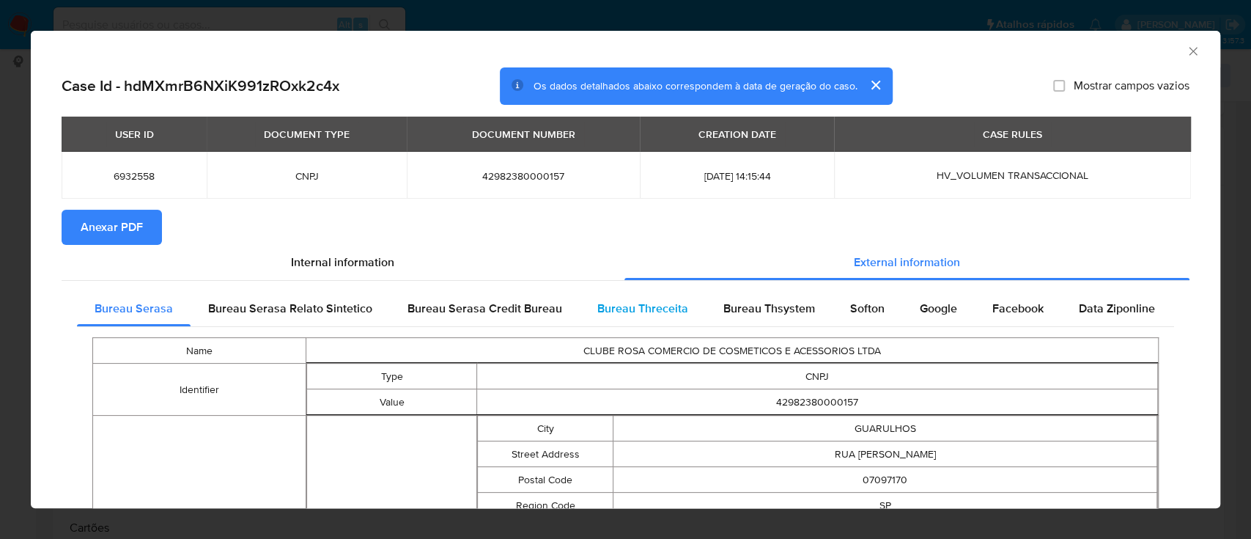
click at [610, 301] on span "Bureau Threceita" at bounding box center [642, 308] width 91 height 17
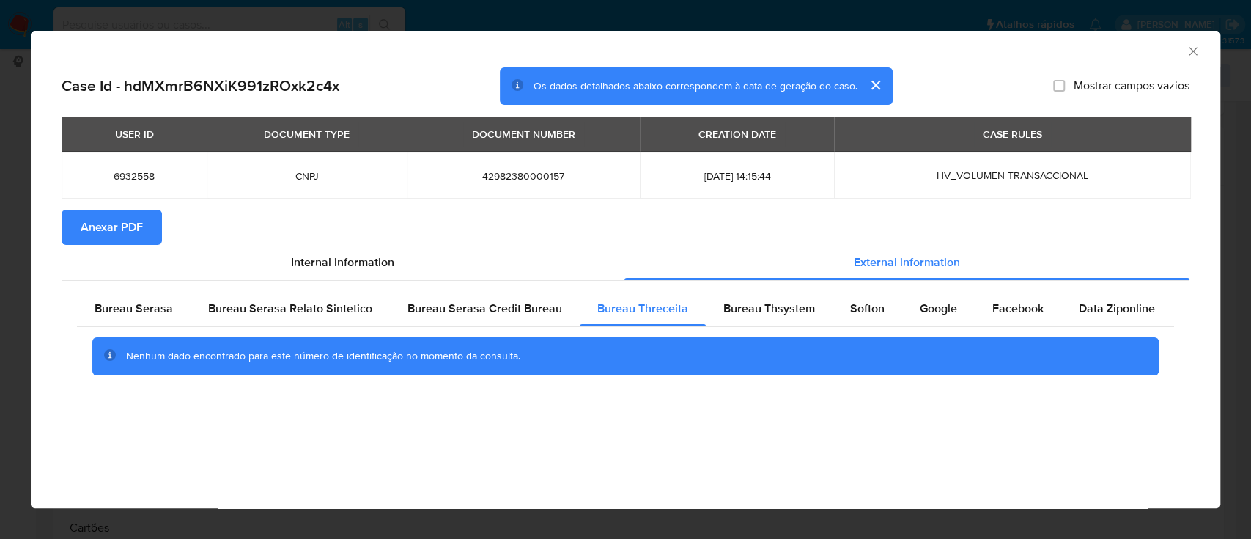
drag, startPoint x: 1103, startPoint y: 55, endPoint x: 771, endPoint y: 21, distance: 333.7
click at [1082, 48] on div "AML Data Collector" at bounding box center [613, 49] width 1145 height 16
click at [786, 310] on span "Bureau Thsystem" at bounding box center [769, 308] width 92 height 17
drag, startPoint x: 1104, startPoint y: 38, endPoint x: 684, endPoint y: 2, distance: 421.5
click at [1103, 38] on div "AML Data Collector" at bounding box center [625, 49] width 1189 height 37
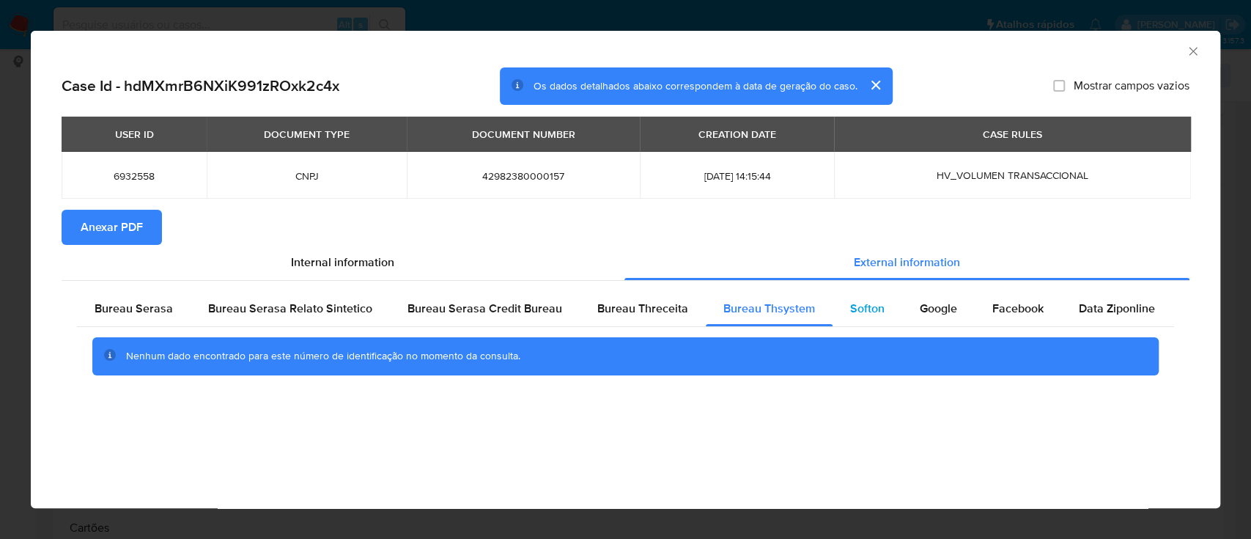
click at [856, 312] on span "Softon" at bounding box center [867, 308] width 34 height 17
click at [1080, 52] on div "AML Data Collector" at bounding box center [613, 49] width 1145 height 16
click at [932, 310] on span "Google" at bounding box center [938, 308] width 37 height 17
click at [1085, 52] on div "AML Data Collector" at bounding box center [613, 49] width 1145 height 16
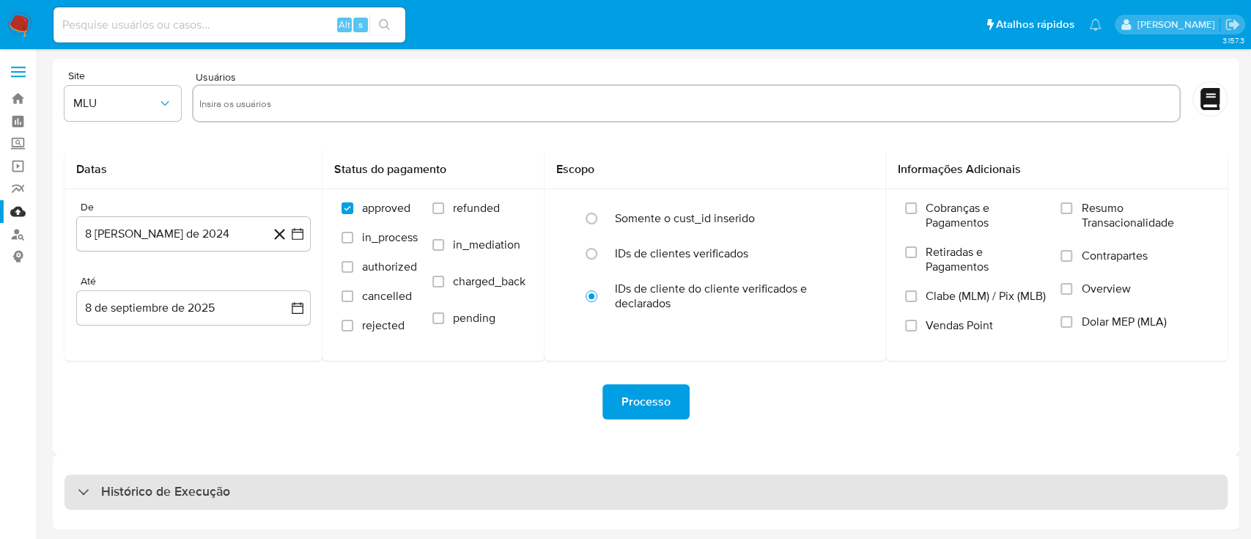
click at [193, 491] on h3 "Histórico de Execução" at bounding box center [165, 492] width 129 height 18
select select "10"
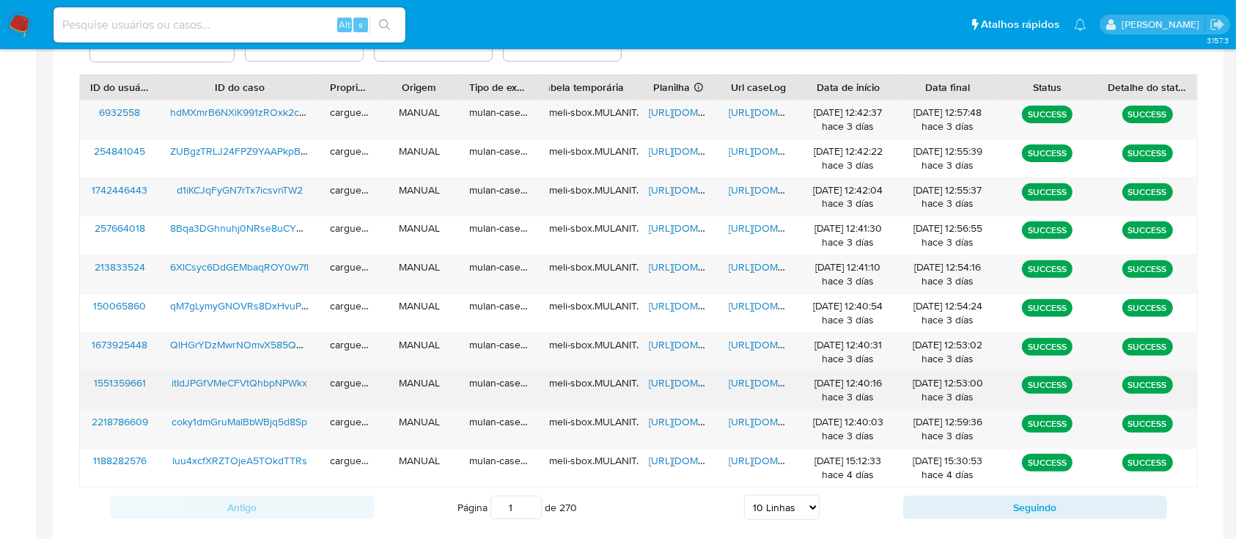
scroll to position [553, 0]
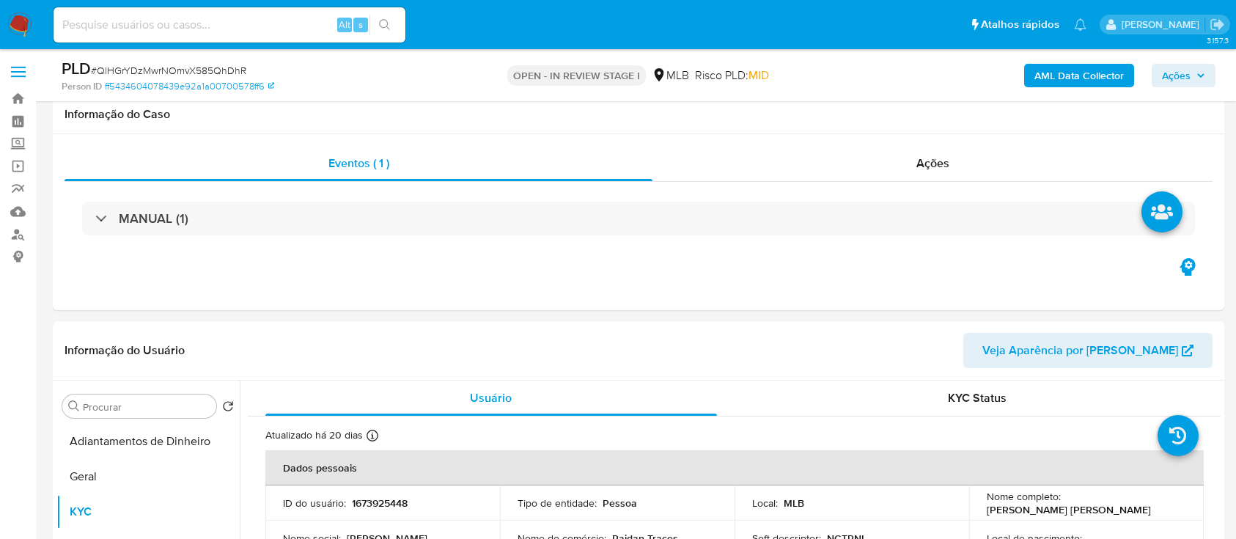
select select "10"
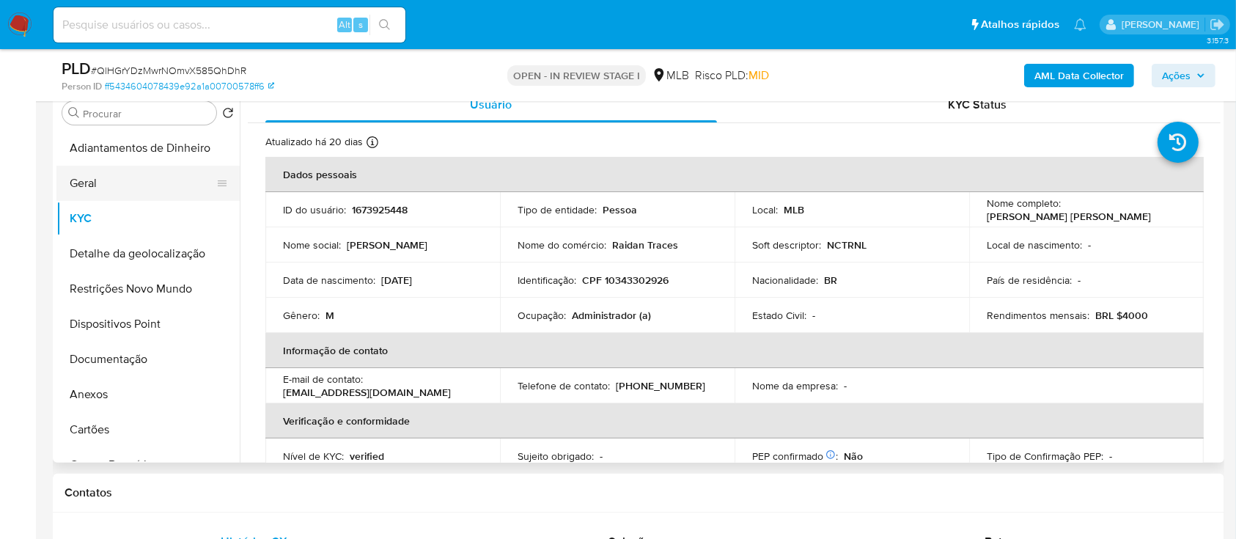
click at [111, 184] on button "Geral" at bounding box center [141, 183] width 171 height 35
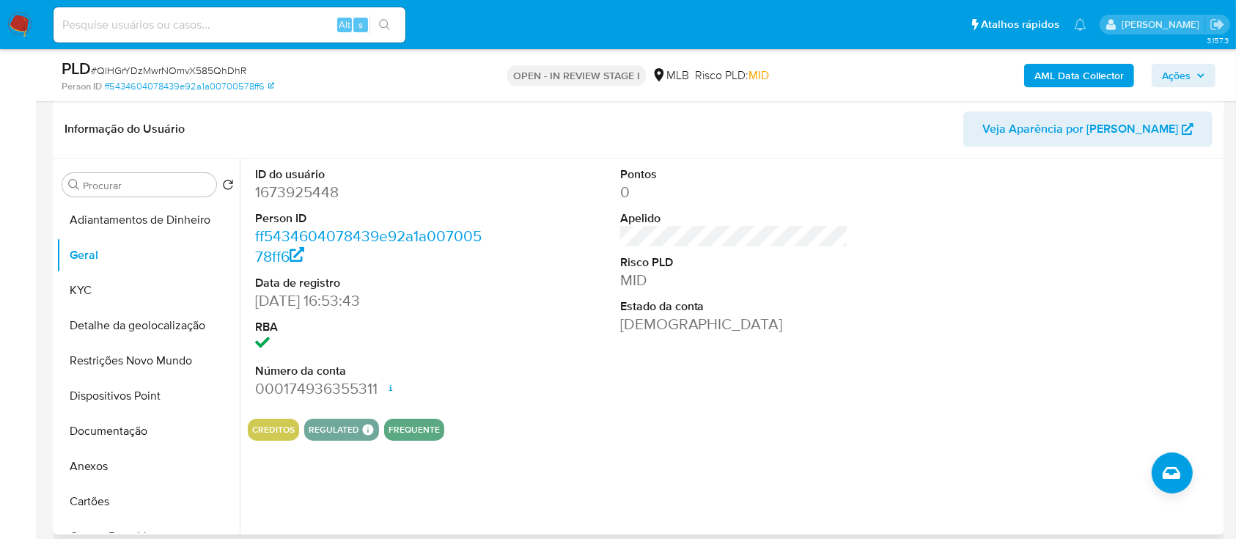
scroll to position [195, 0]
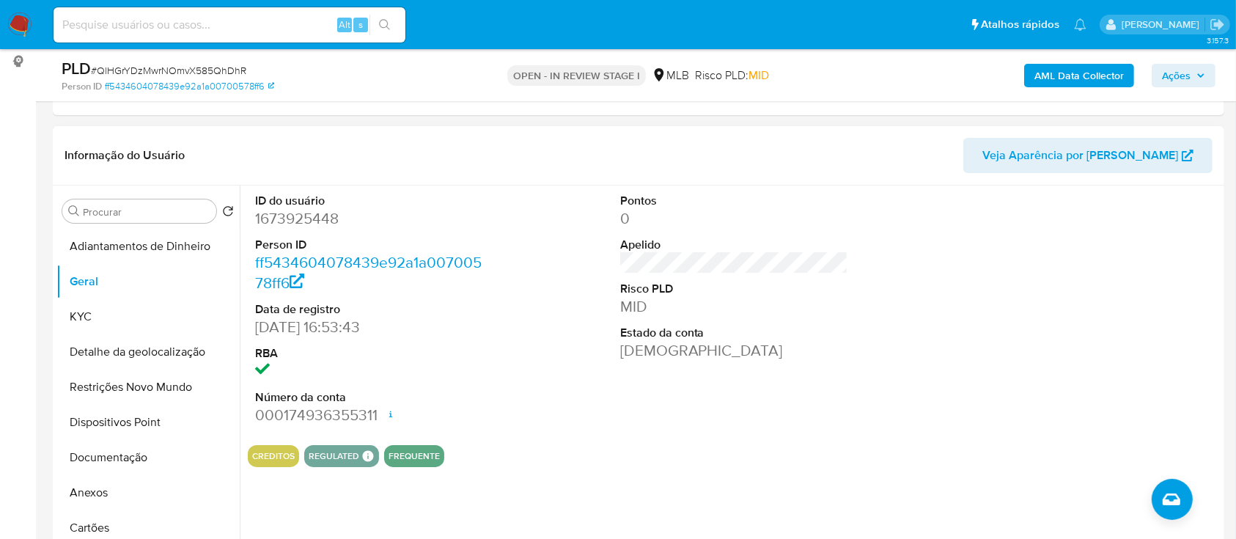
click at [749, 452] on div "CREDITOS REGULATED REGULATED MLB BACEN COMPLIES [PERSON_NAME] MLB_BACEN Complia…" at bounding box center [734, 456] width 973 height 22
click at [79, 310] on button "KYC" at bounding box center [141, 316] width 171 height 35
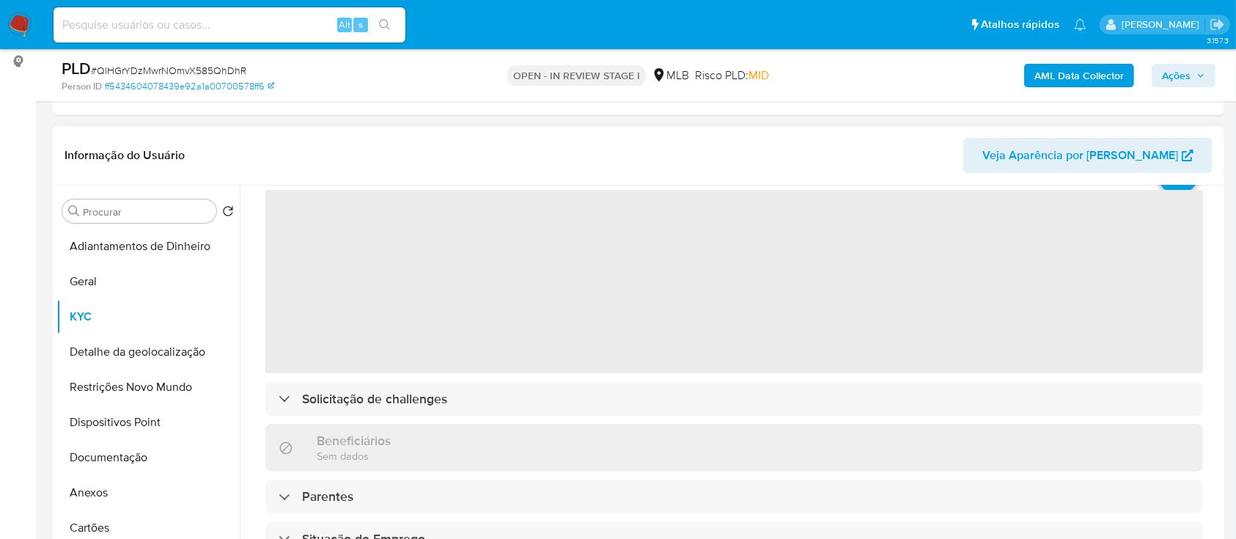
scroll to position [97, 0]
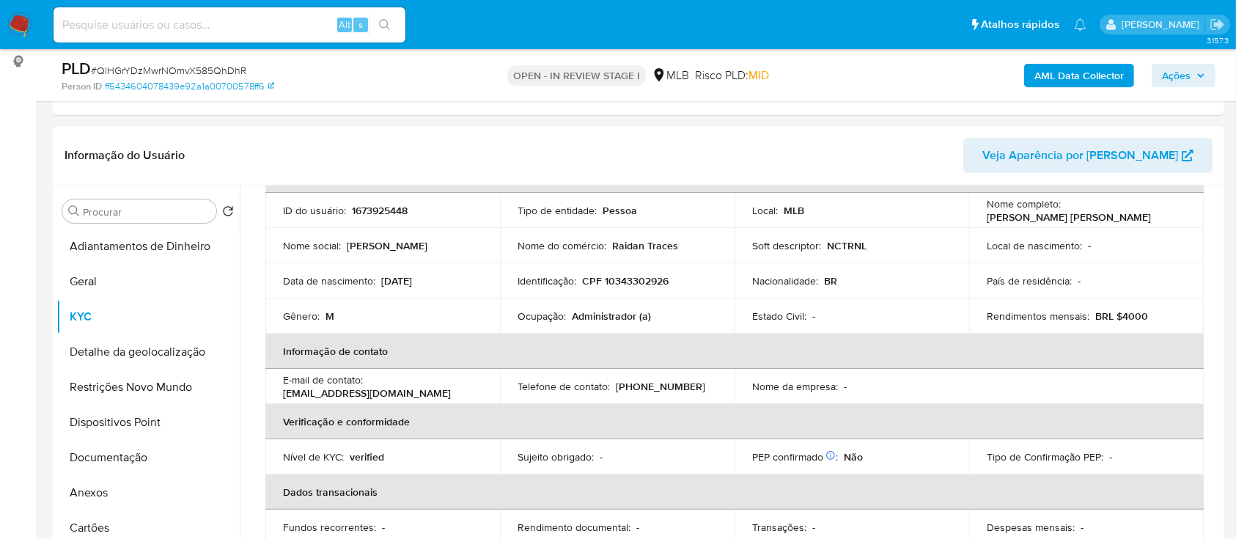
click at [242, 139] on header "Informação do Usuário Veja Aparência por [PERSON_NAME]" at bounding box center [638, 155] width 1148 height 35
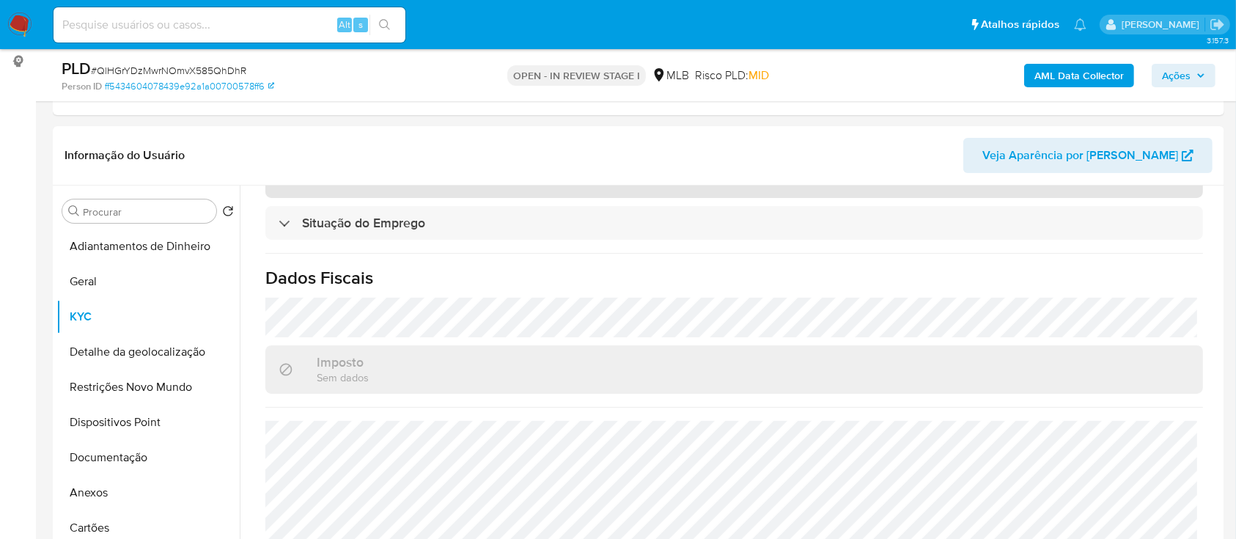
scroll to position [391, 0]
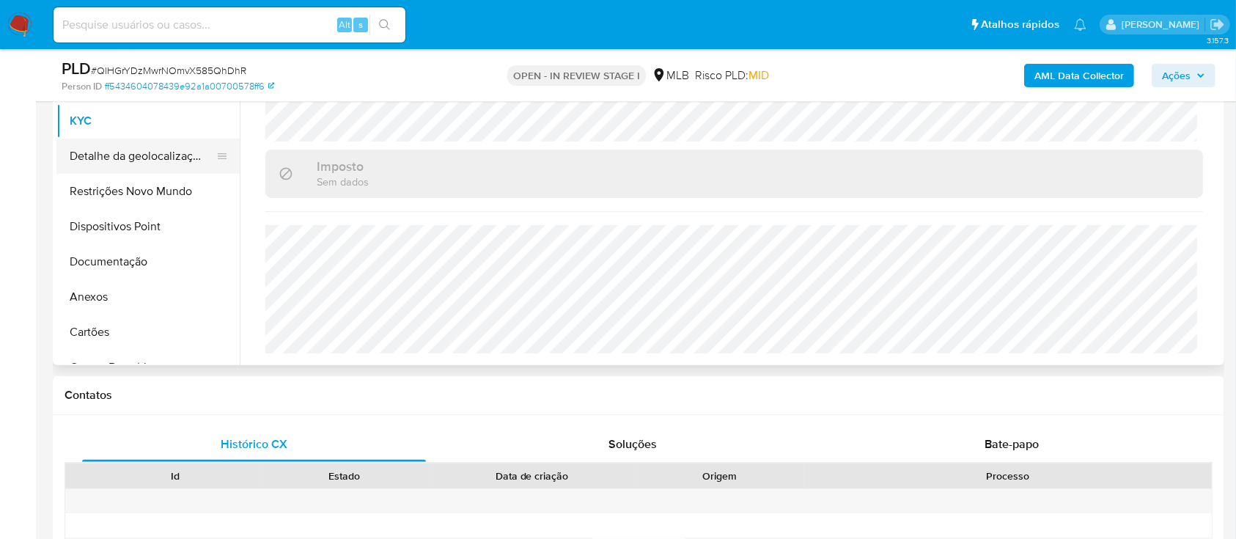
click at [133, 166] on button "Detalhe da geolocalização" at bounding box center [141, 156] width 171 height 35
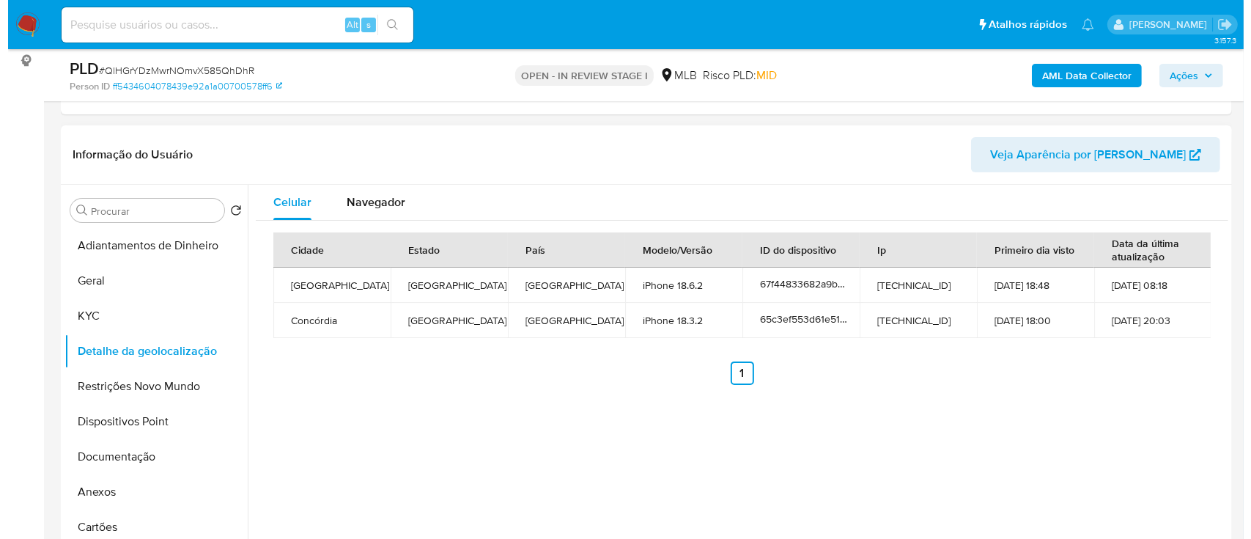
scroll to position [195, 0]
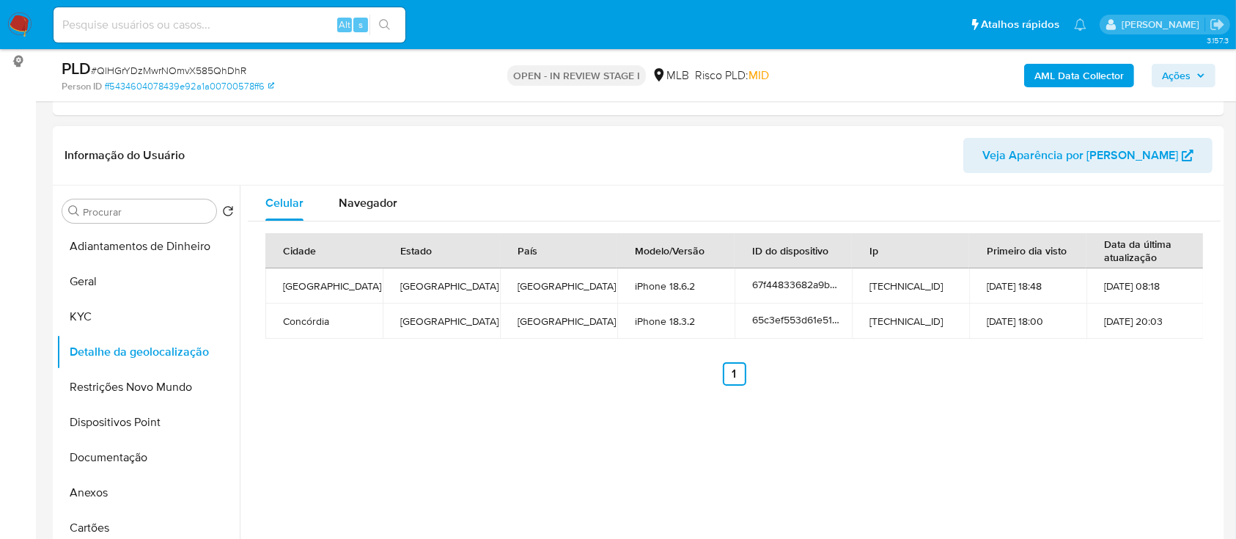
click at [487, 462] on div "Celular Navegador Cidade Estado País Modelo/Versão ID do dispositivo Ip Primeir…" at bounding box center [730, 372] width 981 height 375
click at [122, 383] on button "Restrições Novo Mundo" at bounding box center [141, 386] width 171 height 35
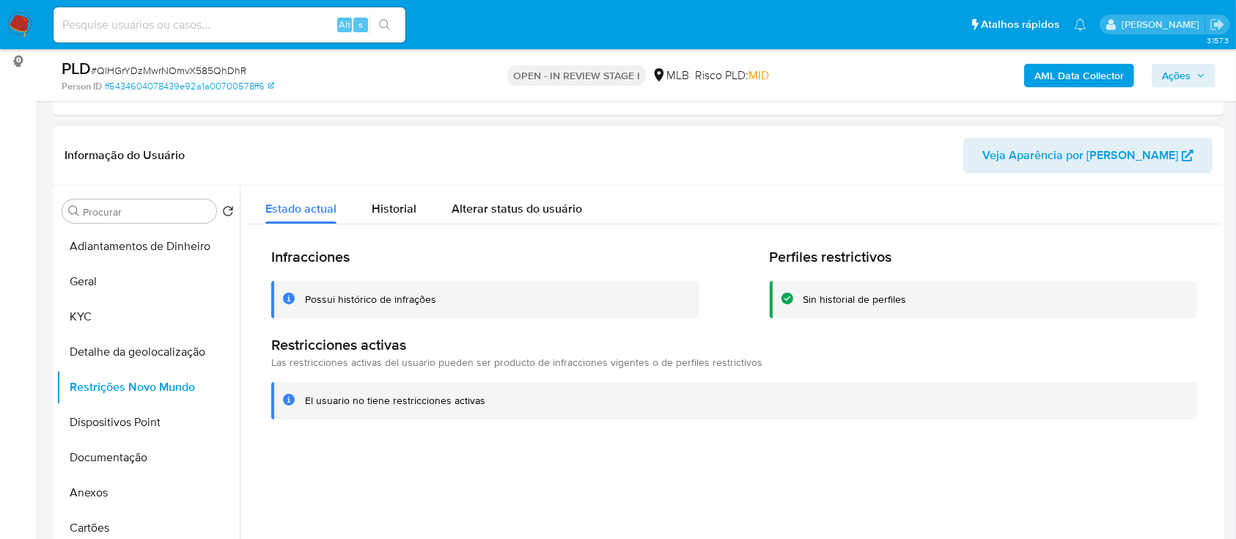
drag, startPoint x: 1036, startPoint y: 472, endPoint x: 862, endPoint y: 241, distance: 289.4
click at [1035, 471] on div at bounding box center [730, 372] width 981 height 375
drag, startPoint x: 129, startPoint y: 426, endPoint x: 139, endPoint y: 427, distance: 9.6
click at [129, 427] on button "Dispositivos Point" at bounding box center [141, 422] width 171 height 35
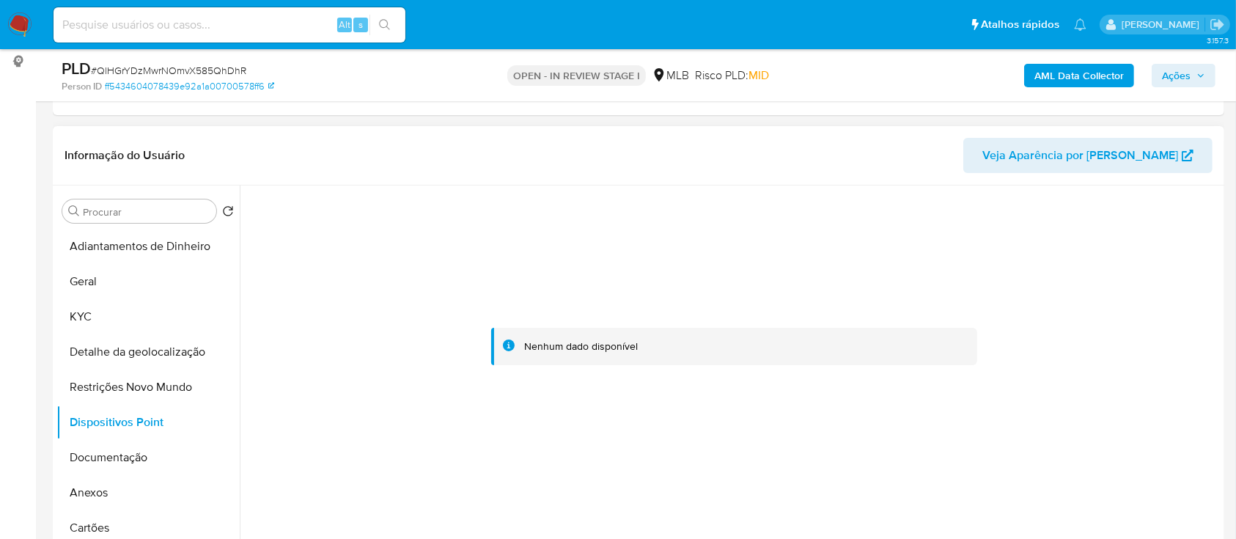
drag, startPoint x: 1092, startPoint y: 290, endPoint x: 1087, endPoint y: 279, distance: 12.8
click at [1089, 283] on div at bounding box center [734, 346] width 973 height 322
click at [1066, 75] on b "AML Data Collector" at bounding box center [1078, 75] width 89 height 23
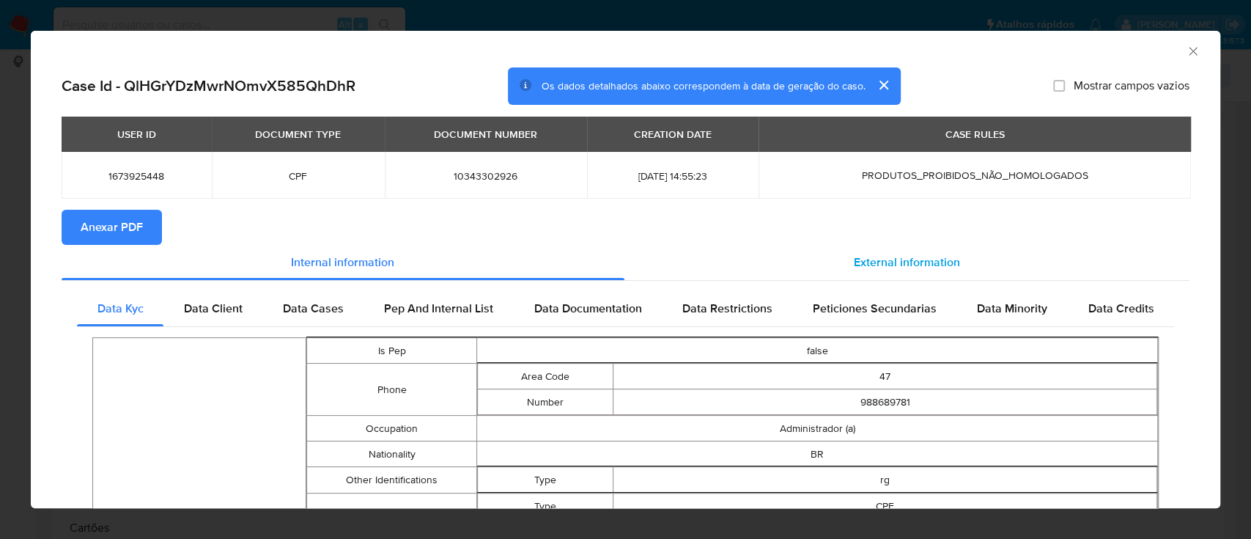
click at [917, 277] on div "External information" at bounding box center [907, 262] width 566 height 35
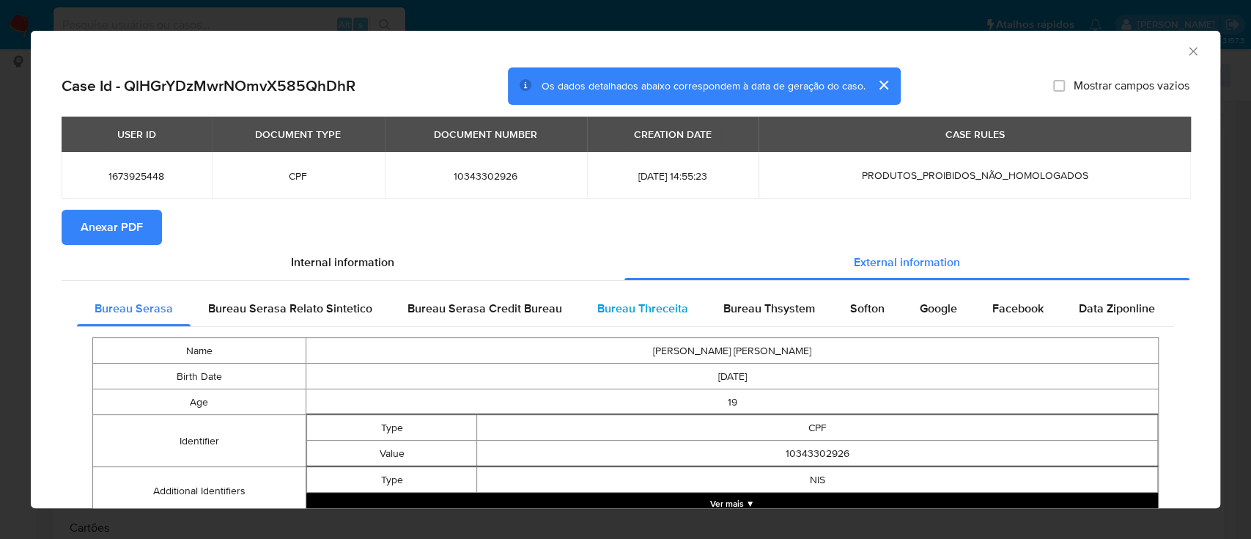
click at [662, 310] on span "Bureau Threceita" at bounding box center [642, 308] width 91 height 17
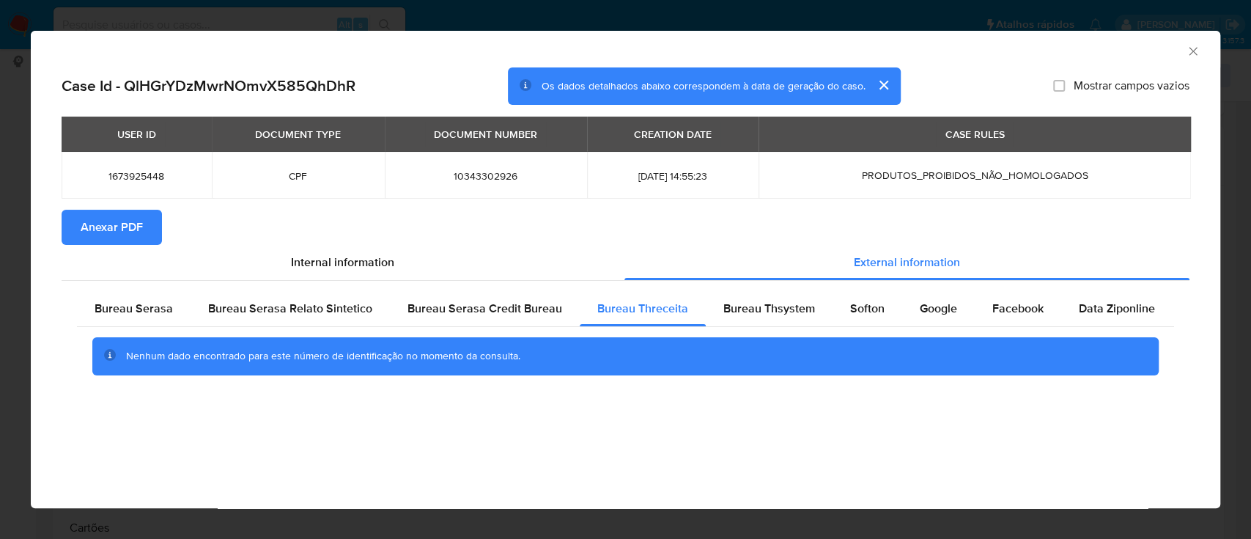
click at [1100, 50] on div "AML Data Collector" at bounding box center [613, 49] width 1145 height 16
click at [767, 319] on div "Bureau Thsystem" at bounding box center [769, 308] width 127 height 35
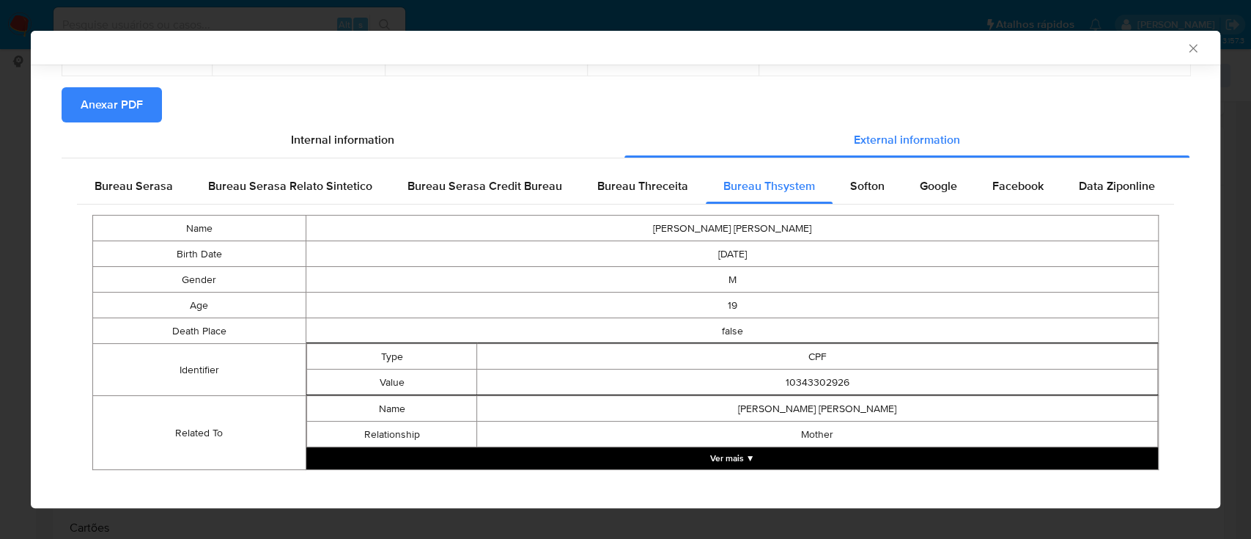
scroll to position [131, 0]
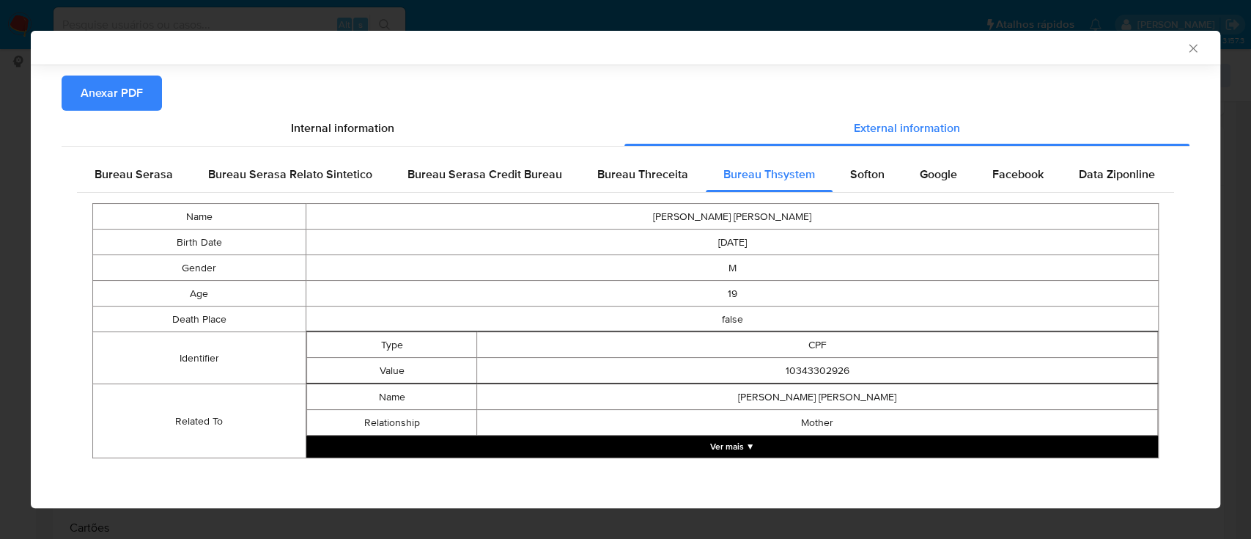
click at [761, 443] on button "Ver mais ▼" at bounding box center [732, 446] width 852 height 22
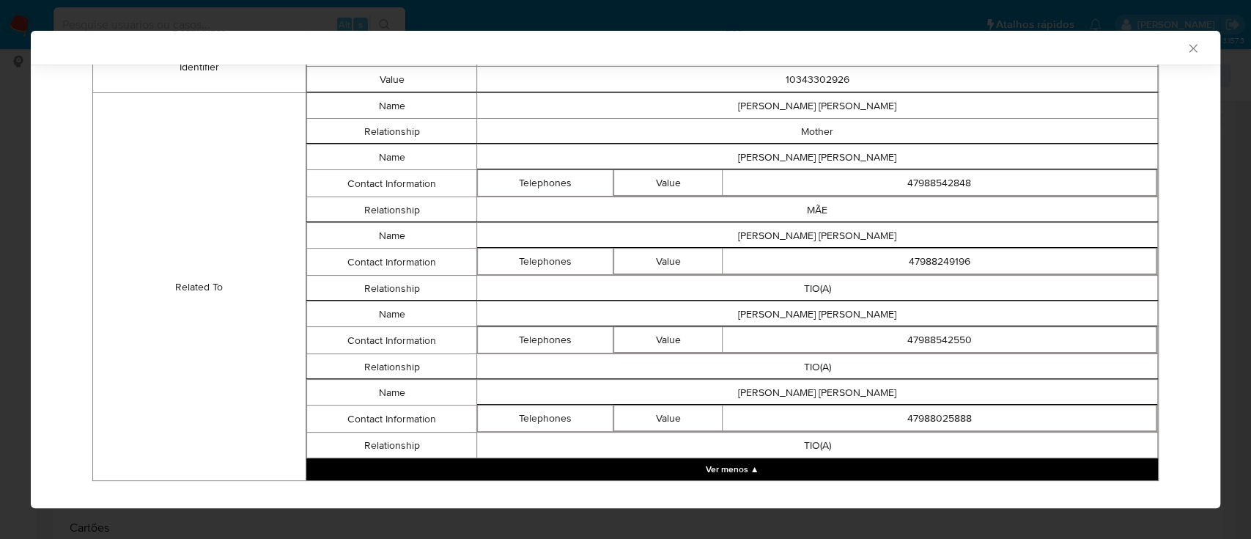
scroll to position [424, 0]
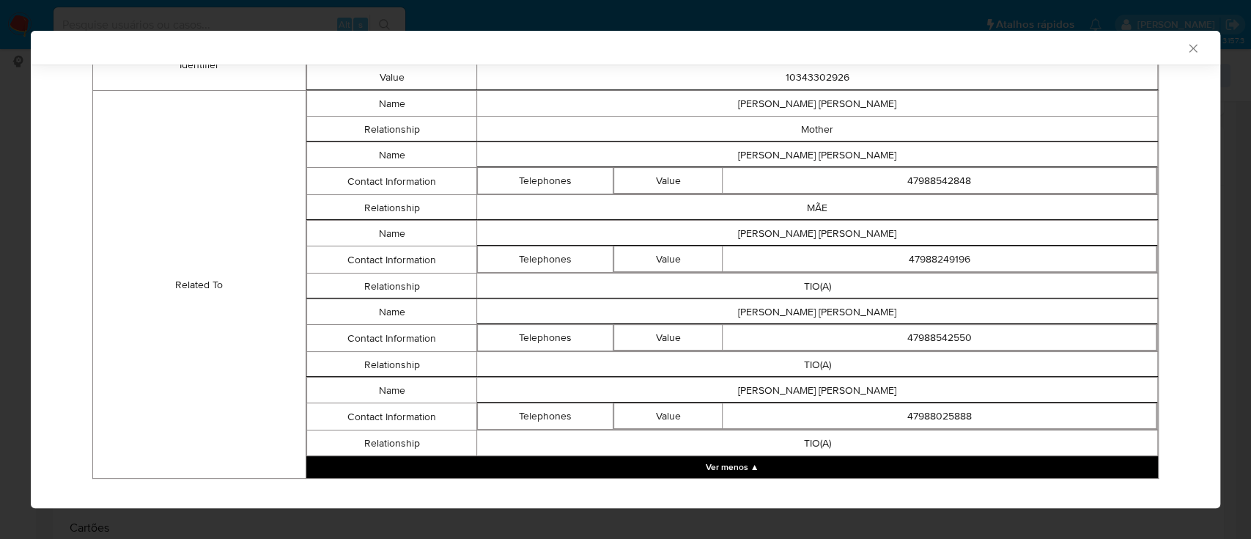
drag, startPoint x: 1118, startPoint y: 158, endPoint x: 1081, endPoint y: 97, distance: 71.6
click at [1114, 153] on td "[PERSON_NAME] [PERSON_NAME]" at bounding box center [817, 155] width 681 height 26
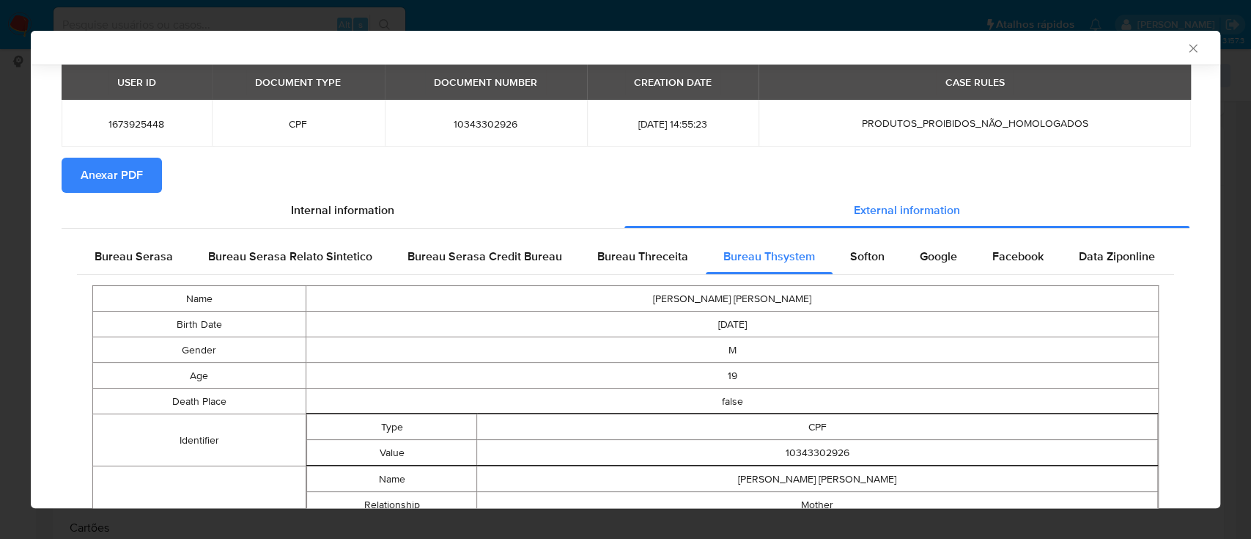
scroll to position [94, 0]
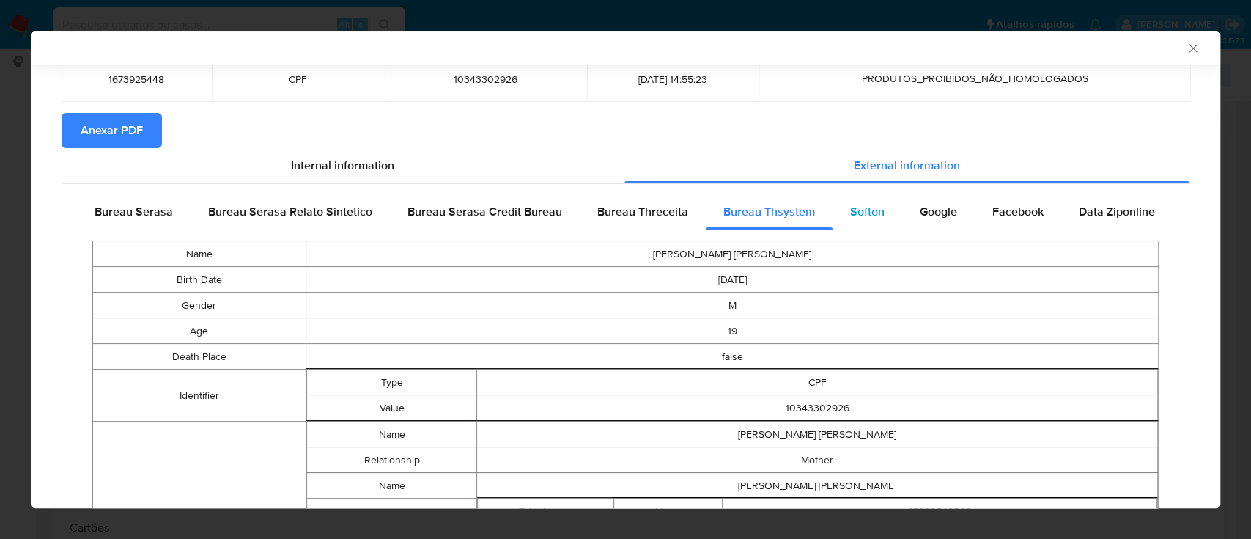
drag, startPoint x: 853, startPoint y: 189, endPoint x: 856, endPoint y: 207, distance: 18.6
click at [855, 198] on div "Bureau Serasa Bureau [PERSON_NAME] Sintetico Bureau Serasa Credit Bureau Bureau…" at bounding box center [626, 507] width 1128 height 646
click at [856, 207] on span "Softon" at bounding box center [867, 211] width 34 height 17
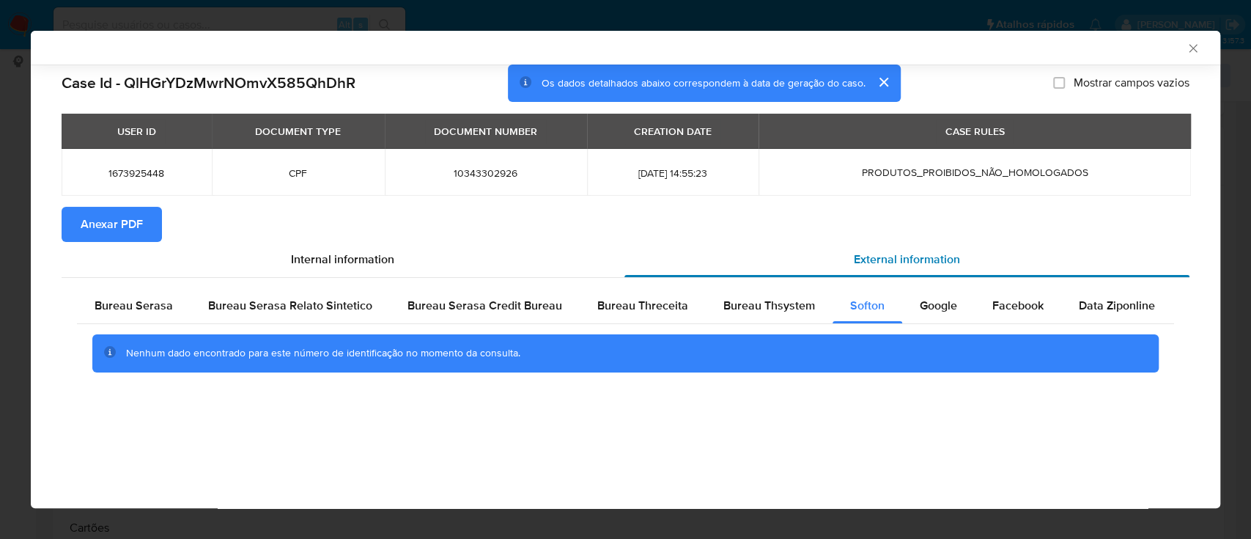
scroll to position [0, 0]
click at [1045, 45] on div "AML Data Collector" at bounding box center [613, 47] width 1145 height 13
click at [921, 302] on span "Google" at bounding box center [938, 305] width 37 height 17
click at [1081, 416] on div "Case Id - QlHGrYDzMwrNOmvX585QhDhR Os dados detalhados abaixo correspondem à da…" at bounding box center [625, 244] width 1189 height 360
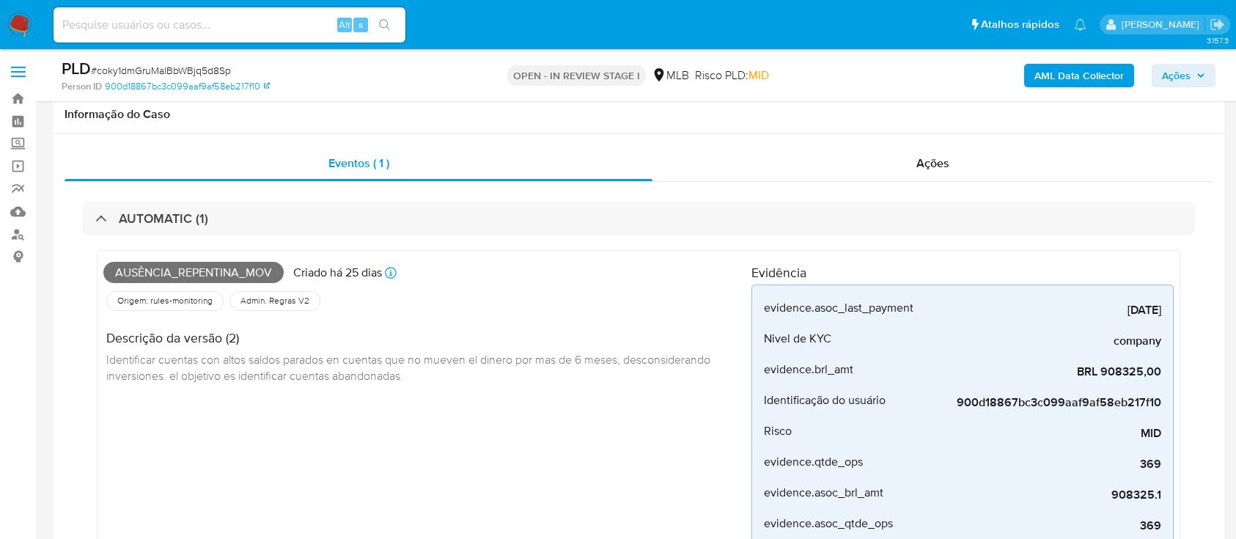
scroll to position [586, 0]
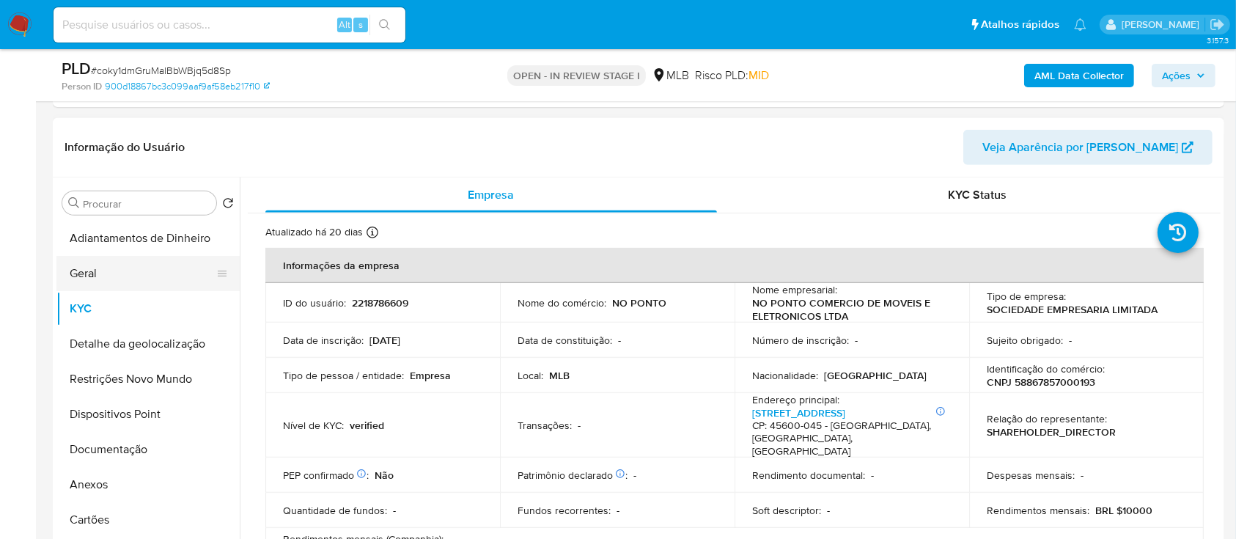
click at [120, 270] on button "Geral" at bounding box center [141, 273] width 171 height 35
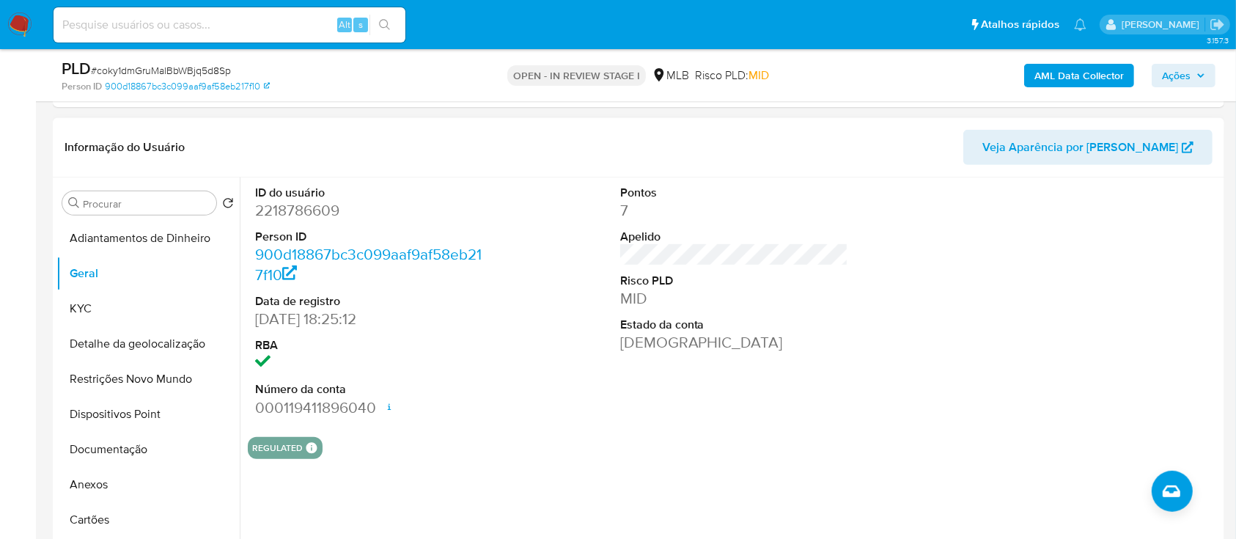
click at [1117, 238] on div at bounding box center [1098, 301] width 243 height 248
drag, startPoint x: 89, startPoint y: 308, endPoint x: 117, endPoint y: 303, distance: 28.2
click at [89, 308] on button "KYC" at bounding box center [141, 308] width 171 height 35
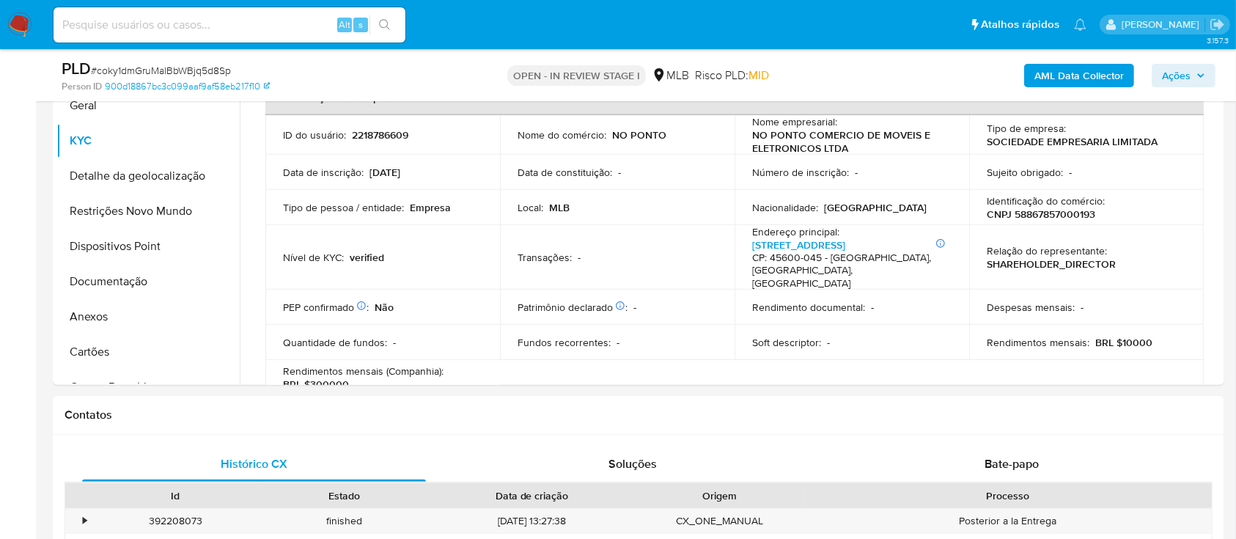
scroll to position [762, 0]
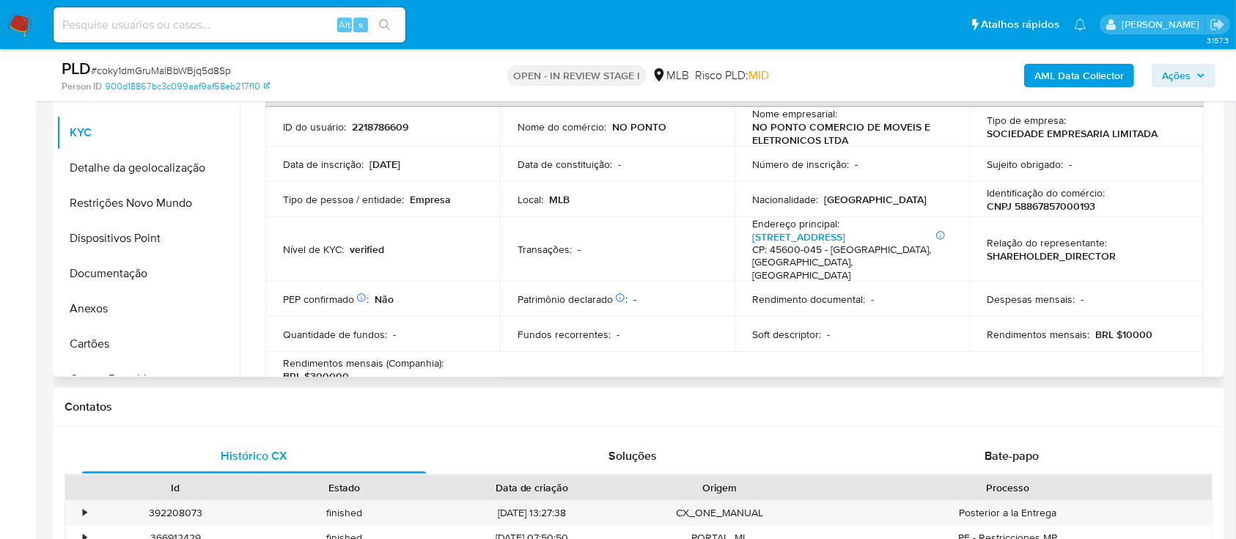
click at [1155, 196] on div "Identificação do comércio : CNPJ 58867857000193" at bounding box center [1085, 199] width 199 height 26
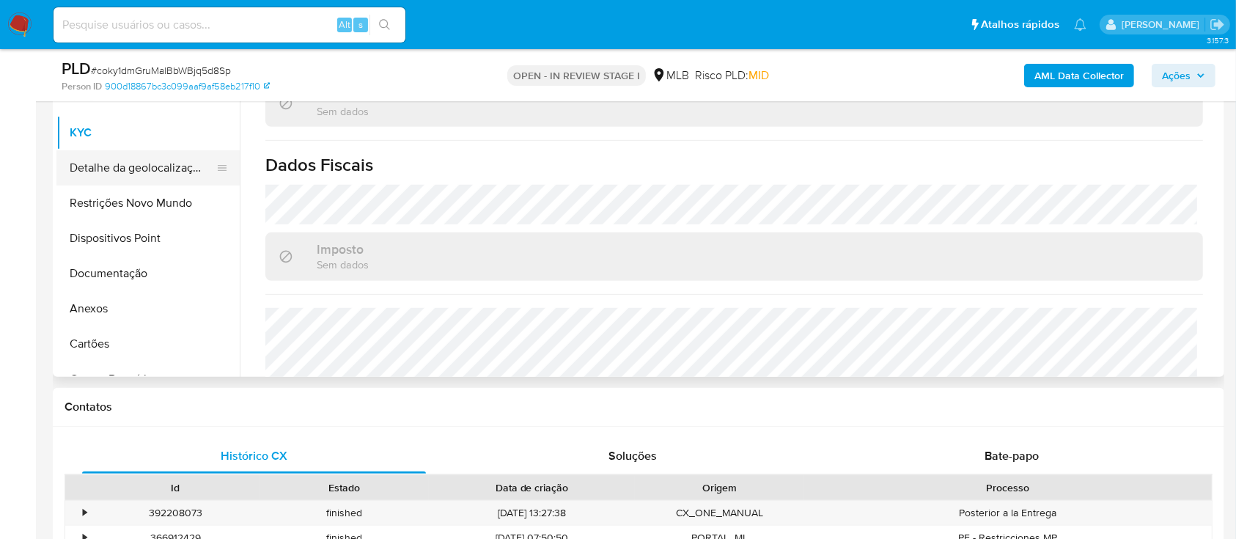
click at [135, 174] on button "Detalhe da geolocalização" at bounding box center [141, 167] width 171 height 35
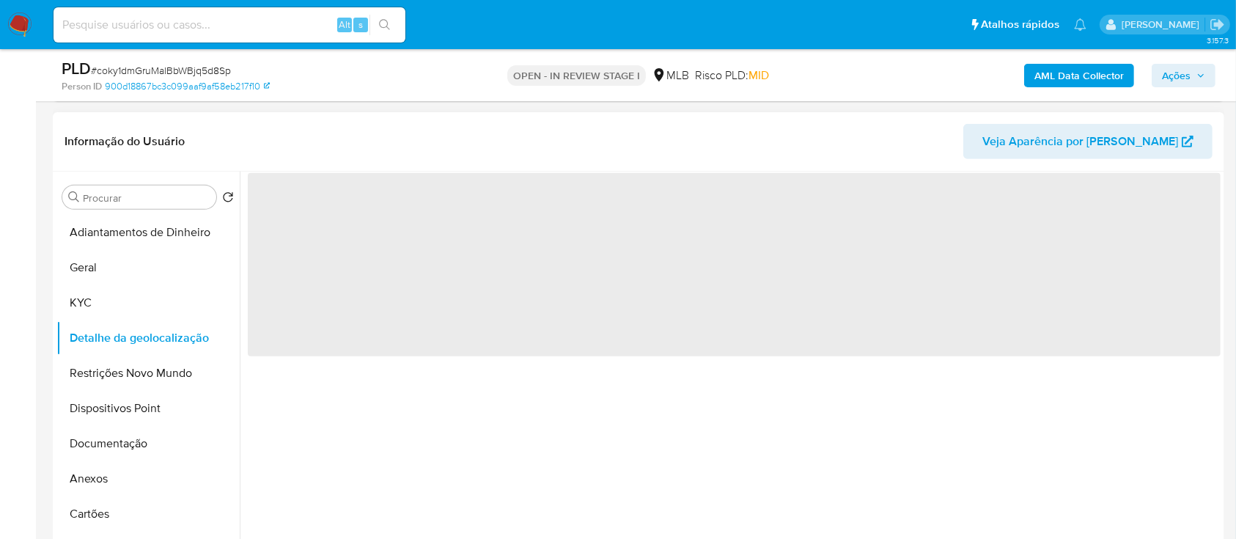
scroll to position [567, 0]
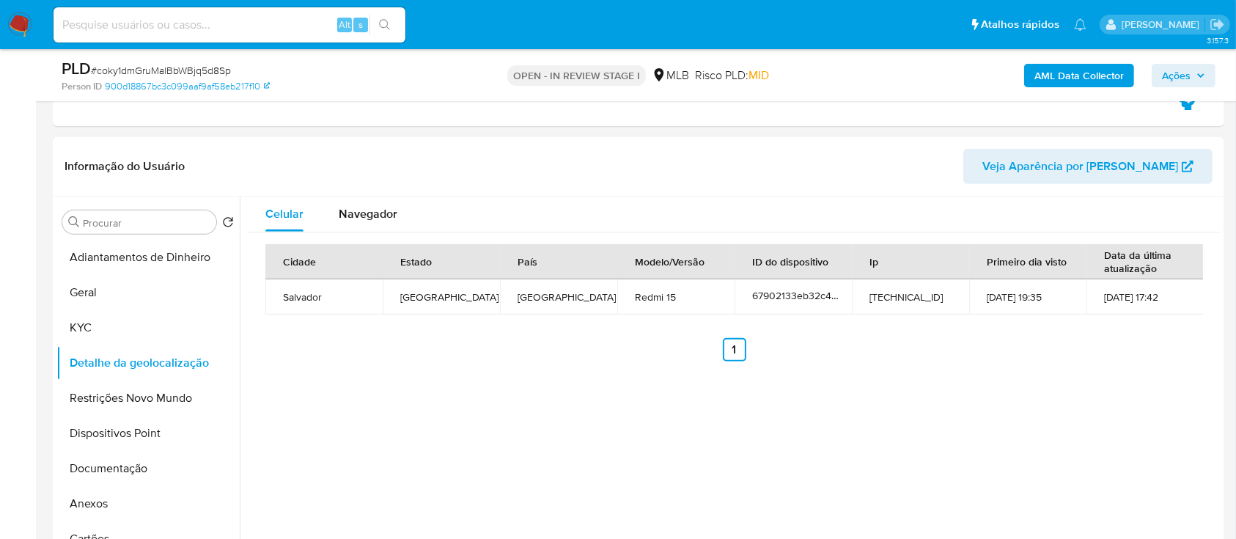
click at [984, 405] on div "Celular Navegador Cidade Estado País Modelo/Versão ID do dispositivo Ip Primeir…" at bounding box center [730, 383] width 981 height 375
drag, startPoint x: 127, startPoint y: 402, endPoint x: 460, endPoint y: 377, distance: 333.6
click at [129, 402] on button "Restrições Novo Mundo" at bounding box center [147, 397] width 183 height 35
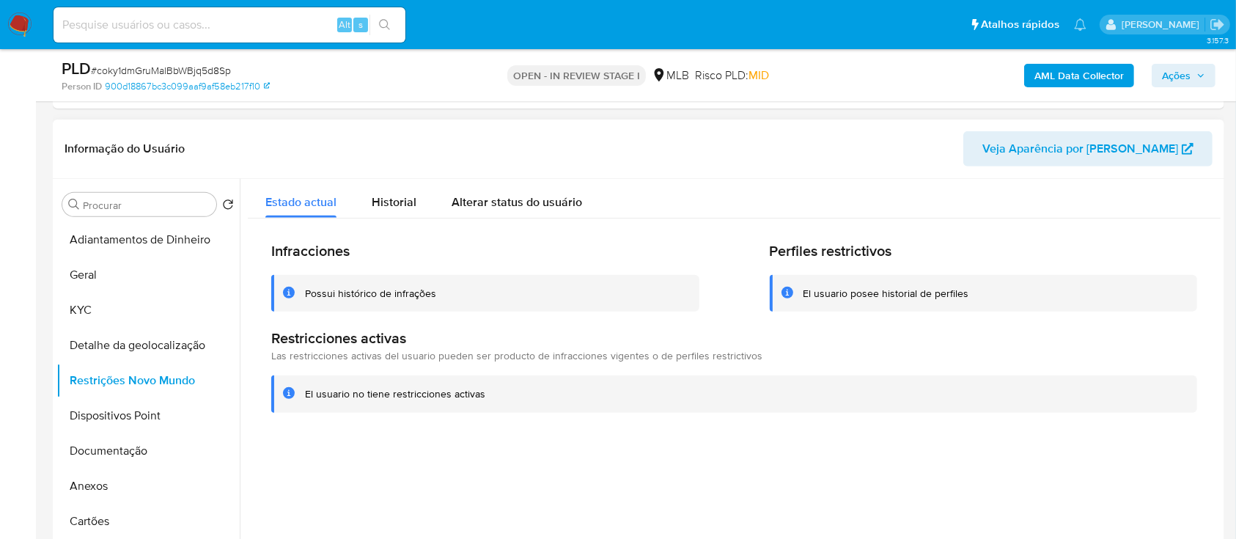
drag, startPoint x: 1132, startPoint y: 454, endPoint x: 1094, endPoint y: 394, distance: 71.4
click at [1121, 435] on div at bounding box center [730, 366] width 981 height 375
click at [115, 412] on button "Dispositivos Point" at bounding box center [141, 415] width 171 height 35
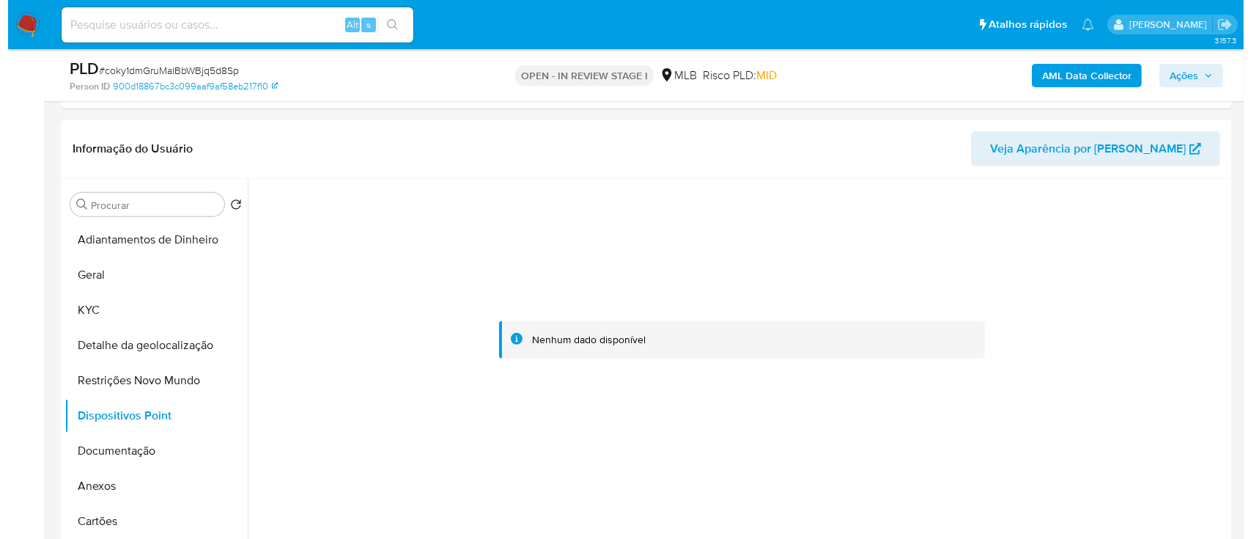
scroll to position [665, 0]
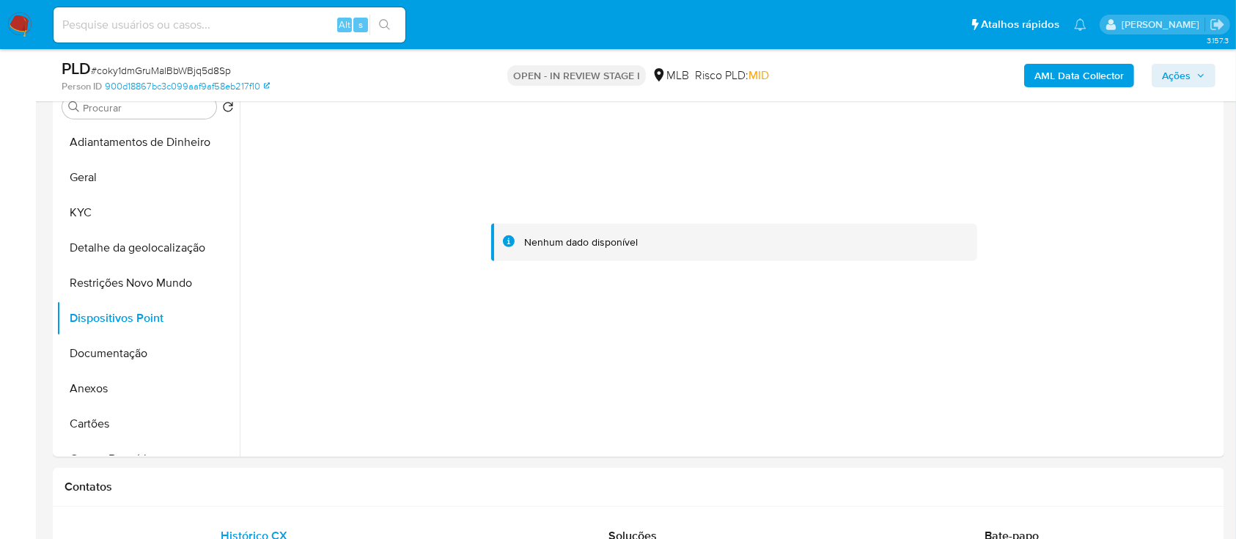
drag, startPoint x: 1061, startPoint y: 333, endPoint x: 1040, endPoint y: 18, distance: 315.8
click at [1063, 320] on div at bounding box center [734, 242] width 973 height 322
click at [1065, 67] on b "AML Data Collector" at bounding box center [1078, 75] width 89 height 23
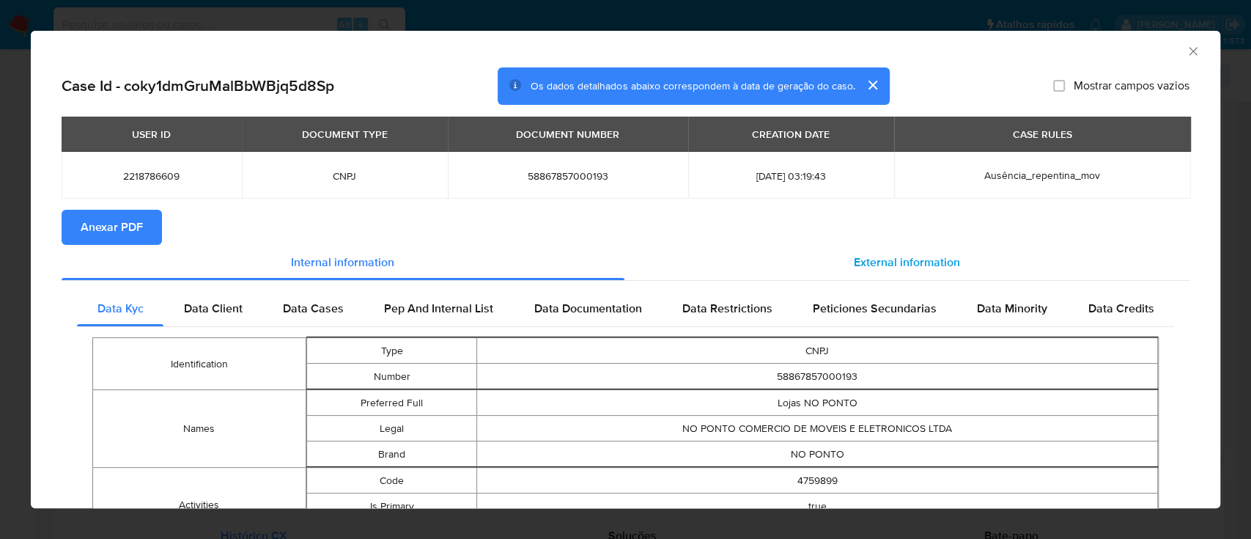
click at [869, 269] on span "External information" at bounding box center [907, 262] width 106 height 17
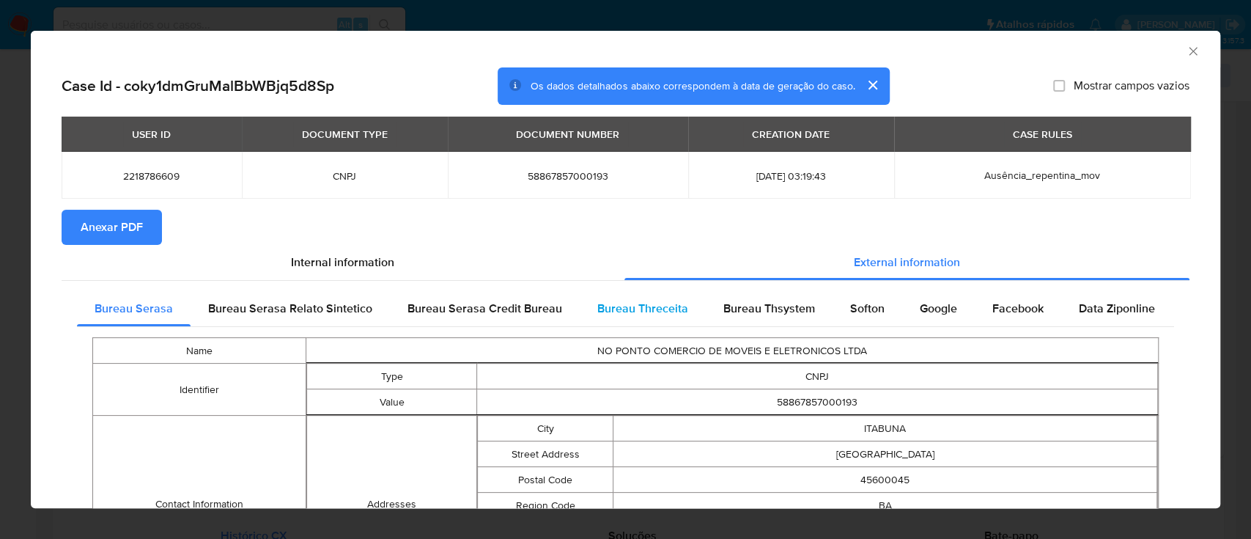
click at [640, 314] on span "Bureau Threceita" at bounding box center [642, 308] width 91 height 17
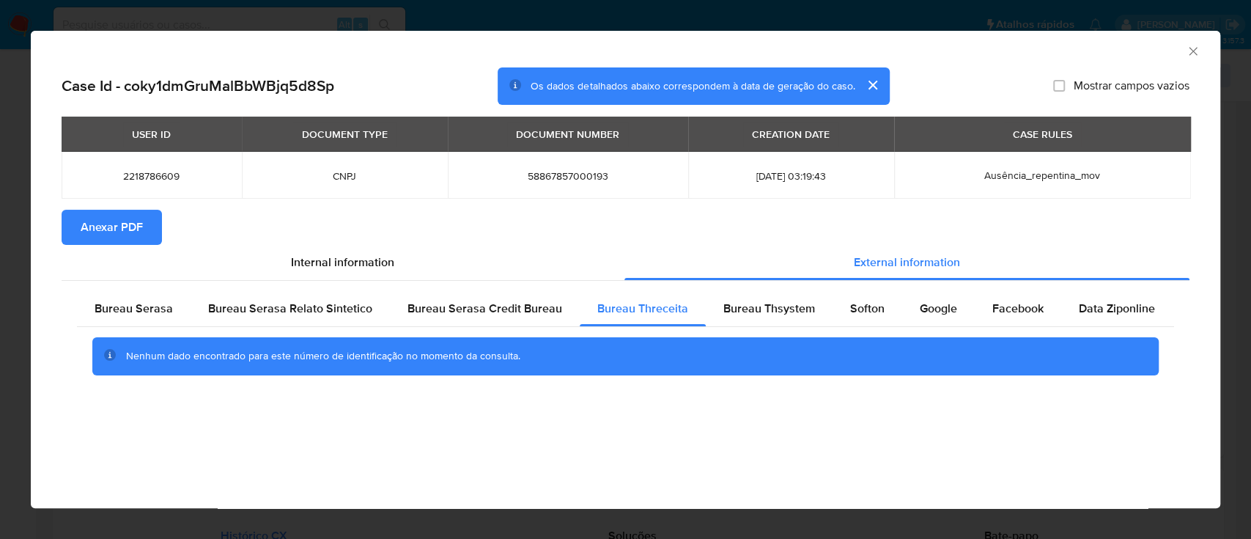
click at [1096, 54] on div "AML Data Collector" at bounding box center [613, 49] width 1145 height 16
click at [741, 313] on span "Bureau Thsystem" at bounding box center [769, 308] width 92 height 17
click at [1060, 47] on div "AML Data Collector" at bounding box center [613, 49] width 1145 height 16
click at [874, 320] on div "Softon" at bounding box center [868, 308] width 70 height 35
click at [1044, 55] on div "AML Data Collector" at bounding box center [613, 49] width 1145 height 16
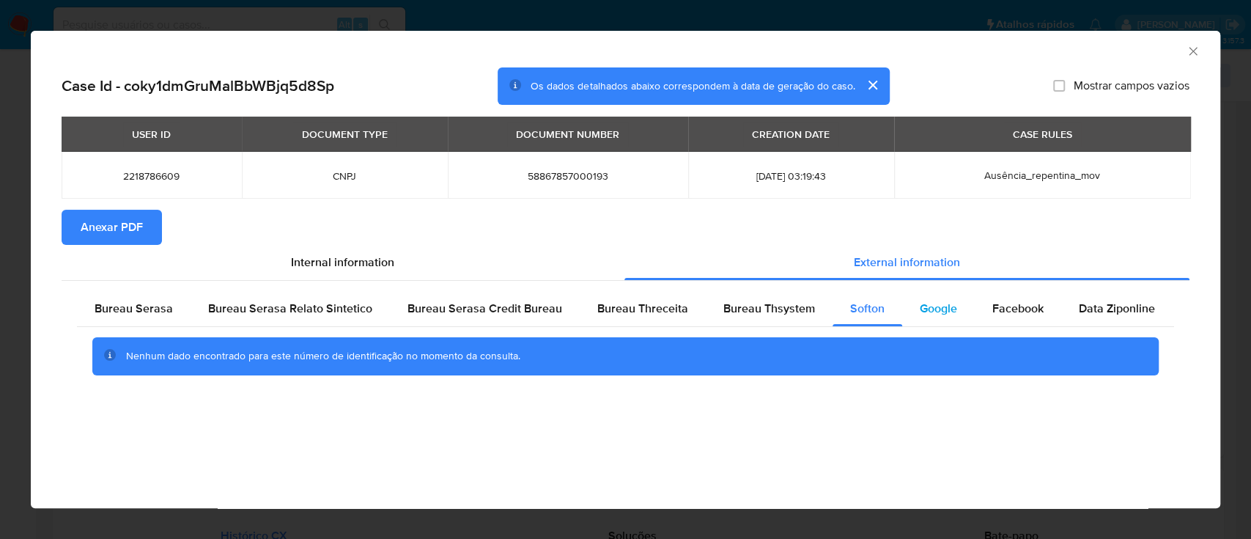
click at [940, 303] on span "Google" at bounding box center [938, 308] width 37 height 17
click at [981, 62] on div "AML Data Collector" at bounding box center [625, 49] width 1189 height 37
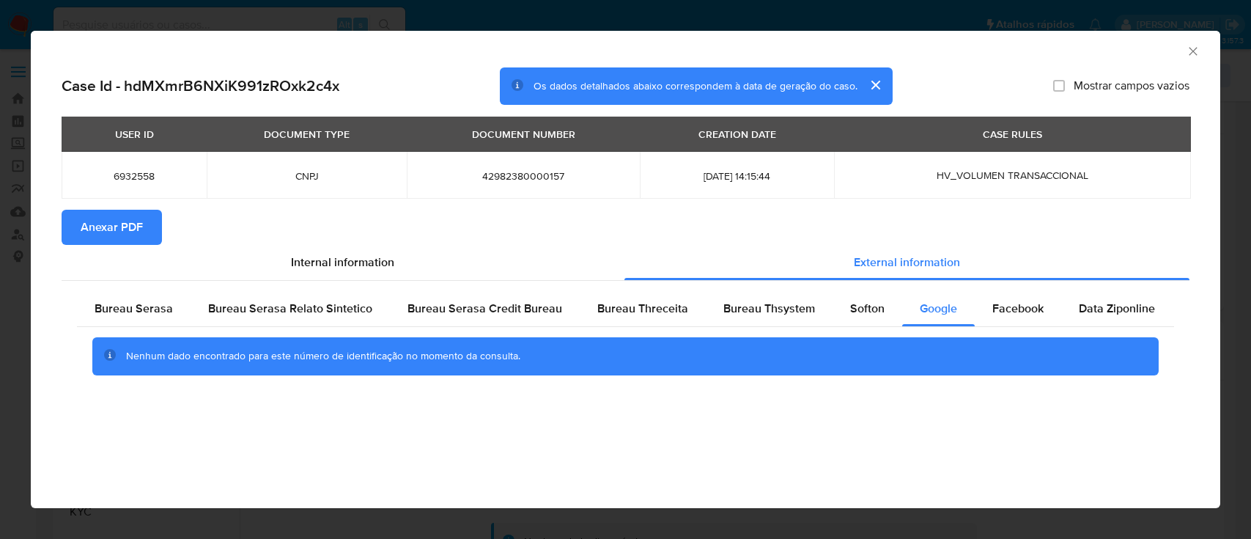
select select "10"
